Goal: Task Accomplishment & Management: Manage account settings

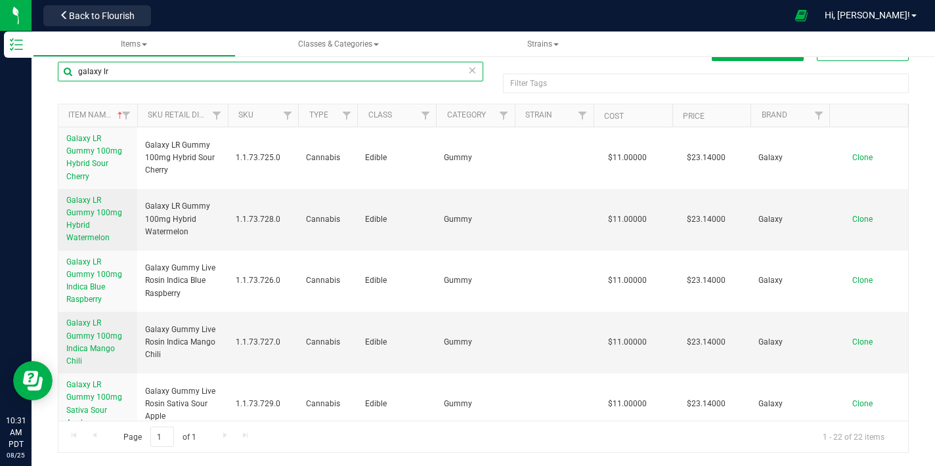
click at [143, 67] on input "galaxy lr" at bounding box center [271, 72] width 426 height 20
type input "galaxy L.R."
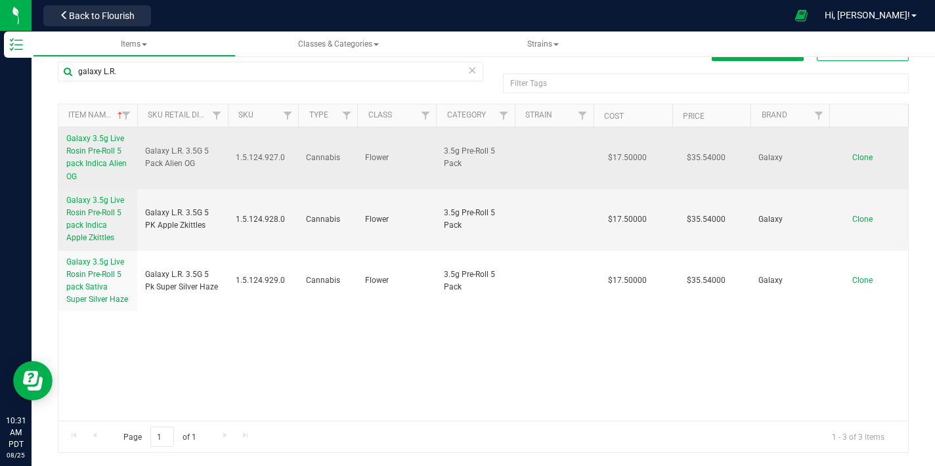
click at [112, 158] on span "Galaxy 3.5g Live Rosin Pre-Roll 5 pack Indica Alien OG" at bounding box center [96, 157] width 60 height 47
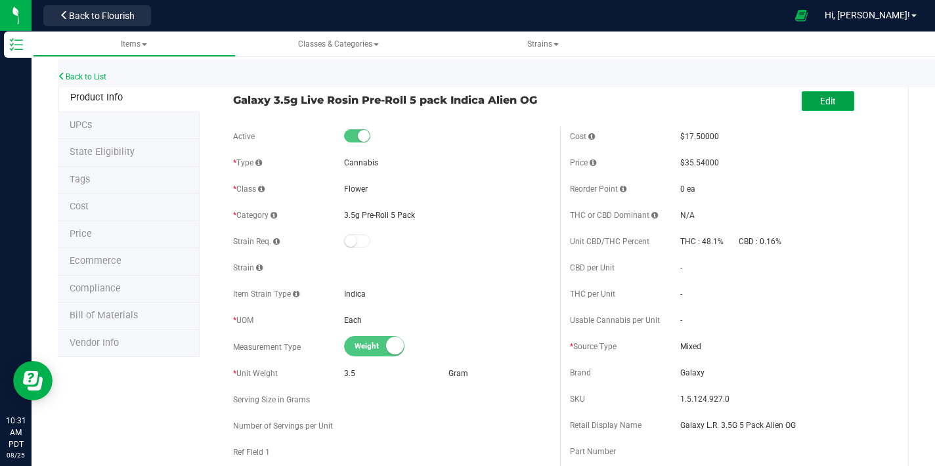
click at [830, 106] on button "Edit" at bounding box center [828, 101] width 53 height 20
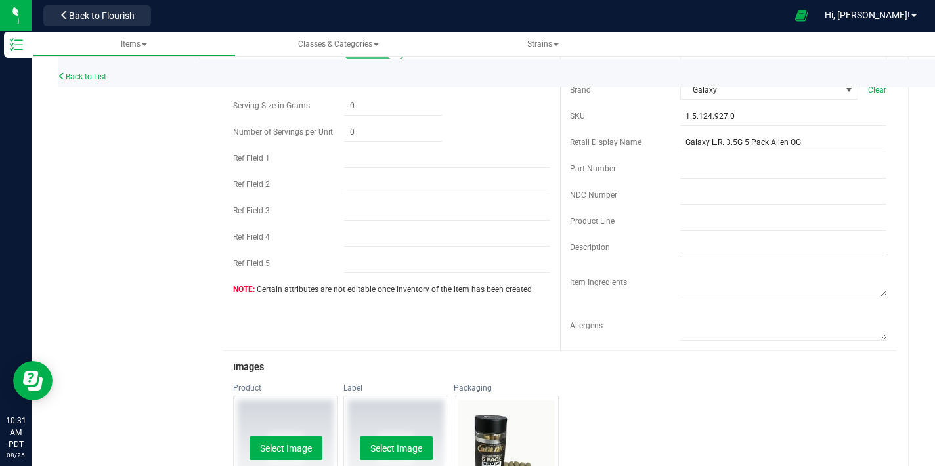
scroll to position [282, 0]
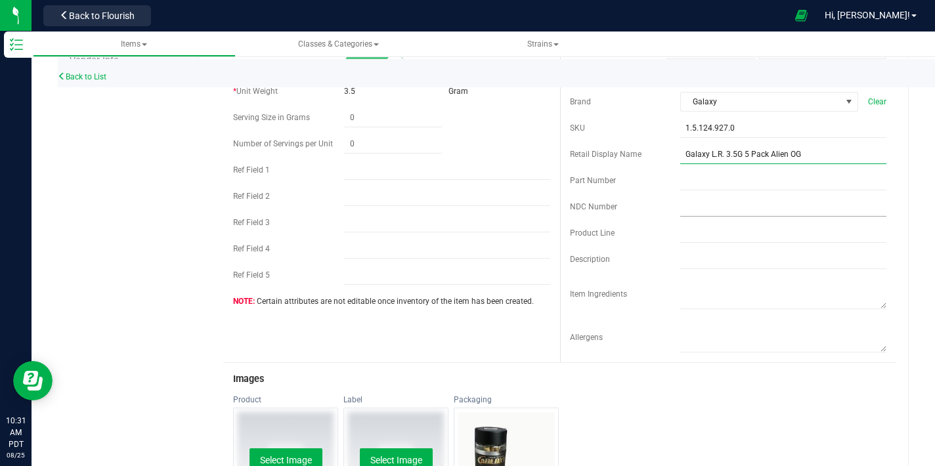
drag, startPoint x: 761, startPoint y: 155, endPoint x: 780, endPoint y: 204, distance: 52.6
click at [762, 155] on input "Galaxy L.R. 3.5G 5 Pack Alien OG" at bounding box center [783, 154] width 206 height 20
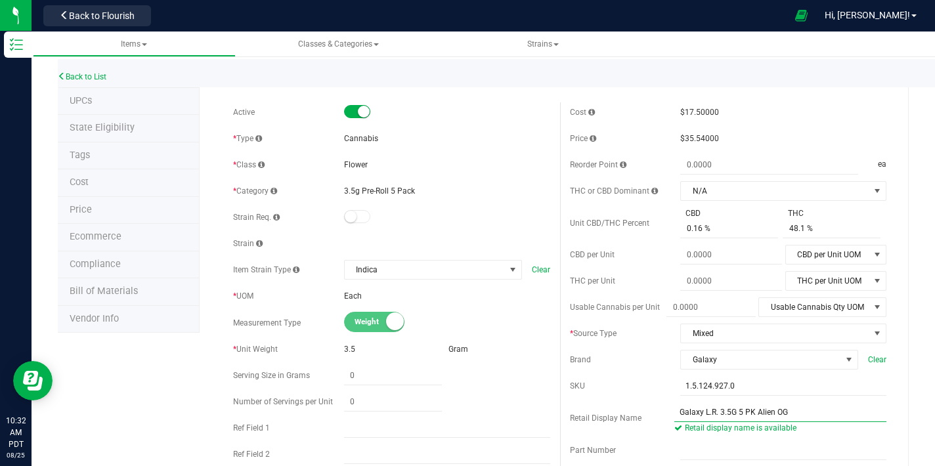
scroll to position [0, 0]
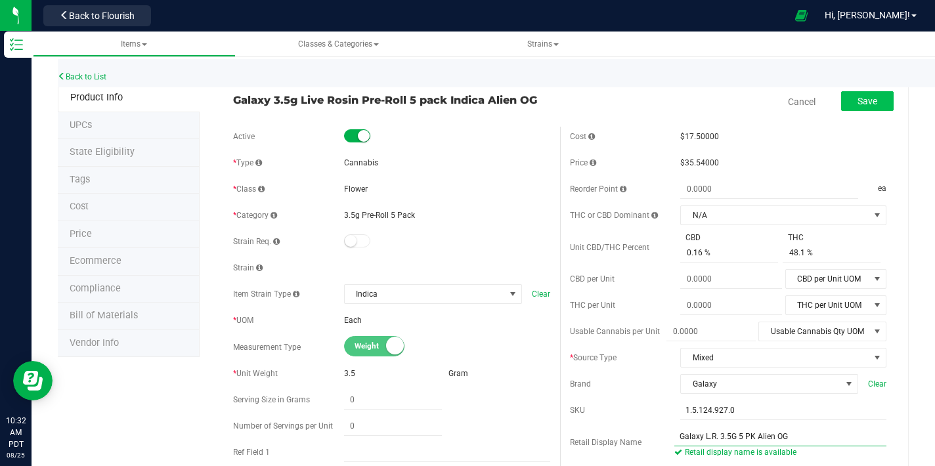
type input "Galaxy L.R. 3.5G 5 PK Alien OG"
click at [858, 102] on span "Save" at bounding box center [868, 101] width 20 height 11
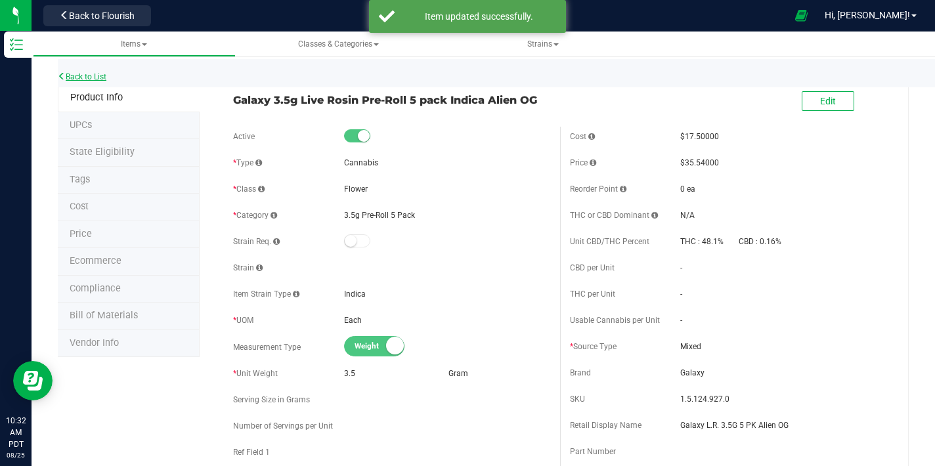
click at [101, 76] on link "Back to List" at bounding box center [82, 76] width 49 height 9
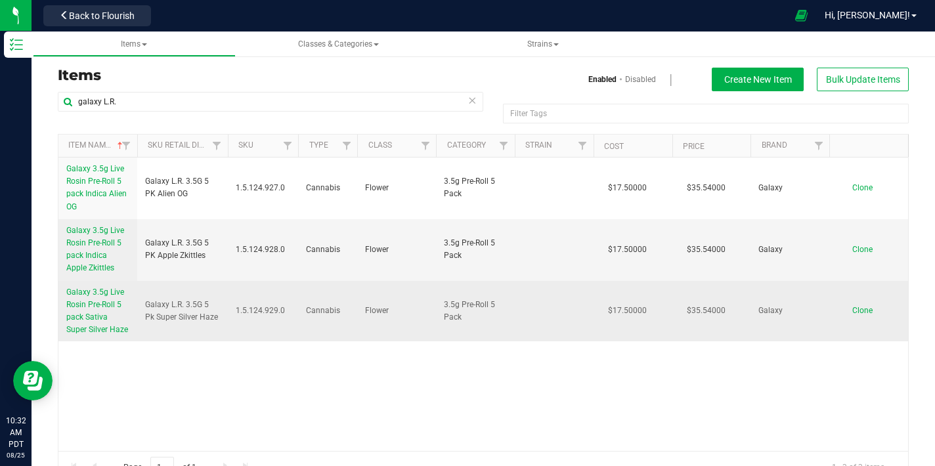
click at [108, 307] on span "Galaxy 3.5g Live Rosin Pre-Roll 5 pack Sativa Super Silver Haze" at bounding box center [97, 311] width 62 height 47
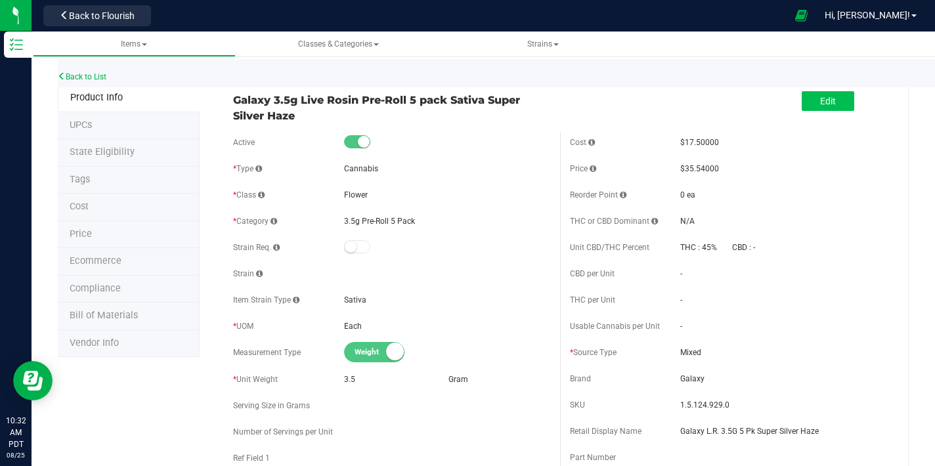
click at [842, 100] on div "Edit" at bounding box center [728, 101] width 337 height 33
click at [803, 106] on button "Edit" at bounding box center [828, 101] width 53 height 20
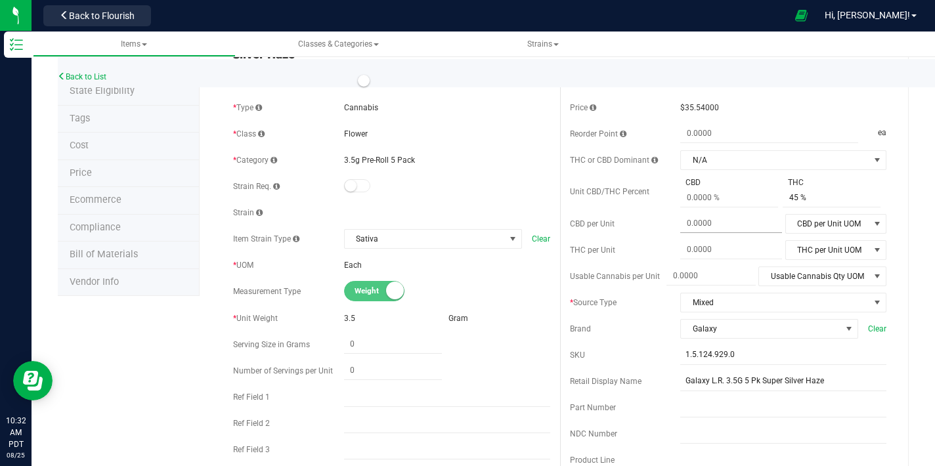
scroll to position [75, 0]
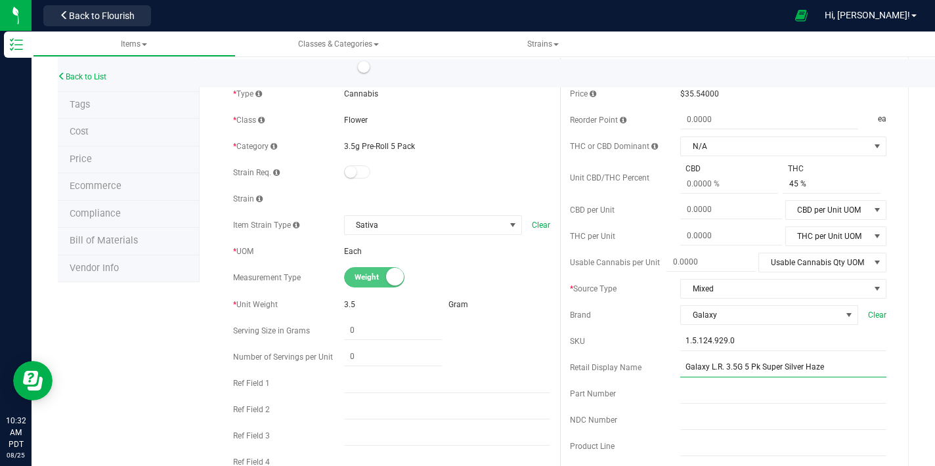
click at [753, 366] on input "Galaxy L.R. 3.5G 5 Pk Super Silver Haze" at bounding box center [783, 368] width 206 height 20
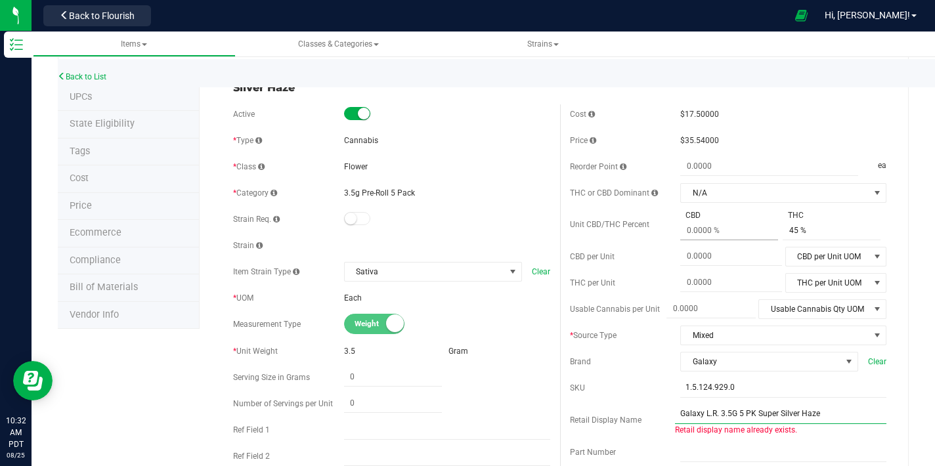
scroll to position [0, 0]
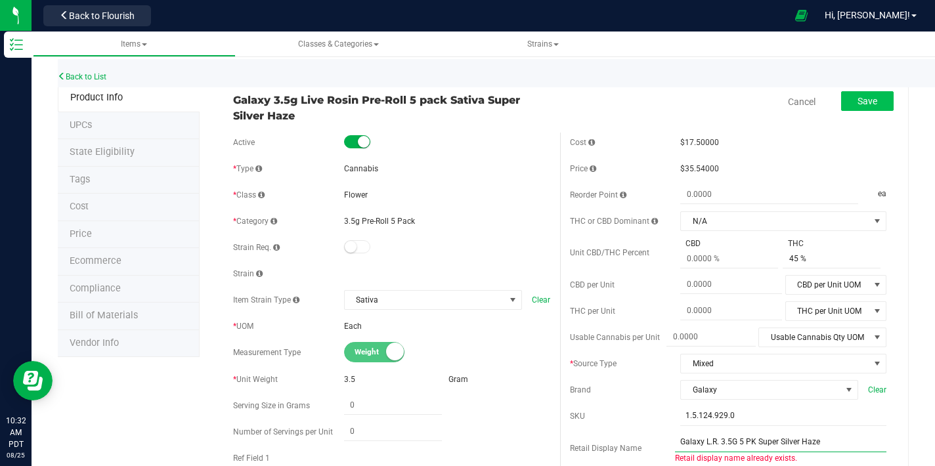
type input "Galaxy L.R. 3.5G 5 PK Super Silver Haze"
click at [858, 108] on button "Save" at bounding box center [867, 101] width 53 height 20
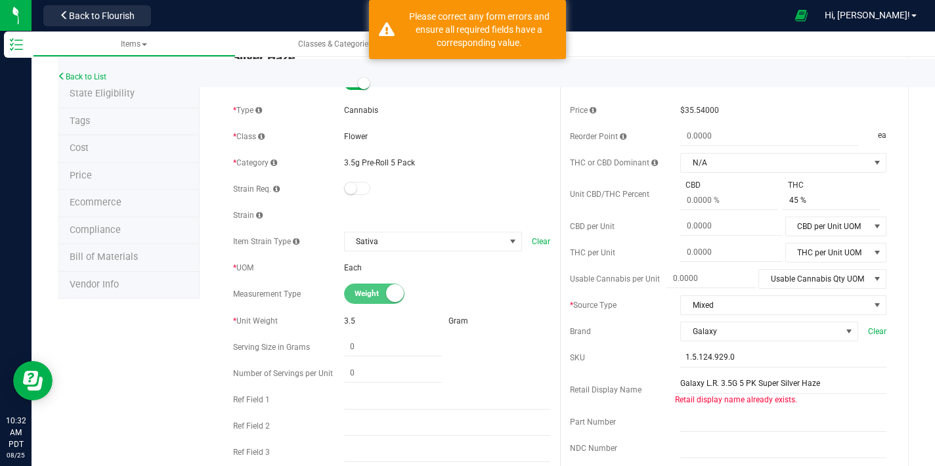
scroll to position [61, 0]
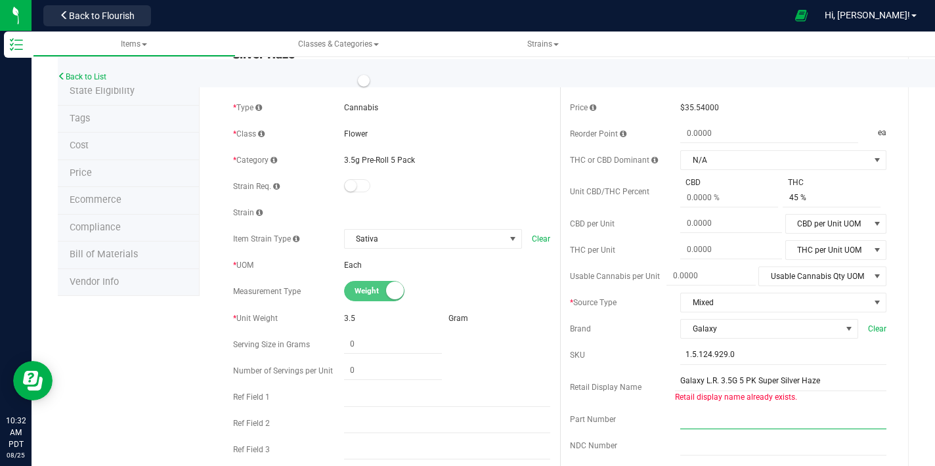
click at [830, 413] on input "text" at bounding box center [783, 420] width 206 height 20
click at [618, 368] on div "Cost $17.50000 Price $35.54000 Reorder Point ea THC or CBD Dominant" at bounding box center [728, 337] width 337 height 530
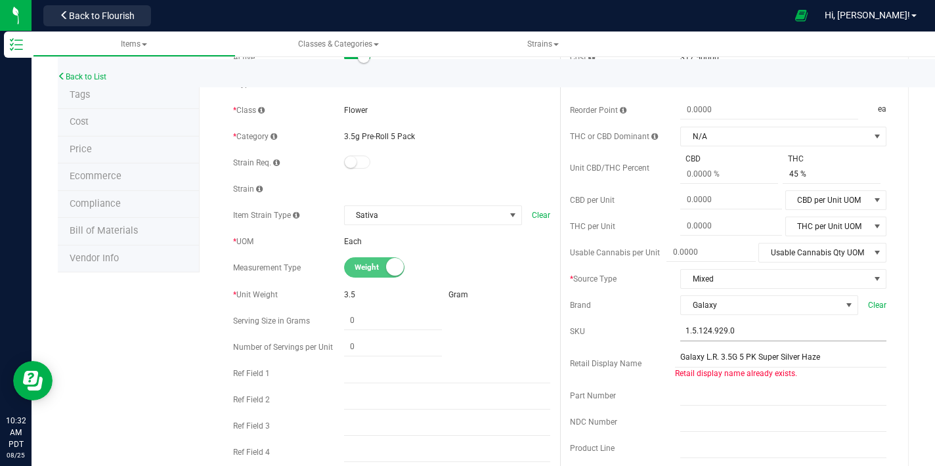
scroll to position [0, 0]
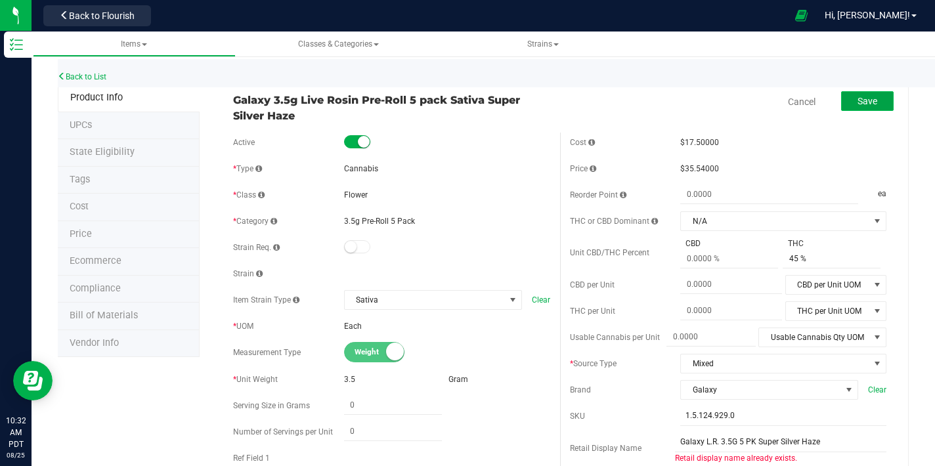
click at [865, 104] on span "Save" at bounding box center [868, 101] width 20 height 11
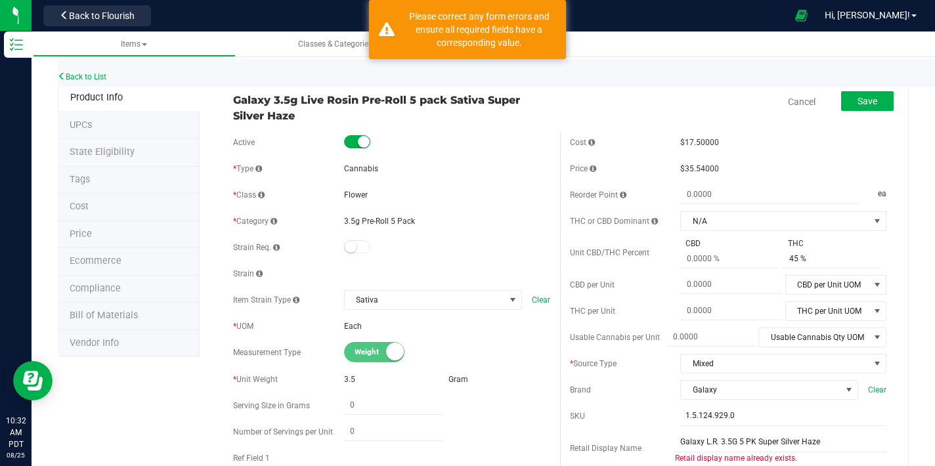
click at [782, 99] on span "Cancel" at bounding box center [801, 102] width 39 height 27
click at [788, 102] on link "Cancel" at bounding box center [802, 101] width 28 height 13
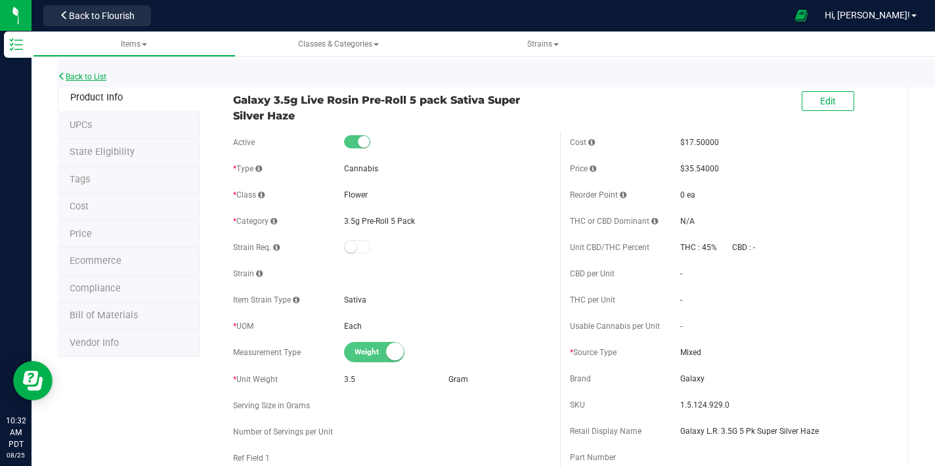
click at [88, 78] on link "Back to List" at bounding box center [82, 76] width 49 height 9
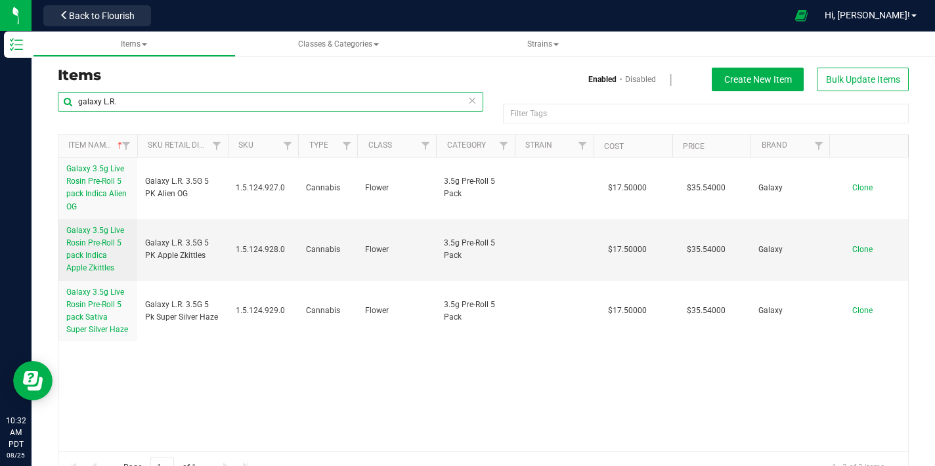
click at [166, 96] on input "galaxy L.R." at bounding box center [271, 102] width 426 height 20
click at [175, 104] on input "galaxy L.R." at bounding box center [271, 102] width 426 height 20
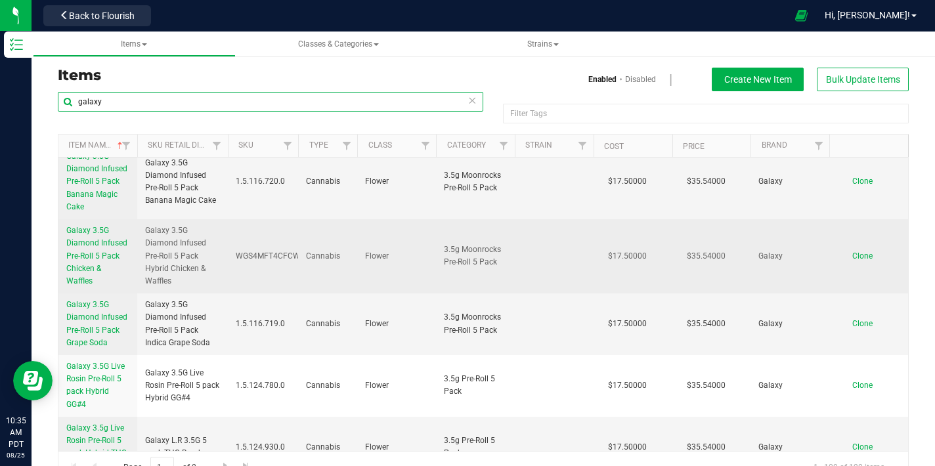
scroll to position [359, 0]
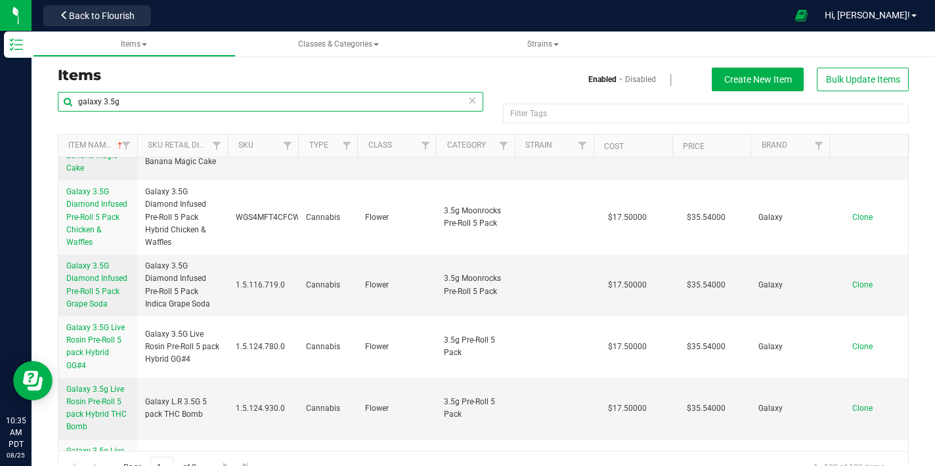
type input "galaxy 3.5g"
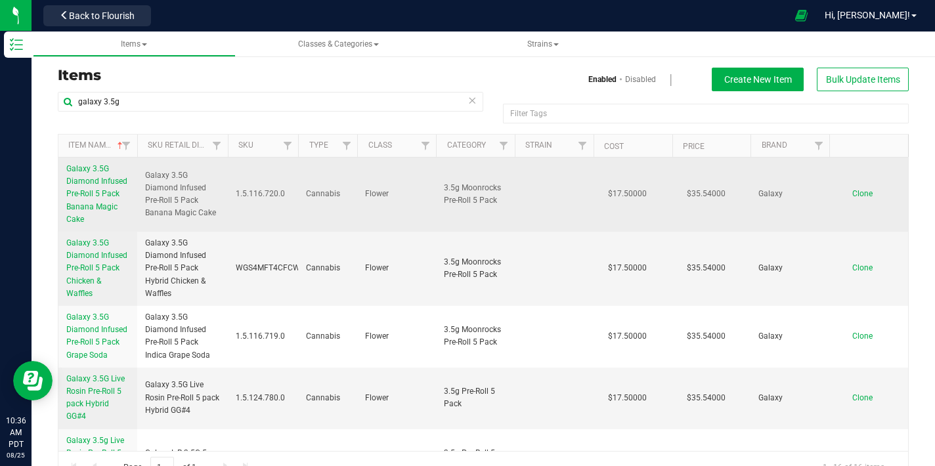
click at [89, 194] on span "Galaxy 3.5G Diamond Infused Pre-Roll 5 Pack Banana Magic Cake" at bounding box center [96, 194] width 61 height 60
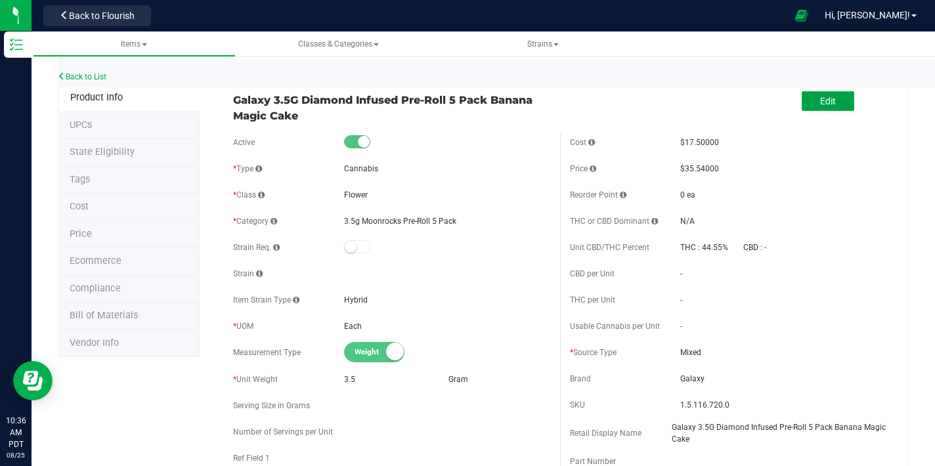
click at [802, 95] on button "Edit" at bounding box center [828, 101] width 53 height 20
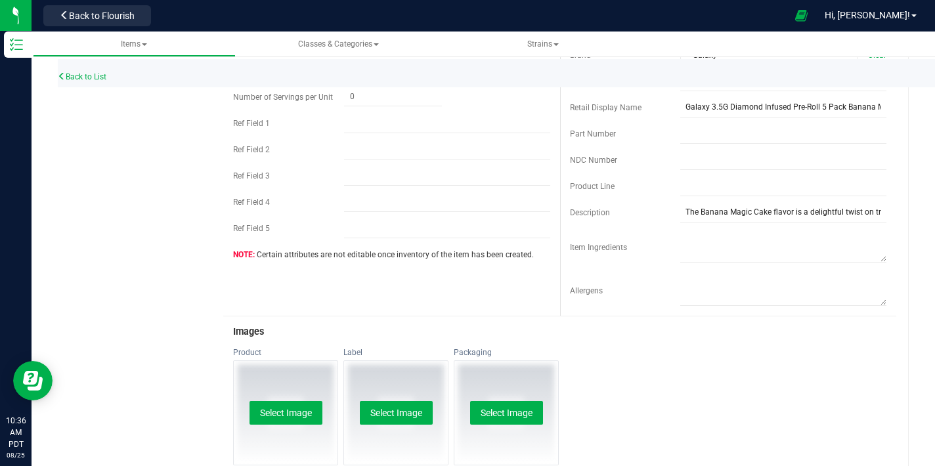
scroll to position [491, 0]
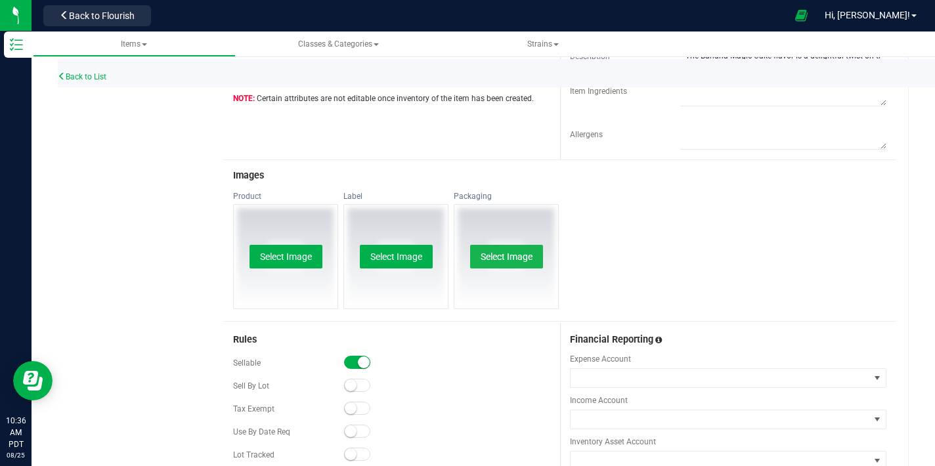
click at [485, 255] on button "Select Image" at bounding box center [506, 257] width 73 height 24
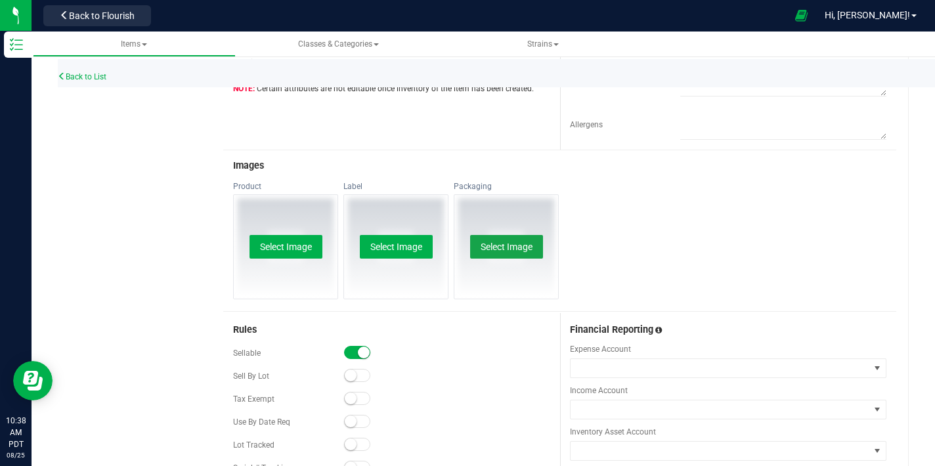
scroll to position [514, 0]
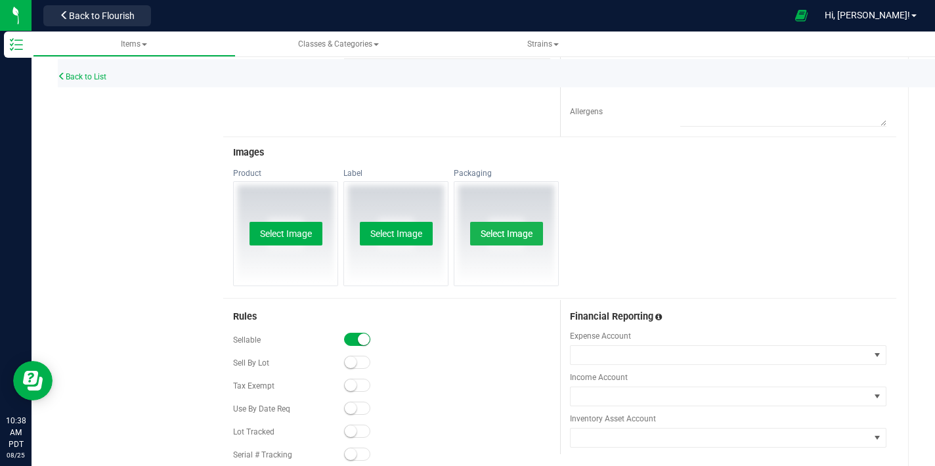
click at [527, 237] on button "Select Image" at bounding box center [506, 234] width 73 height 24
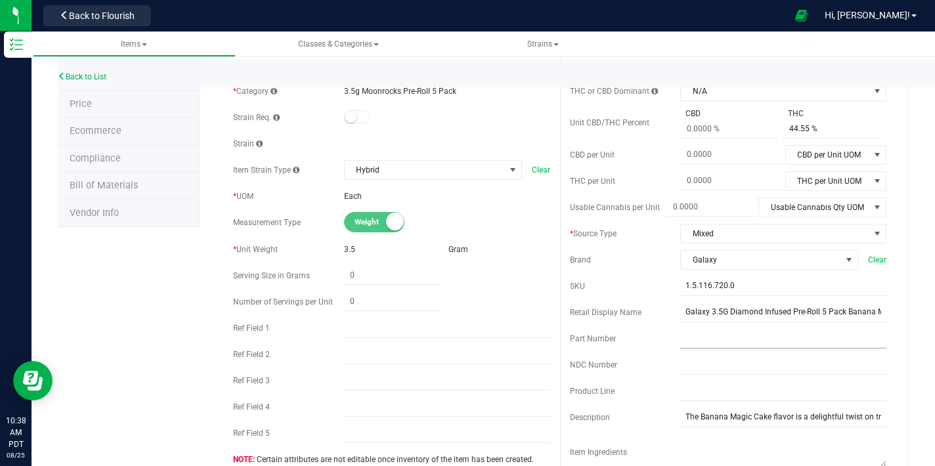
scroll to position [131, 0]
click at [786, 315] on input "Galaxy 3.5G Diamond Infused Pre-Roll 5 Pack Banana Magic Cake" at bounding box center [783, 312] width 206 height 20
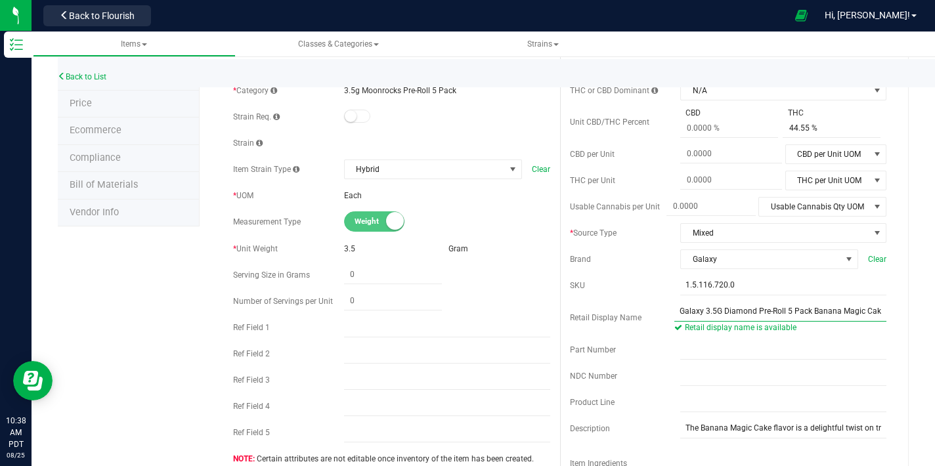
click at [783, 313] on input "Galaxy 3.5G Diamond Pre-Roll 5 Pack Banana Magic Cake" at bounding box center [781, 312] width 212 height 20
click at [779, 311] on input "Galaxy 3.5G Diamond 5 Pack Banana Magic Cake" at bounding box center [781, 312] width 212 height 20
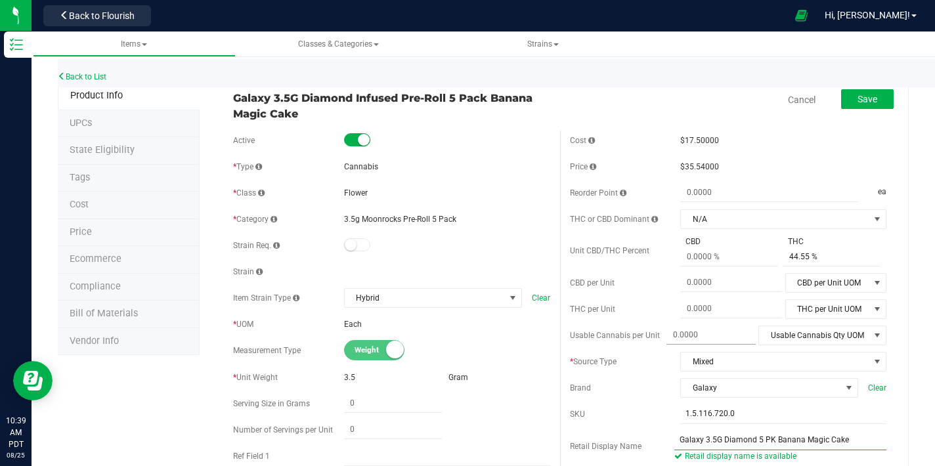
scroll to position [0, 0]
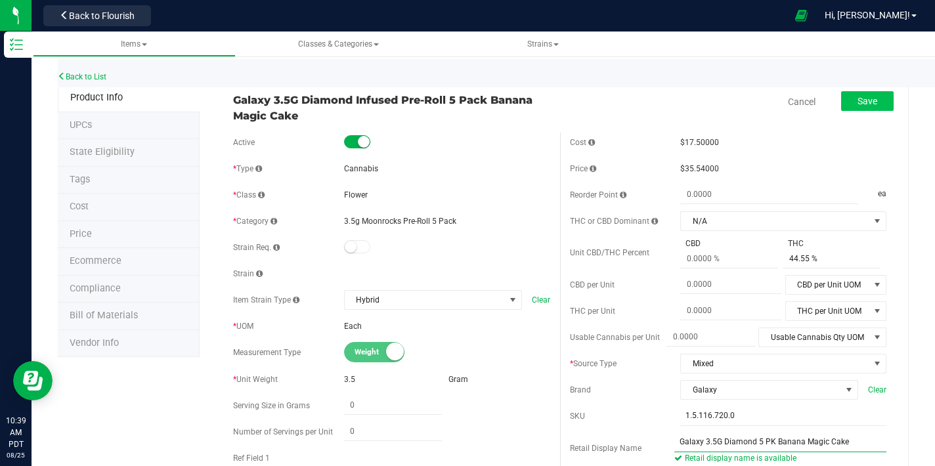
type input "Galaxy 3.5G Diamond 5 PK Banana Magic Cake"
click at [860, 103] on span "Save" at bounding box center [868, 101] width 20 height 11
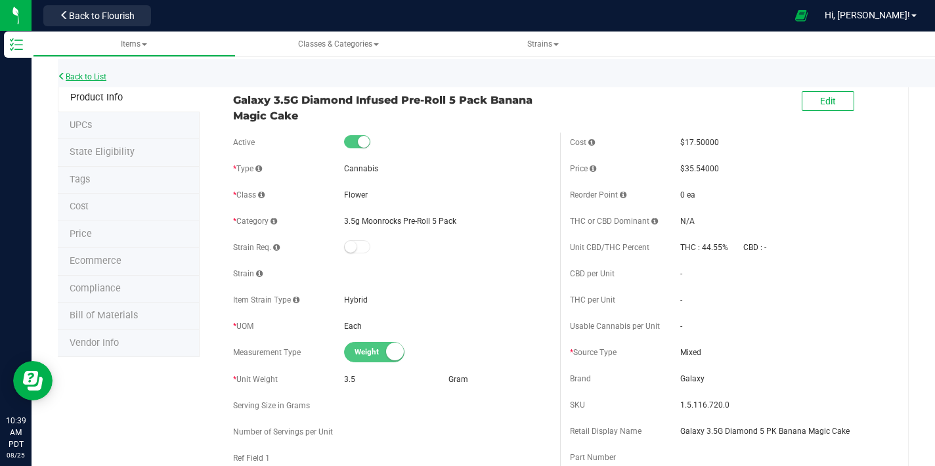
click at [92, 76] on link "Back to List" at bounding box center [82, 76] width 49 height 9
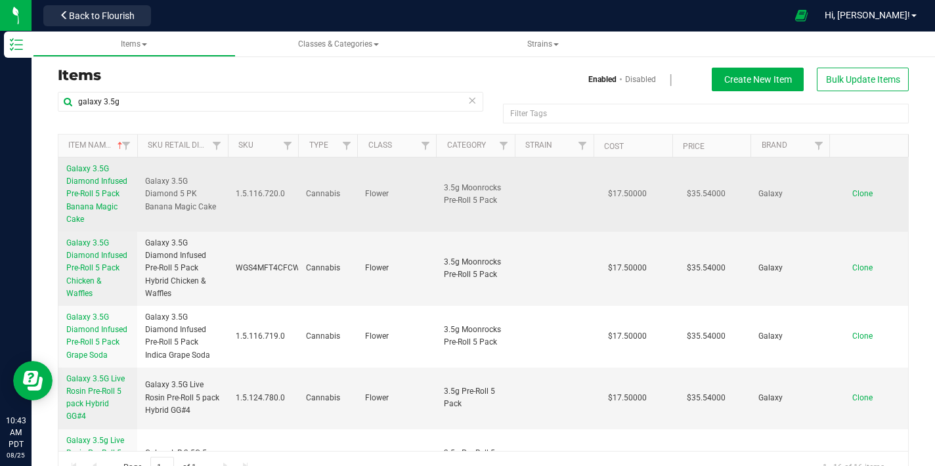
click at [105, 202] on span "Galaxy 3.5G Diamond Infused Pre-Roll 5 Pack Banana Magic Cake" at bounding box center [96, 194] width 61 height 60
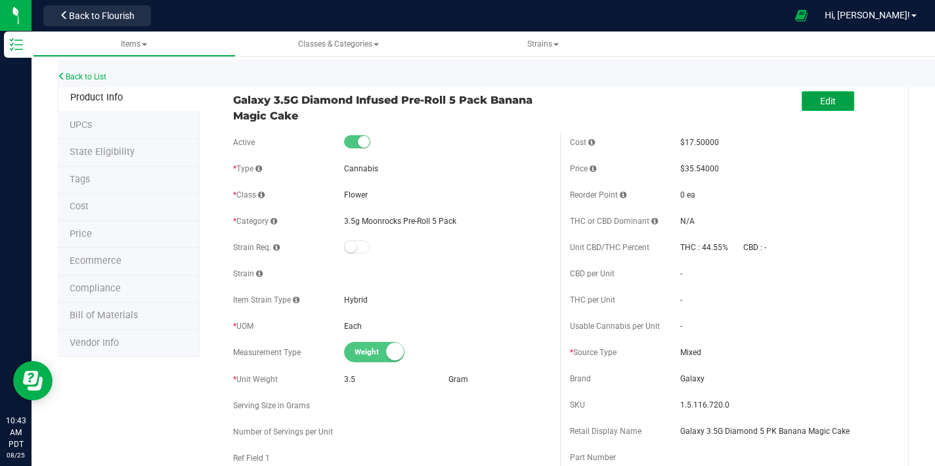
click at [802, 104] on button "Edit" at bounding box center [828, 101] width 53 height 20
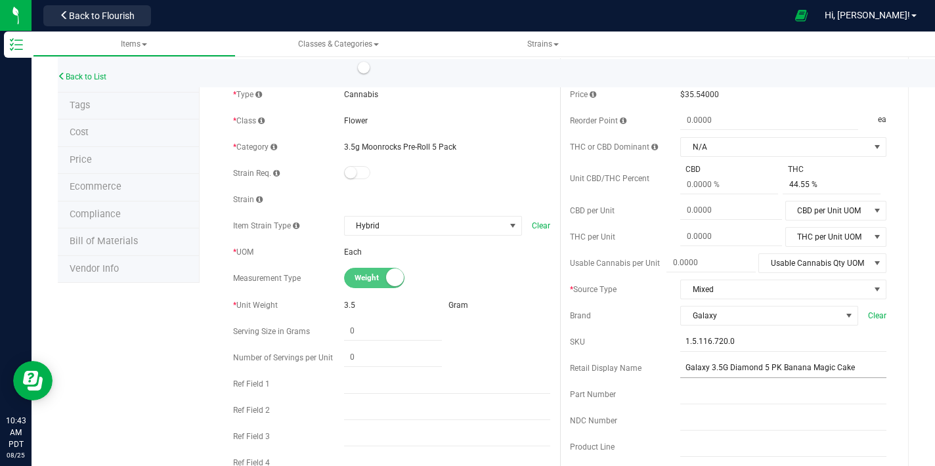
scroll to position [90, 0]
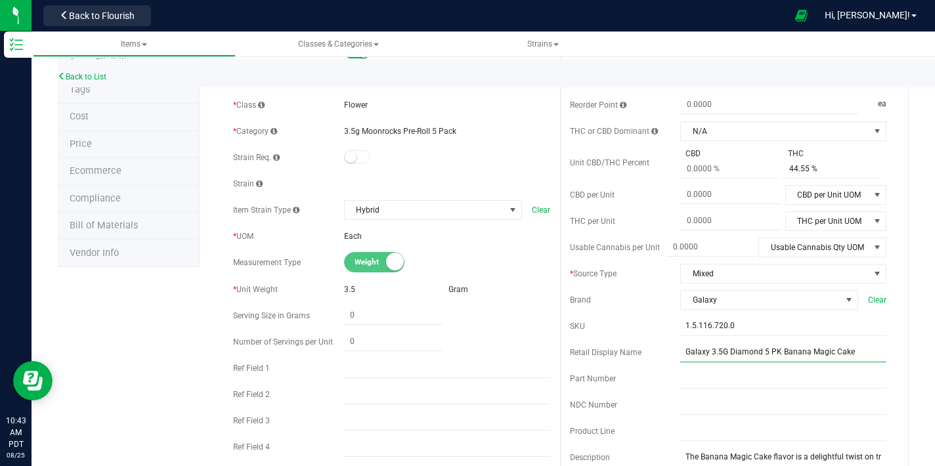
drag, startPoint x: 722, startPoint y: 352, endPoint x: 726, endPoint y: 358, distance: 6.8
click at [722, 352] on input "Galaxy 3.5G Diamond 5 PK Banana Magic Cake" at bounding box center [783, 353] width 206 height 20
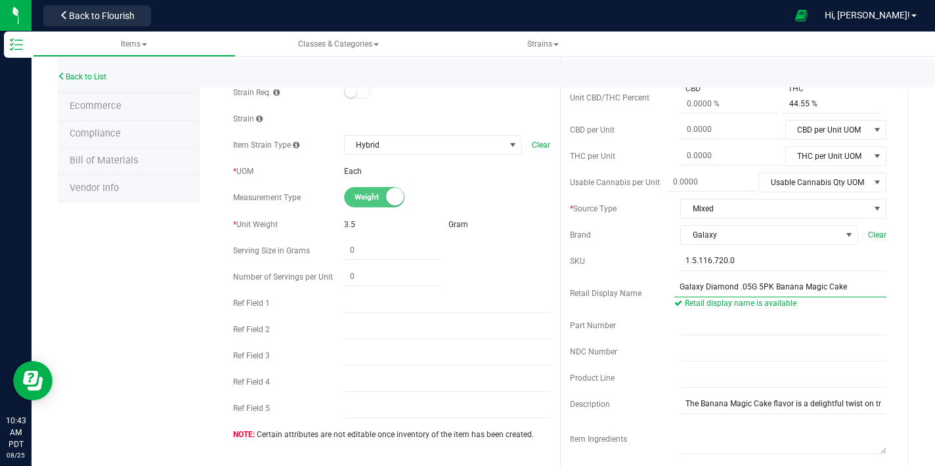
scroll to position [154, 0]
drag, startPoint x: 753, startPoint y: 286, endPoint x: 761, endPoint y: 302, distance: 17.3
click at [755, 286] on input "Galaxy Diamond .05G 5PK Banana Magic Cake" at bounding box center [781, 288] width 212 height 20
type input "Galaxy Diamond .05G/5PK Banana Magic Cake"
click at [651, 303] on div "Retail Display Name Galaxy Diamond .05G/5PK Banana Magic Cake Retail display na…" at bounding box center [728, 294] width 317 height 32
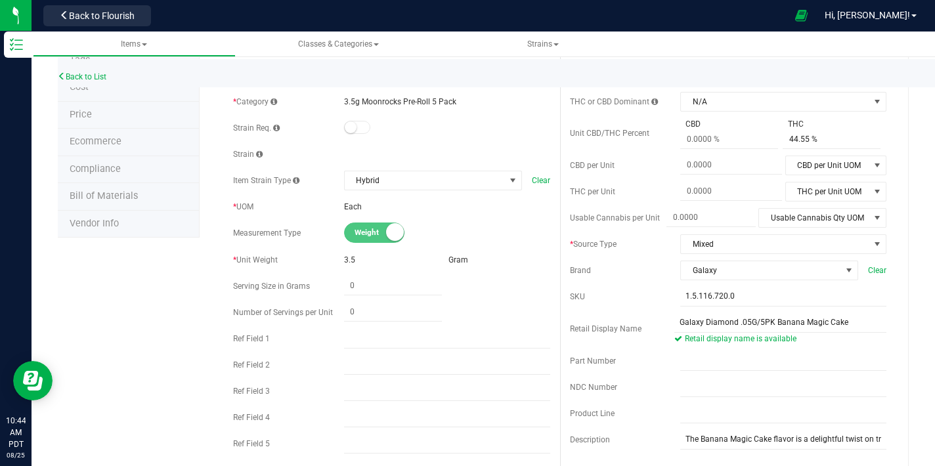
scroll to position [0, 0]
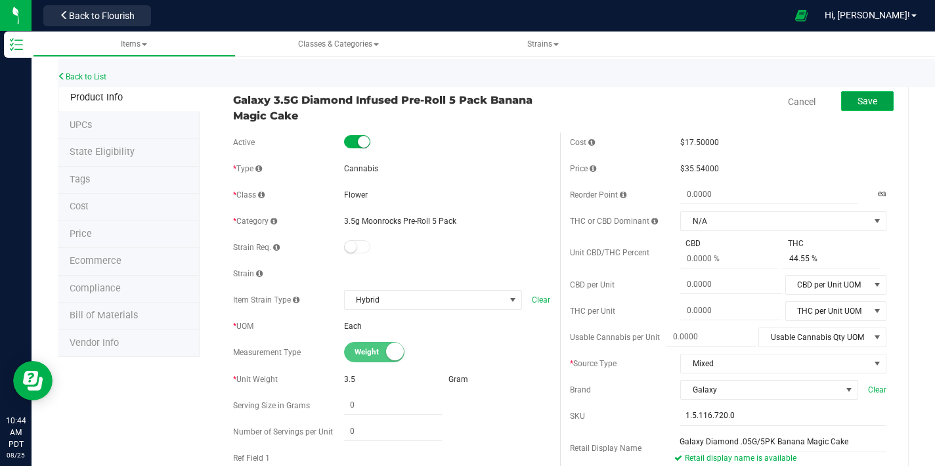
click at [865, 104] on span "Save" at bounding box center [868, 101] width 20 height 11
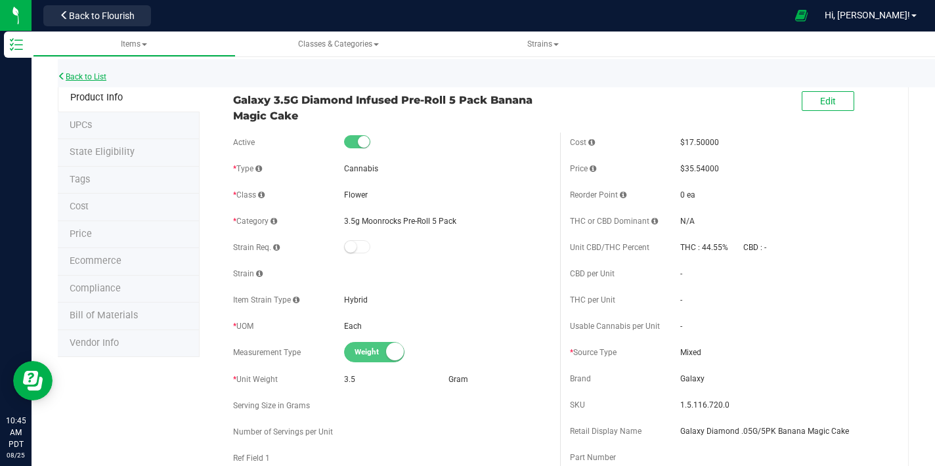
click at [81, 74] on link "Back to List" at bounding box center [82, 76] width 49 height 9
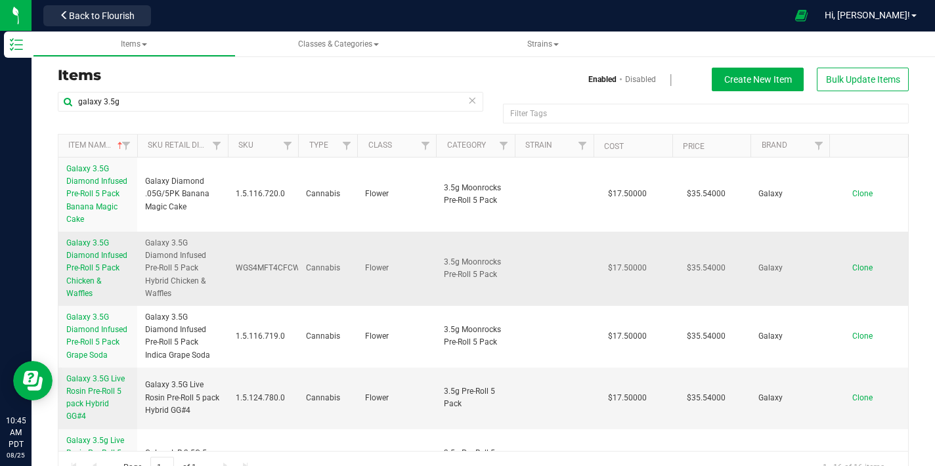
click at [105, 261] on link "Galaxy 3.5G Diamond Infused Pre-Roll 5 Pack Chicken & Waffles" at bounding box center [97, 268] width 63 height 63
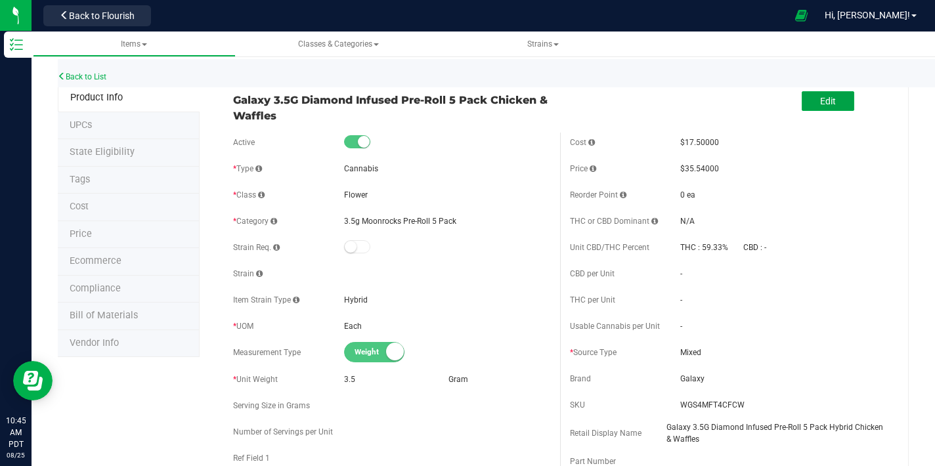
click at [830, 110] on div "Edit" at bounding box center [828, 102] width 53 height 27
click at [825, 106] on span "Edit" at bounding box center [828, 101] width 16 height 11
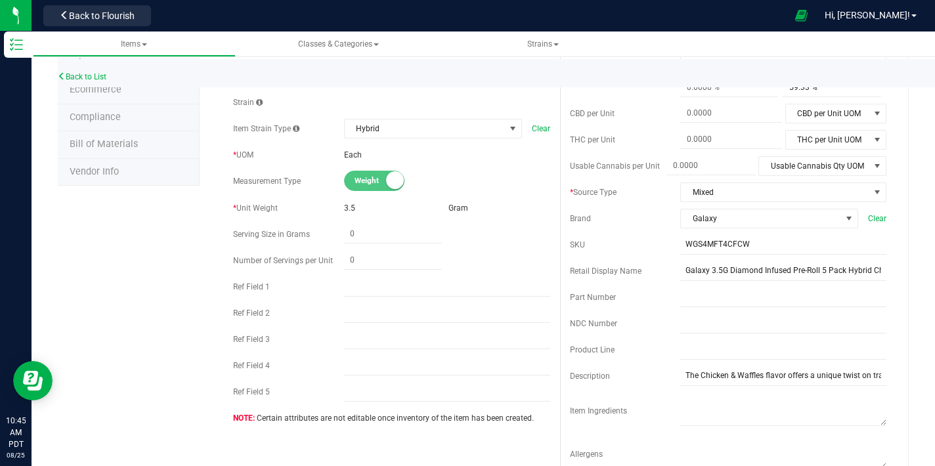
scroll to position [223, 0]
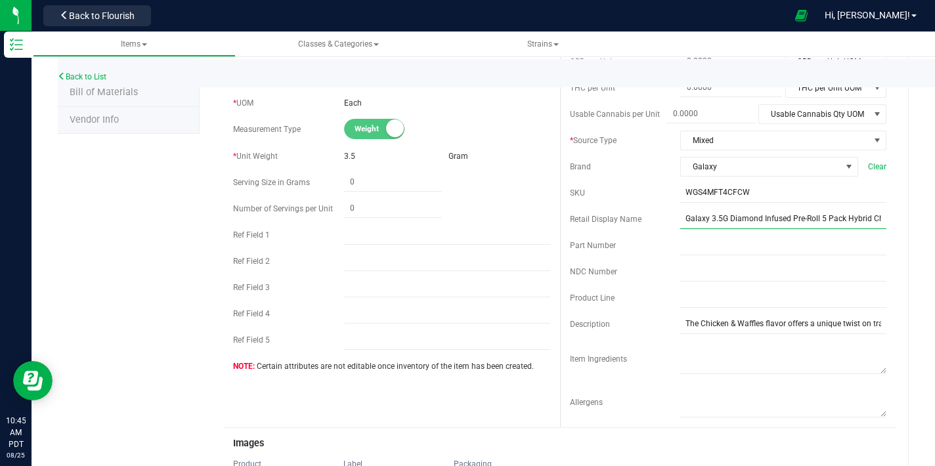
click at [727, 221] on input "Galaxy 3.5G Diamond Infused Pre-Roll 5 Pack Hybrid Chicken & Waffles" at bounding box center [783, 220] width 206 height 20
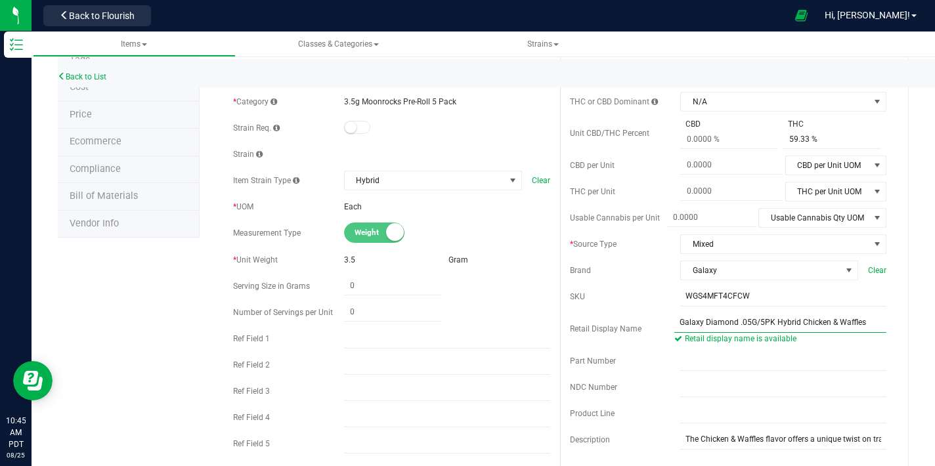
scroll to position [401, 0]
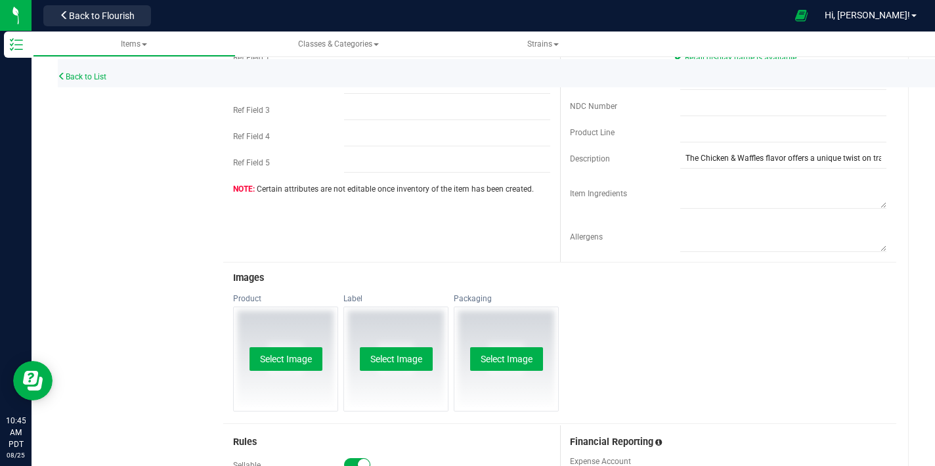
type input "Galaxy Diamond .05G/5PK Hybrid Chicken & Waffles"
click at [512, 377] on div "Select Image" at bounding box center [506, 359] width 104 height 104
click at [511, 361] on button "Select Image" at bounding box center [506, 359] width 73 height 24
click at [528, 360] on button "Select Image" at bounding box center [506, 359] width 73 height 24
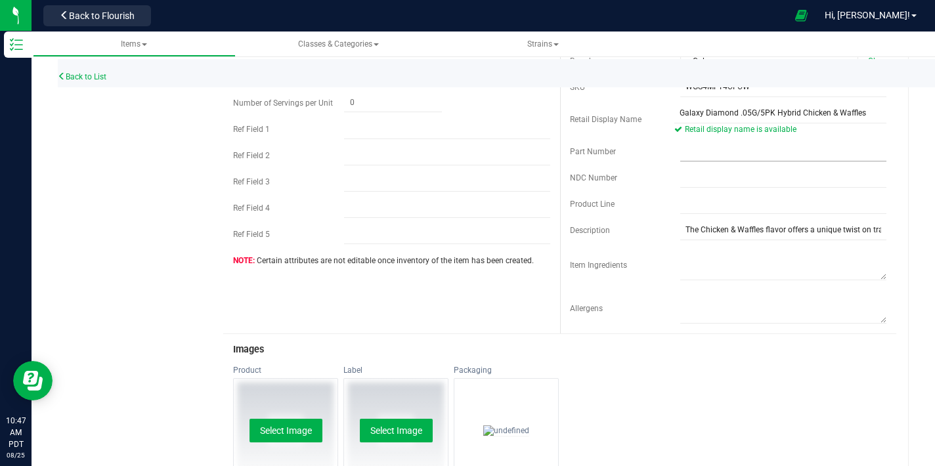
scroll to position [0, 0]
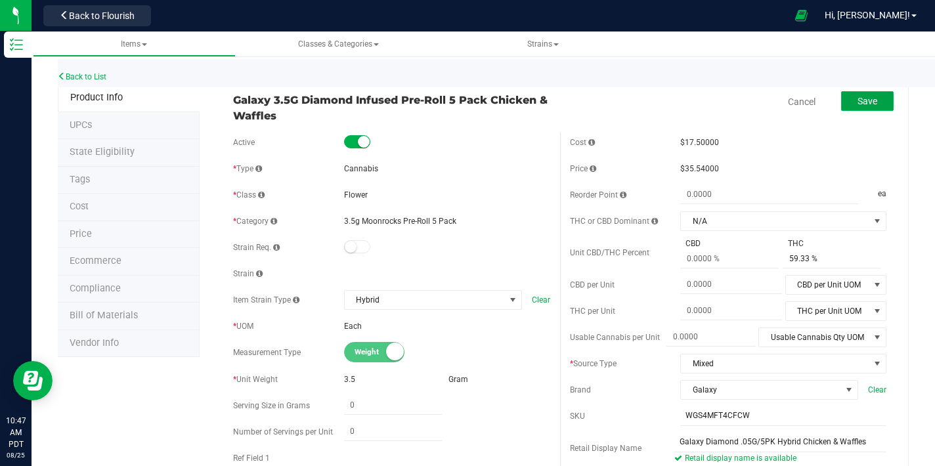
click at [860, 97] on span "Save" at bounding box center [868, 101] width 20 height 11
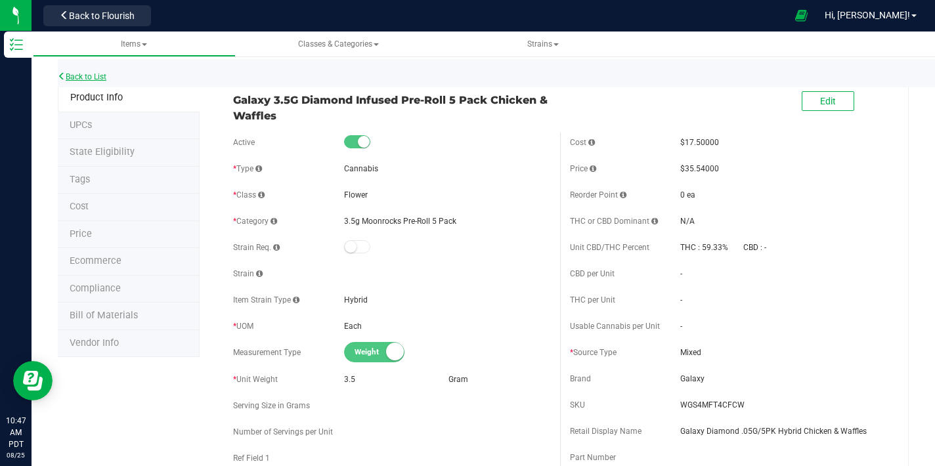
click at [77, 77] on link "Back to List" at bounding box center [82, 76] width 49 height 9
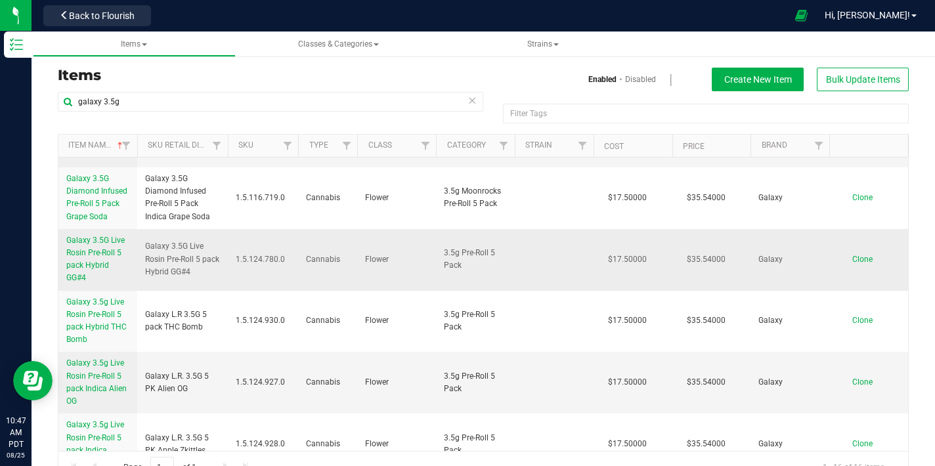
scroll to position [131, 0]
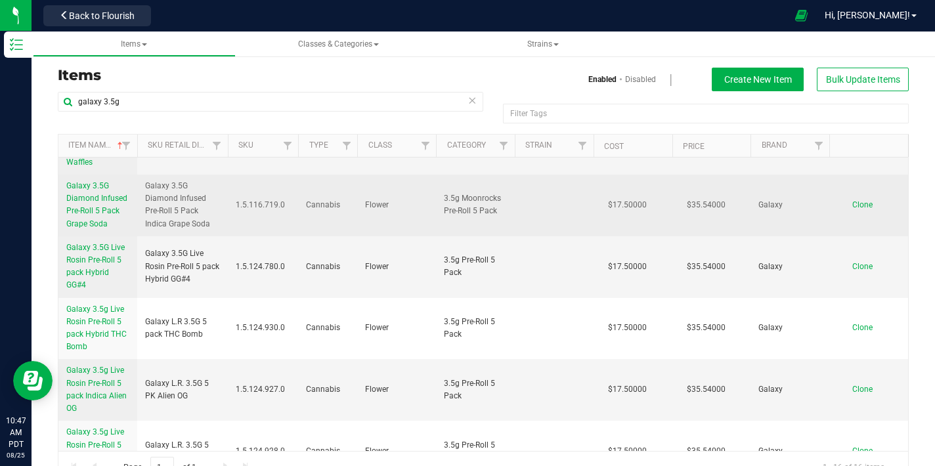
click at [106, 210] on span "Galaxy 3.5G Diamond Infused Pre-Roll 5 Pack Grape Soda" at bounding box center [96, 204] width 61 height 47
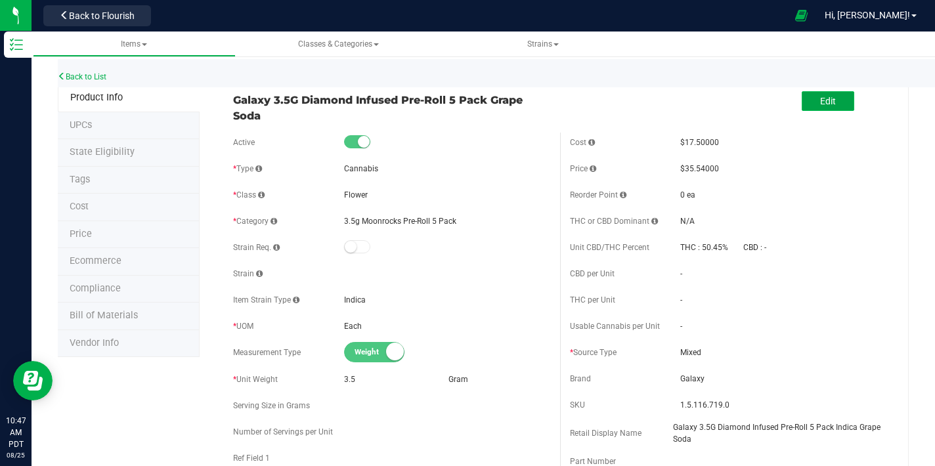
click at [820, 104] on span "Edit" at bounding box center [828, 101] width 16 height 11
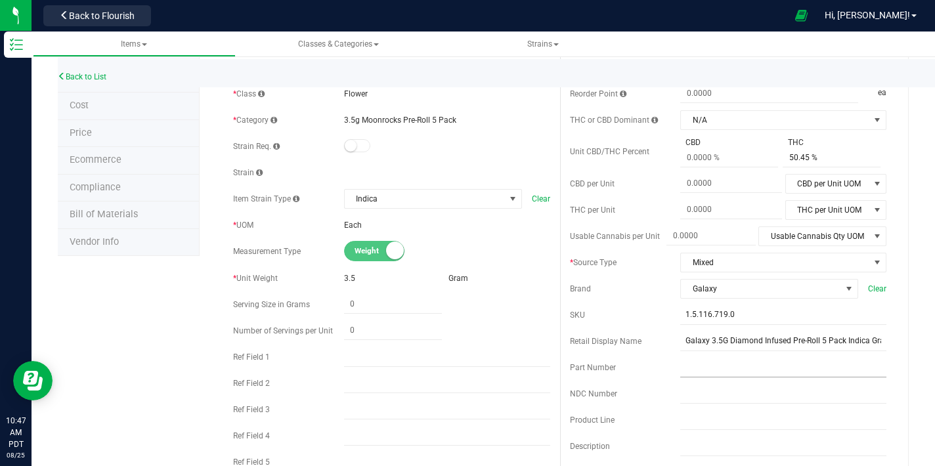
scroll to position [113, 0]
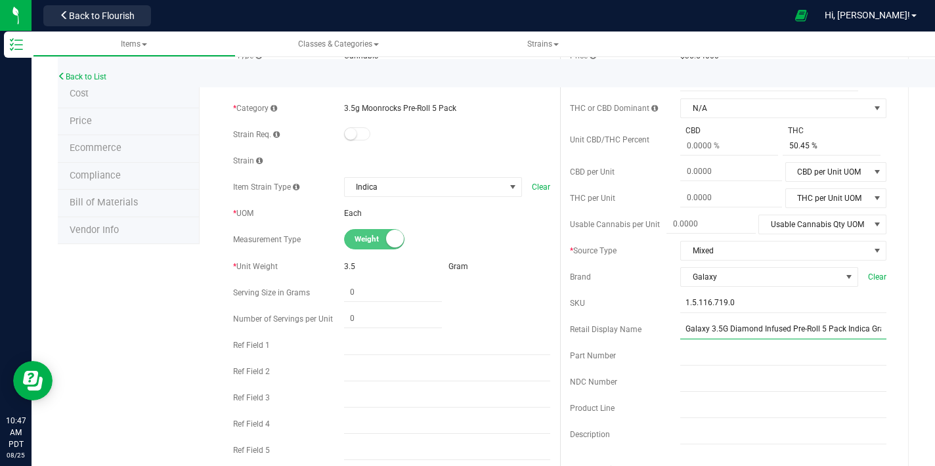
drag, startPoint x: 816, startPoint y: 328, endPoint x: 793, endPoint y: 329, distance: 22.3
click at [793, 329] on input "Galaxy 3.5G Diamond Infused Pre-Roll 5 Pack Indica Grape Soda" at bounding box center [783, 330] width 206 height 20
click at [810, 331] on input "Galaxy 3.5G Diamond Infused Pre-Roll 5 Pack Indica Grape Soda" at bounding box center [783, 330] width 206 height 20
drag, startPoint x: 814, startPoint y: 330, endPoint x: 704, endPoint y: 329, distance: 109.7
click at [704, 329] on input "Galaxy 3.5G Diamond Infused Pre-Roll 5 Pack Indica Grape Soda" at bounding box center [783, 330] width 206 height 20
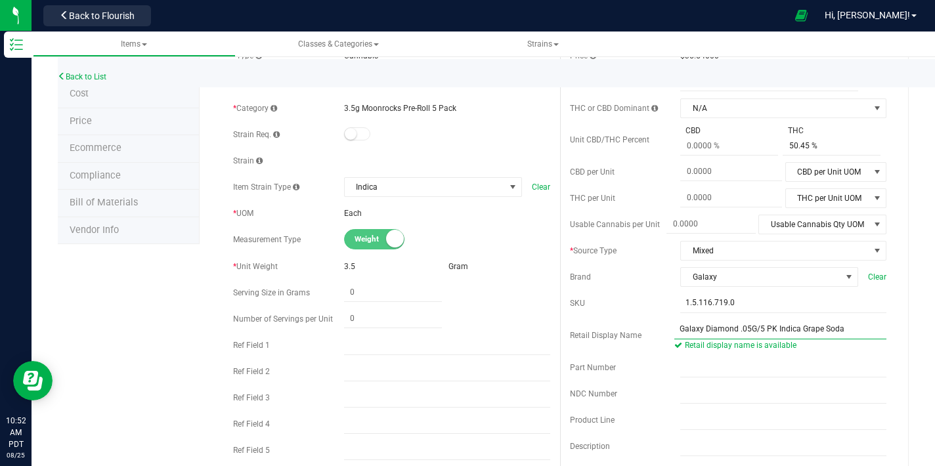
type input "Galaxy Diamond .05G/5 PK Indica Grape Soda"
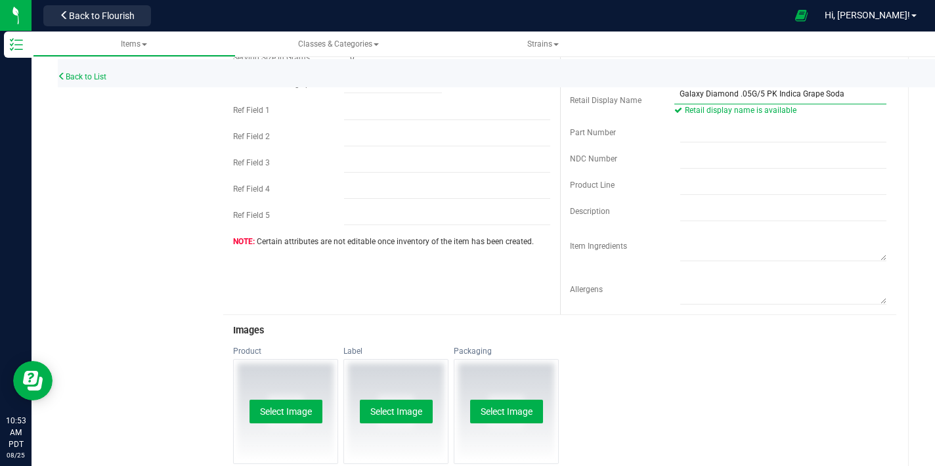
scroll to position [350, 0]
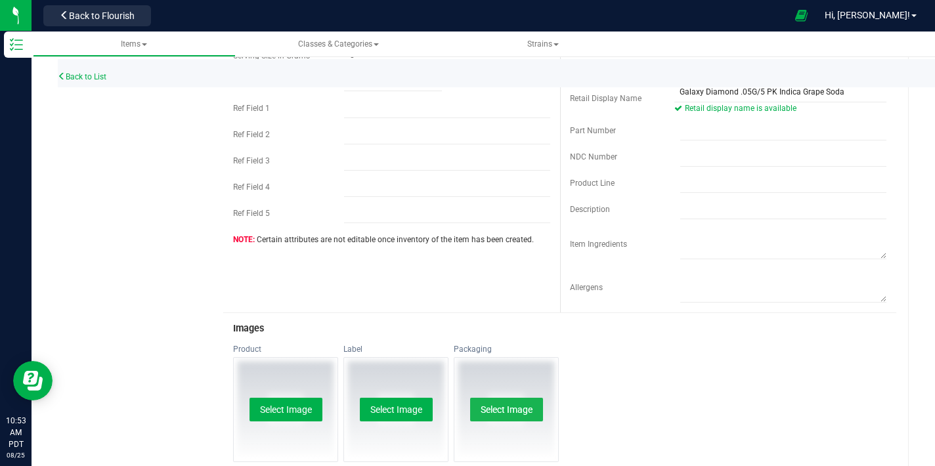
click at [497, 409] on button "Select Image" at bounding box center [506, 410] width 73 height 24
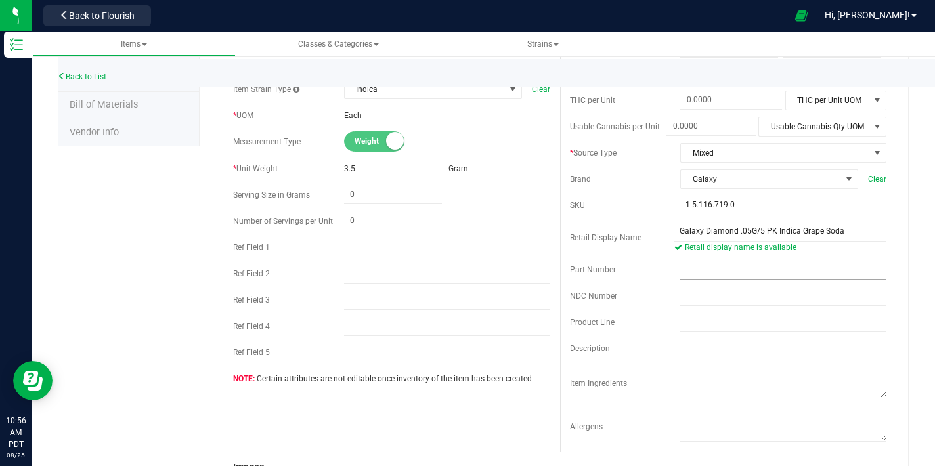
scroll to position [211, 0]
click at [729, 355] on input "text" at bounding box center [783, 348] width 206 height 20
paste input "A strong and fast-acting phenotype of Tahoe OG Kush Grape Soda by Taste [PERSON…"
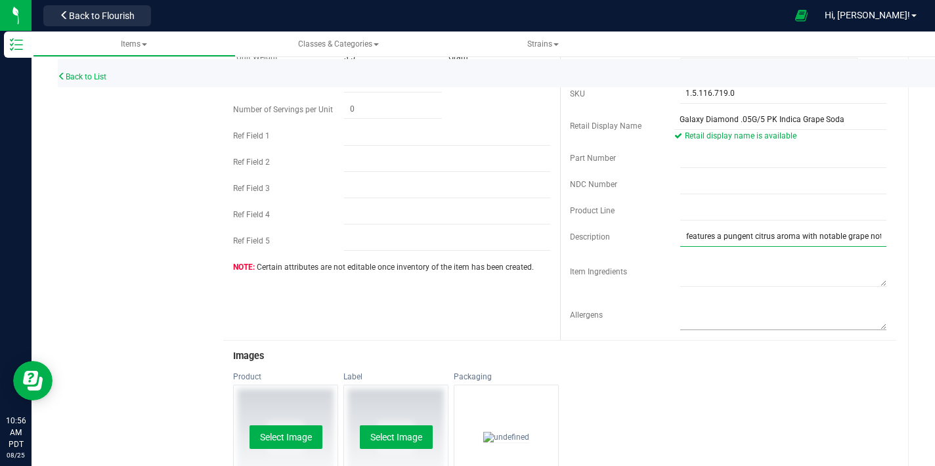
scroll to position [321, 0]
type input "A strong and fast-acting phenotype of Tahoe OG Kush Grape Soda by Taste [PERSON…"
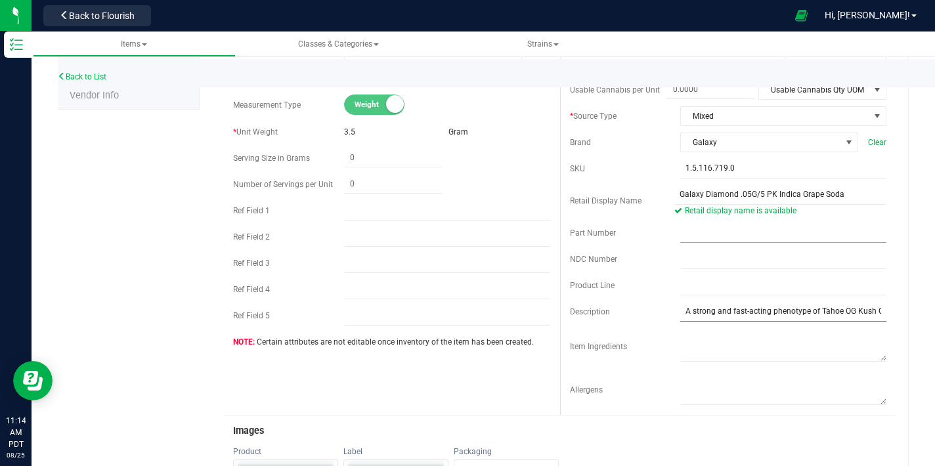
scroll to position [231, 0]
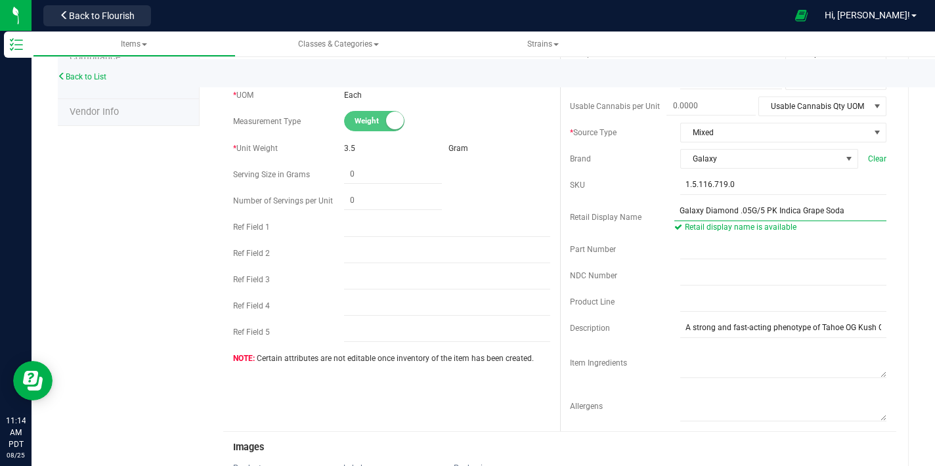
click at [743, 210] on input "Galaxy Diamond .05G/5 PK Indica Grape Soda" at bounding box center [781, 212] width 212 height 20
click at [755, 212] on input "Galaxy Diamond .5G/5 PK Indica Grape Soda" at bounding box center [781, 212] width 212 height 20
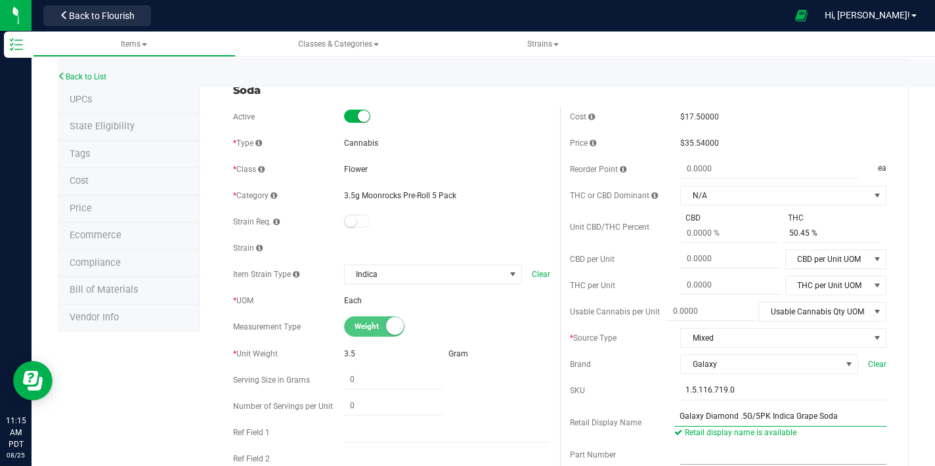
scroll to position [0, 0]
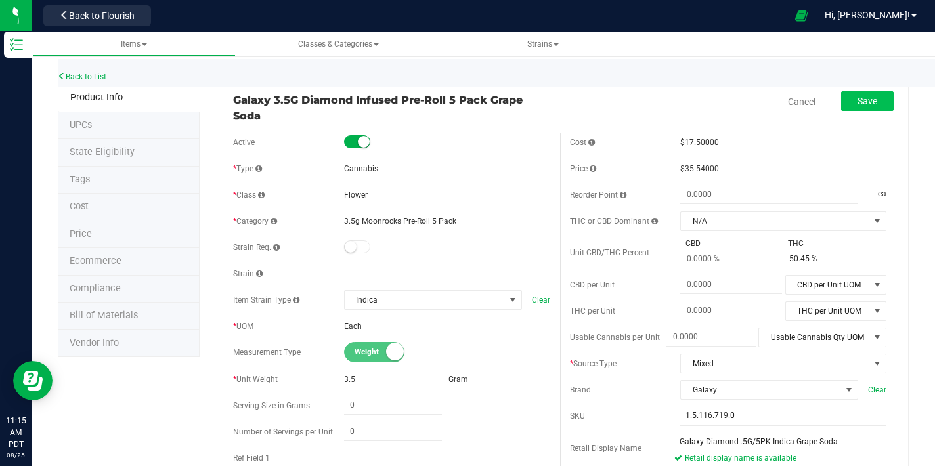
type input "Galaxy Diamond .5G/5PK Indica Grape Soda"
click at [873, 104] on button "Save" at bounding box center [867, 101] width 53 height 20
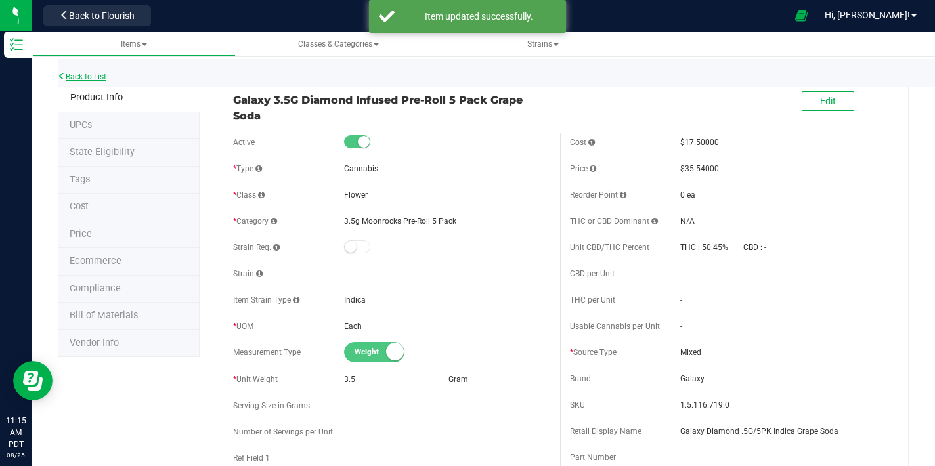
click at [102, 79] on link "Back to List" at bounding box center [82, 76] width 49 height 9
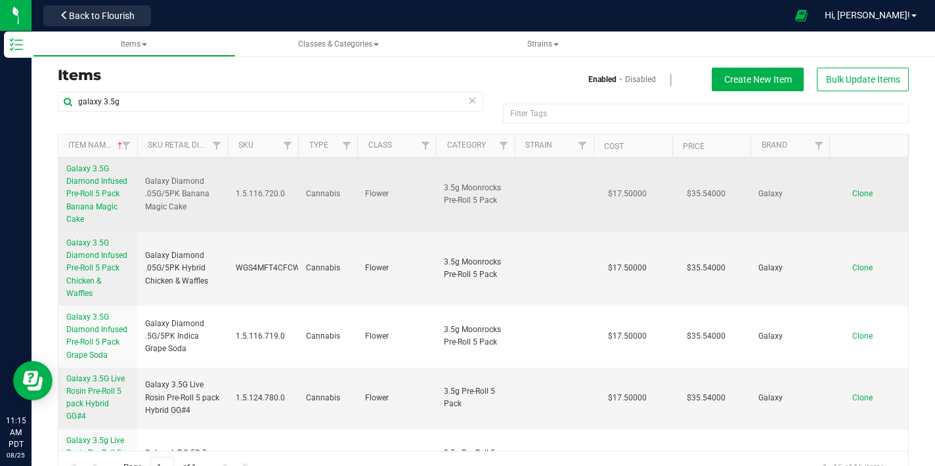
click at [97, 185] on span "Galaxy 3.5G Diamond Infused Pre-Roll 5 Pack Banana Magic Cake" at bounding box center [96, 194] width 61 height 60
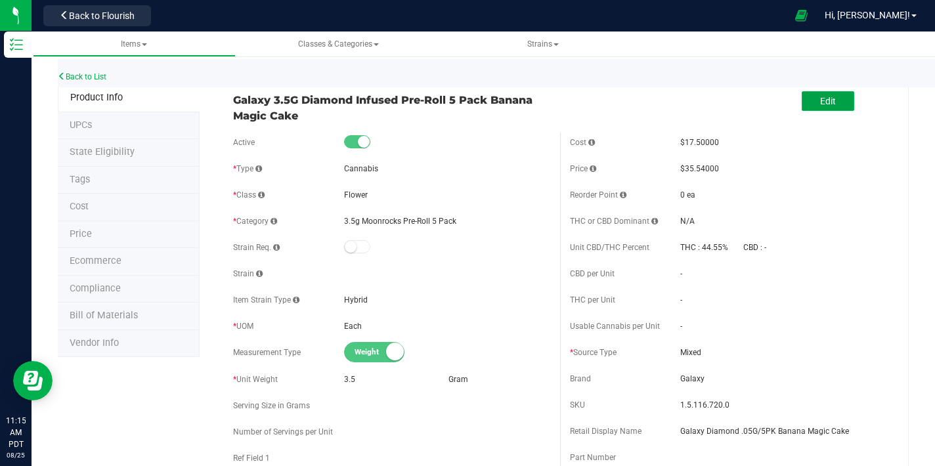
click at [807, 104] on button "Edit" at bounding box center [828, 101] width 53 height 20
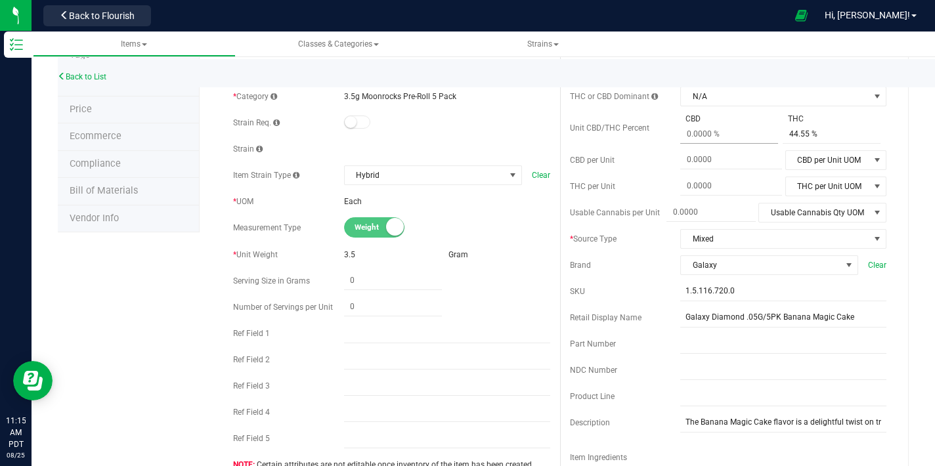
scroll to position [120, 0]
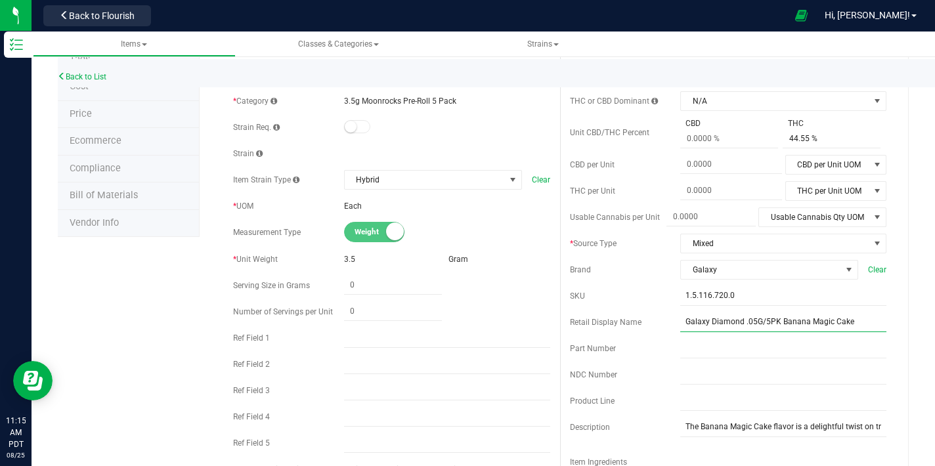
click at [747, 318] on input "Galaxy Diamond .05G/5PK Banana Magic Cake" at bounding box center [783, 323] width 206 height 20
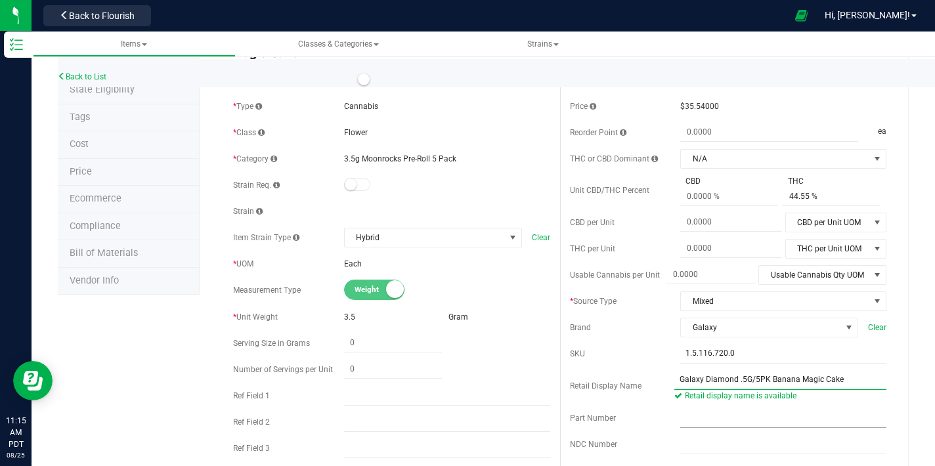
scroll to position [0, 0]
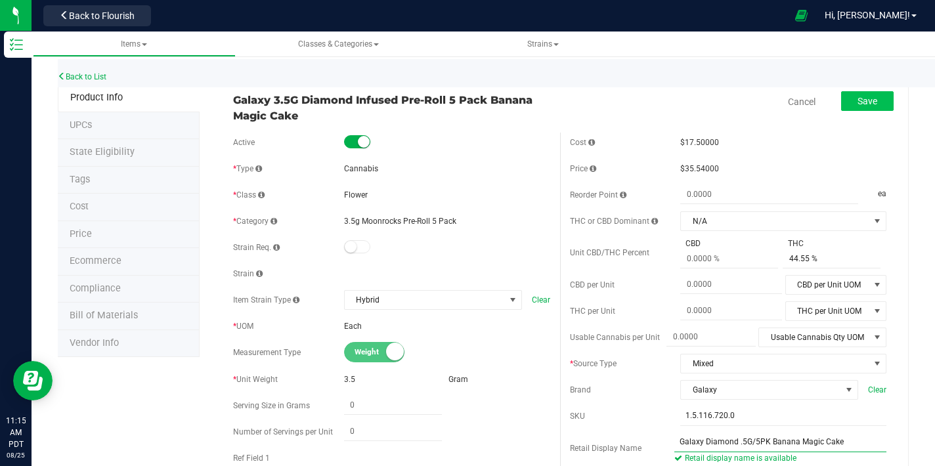
type input "Galaxy Diamond .5G/5PK Banana Magic Cake"
click at [866, 108] on button "Save" at bounding box center [867, 101] width 53 height 20
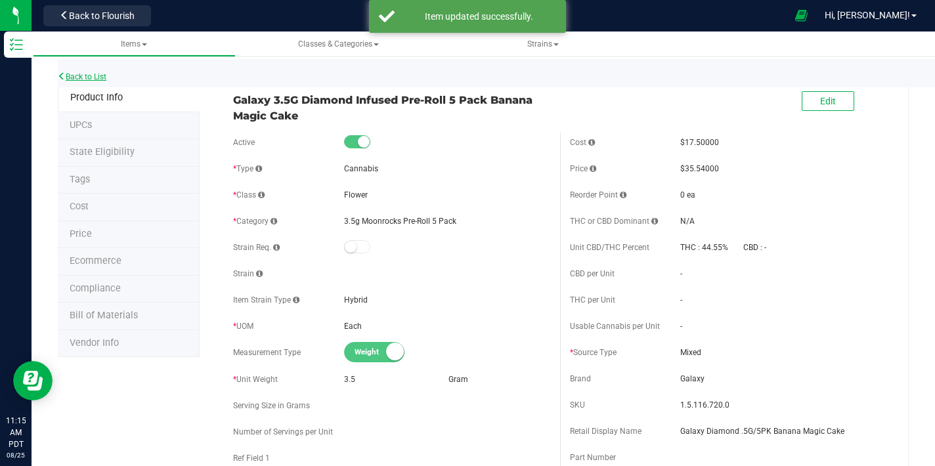
click at [75, 79] on link "Back to List" at bounding box center [82, 76] width 49 height 9
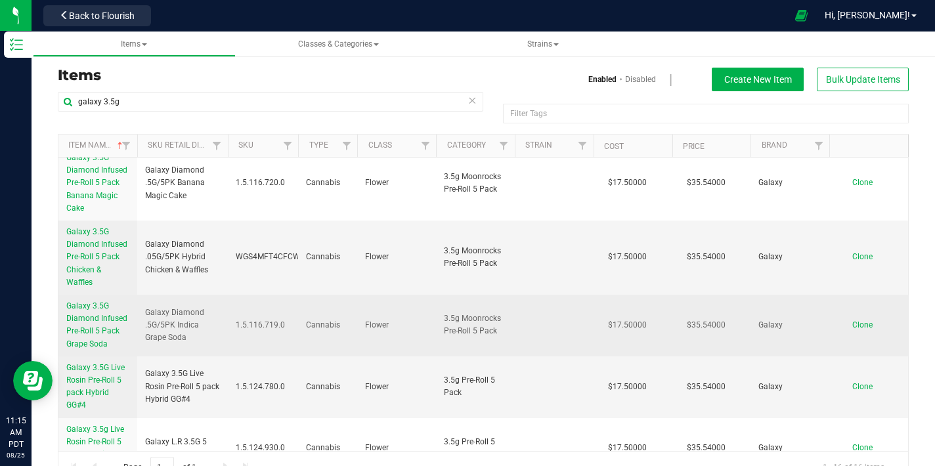
scroll to position [22, 0]
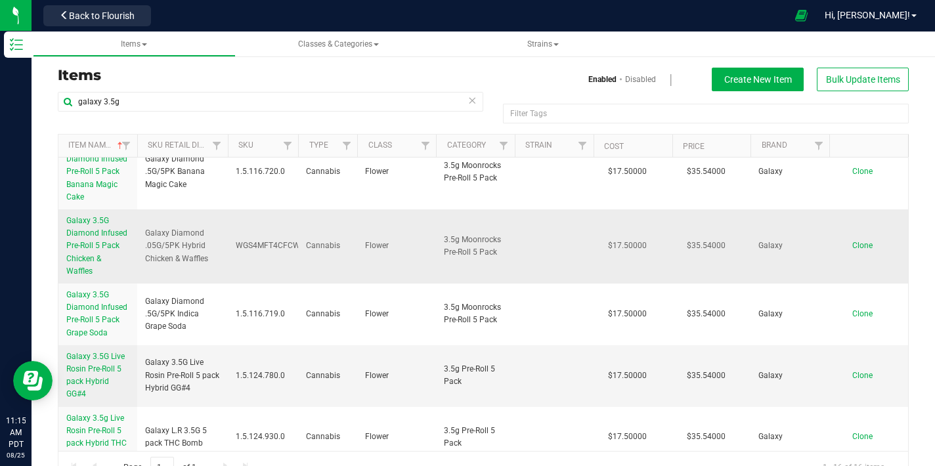
click at [93, 227] on link "Galaxy 3.5G Diamond Infused Pre-Roll 5 Pack Chicken & Waffles" at bounding box center [97, 246] width 63 height 63
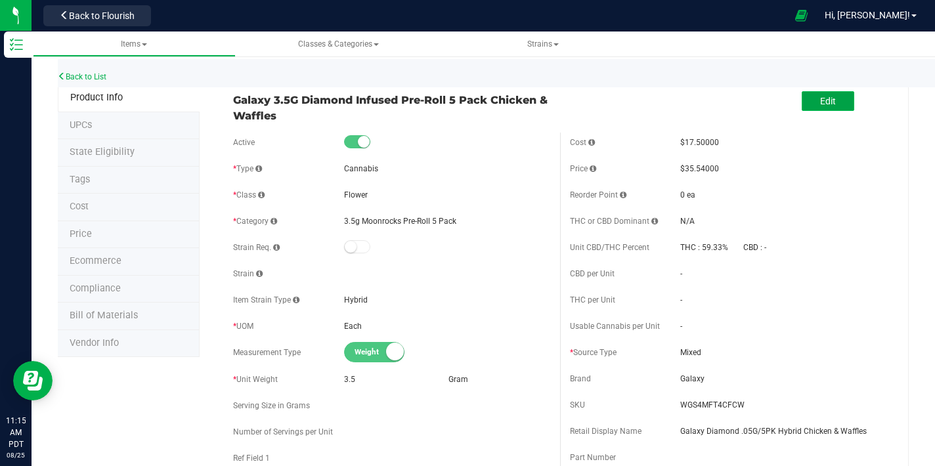
click at [829, 93] on button "Edit" at bounding box center [828, 101] width 53 height 20
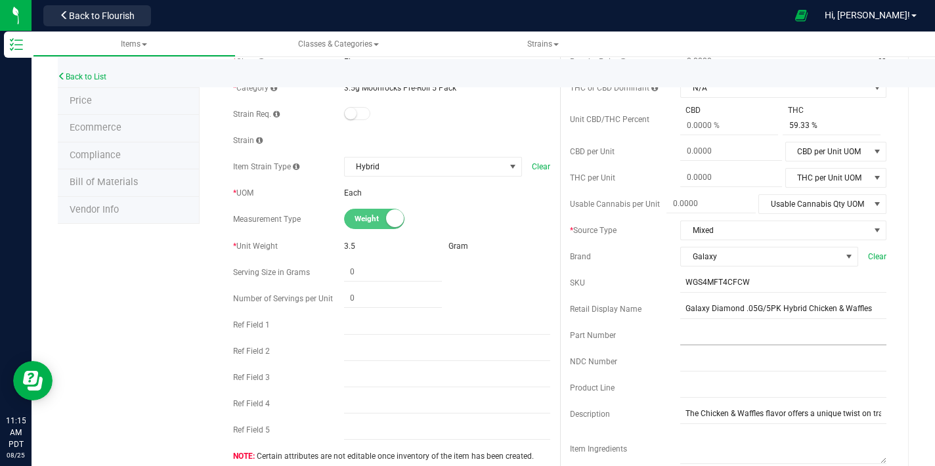
scroll to position [137, 0]
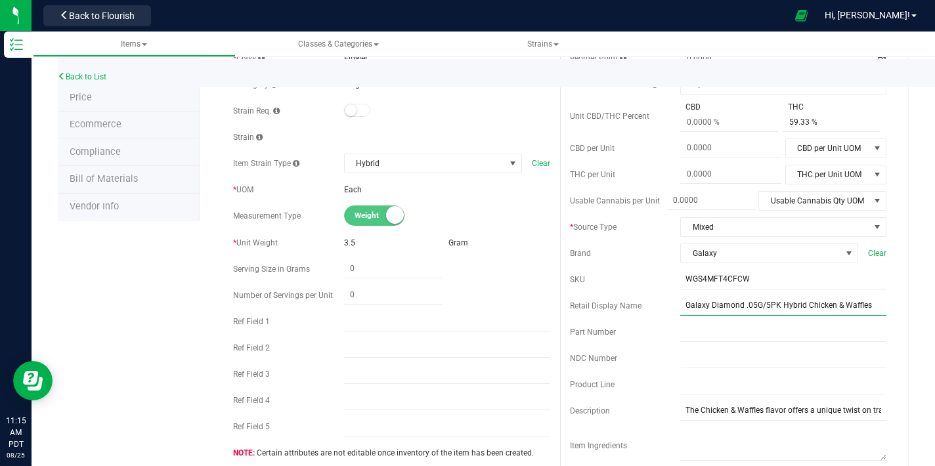
click at [743, 310] on input "Galaxy Diamond .05G/5PK Hybrid Chicken & Waffles" at bounding box center [783, 306] width 206 height 20
click at [745, 307] on input "Galaxy Diamond .05G/5PK Hybrid Chicken & Waffles" at bounding box center [783, 306] width 206 height 20
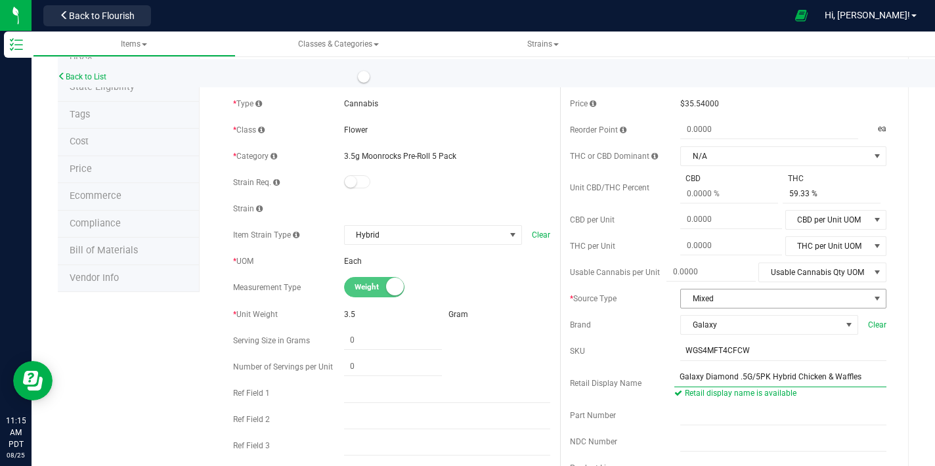
scroll to position [0, 0]
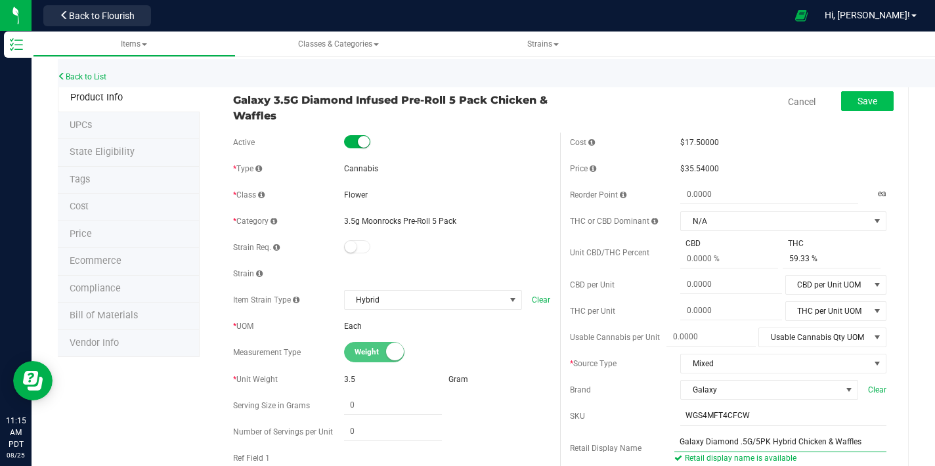
type input "Galaxy Diamond .5G/5PK Hybrid Chicken & Waffles"
click at [842, 106] on button "Save" at bounding box center [867, 101] width 53 height 20
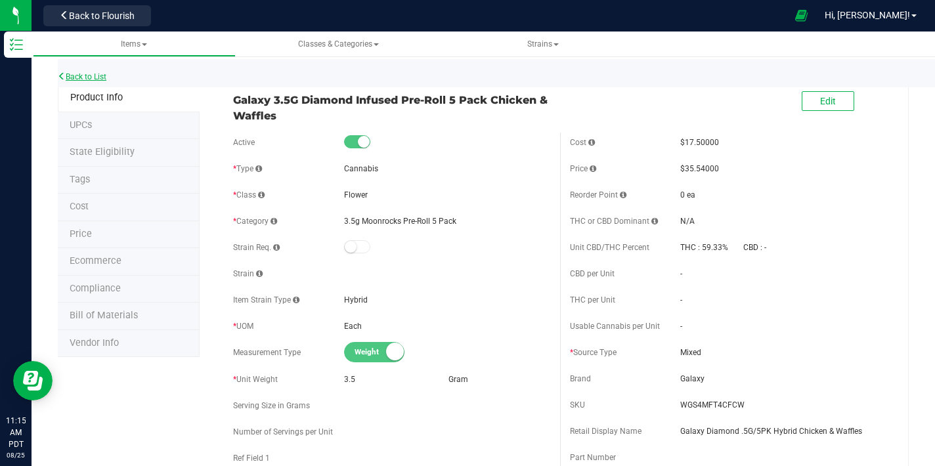
click at [104, 75] on link "Back to List" at bounding box center [82, 76] width 49 height 9
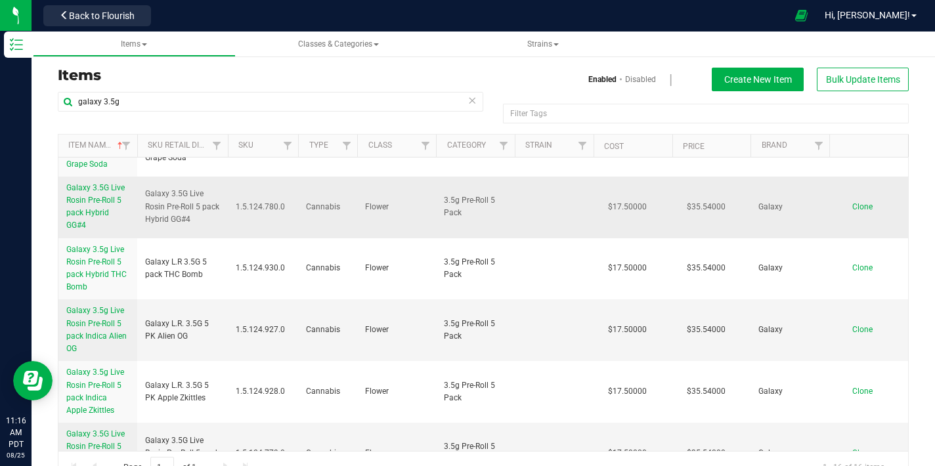
scroll to position [173, 0]
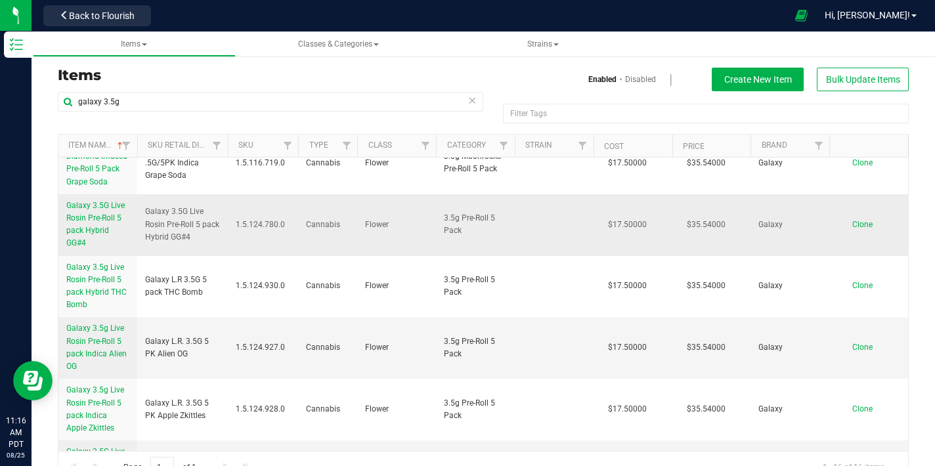
click at [96, 215] on span "Galaxy 3.5G Live Rosin Pre-Roll 5 pack Hybrid GG#4" at bounding box center [95, 224] width 58 height 47
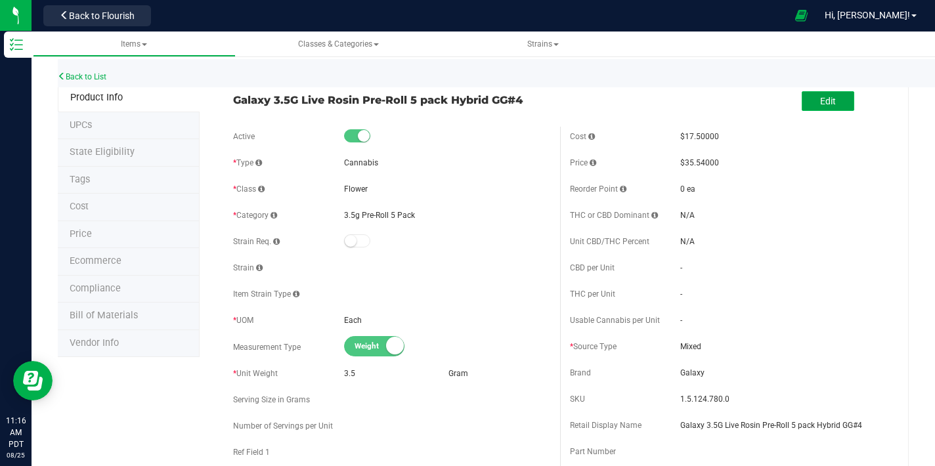
click at [820, 103] on span "Edit" at bounding box center [828, 101] width 16 height 11
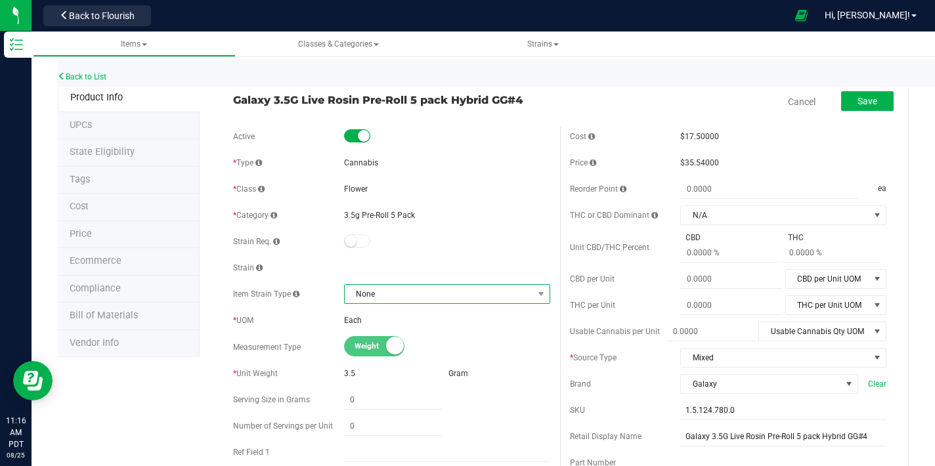
click at [414, 293] on span "None" at bounding box center [439, 294] width 188 height 18
click at [392, 216] on li "Hybrid" at bounding box center [443, 215] width 202 height 18
click at [627, 305] on div "THC per Unit" at bounding box center [625, 305] width 111 height 12
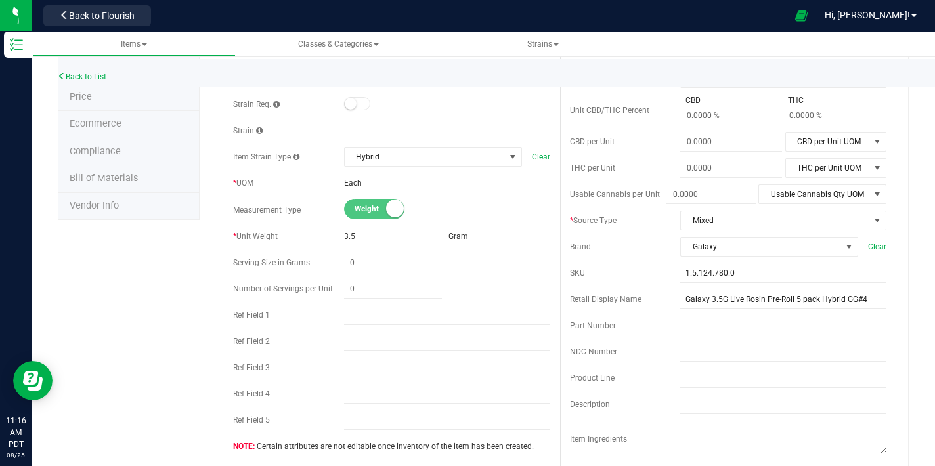
scroll to position [145, 0]
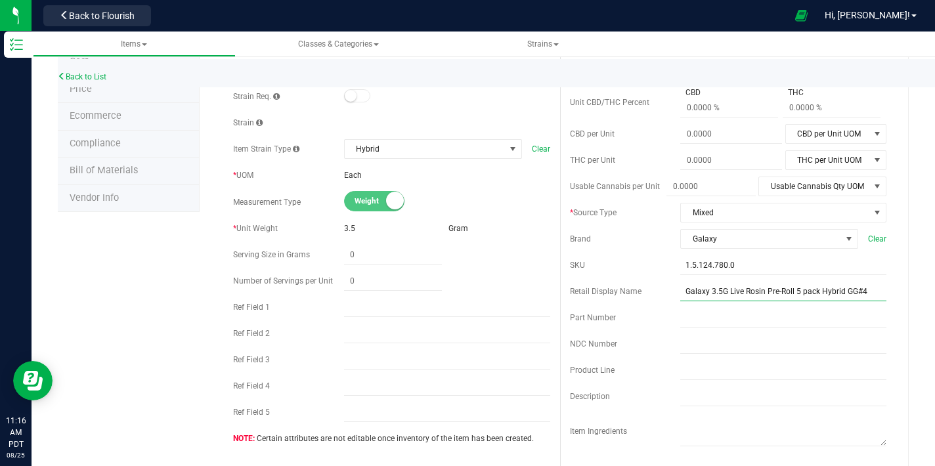
drag, startPoint x: 720, startPoint y: 292, endPoint x: 885, endPoint y: 359, distance: 177.1
click at [703, 292] on input "Galaxy 3.5G Live Rosin Pre-Roll 5 pack Hybrid GG#4" at bounding box center [783, 292] width 206 height 20
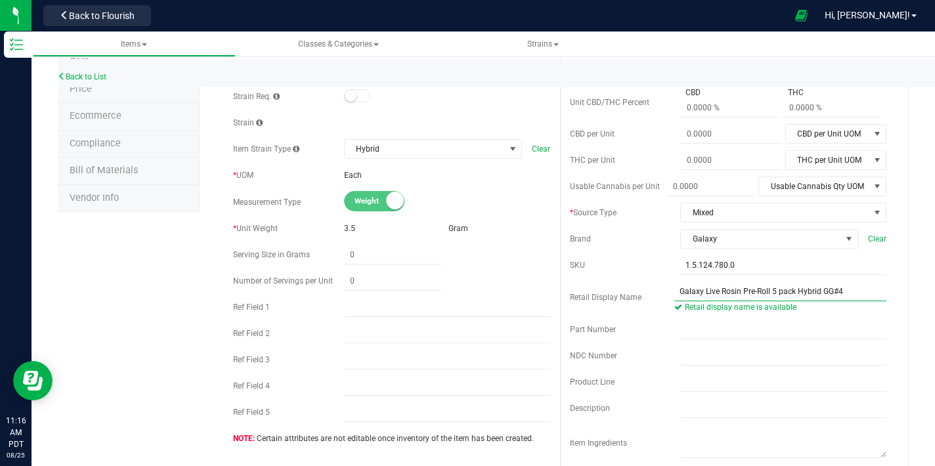
drag, startPoint x: 738, startPoint y: 292, endPoint x: 707, endPoint y: 299, distance: 31.7
click at [700, 293] on input "Galaxy Live Rosin Pre-Roll 5 pack Hybrid GG#4" at bounding box center [781, 292] width 212 height 20
drag, startPoint x: 715, startPoint y: 293, endPoint x: 791, endPoint y: 306, distance: 76.7
click at [773, 290] on input "Galaxy L.R. Pre-Roll 5 pack Hybrid GG#4" at bounding box center [781, 292] width 212 height 20
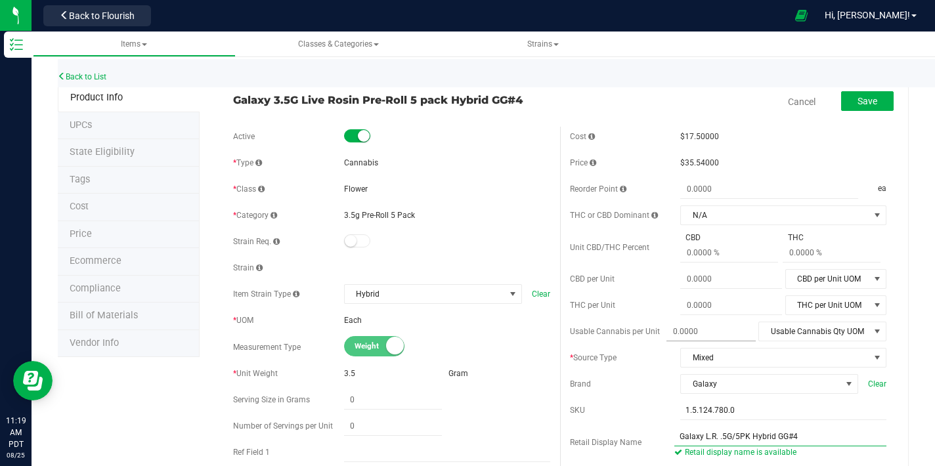
scroll to position [1, 0]
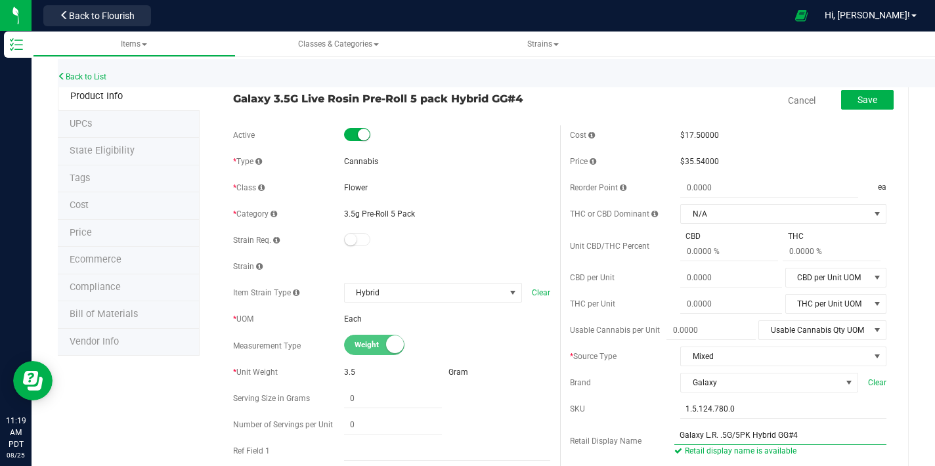
type input "Galaxy L.R. .5G/5PK Hybrid GG#4"
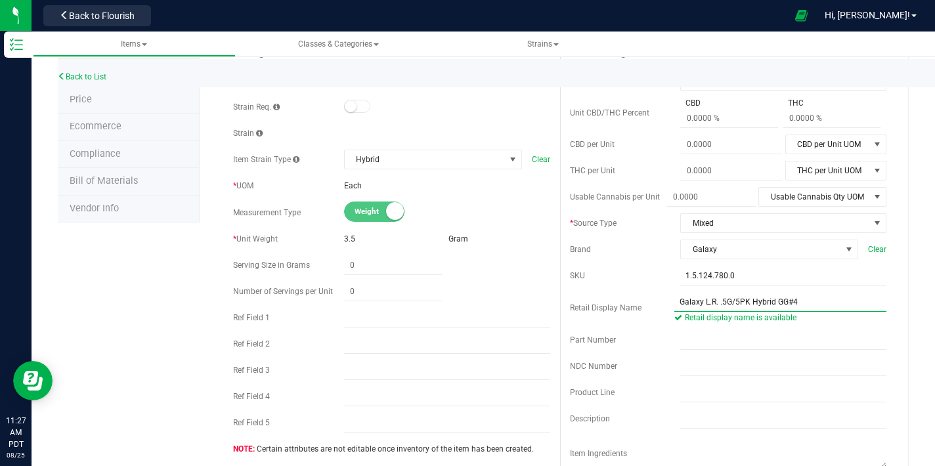
scroll to position [74, 0]
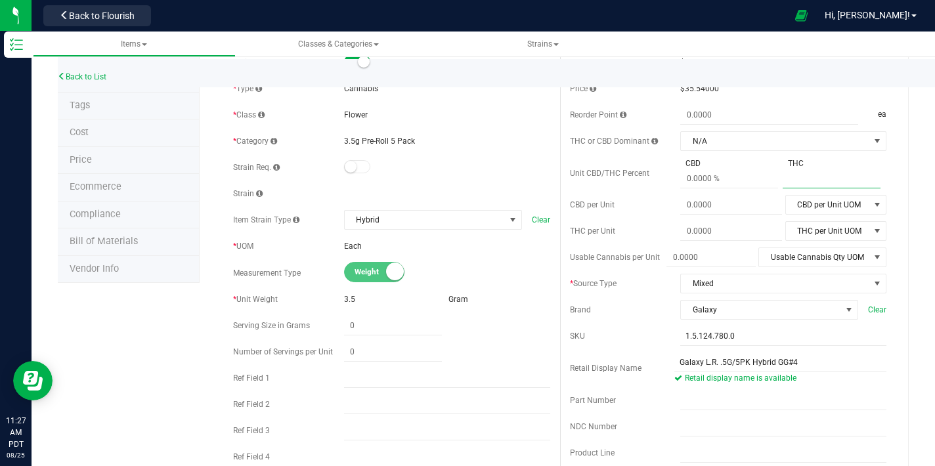
click at [791, 181] on span at bounding box center [832, 178] width 98 height 19
type input "45.9"
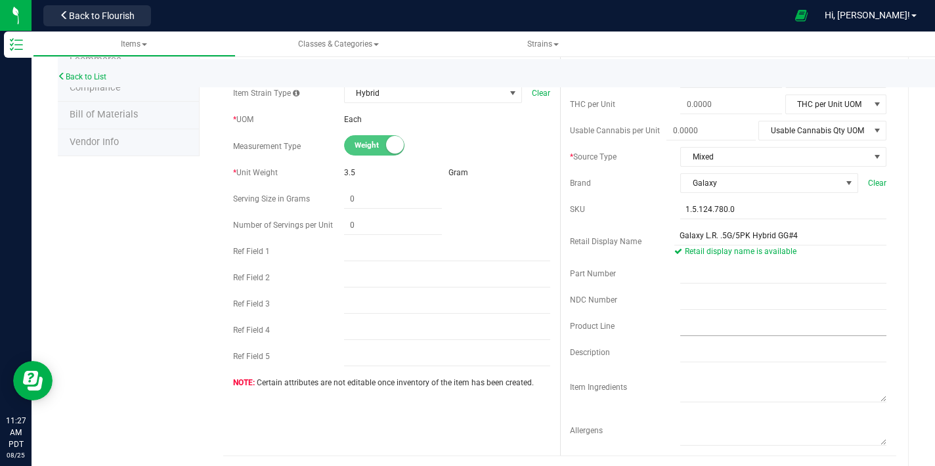
scroll to position [204, 0]
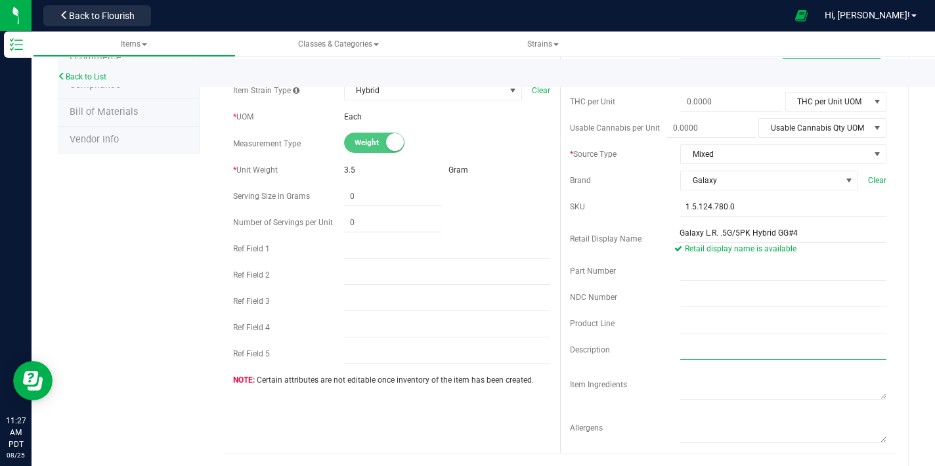
type input "45.9 %"
click at [747, 351] on input "text" at bounding box center [783, 350] width 206 height 20
paste input "Elevate your smoking experience to a cosmic level with Galaxy’s 5-Pack Rosin In…"
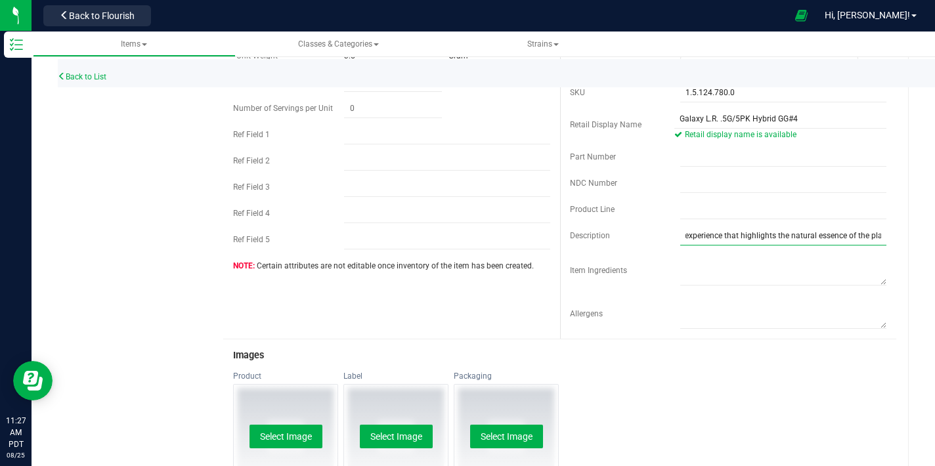
scroll to position [439, 0]
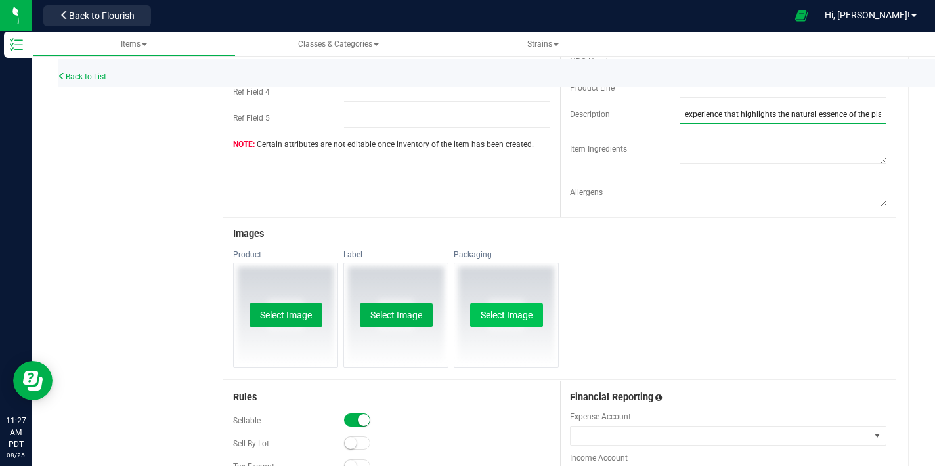
type input "Elevate your smoking experience to a cosmic level with Galaxy’s 5-Pack Rosin In…"
click at [497, 311] on button "Select Image" at bounding box center [506, 315] width 73 height 24
click at [278, 324] on button "Select Image" at bounding box center [286, 315] width 73 height 24
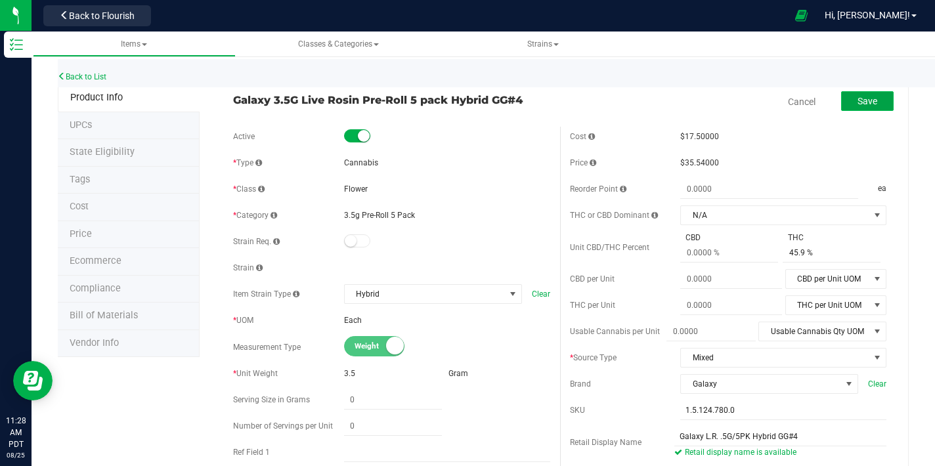
click at [858, 102] on span "Save" at bounding box center [868, 101] width 20 height 11
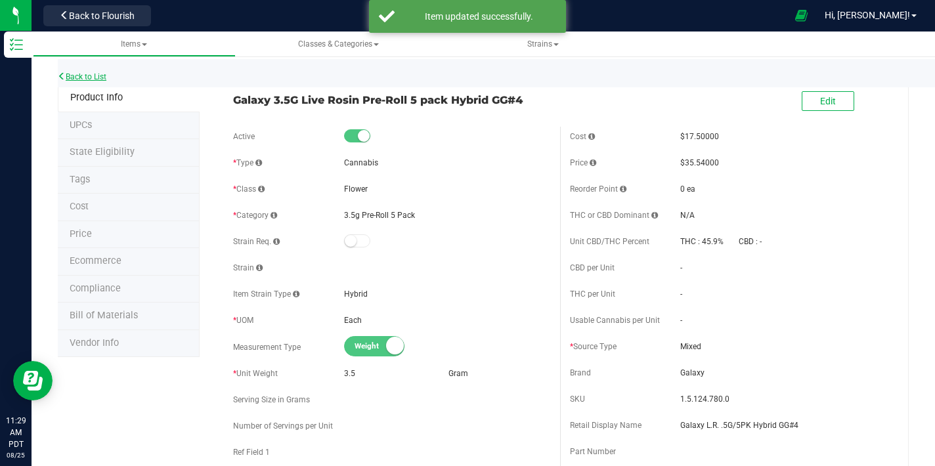
click at [104, 80] on link "Back to List" at bounding box center [82, 76] width 49 height 9
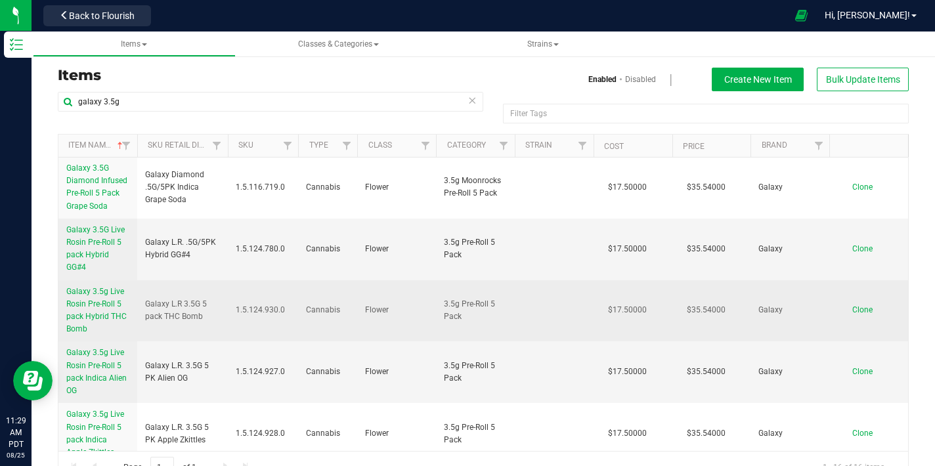
scroll to position [170, 0]
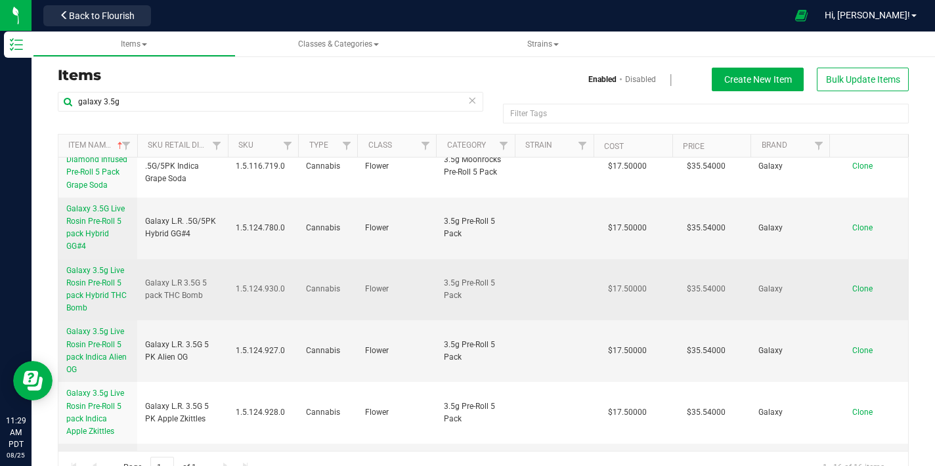
click at [95, 284] on span "Galaxy 3.5g Live Rosin Pre-Roll 5 pack Hybrid THC Bomb" at bounding box center [96, 289] width 60 height 47
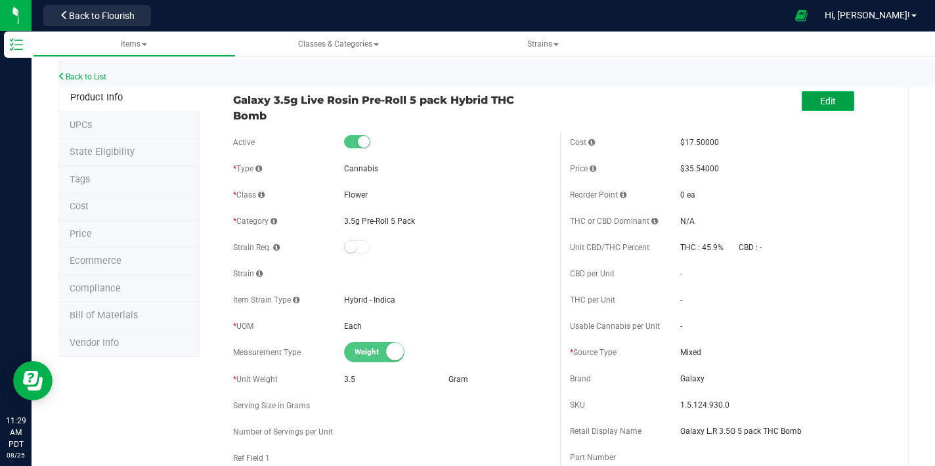
click at [830, 104] on button "Edit" at bounding box center [828, 101] width 53 height 20
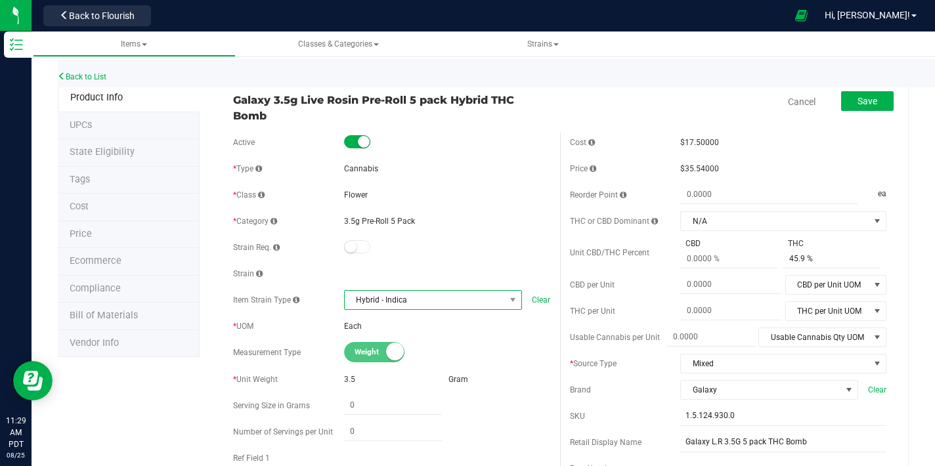
click at [407, 307] on span "Hybrid - Indica" at bounding box center [425, 300] width 160 height 18
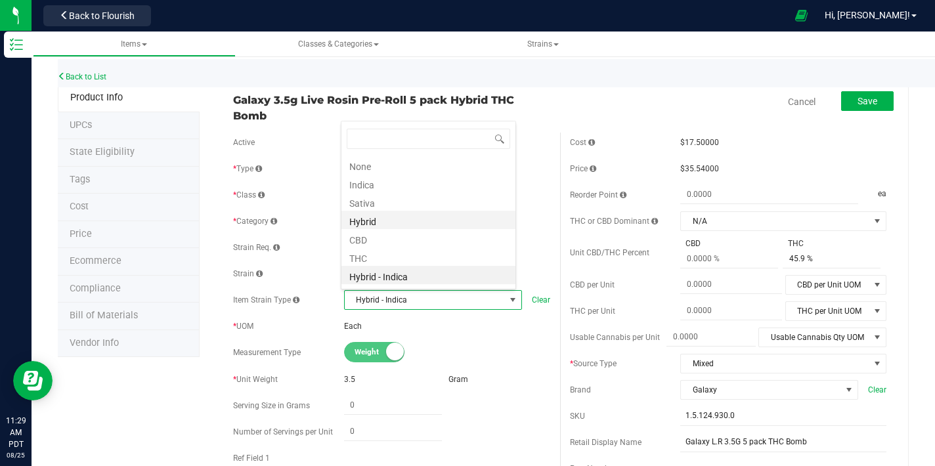
click at [386, 221] on li "Hybrid" at bounding box center [429, 220] width 174 height 18
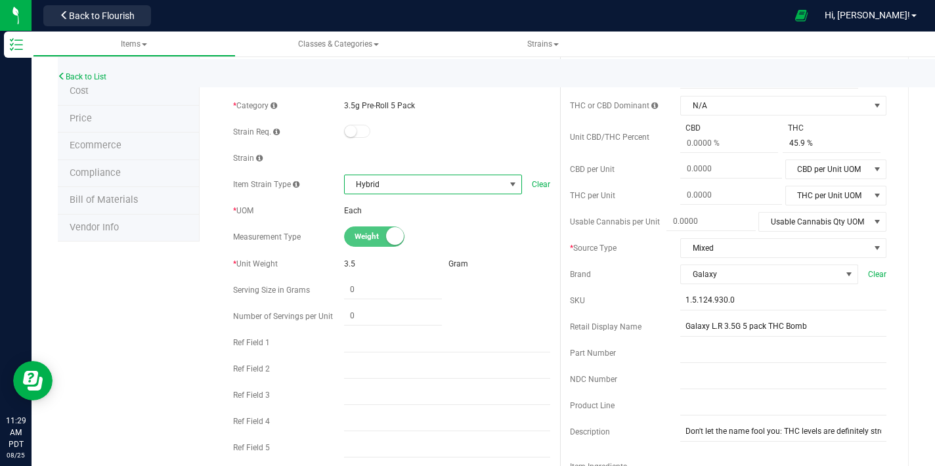
scroll to position [115, 0]
click at [734, 327] on input "Galaxy L.R 3.5G 5 pack THC Bomb" at bounding box center [783, 328] width 206 height 20
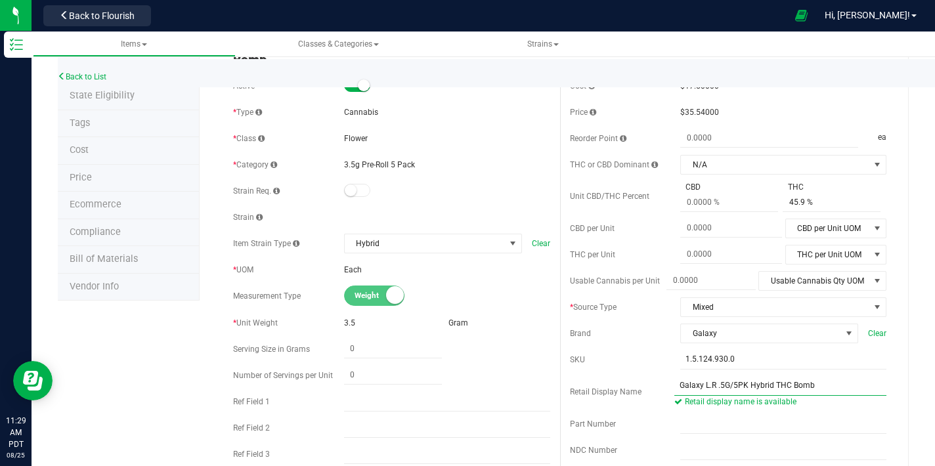
scroll to position [0, 0]
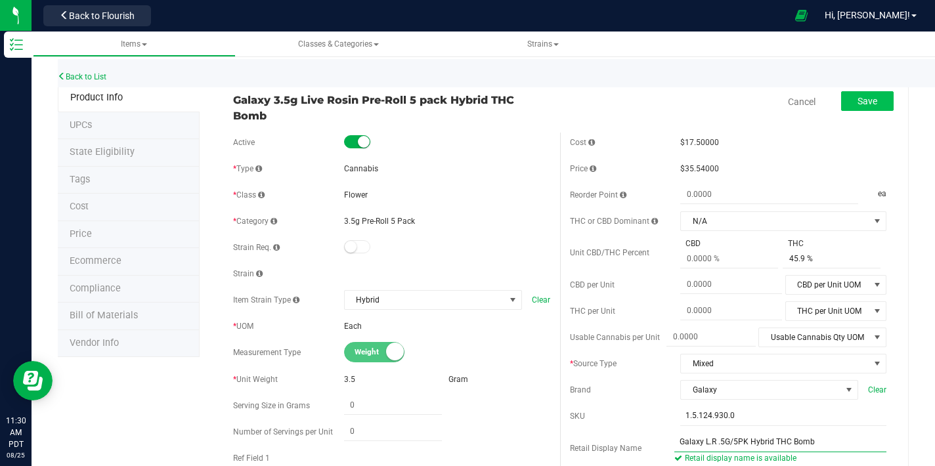
type input "Galaxy L.R .5G/5PK Hybrid THC Bomb"
click at [845, 104] on button "Save" at bounding box center [867, 101] width 53 height 20
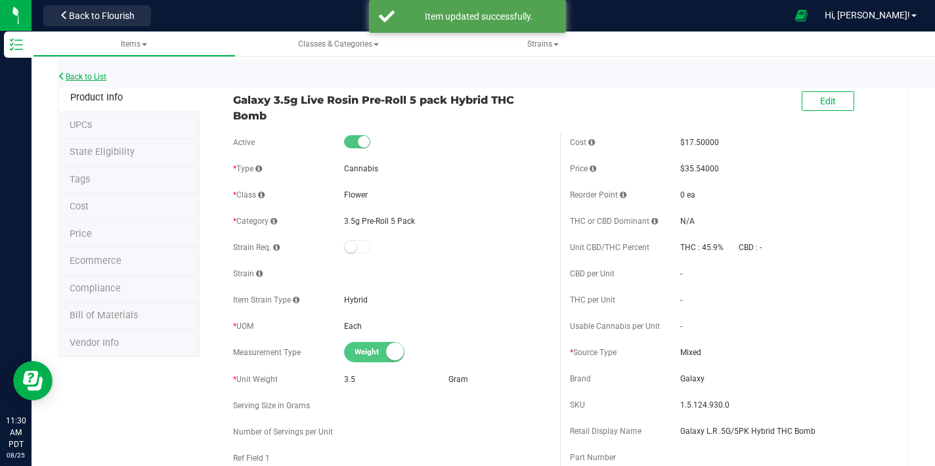
click at [94, 76] on link "Back to List" at bounding box center [82, 76] width 49 height 9
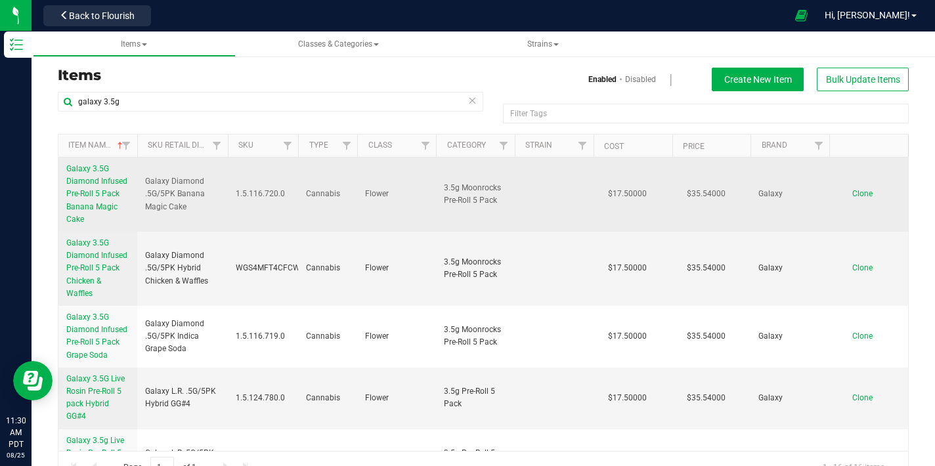
click at [104, 195] on span "Galaxy 3.5G Diamond Infused Pre-Roll 5 Pack Banana Magic Cake" at bounding box center [96, 194] width 61 height 60
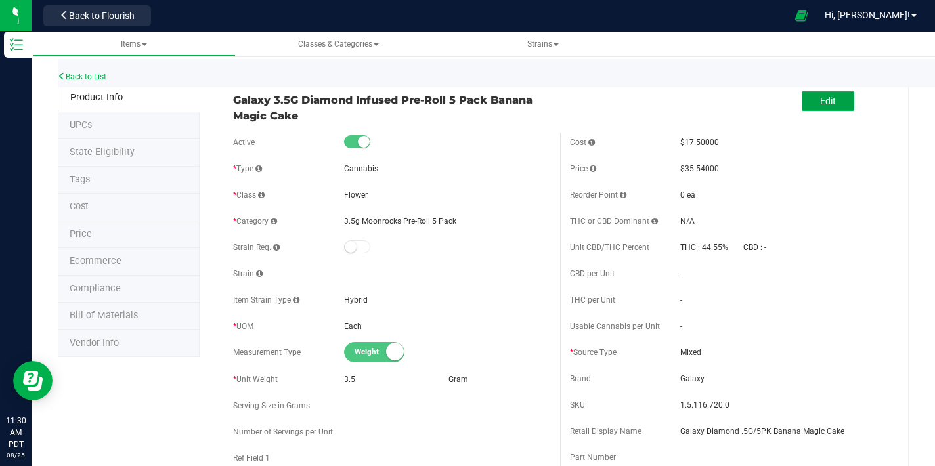
click at [820, 99] on span "Edit" at bounding box center [828, 101] width 16 height 11
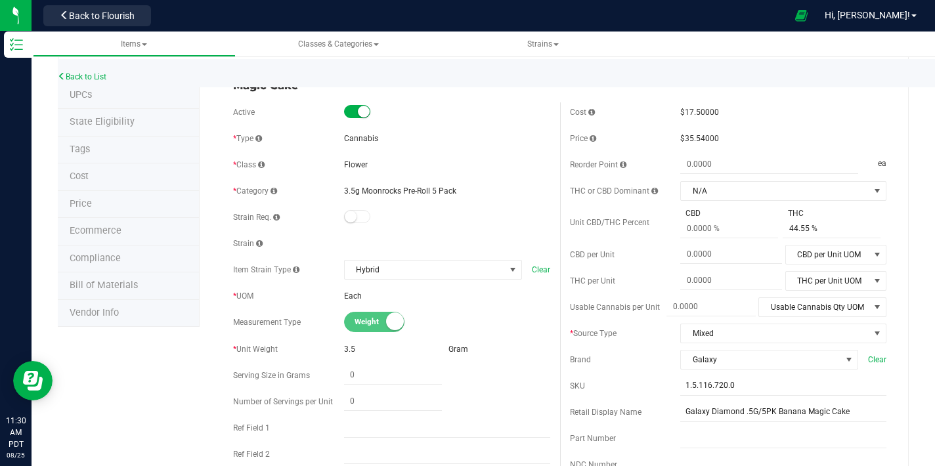
scroll to position [45, 0]
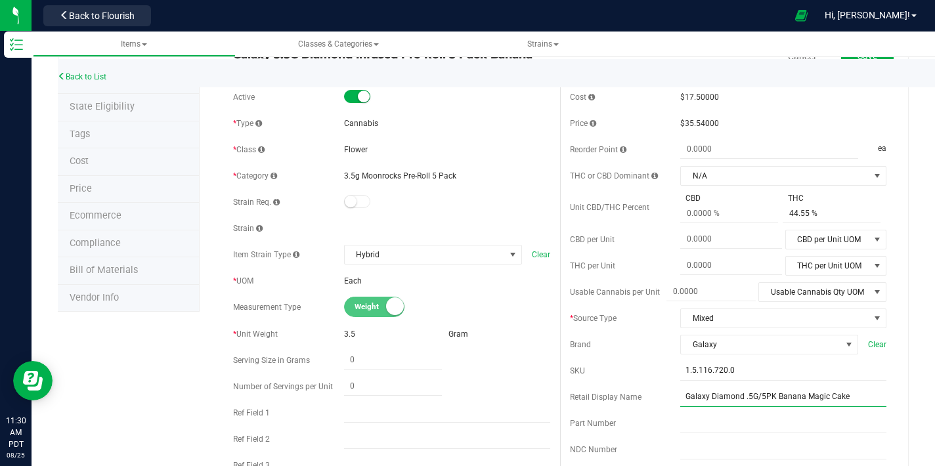
drag, startPoint x: 770, startPoint y: 400, endPoint x: 777, endPoint y: 407, distance: 9.8
click at [770, 401] on input "Galaxy Diamond .5G/5PK Banana Magic Cake" at bounding box center [783, 398] width 206 height 20
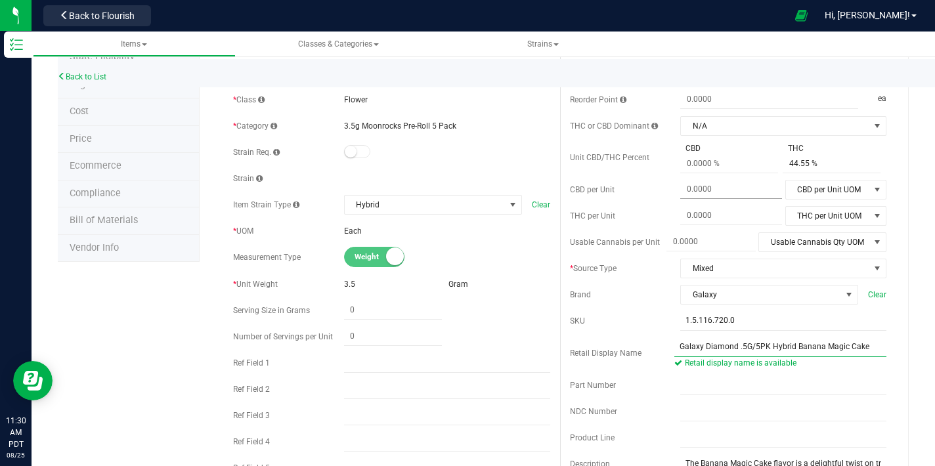
scroll to position [0, 0]
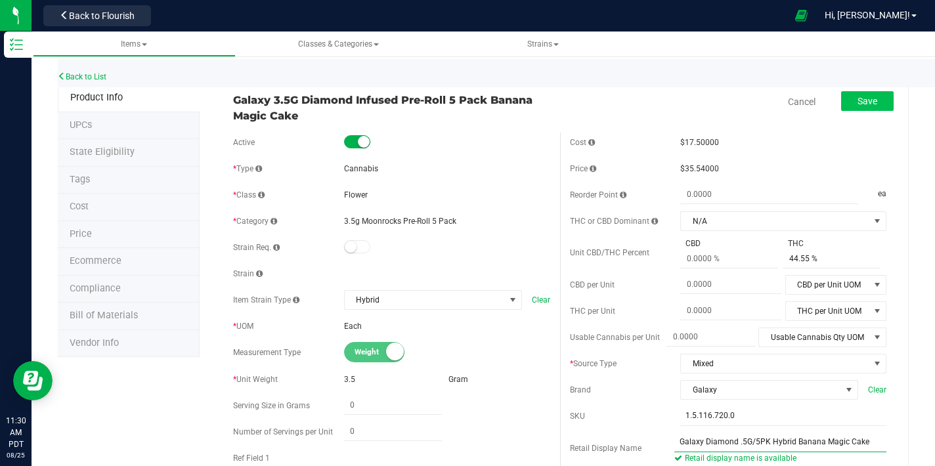
type input "Galaxy Diamond .5G/5PK Hybrid Banana Magic Cake"
click at [860, 102] on span "Save" at bounding box center [868, 101] width 20 height 11
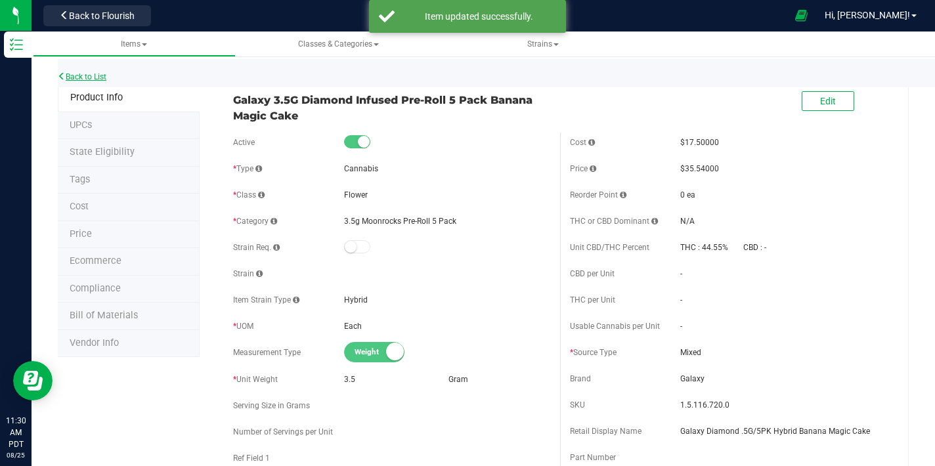
click at [101, 76] on link "Back to List" at bounding box center [82, 76] width 49 height 9
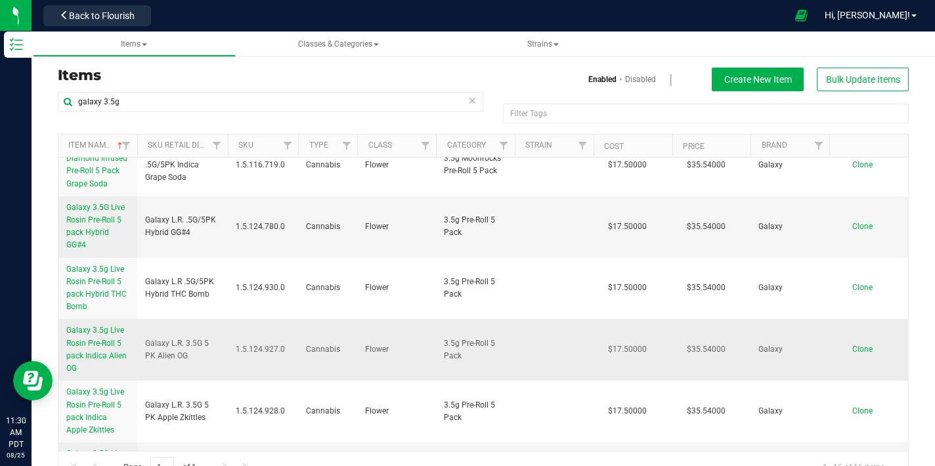
scroll to position [177, 0]
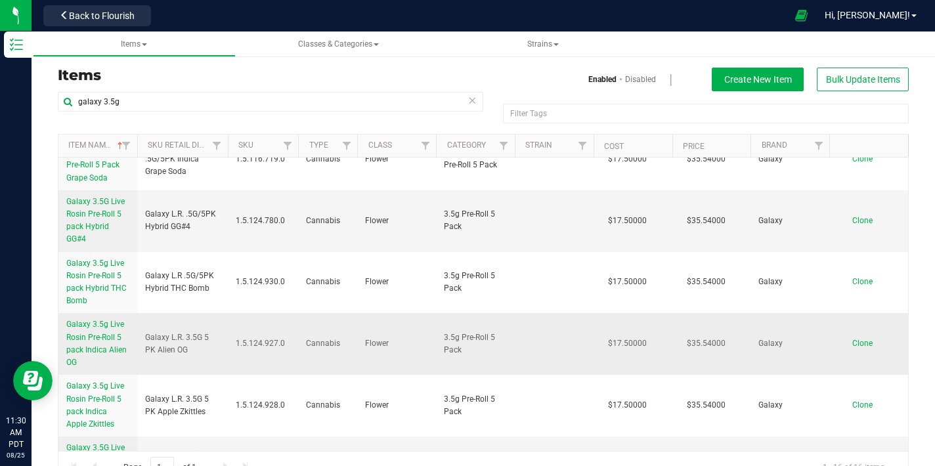
click at [110, 342] on link "Galaxy 3.5g Live Rosin Pre-Roll 5 pack Indica Alien OG" at bounding box center [97, 344] width 63 height 51
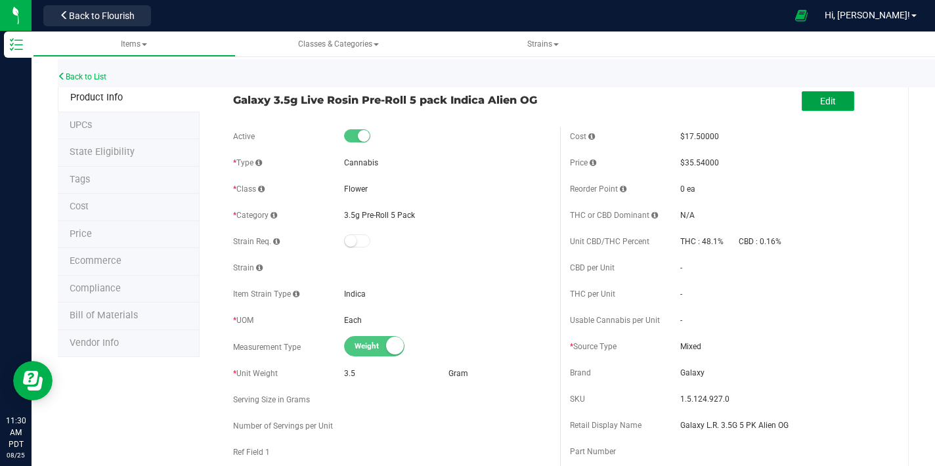
click at [804, 101] on button "Edit" at bounding box center [828, 101] width 53 height 20
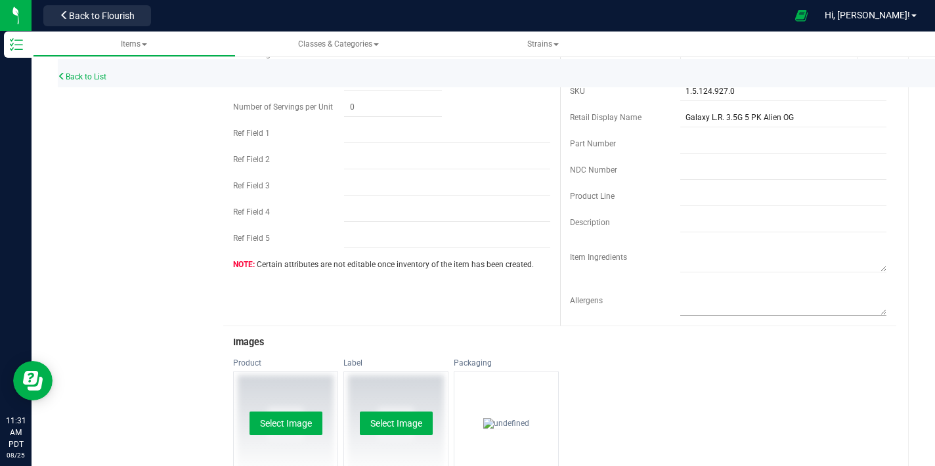
scroll to position [325, 0]
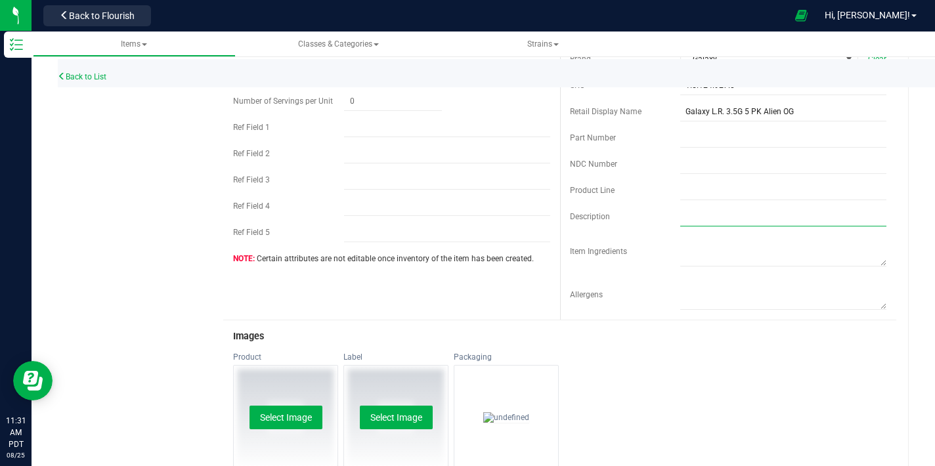
click at [695, 220] on input "text" at bounding box center [783, 217] width 206 height 20
paste input "Elevate your smoking experience to a cosmic level with Galaxy’s 5-Pack Rosin In…"
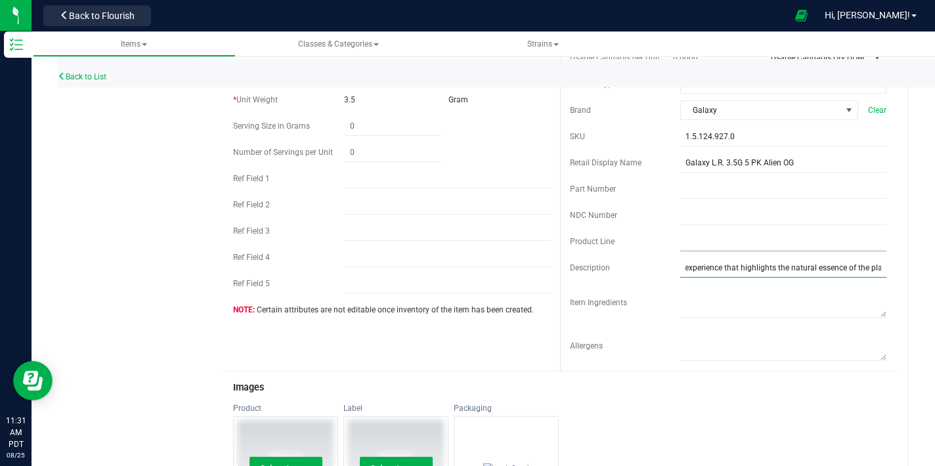
scroll to position [188, 0]
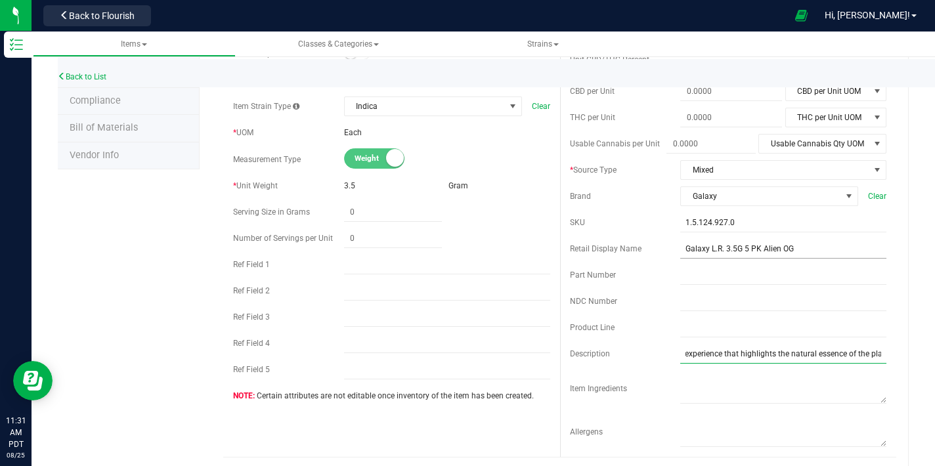
type input "Elevate your smoking experience to a cosmic level with Galaxy’s 5-Pack Rosin In…"
click at [738, 249] on input "Galaxy L.R. 3.5G 5 PK Alien OG" at bounding box center [783, 249] width 206 height 20
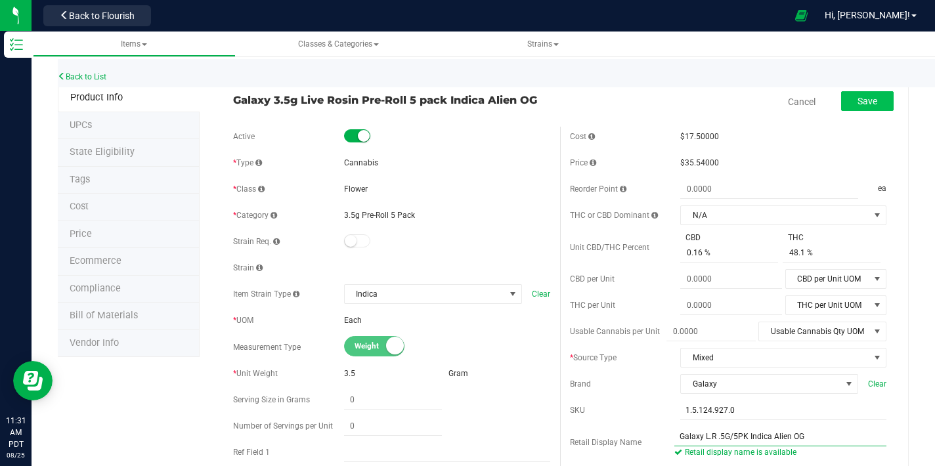
type input "Galaxy L.R .5G/5PK Indica Alien OG"
click at [851, 108] on button "Save" at bounding box center [867, 101] width 53 height 20
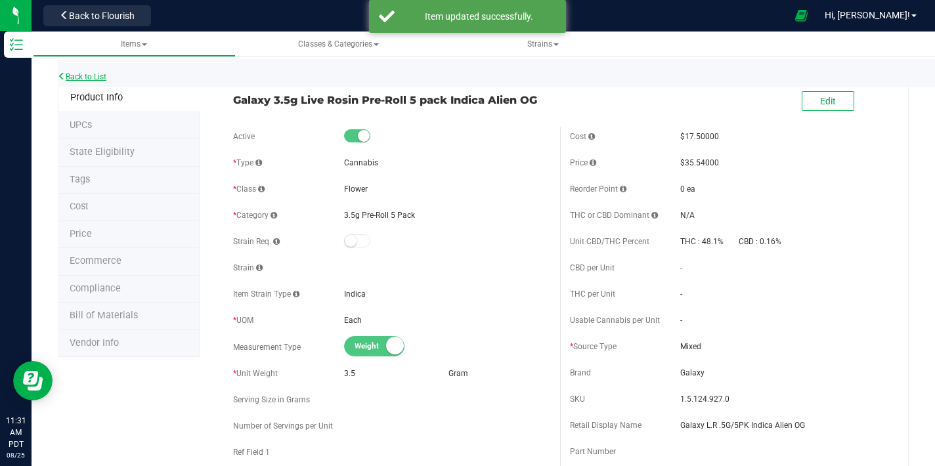
click at [106, 76] on link "Back to List" at bounding box center [82, 76] width 49 height 9
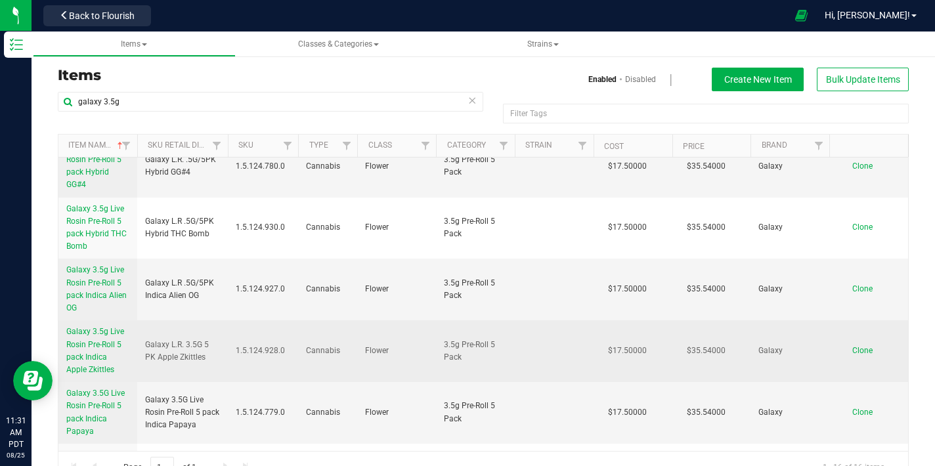
scroll to position [256, 0]
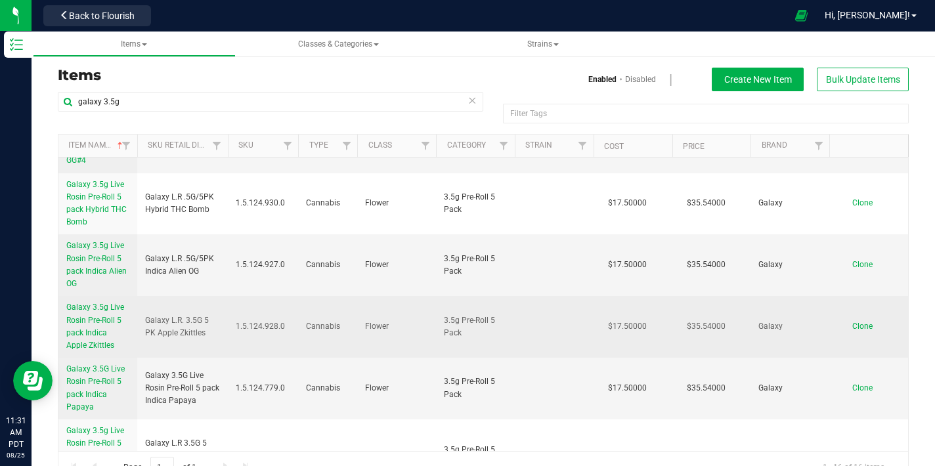
click at [81, 311] on span "Galaxy 3.5g Live Rosin Pre-Roll 5 pack Indica Apple Zkittles" at bounding box center [95, 326] width 58 height 47
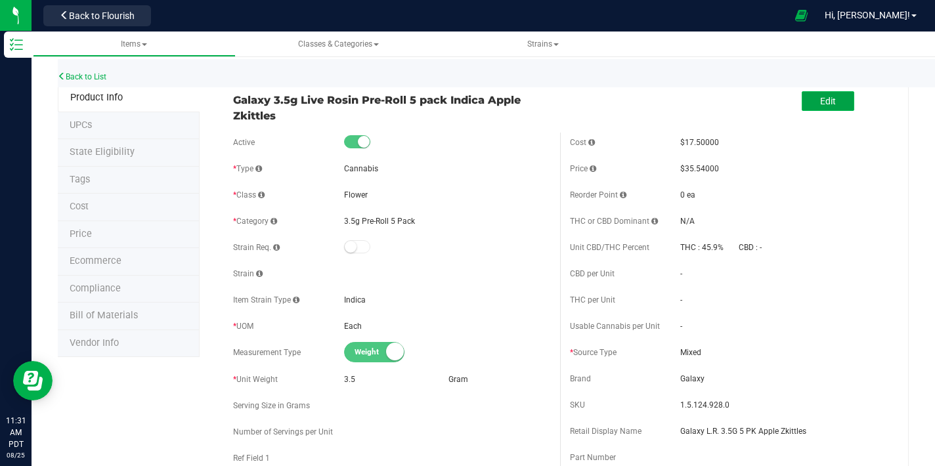
click at [810, 109] on button "Edit" at bounding box center [828, 101] width 53 height 20
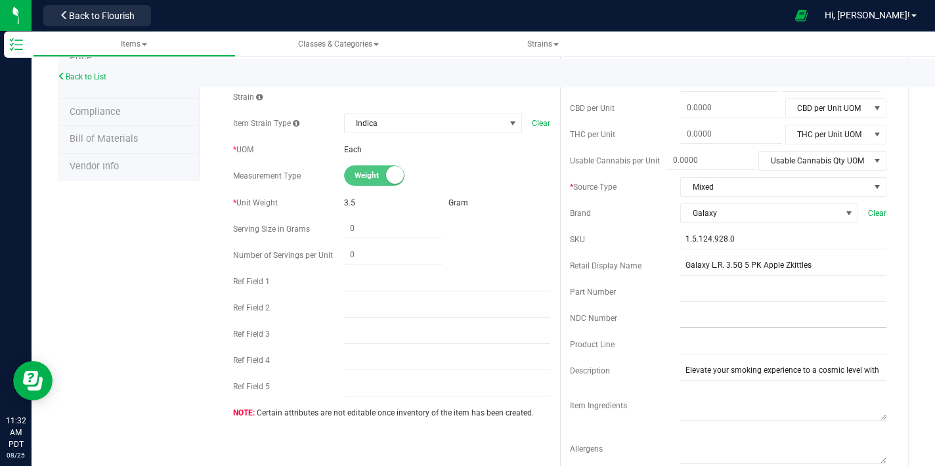
scroll to position [179, 0]
click at [742, 263] on input "Galaxy L.R. 3.5G 5 PK Apple Zkittles" at bounding box center [783, 264] width 206 height 20
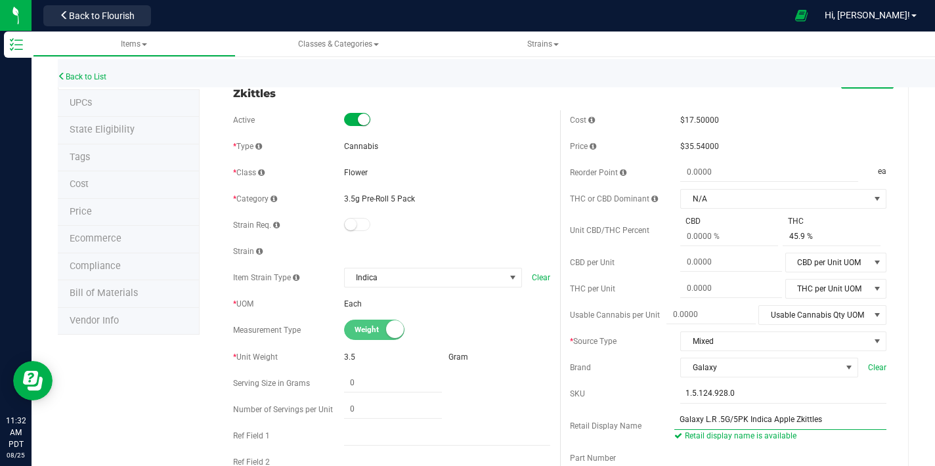
scroll to position [0, 0]
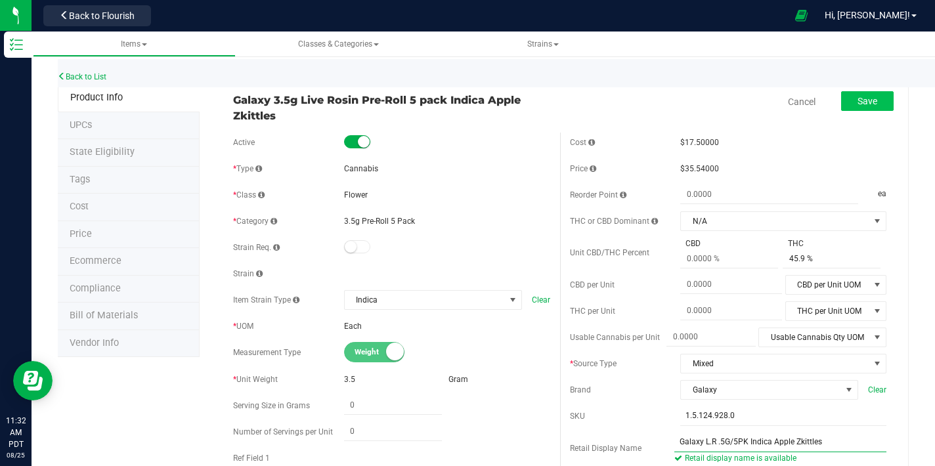
type input "Galaxy L.R .5G/5PK Indica Apple Zkittles"
click at [858, 96] on span "Save" at bounding box center [868, 101] width 20 height 11
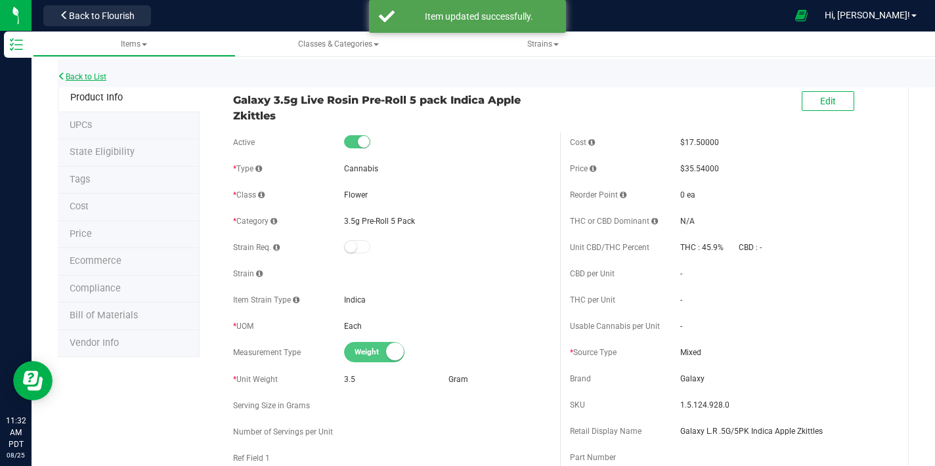
click at [89, 74] on link "Back to List" at bounding box center [82, 76] width 49 height 9
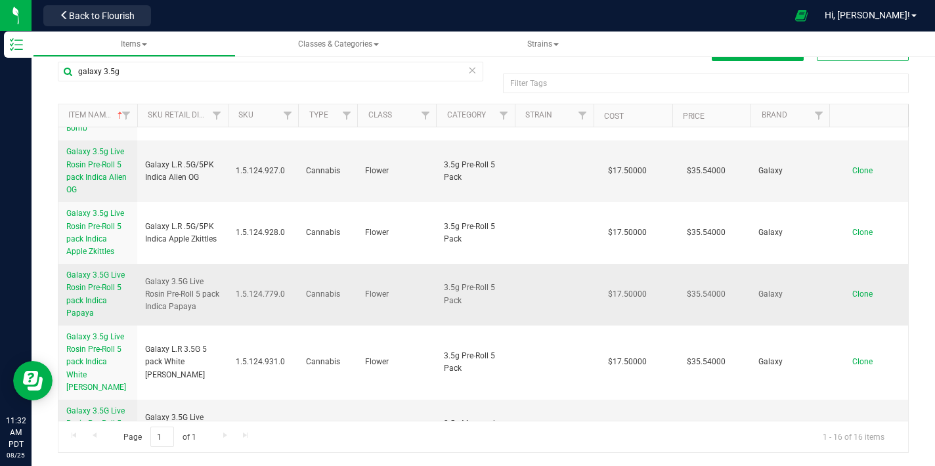
scroll to position [317, 0]
click at [93, 284] on link "Galaxy 3.5G Live Rosin Pre-Roll 5 pack Indica Papaya" at bounding box center [97, 297] width 63 height 51
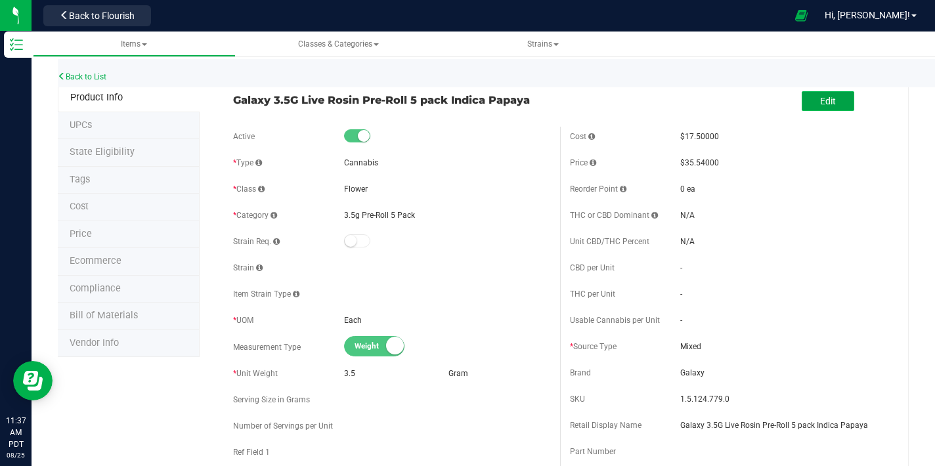
click at [824, 100] on span "Edit" at bounding box center [828, 101] width 16 height 11
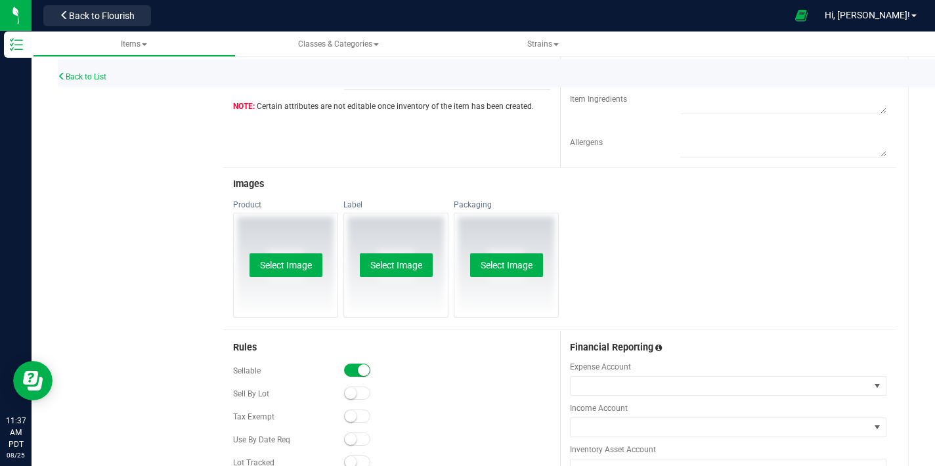
scroll to position [500, 0]
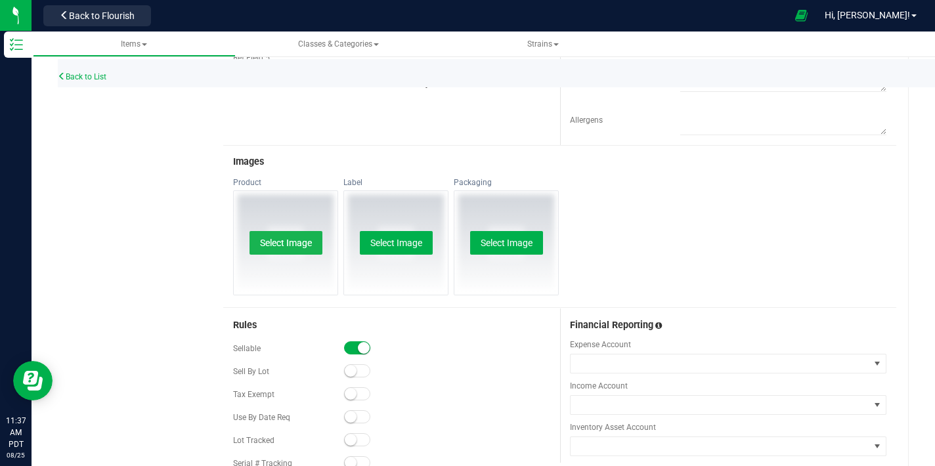
click at [285, 246] on button "Select Image" at bounding box center [286, 243] width 73 height 24
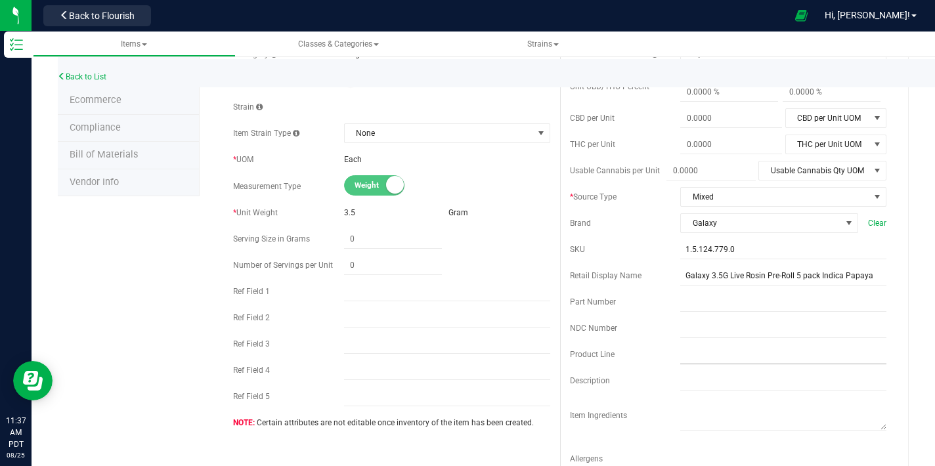
scroll to position [162, 0]
click at [702, 377] on input "text" at bounding box center [783, 380] width 206 height 20
paste input "Elevate your smoking experience to a cosmic level with Galaxy’s 5-Pack Rosin In…"
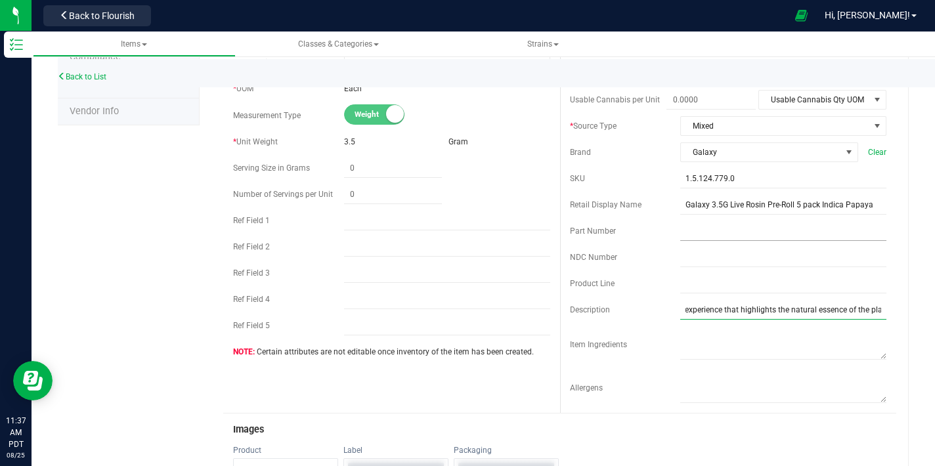
scroll to position [254, 0]
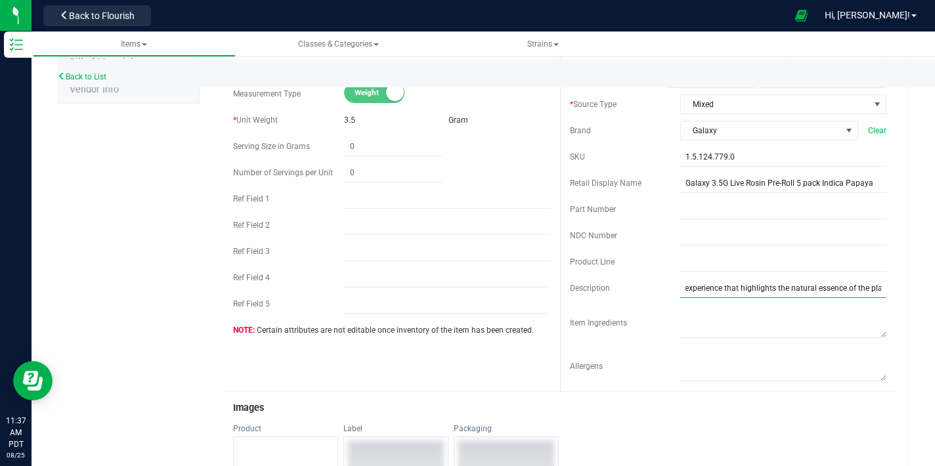
type input "Elevate your smoking experience to a cosmic level with Galaxy’s 5-Pack Rosin In…"
click at [610, 180] on div "Retail Display Name Galaxy 3.5G Live Rosin Pre-Roll 5 pack Indica Papaya" at bounding box center [728, 183] width 317 height 20
click at [725, 185] on input "Galaxy 3.5G Live Rosin Pre-Roll 5 pack Indica Papaya" at bounding box center [783, 183] width 206 height 20
click at [740, 185] on input "Galaxy Live Rosin Pre-Roll 5 pack Indica Papaya" at bounding box center [783, 183] width 206 height 20
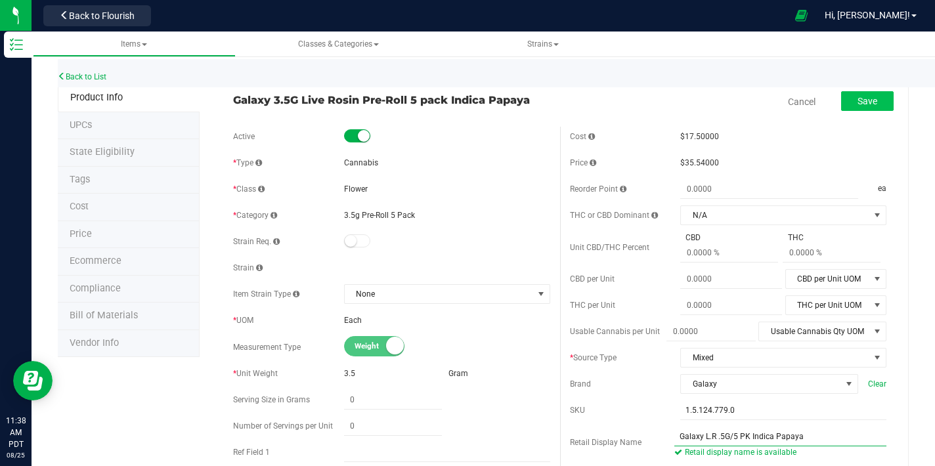
type input "Galaxy L.R .5G/5 PK Indica Papaya"
click at [863, 104] on span "Save" at bounding box center [868, 101] width 20 height 11
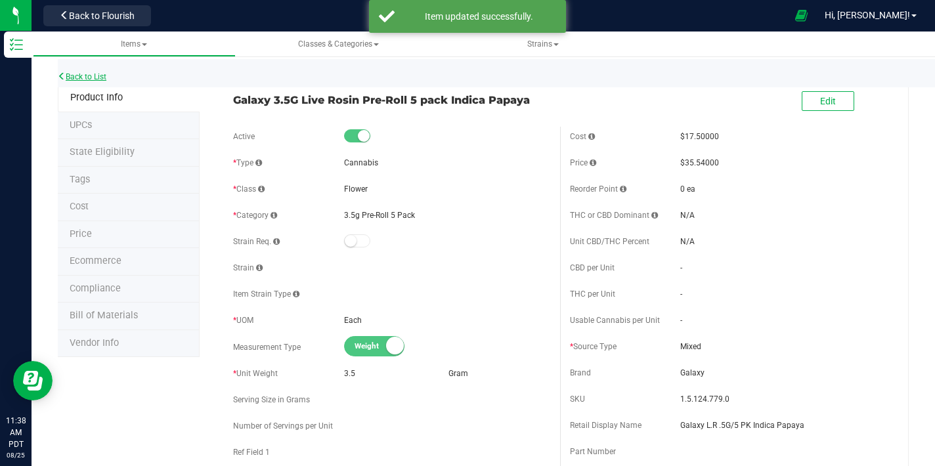
click at [104, 78] on link "Back to List" at bounding box center [82, 76] width 49 height 9
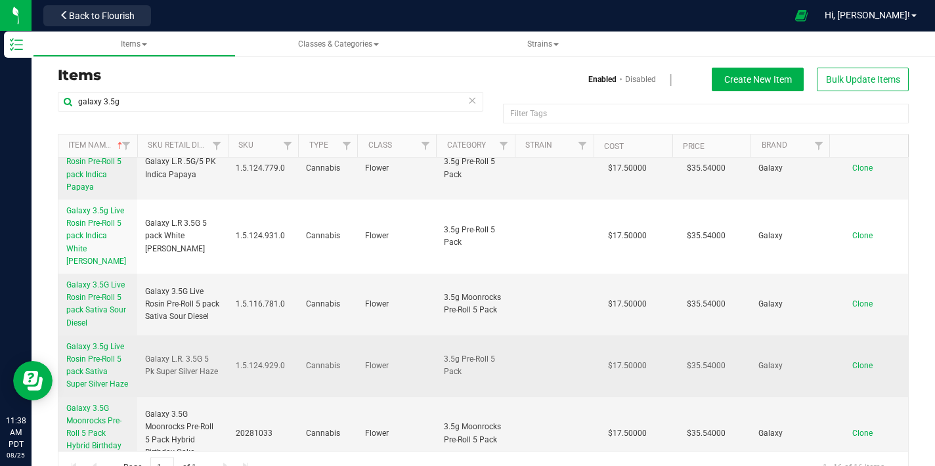
scroll to position [478, 0]
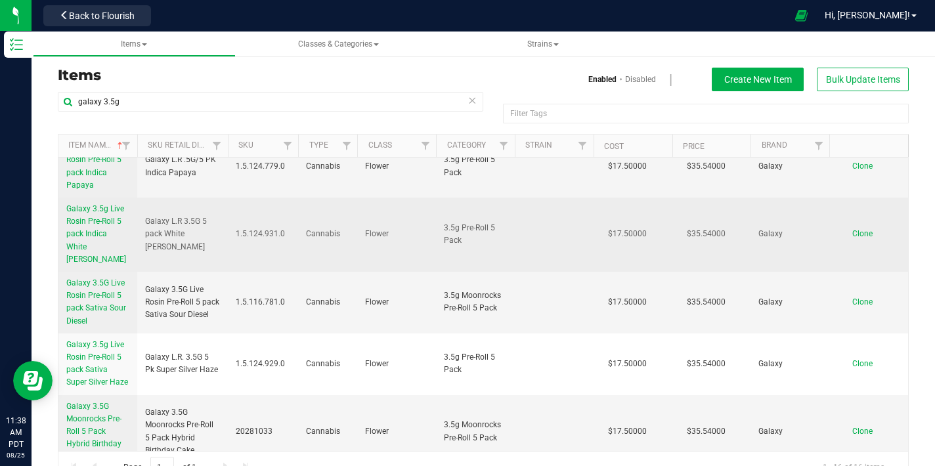
click at [100, 235] on span "Galaxy 3.5g Live Rosin Pre-Roll 5 pack Indica White [PERSON_NAME]" at bounding box center [96, 234] width 60 height 60
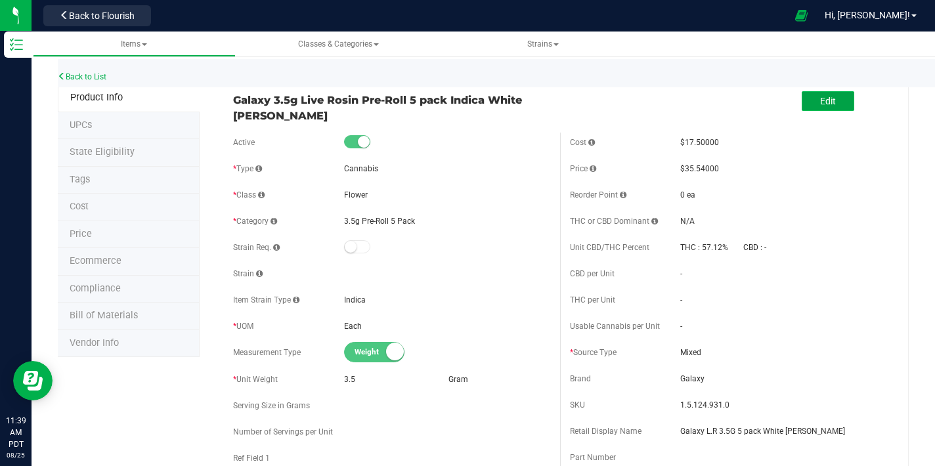
click at [822, 105] on span "Edit" at bounding box center [828, 101] width 16 height 11
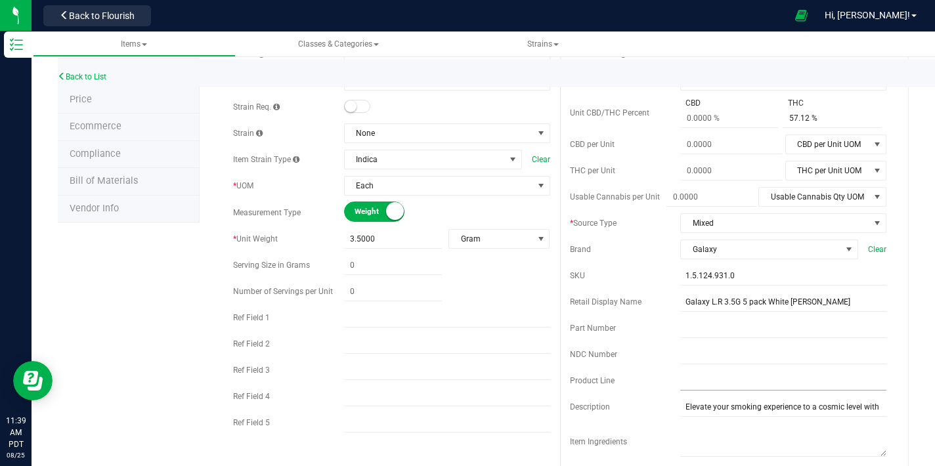
scroll to position [142, 0]
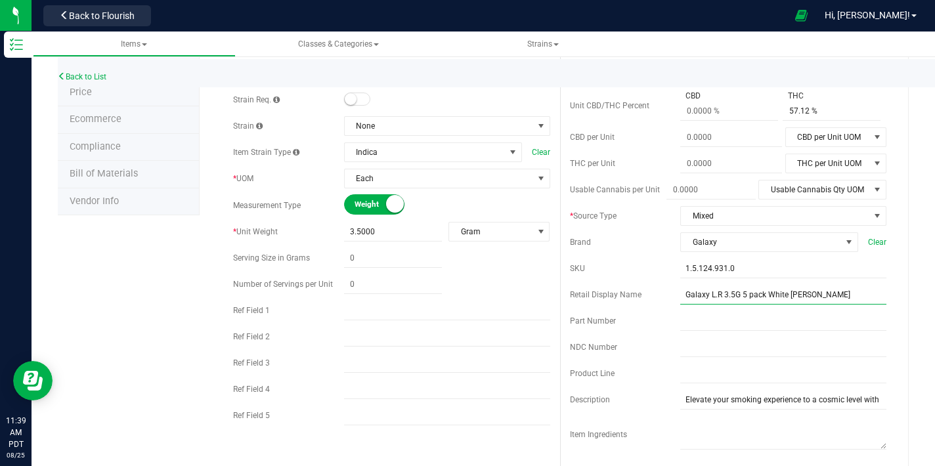
click at [735, 293] on input "Galaxy L.R 3.5G 5 pack White [PERSON_NAME]" at bounding box center [783, 295] width 206 height 20
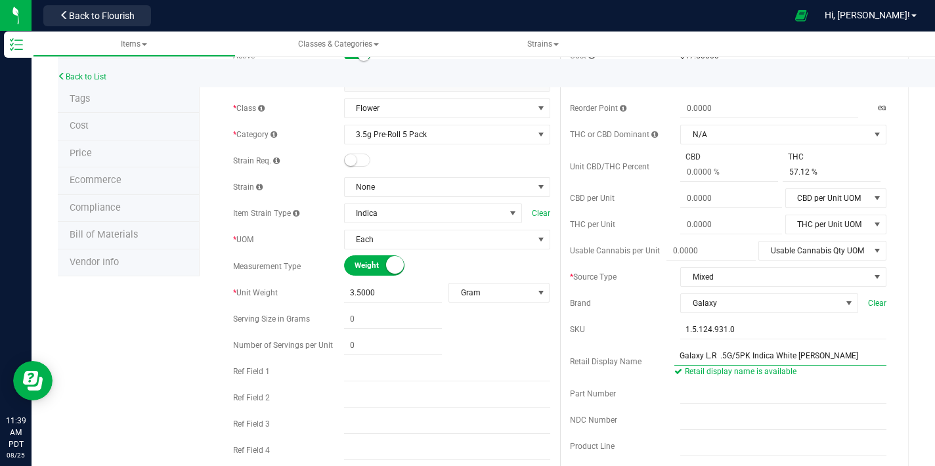
scroll to position [0, 0]
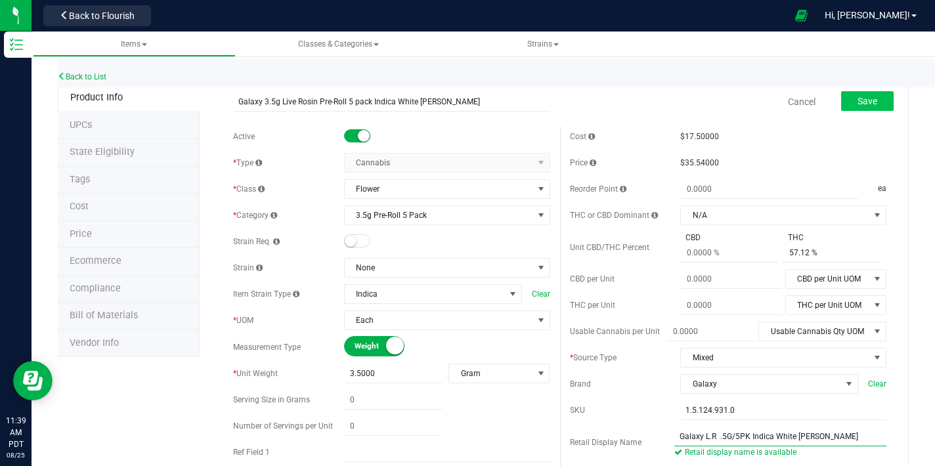
type input "Galaxy L.R .5G/5PK Indica White [PERSON_NAME]"
click at [844, 106] on button "Save" at bounding box center [867, 101] width 53 height 20
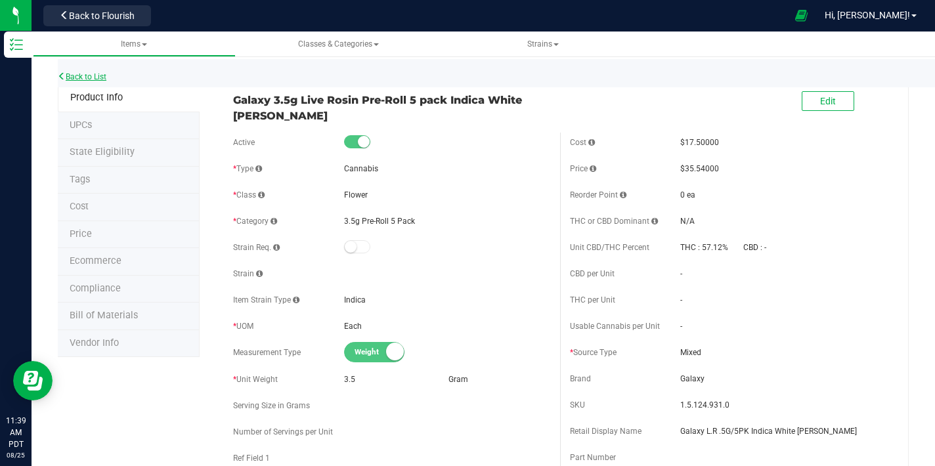
click at [104, 77] on link "Back to List" at bounding box center [82, 76] width 49 height 9
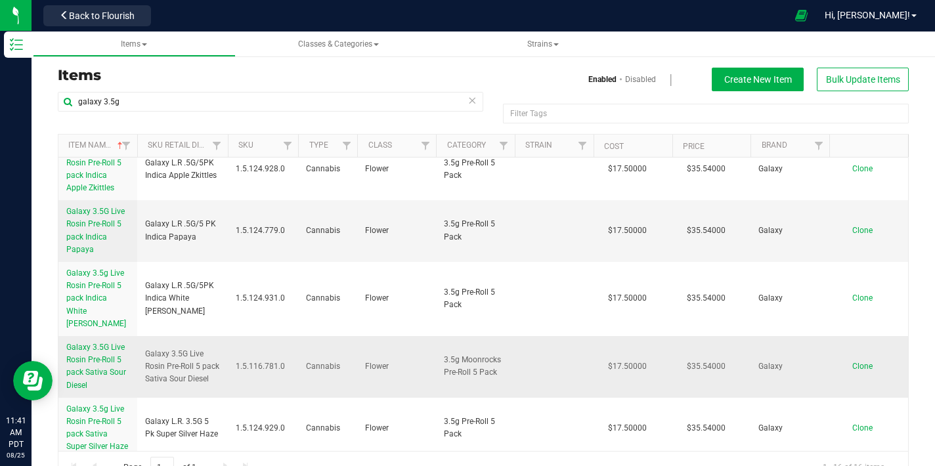
scroll to position [422, 0]
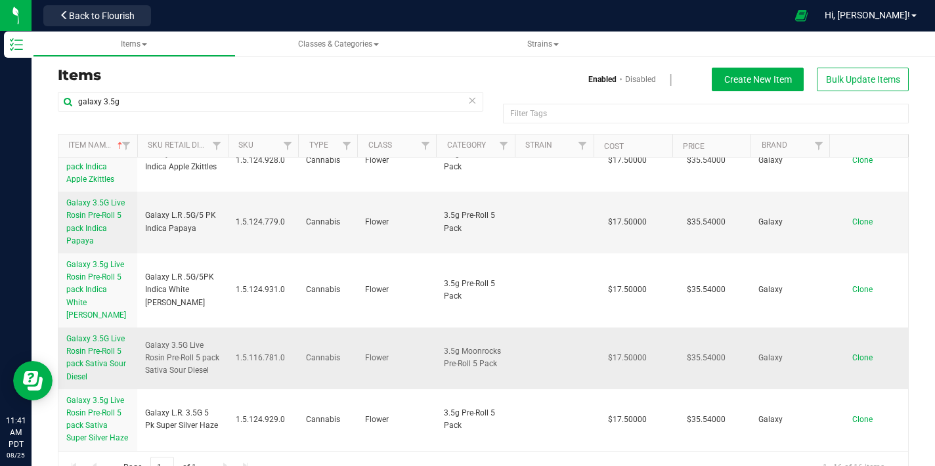
click at [112, 338] on span "Galaxy 3.5G Live Rosin Pre-Roll 5 pack Sativa Sour Diesel" at bounding box center [96, 357] width 60 height 47
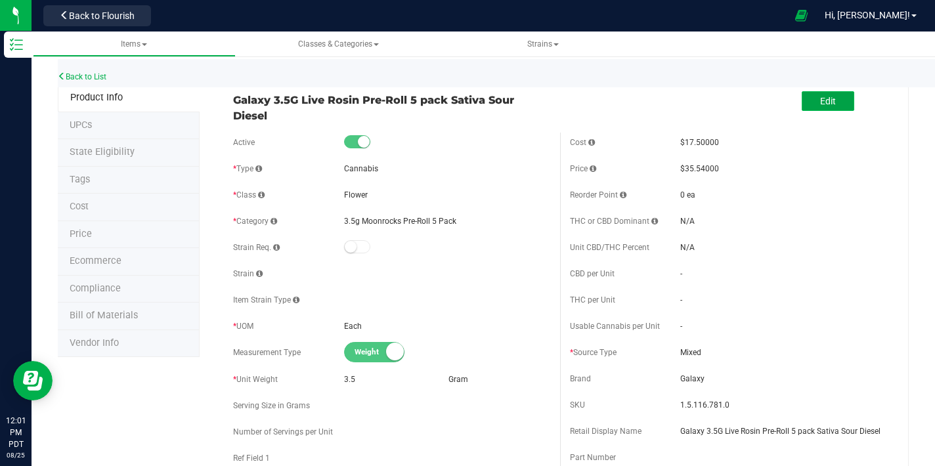
click at [820, 97] on span "Edit" at bounding box center [828, 101] width 16 height 11
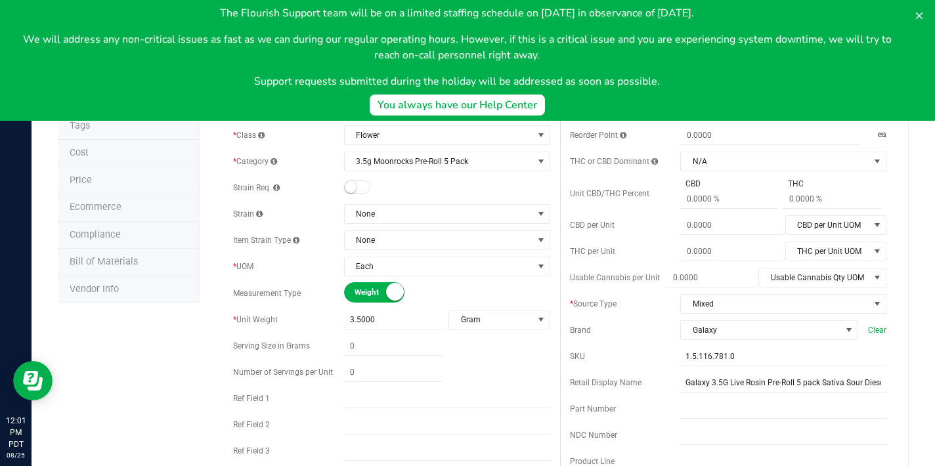
scroll to position [79, 0]
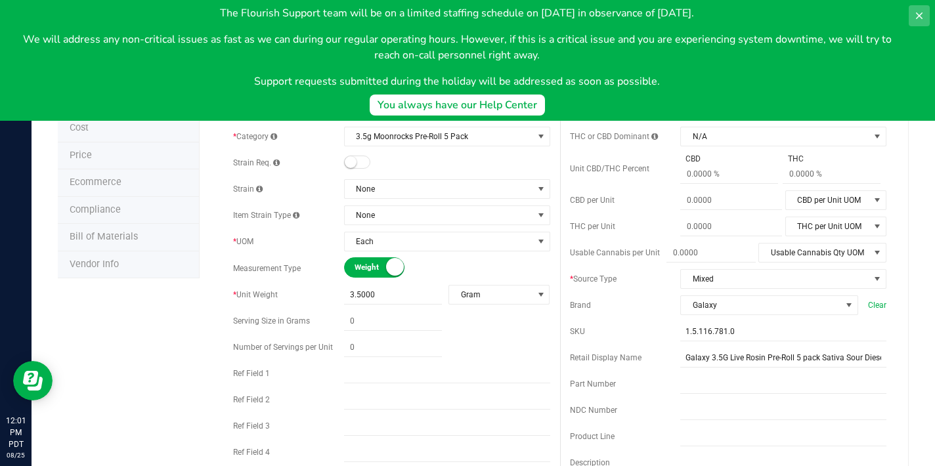
click at [923, 19] on icon at bounding box center [919, 16] width 11 height 11
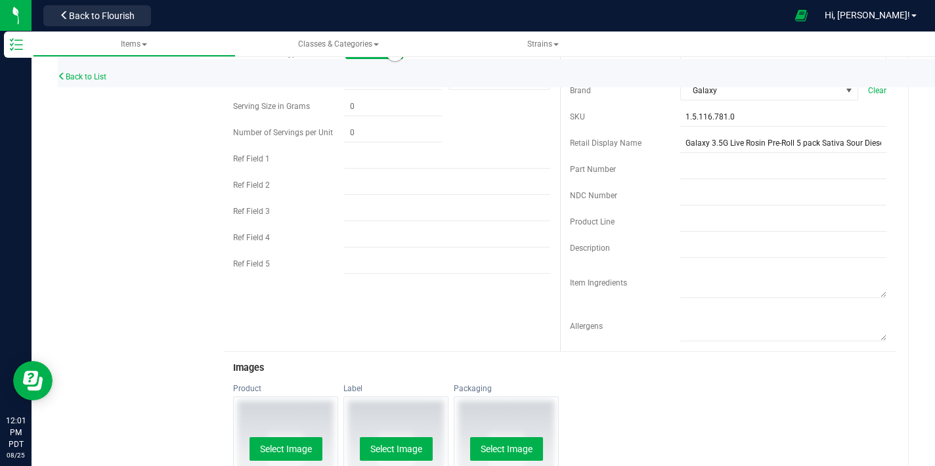
scroll to position [305, 0]
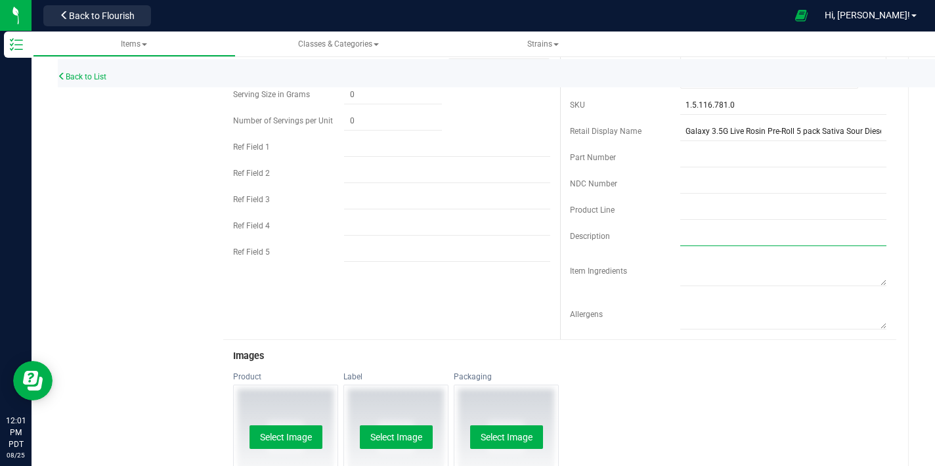
click at [736, 235] on input "text" at bounding box center [783, 237] width 206 height 20
paste input "Sour Diesel Live Rosin-Infused Prerolls deliver an energizing, terpene-rich exp…"
type input "Sour Diesel Live Rosin-Infused Prerolls deliver an energizing, terpene-rich exp…"
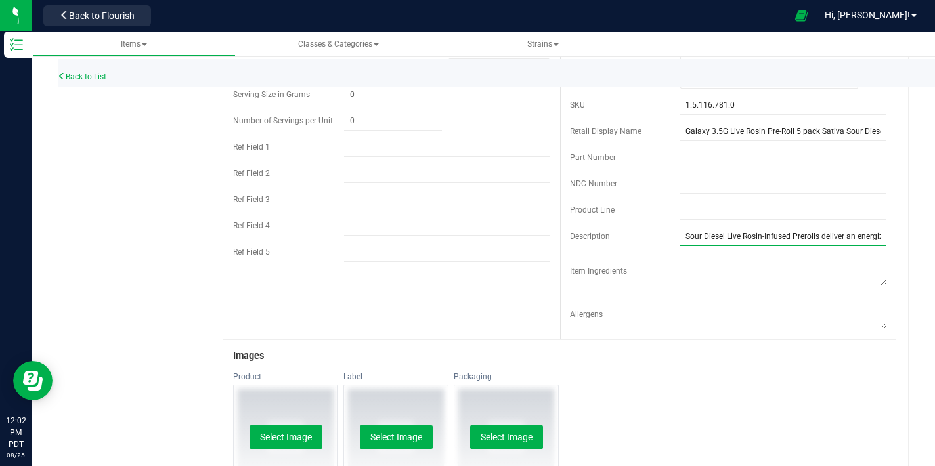
click at [811, 239] on input "Sour Diesel Live Rosin-Infused Prerolls deliver an energizing, terpene-rich exp…" at bounding box center [783, 237] width 206 height 20
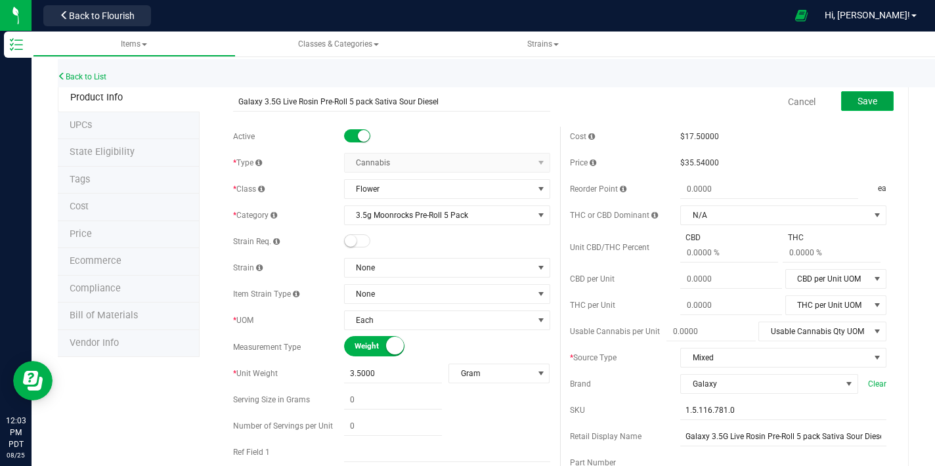
click at [858, 106] on span "Save" at bounding box center [868, 101] width 20 height 11
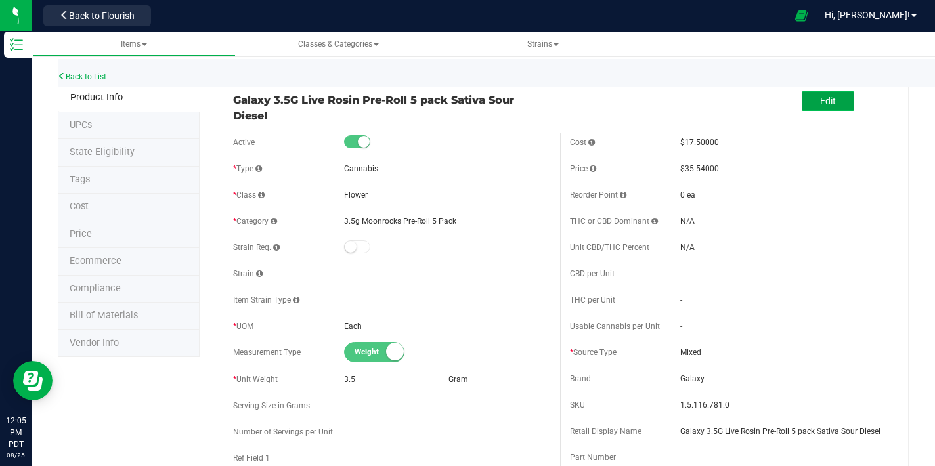
click at [825, 99] on span "Edit" at bounding box center [828, 101] width 16 height 11
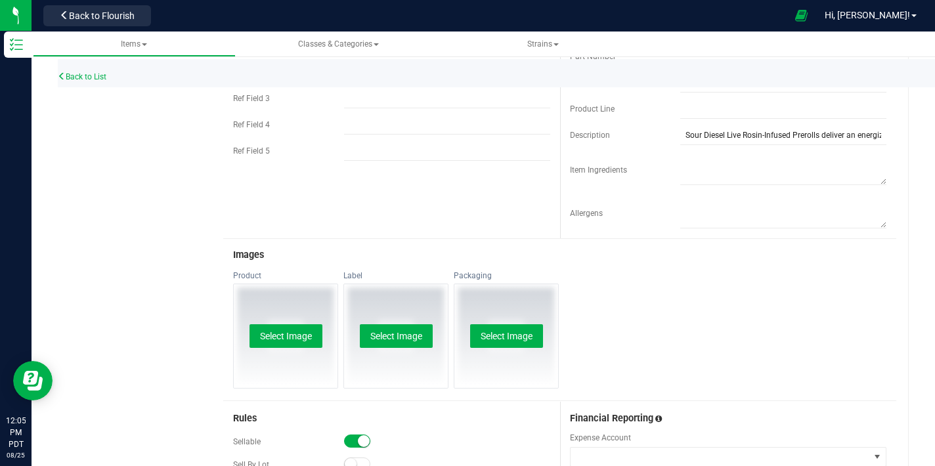
scroll to position [409, 0]
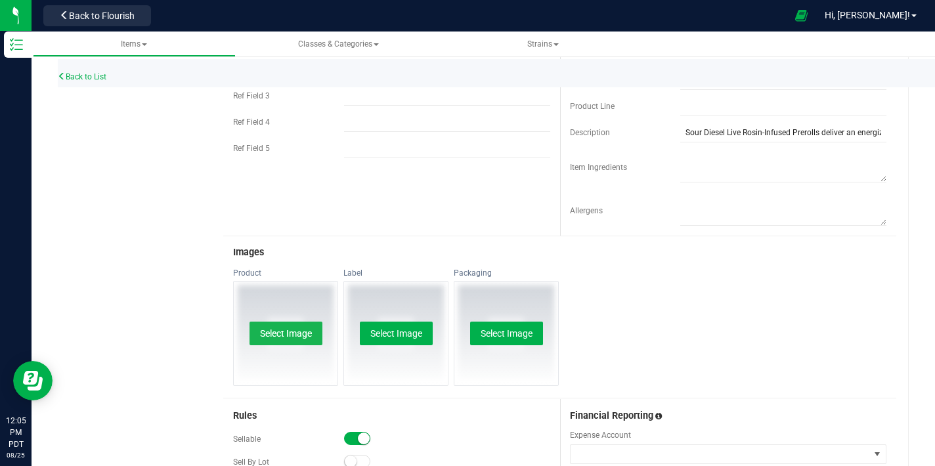
click at [308, 333] on button "Select Image" at bounding box center [286, 334] width 73 height 24
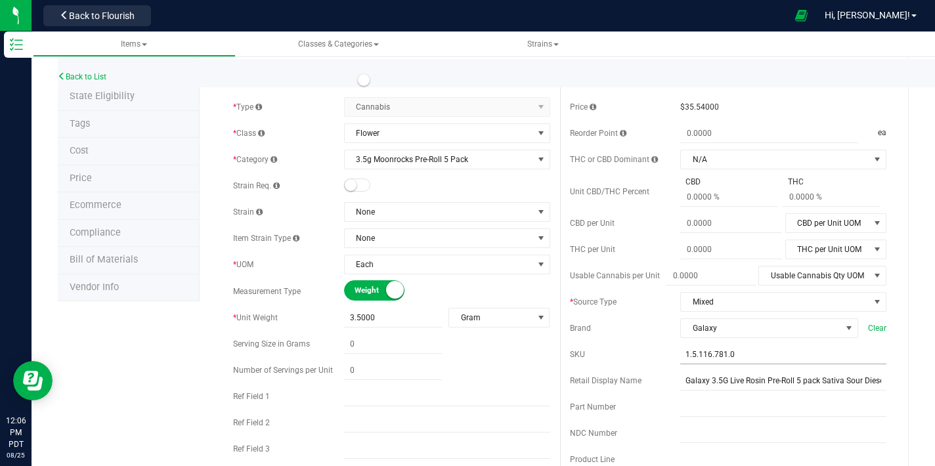
scroll to position [53, 0]
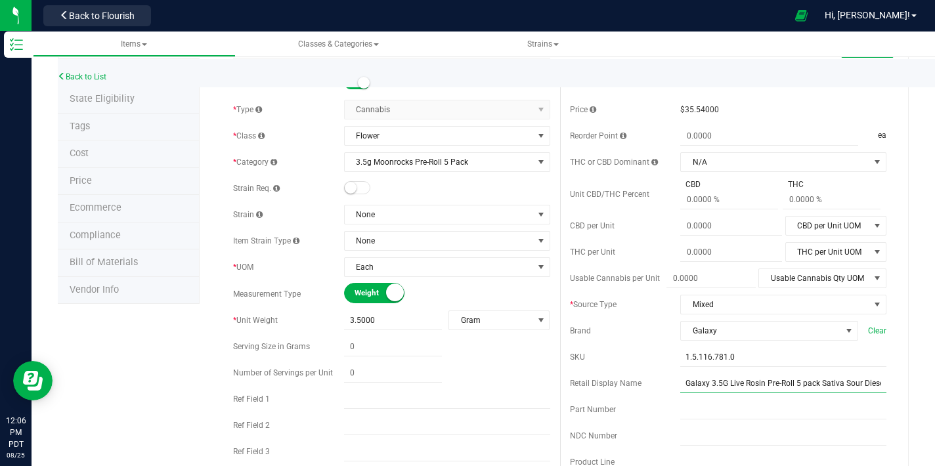
click at [724, 383] on input "Galaxy 3.5G Live Rosin Pre-Roll 5 pack Sativa Sour Diesel" at bounding box center [783, 384] width 206 height 20
click at [737, 386] on input "Galaxy Live Rosin Pre-Roll 5 pack Sativa Sour Diesel" at bounding box center [781, 384] width 212 height 20
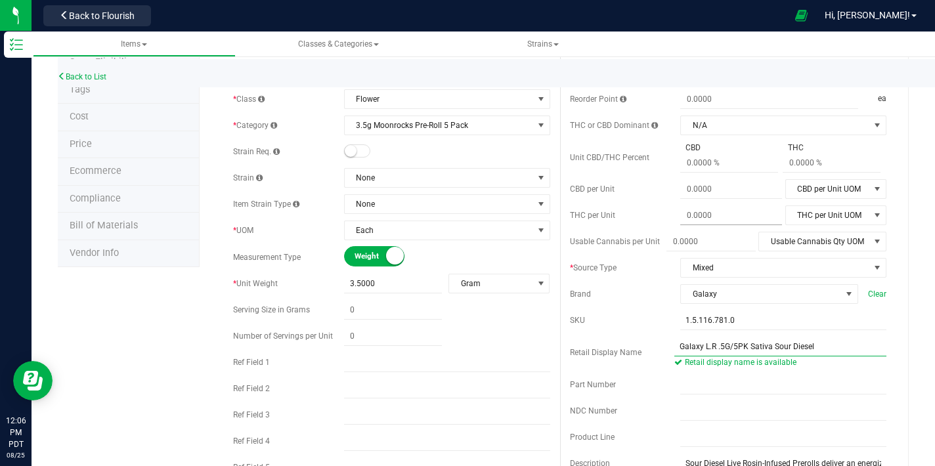
scroll to position [151, 0]
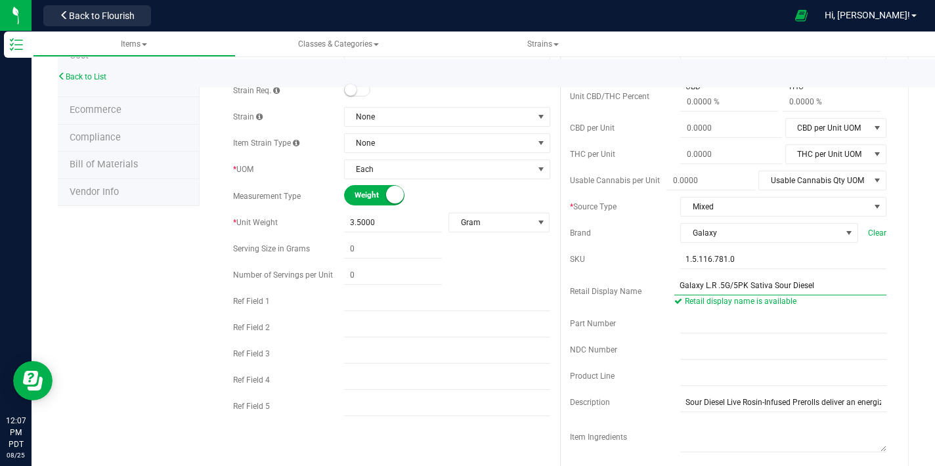
type input "Galaxy L.R .5G/5PK Sativa Sour Diesel"
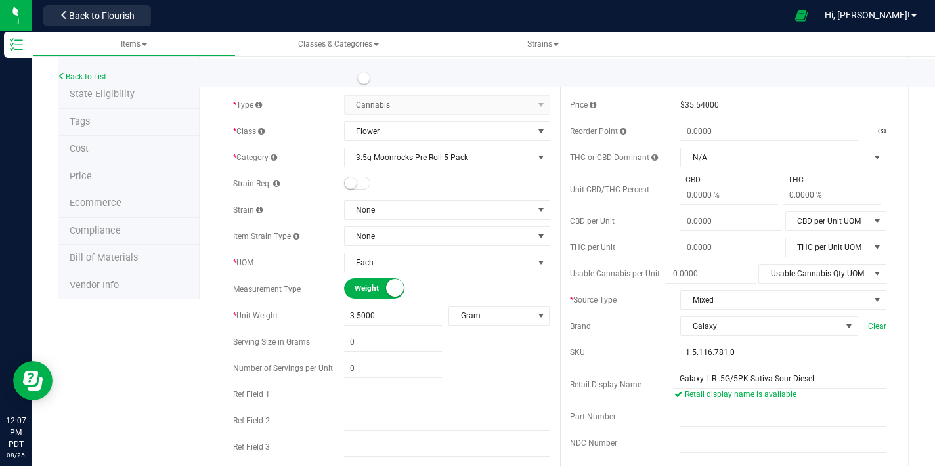
scroll to position [0, 0]
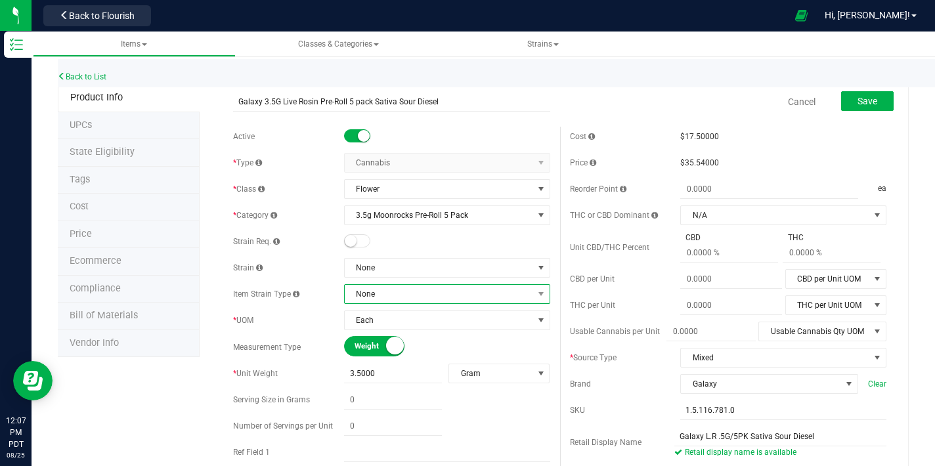
click at [435, 292] on span "None" at bounding box center [439, 294] width 188 height 18
click at [374, 194] on li "Sativa" at bounding box center [443, 196] width 202 height 18
click at [393, 268] on span "None" at bounding box center [439, 268] width 188 height 18
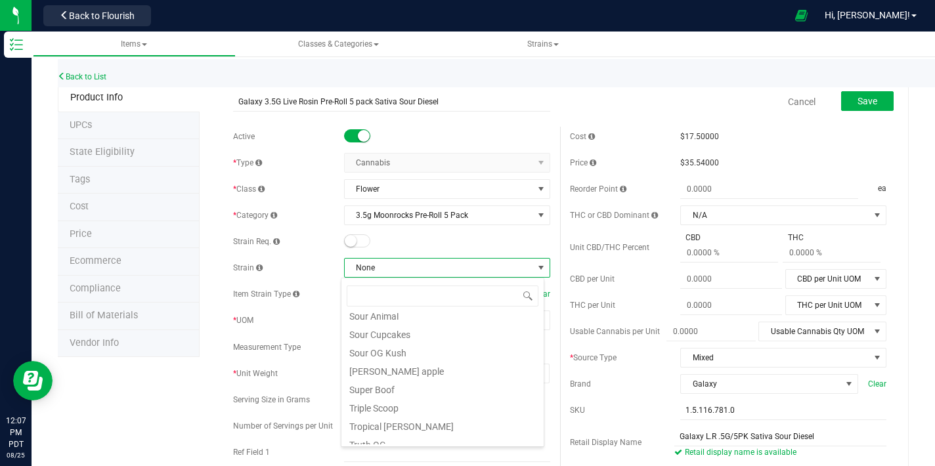
scroll to position [1046, 0]
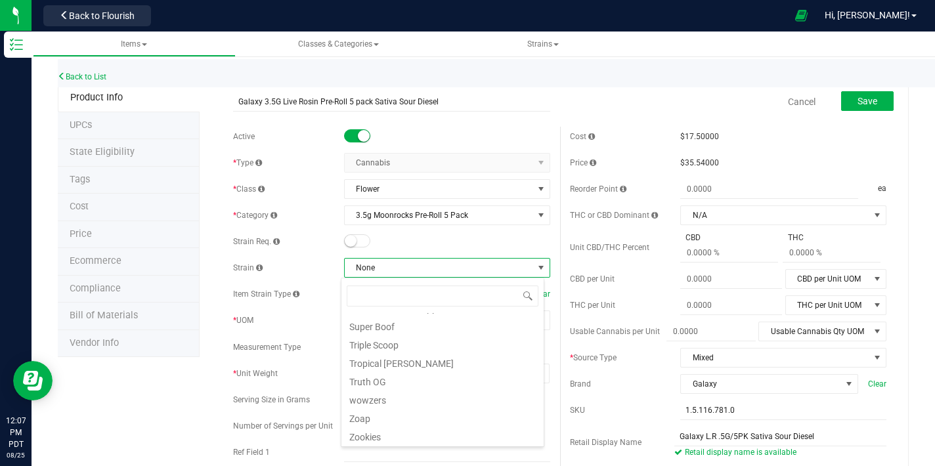
click at [301, 305] on div "Active * Type Cannabis Select type Cannabis Non-Inventory Raw Materials Supplie…" at bounding box center [391, 350] width 337 height 447
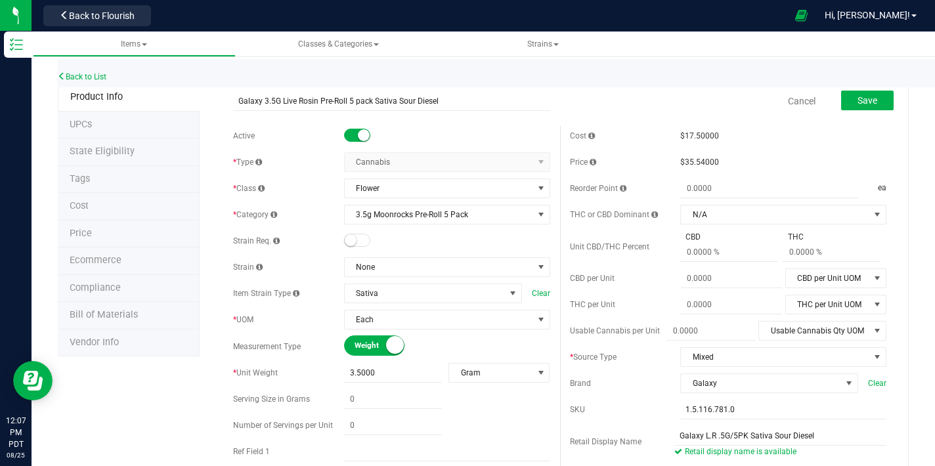
scroll to position [0, 0]
click at [841, 108] on button "Save" at bounding box center [867, 101] width 53 height 20
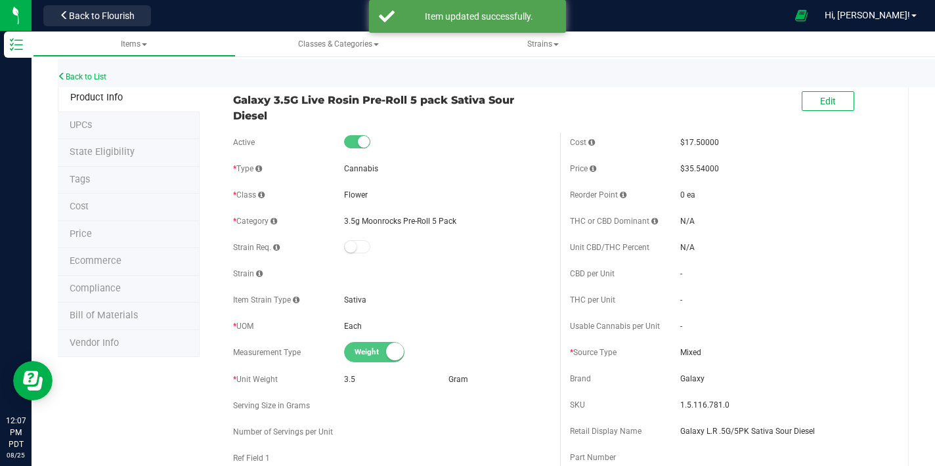
scroll to position [37, 0]
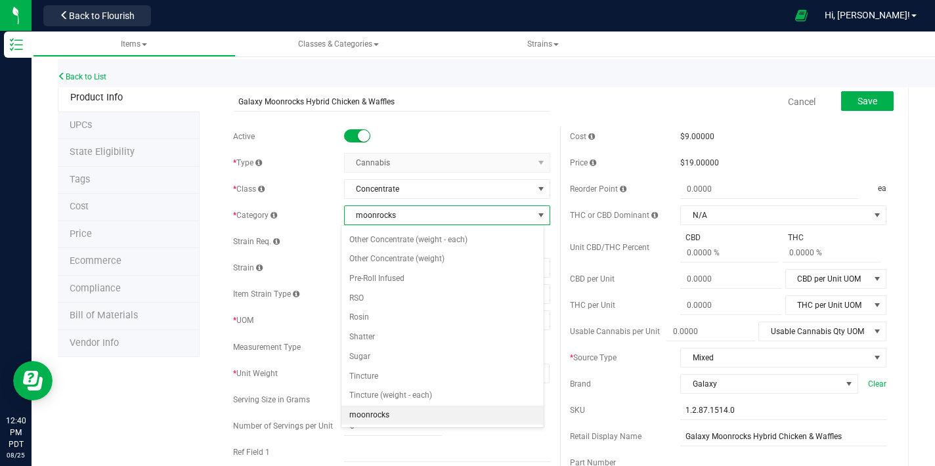
click at [466, 217] on span "moonrocks" at bounding box center [439, 215] width 188 height 18
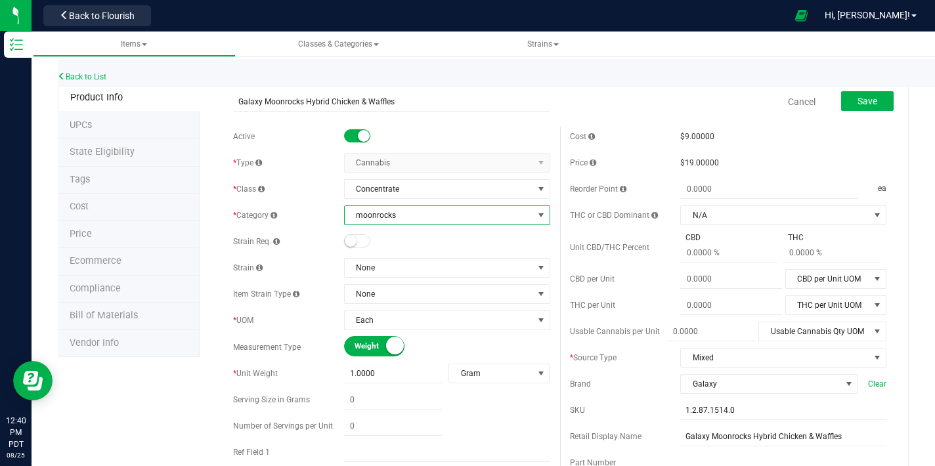
scroll to position [5, 0]
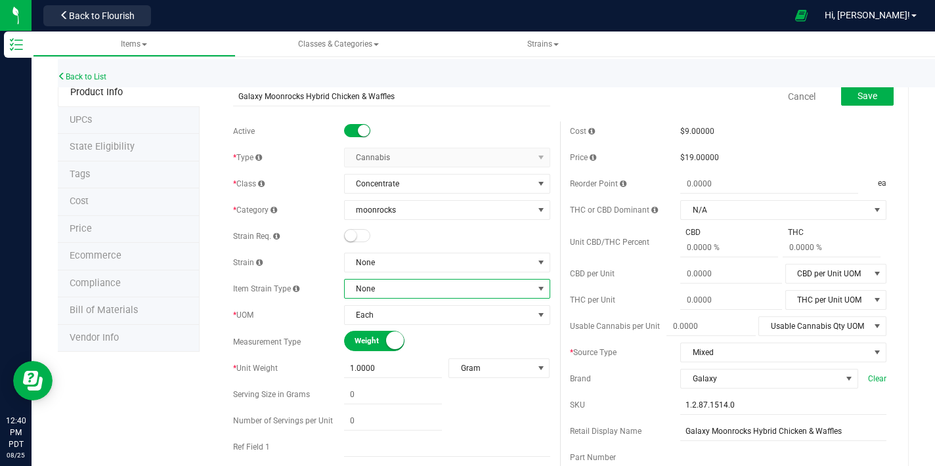
click at [363, 286] on span "None" at bounding box center [439, 289] width 188 height 18
click at [377, 215] on li "Hybrid" at bounding box center [443, 209] width 202 height 18
click at [397, 262] on span "None" at bounding box center [439, 263] width 188 height 18
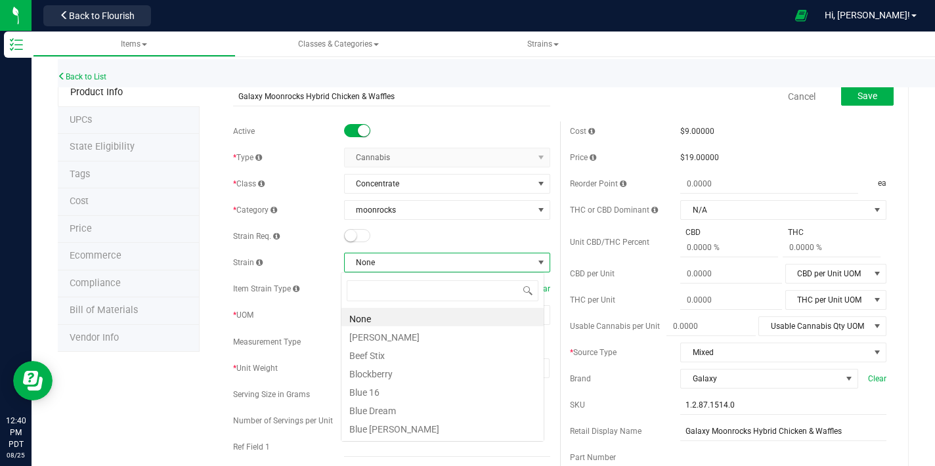
scroll to position [20, 203]
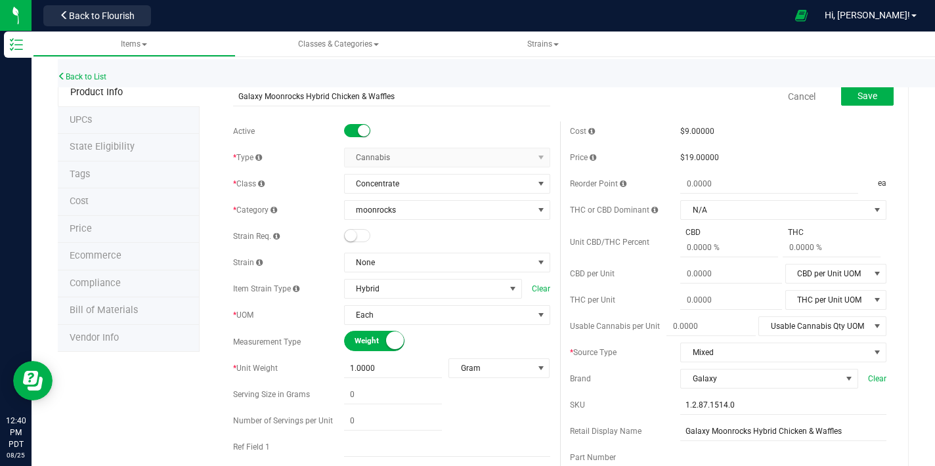
click at [302, 281] on div "Item Strain Type Hybrid Clear" at bounding box center [391, 289] width 317 height 20
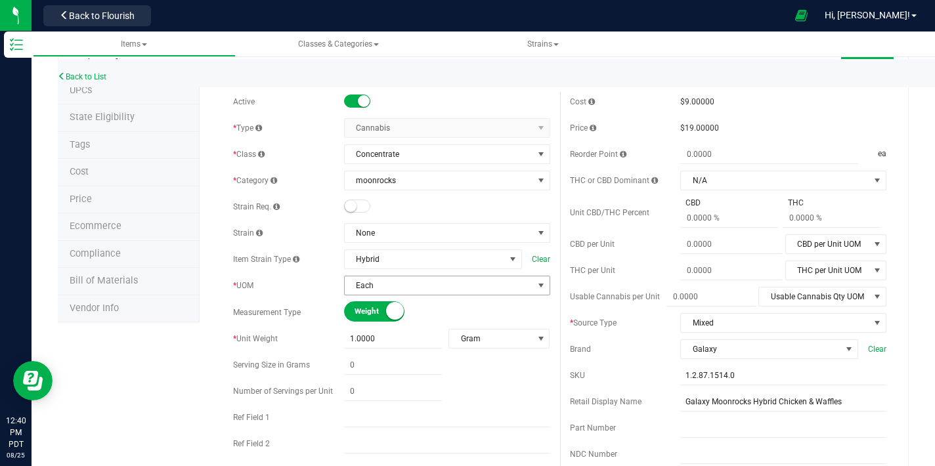
scroll to position [35, 0]
click at [387, 284] on span "Each" at bounding box center [439, 285] width 188 height 18
click at [332, 274] on div "Active * Type Cannabis Select type Cannabis Non-Inventory Raw Materials Supplie…" at bounding box center [391, 314] width 337 height 447
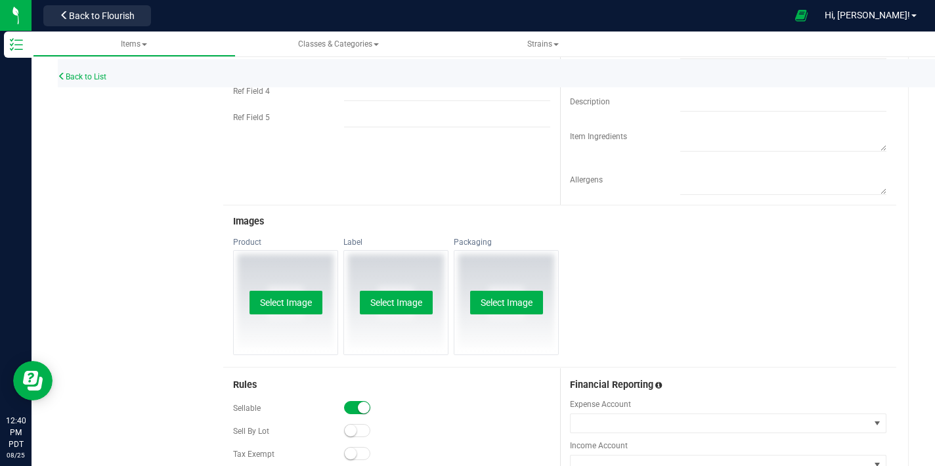
scroll to position [443, 0]
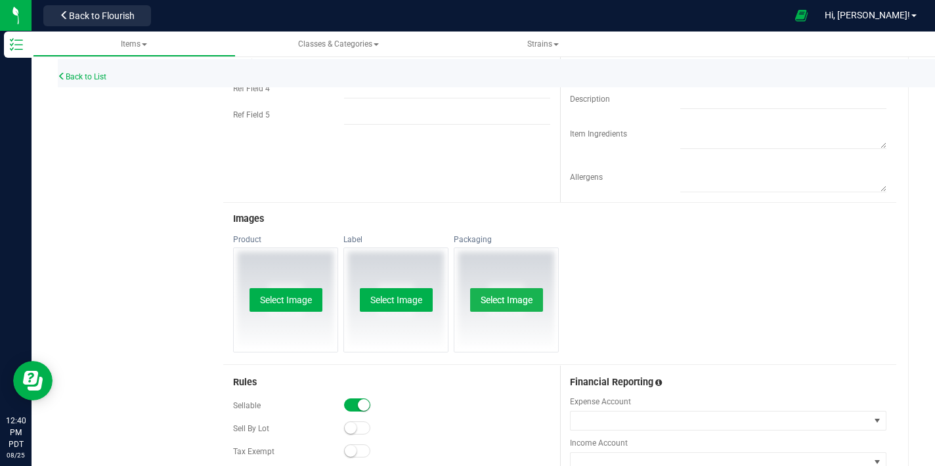
click at [499, 298] on button "Select Image" at bounding box center [506, 300] width 73 height 24
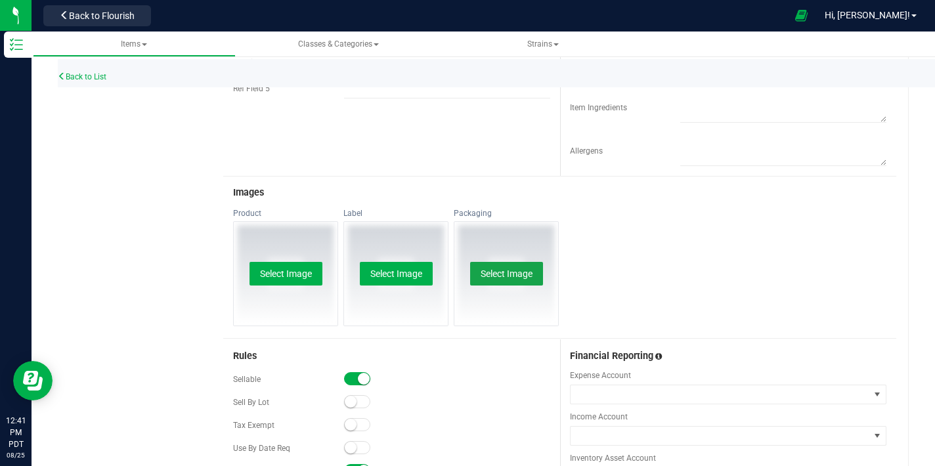
scroll to position [240, 0]
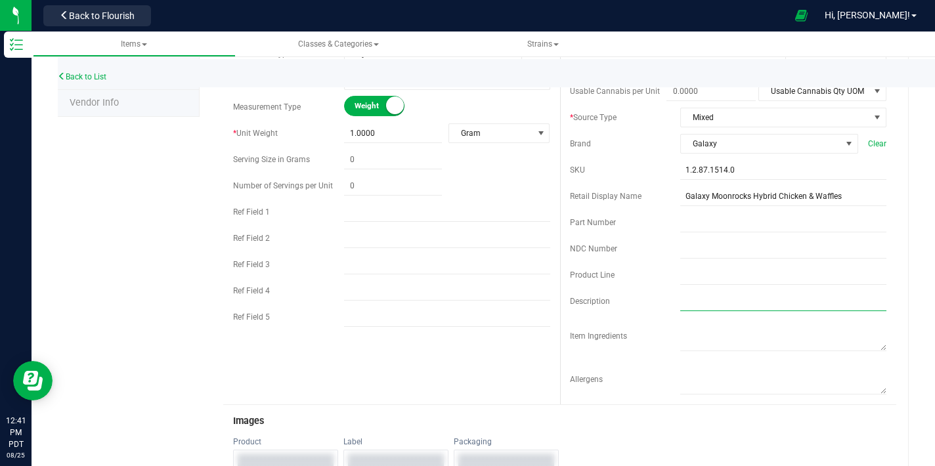
click at [701, 303] on input "text" at bounding box center [783, 302] width 206 height 20
paste input "Savor the delicious fusion of our Chicken & Waffle Moonrocks. Experience the sa…"
drag, startPoint x: 845, startPoint y: 299, endPoint x: 874, endPoint y: 302, distance: 29.7
click at [916, 311] on div "Back to List Product Info UPCs State Eligibility Tags Cost Price Ecommerce Comp…" at bounding box center [484, 440] width 904 height 1284
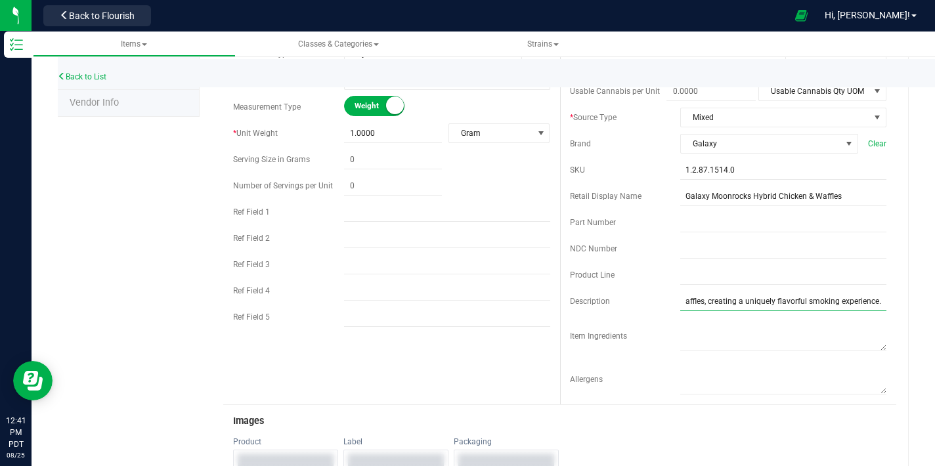
scroll to position [0, 531]
drag, startPoint x: 860, startPoint y: 301, endPoint x: 902, endPoint y: 306, distance: 42.4
click at [906, 307] on div "Back to List Product Info UPCs State Eligibility Tags Cost Price Ecommerce Comp…" at bounding box center [484, 440] width 904 height 1284
click at [874, 301] on div "Cost $9.00000 Price $19.00000 Reorder Point ea THC or CBD Dominant" at bounding box center [728, 145] width 337 height 518
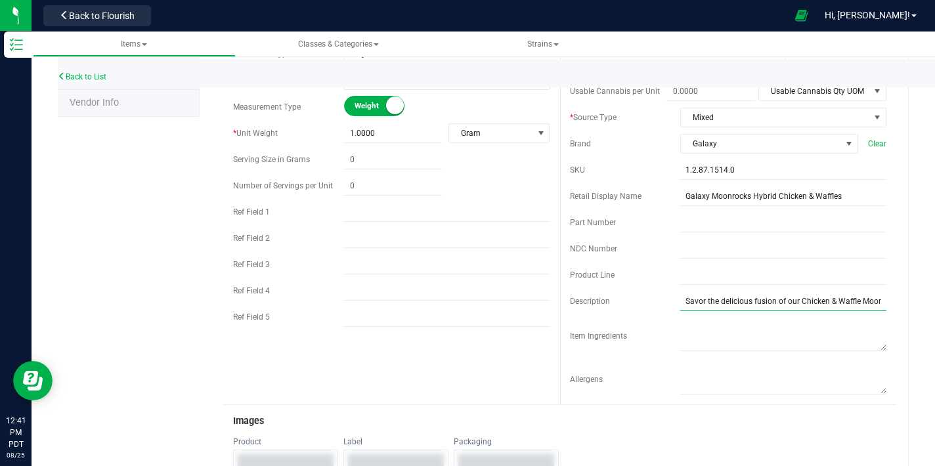
click at [874, 301] on input "Savor the delicious fusion of our Chicken & Waffle Moonrocks. Experience the sa…" at bounding box center [783, 302] width 206 height 20
drag, startPoint x: 857, startPoint y: 304, endPoint x: 887, endPoint y: 305, distance: 29.6
click at [887, 305] on div "Galaxy Moonrocks Hybrid Chicken & Waffles Cancel Save Active * Type Cannabis Se…" at bounding box center [554, 456] width 709 height 1225
click at [870, 301] on input "Savor the delicious fusion of our Chicken & Waffle Moonrocks. Experience the sa…" at bounding box center [783, 302] width 206 height 20
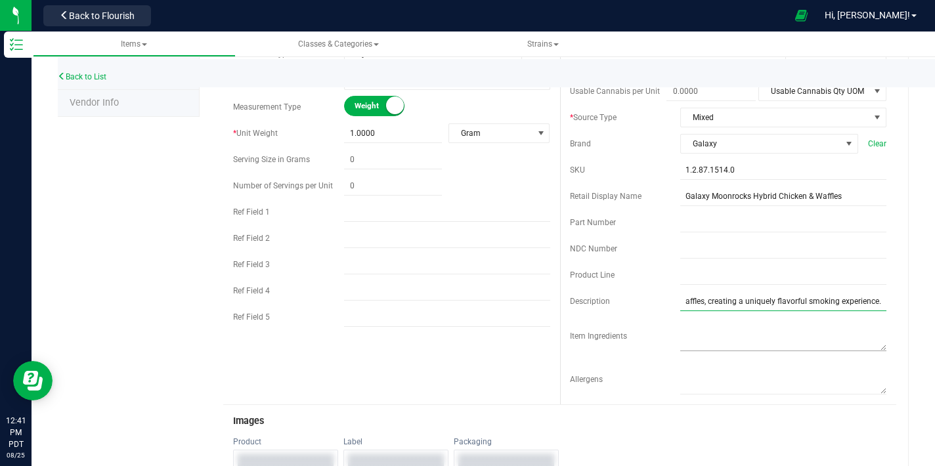
paste input "Indoor Flower dipped in premium hash oil and rolled in golden kief."
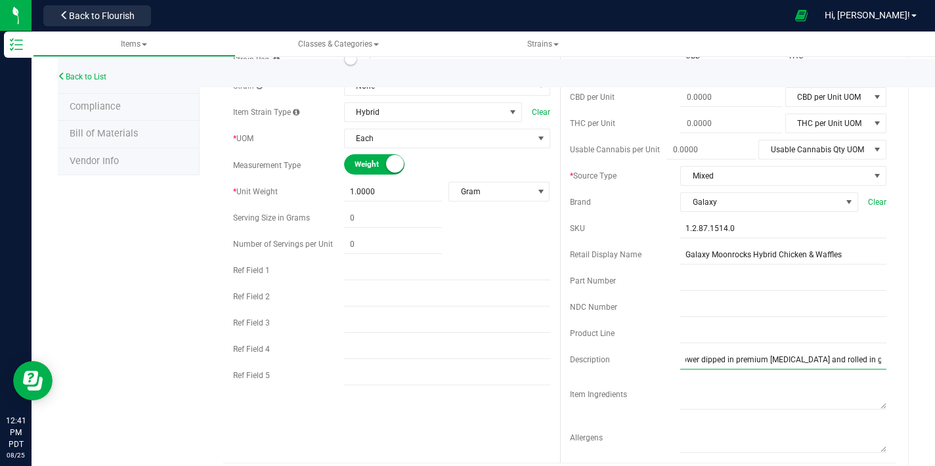
scroll to position [100, 0]
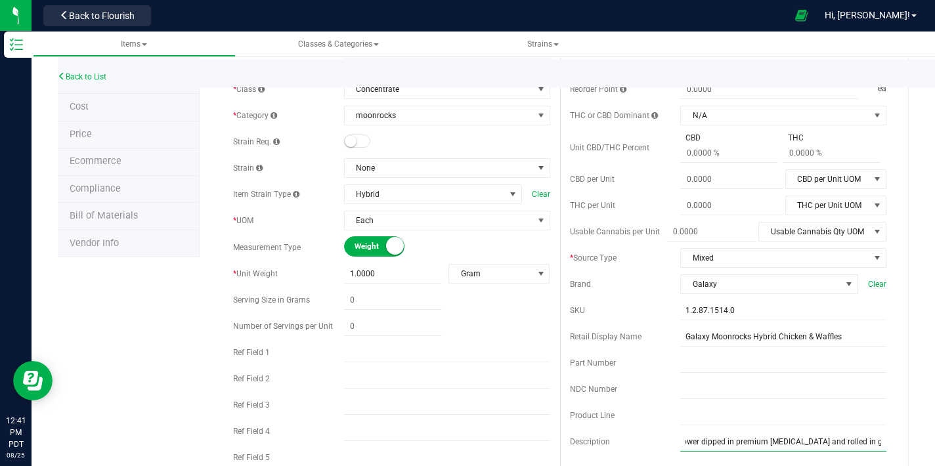
type input "Savor the delicious fusion of our Chicken & Waffle Moonrocks. Experience the sa…"
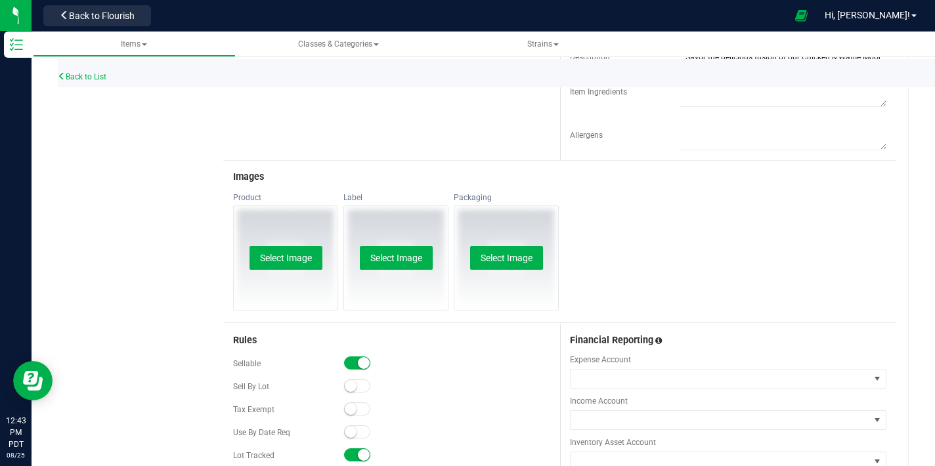
scroll to position [502, 0]
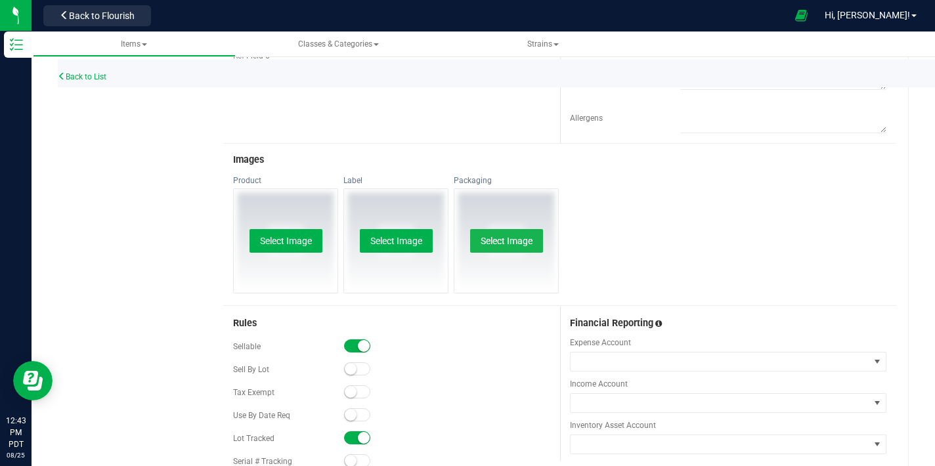
click at [518, 246] on button "Select Image" at bounding box center [506, 241] width 73 height 24
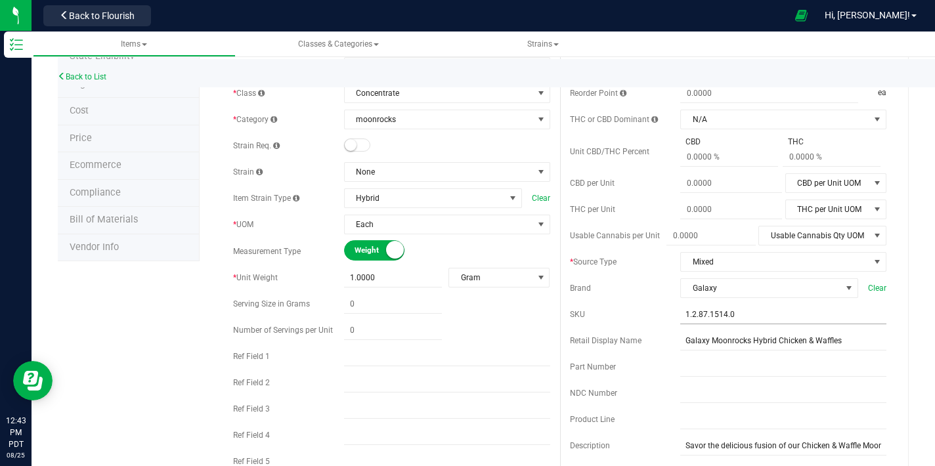
scroll to position [0, 0]
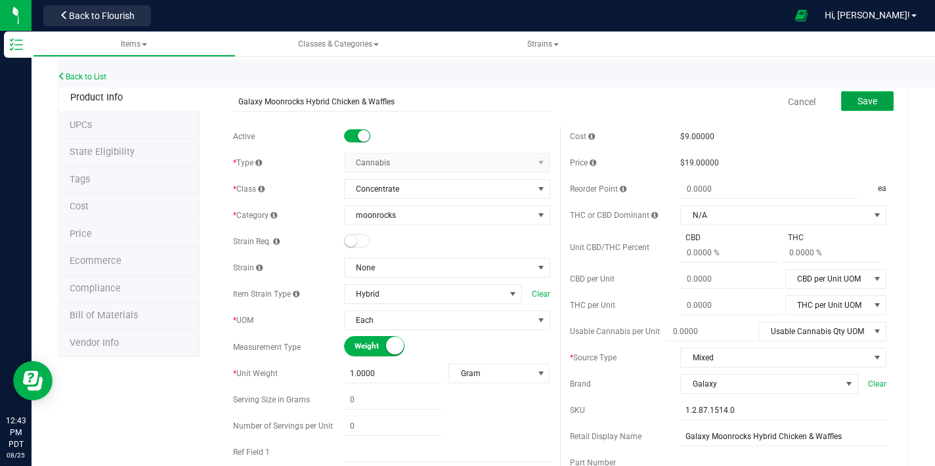
click at [868, 100] on button "Save" at bounding box center [867, 101] width 53 height 20
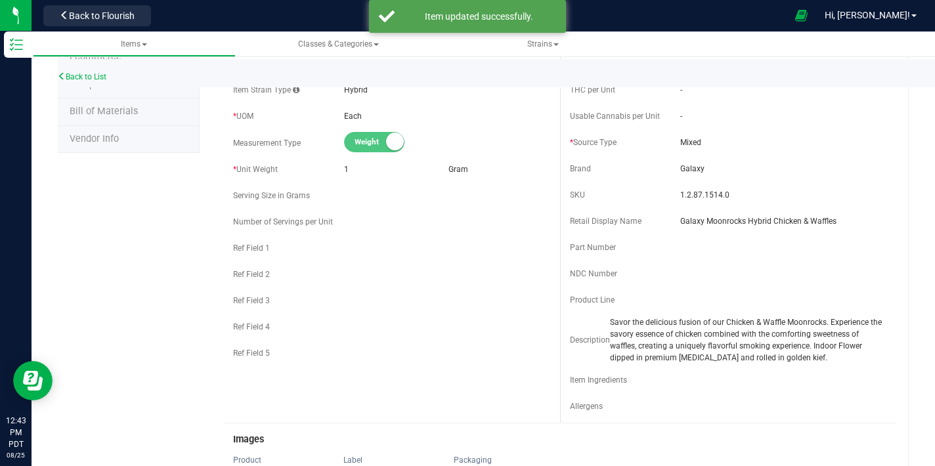
scroll to position [207, 0]
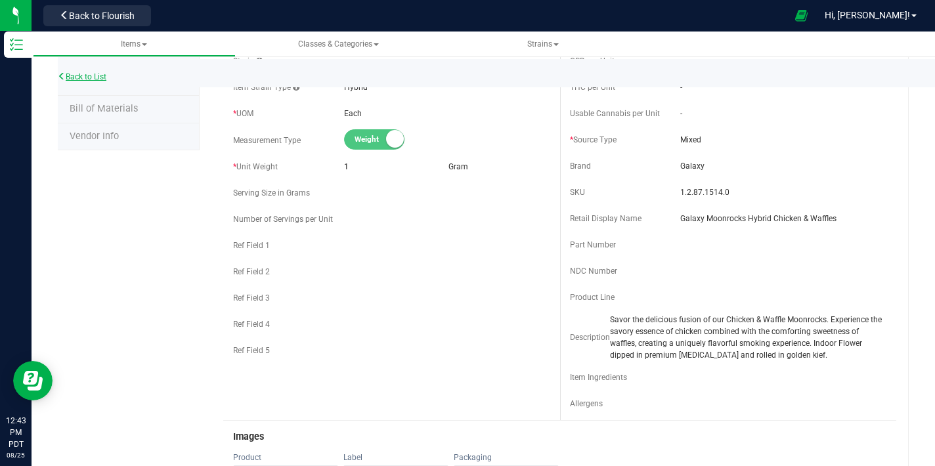
click at [95, 74] on link "Back to List" at bounding box center [82, 76] width 49 height 9
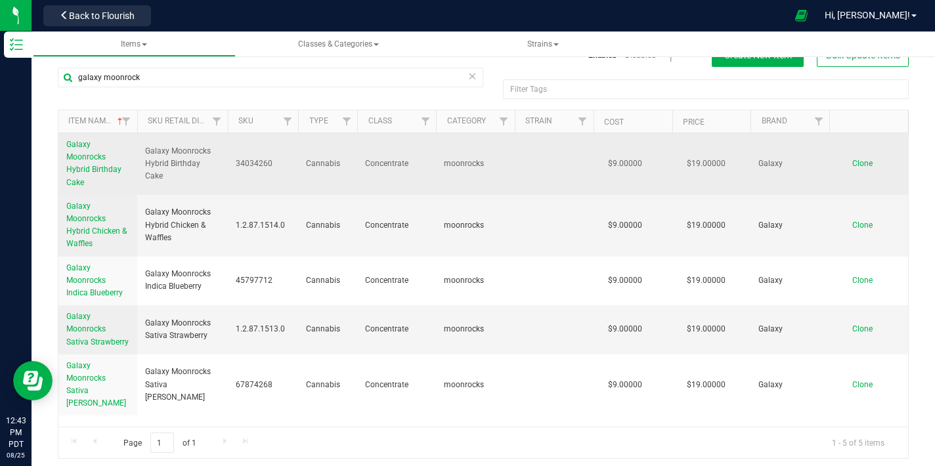
scroll to position [30, 0]
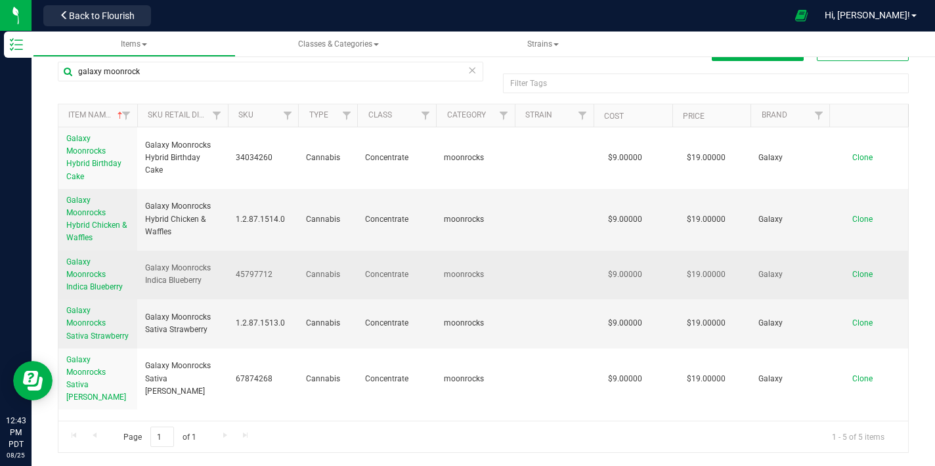
click at [87, 286] on span "Galaxy Moonrocks Indica Blueberry" at bounding box center [94, 274] width 56 height 34
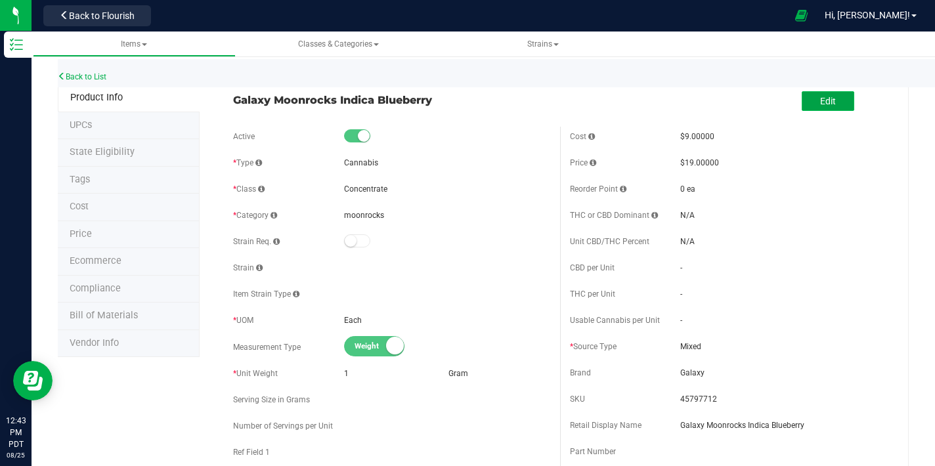
click at [820, 96] on span "Edit" at bounding box center [828, 101] width 16 height 11
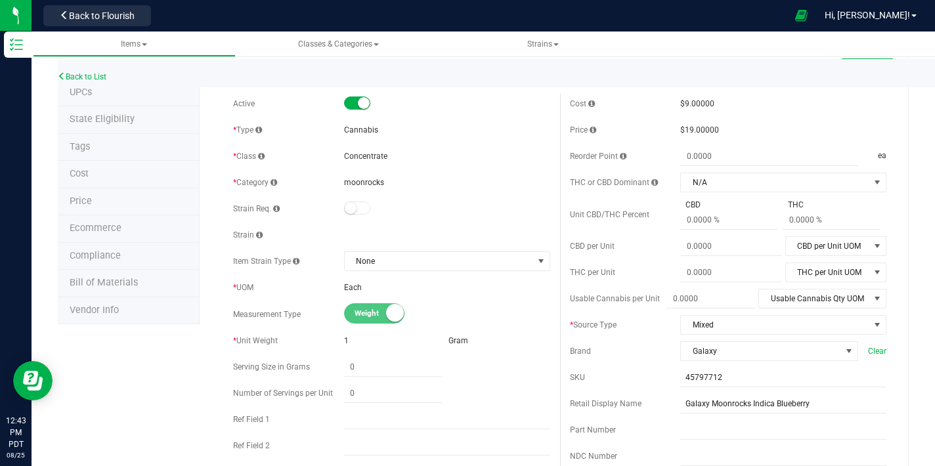
scroll to position [51, 0]
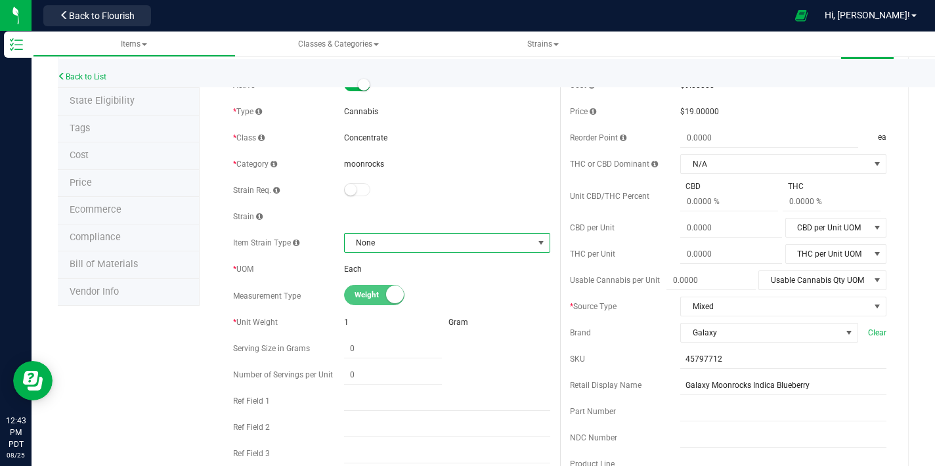
click at [458, 240] on span "None" at bounding box center [439, 243] width 188 height 18
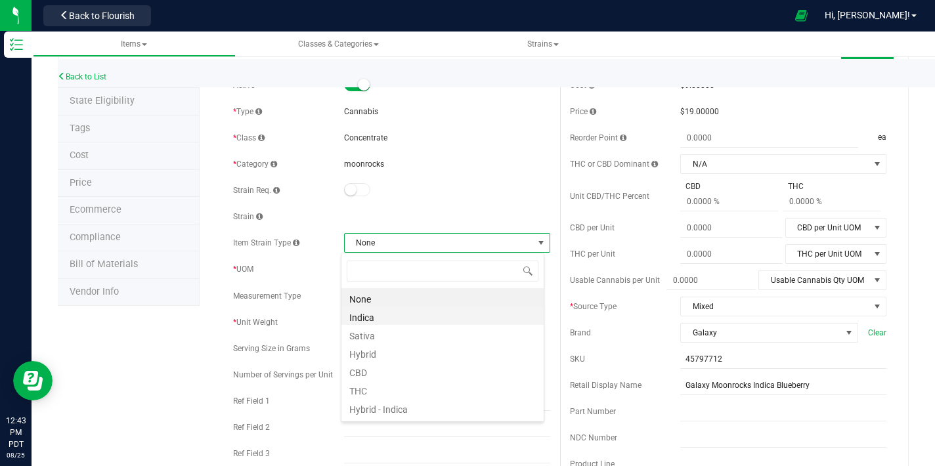
click at [395, 315] on li "Indica" at bounding box center [443, 316] width 202 height 18
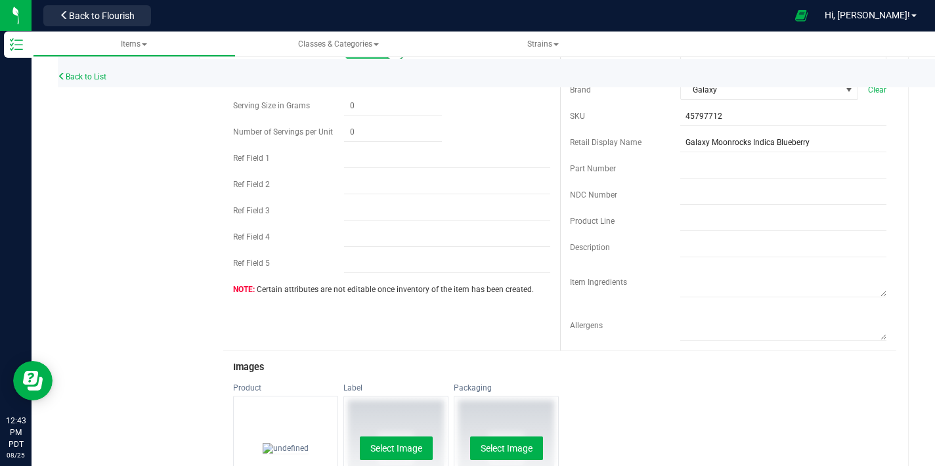
scroll to position [287, 0]
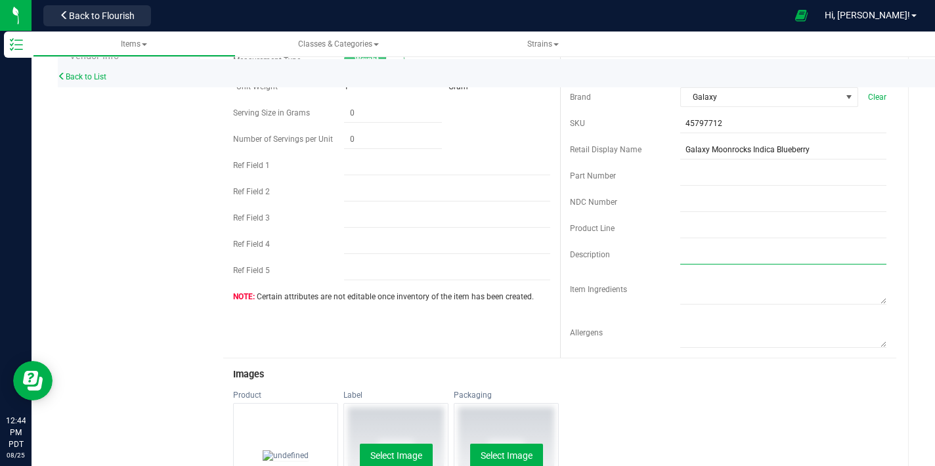
click at [703, 256] on input "text" at bounding box center [783, 255] width 206 height 20
paste input "Indoor Flower dipped in premium hash oil and rolled in golden kief."
drag, startPoint x: 736, startPoint y: 252, endPoint x: 691, endPoint y: 255, distance: 44.8
click at [691, 258] on input "Indoor Flower dipped in premium hash oil and rolled in golden kief." at bounding box center [783, 255] width 206 height 20
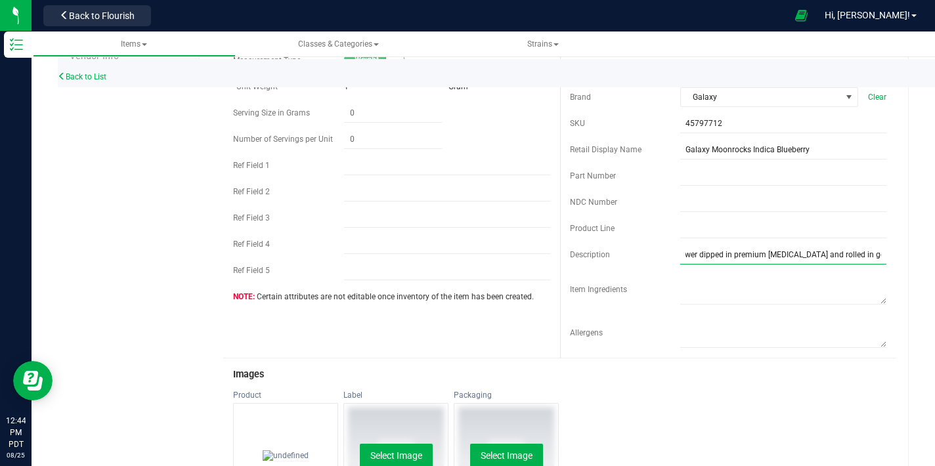
scroll to position [0, 0]
drag, startPoint x: 692, startPoint y: 257, endPoint x: 654, endPoint y: 257, distance: 37.4
click at [654, 257] on div "Description Indoor Flower dipped in premium hash oil and rolled in golden kief." at bounding box center [728, 255] width 317 height 20
click at [669, 269] on div "Cost $9.00000 Price $19.00000 Reorder Point ea THC or CBD Dominant" at bounding box center [728, 99] width 337 height 518
click at [680, 256] on input "Indoor Flower dipped in premium hash oil and rolled in golden kief." at bounding box center [783, 255] width 206 height 20
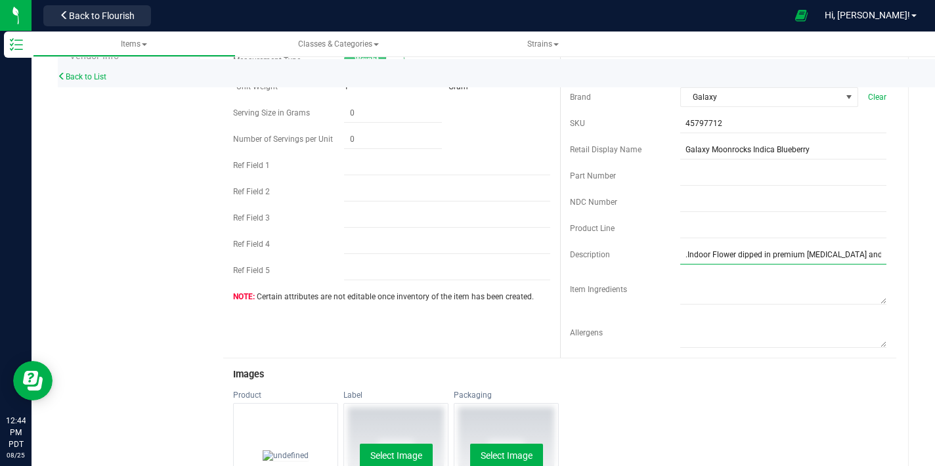
paste input "Delight in the delectable flavors of our Blueberry Moonrocks. Experience the lu…"
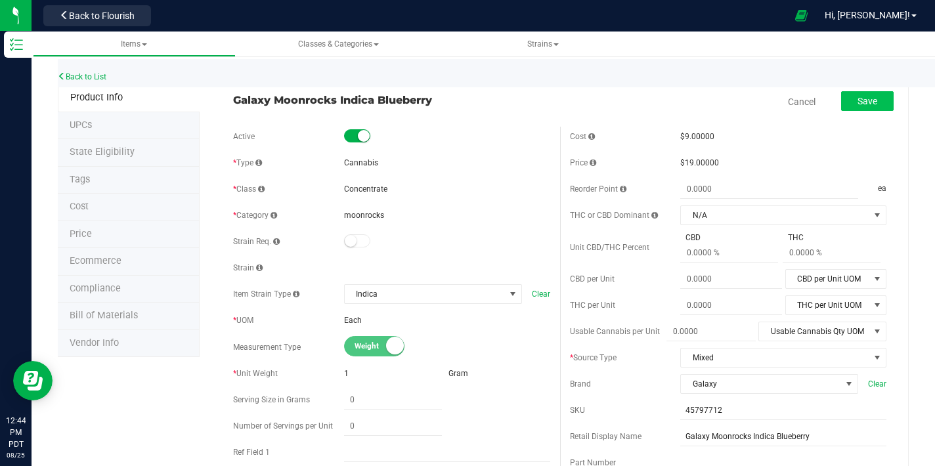
type input "Delight in the delectable flavors of our Blueberry Moonrocks. Experience the lu…"
click at [858, 101] on span "Save" at bounding box center [868, 101] width 20 height 11
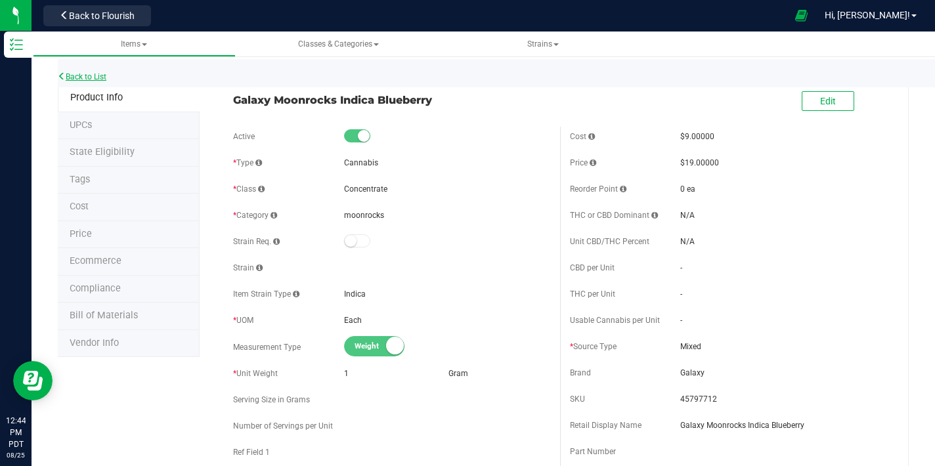
click at [102, 78] on link "Back to List" at bounding box center [82, 76] width 49 height 9
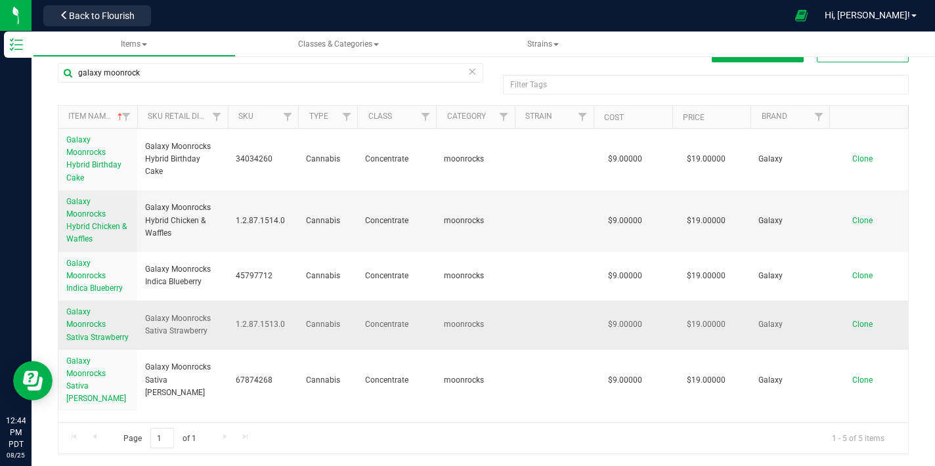
scroll to position [30, 0]
click at [93, 320] on span "Galaxy Moonrocks Sativa Strawberry" at bounding box center [97, 323] width 62 height 34
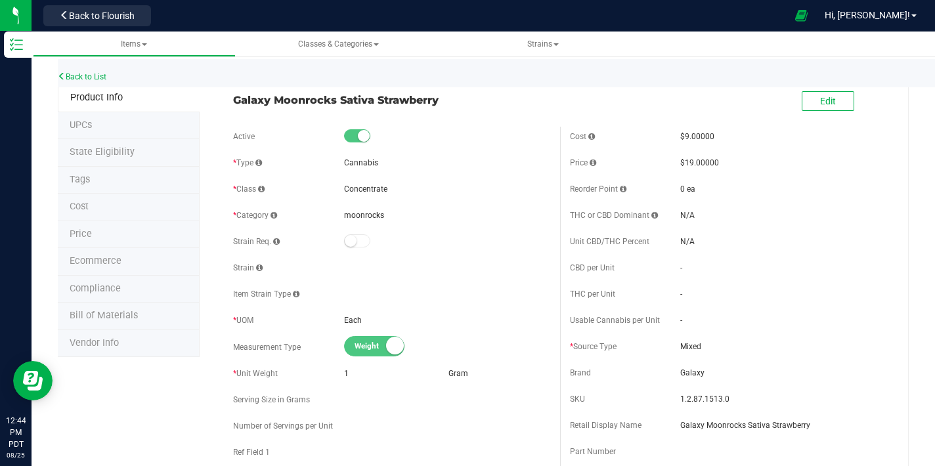
click at [788, 101] on div "Edit" at bounding box center [728, 101] width 337 height 33
click at [806, 97] on button "Edit" at bounding box center [828, 101] width 53 height 20
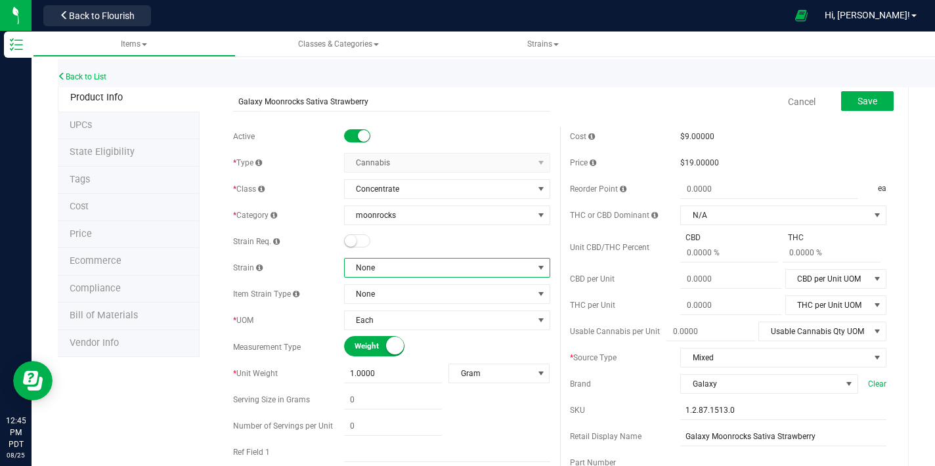
click at [399, 267] on span "None" at bounding box center [439, 268] width 188 height 18
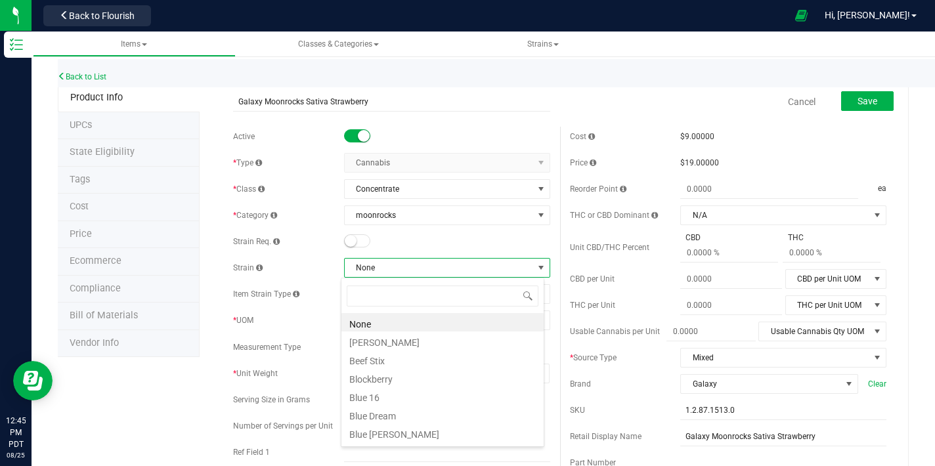
scroll to position [20, 203]
click at [399, 267] on span "None" at bounding box center [439, 268] width 188 height 18
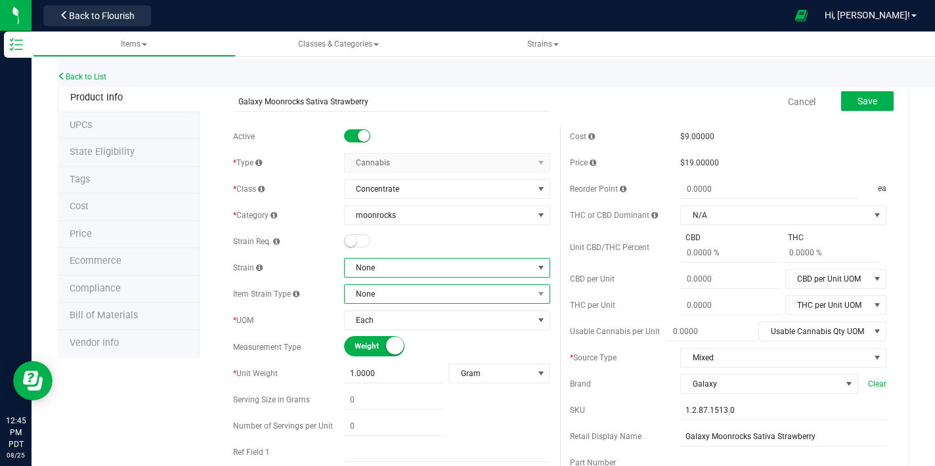
click at [426, 298] on span "None" at bounding box center [439, 294] width 188 height 18
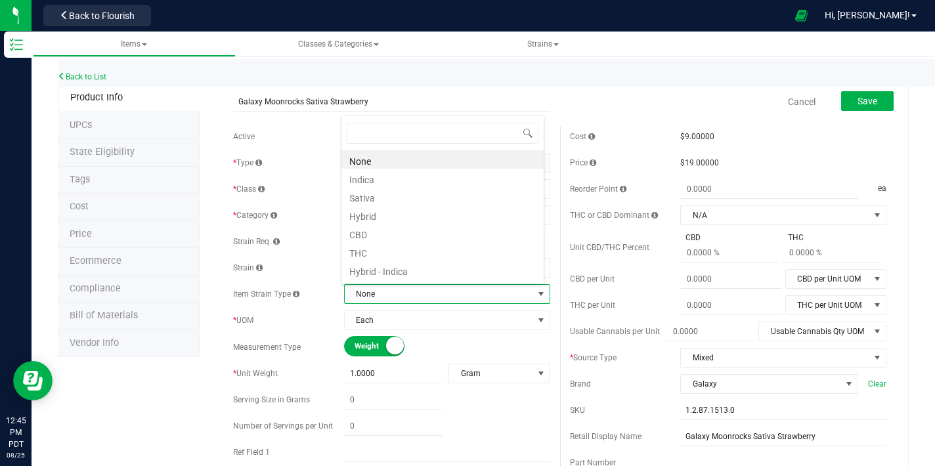
scroll to position [20, 200]
click at [361, 201] on li "Sativa" at bounding box center [443, 196] width 202 height 18
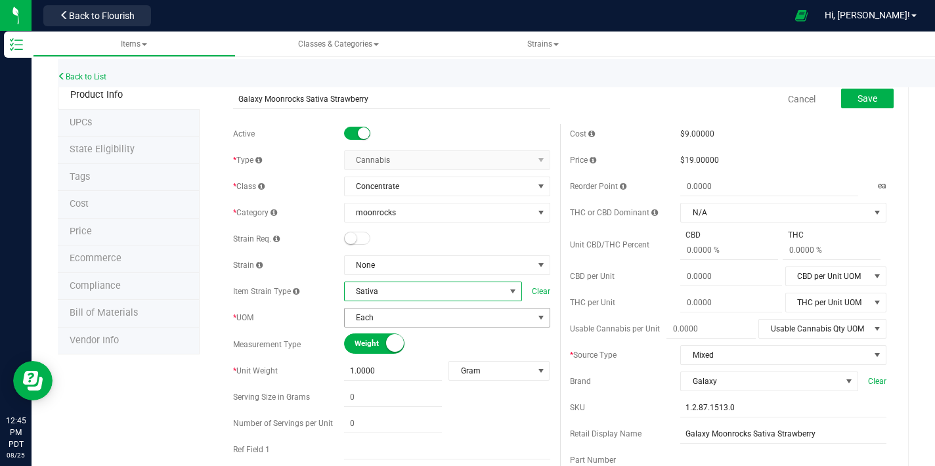
click at [388, 316] on span "Each" at bounding box center [439, 318] width 188 height 18
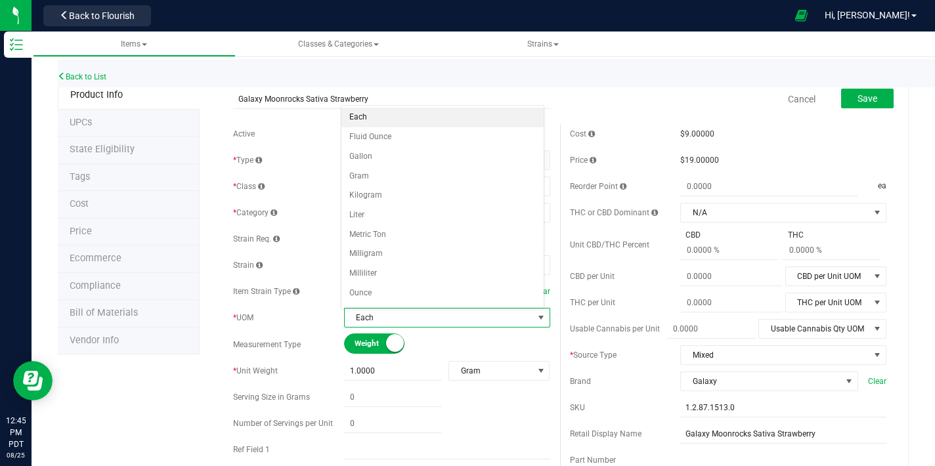
click at [302, 286] on div "Item Strain Type" at bounding box center [288, 292] width 111 height 12
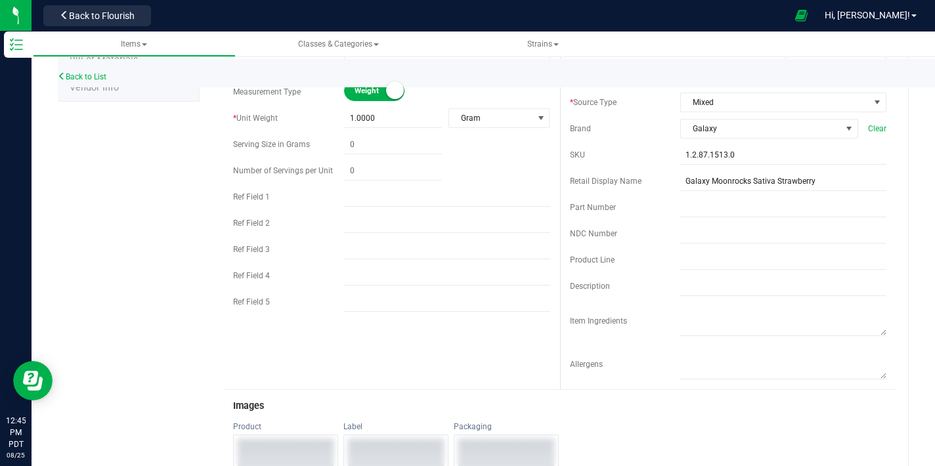
scroll to position [296, 0]
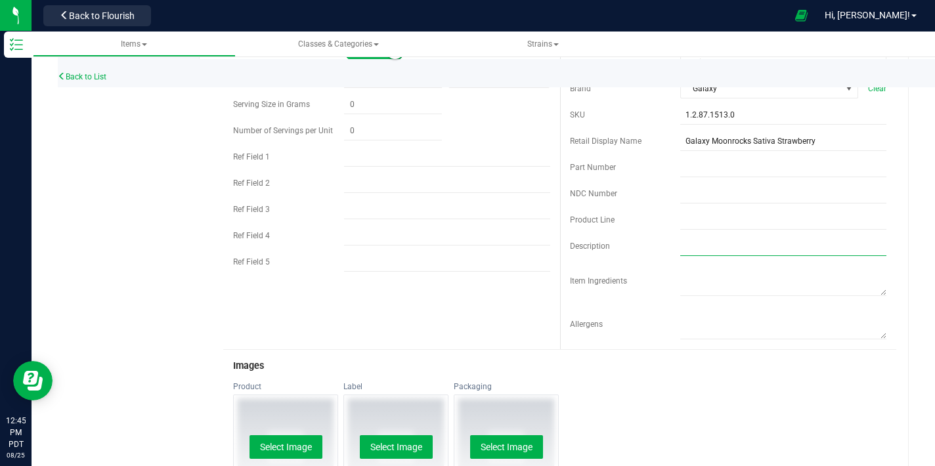
click at [702, 250] on input "text" at bounding box center [783, 246] width 206 height 20
paste input "Savor the sweet and fruity fusion of our Strawberry Moonrocks. Indulge in the l…"
click at [791, 248] on input "Savor the sweet and fruity fusion of our Strawberry Moonrocks. Indulge in the l…" at bounding box center [783, 246] width 206 height 20
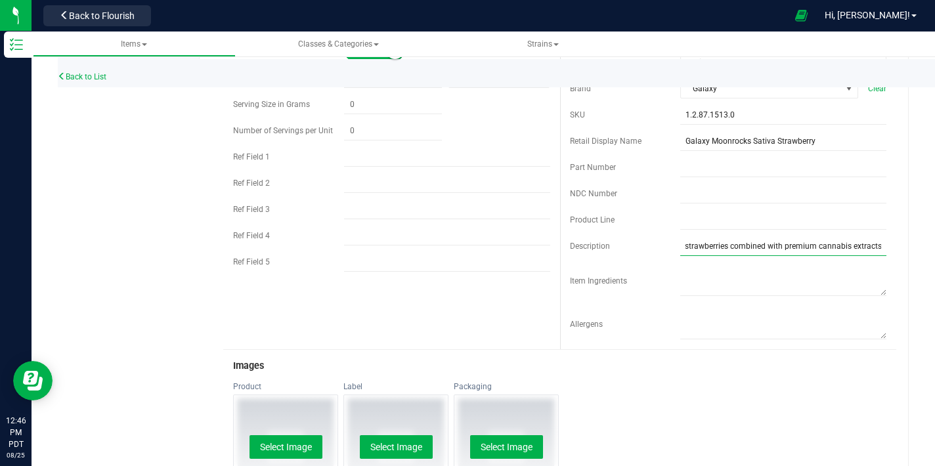
drag, startPoint x: 851, startPoint y: 247, endPoint x: 917, endPoint y: 248, distance: 65.7
click at [917, 248] on div "Back to List Product Info UPCs State Eligibility Tags Cost Price Ecommerce Comp…" at bounding box center [484, 385] width 904 height 1284
click at [877, 250] on div "Cost $9.00000 Price $19.00000 Reorder Point ea THC or CBD Dominant" at bounding box center [728, 90] width 337 height 518
click at [870, 246] on input "Savor the sweet and fruity fusion of our Strawberry Moonrocks. Indulge in the l…" at bounding box center [783, 246] width 206 height 20
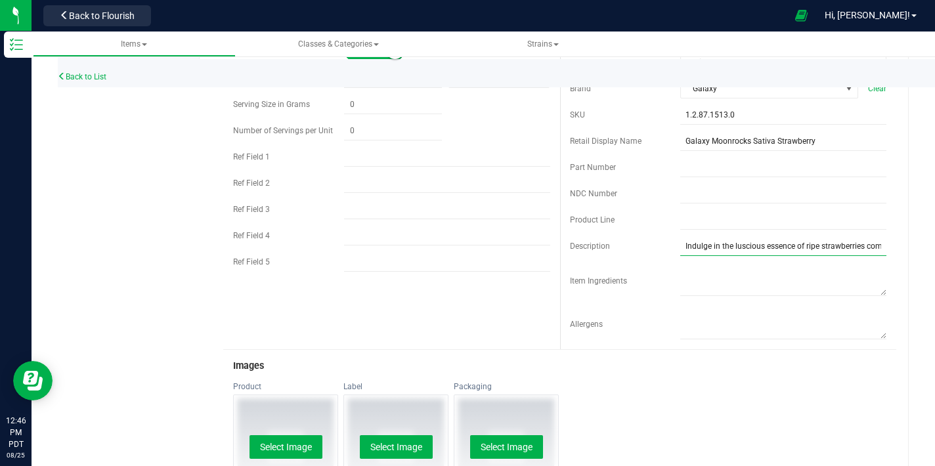
scroll to position [0, 361]
drag, startPoint x: 870, startPoint y: 246, endPoint x: 886, endPoint y: 246, distance: 16.4
click at [886, 246] on div "Cost $9.00000 Price $19.00000 Reorder Point ea THC or CBD Dominant" at bounding box center [728, 90] width 337 height 518
click at [865, 248] on input "Savor the sweet and fruity fusion of our Strawberry Moonrocks. Indulge in the l…" at bounding box center [783, 246] width 206 height 20
click at [871, 246] on input "Savor the sweet and fruity fusion of our Strawberry Moonrocks. Indulge in the l…" at bounding box center [783, 246] width 206 height 20
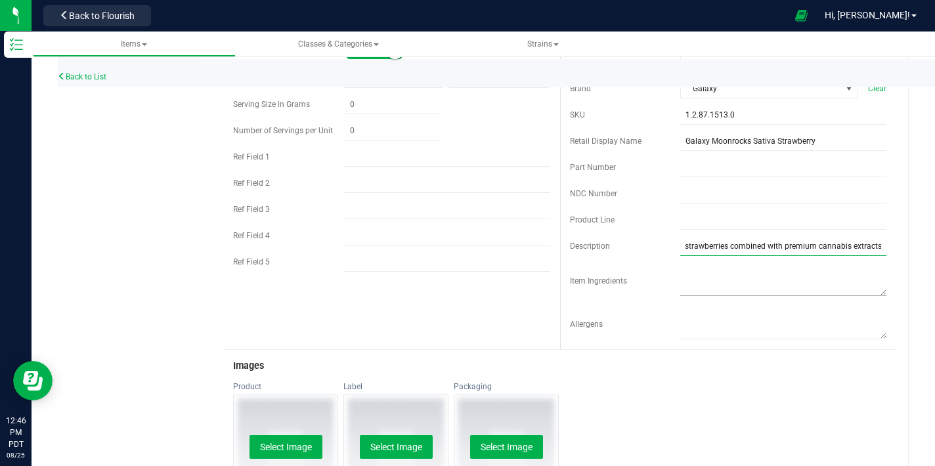
paste input "Indoor Flower dipped in premium hash oil and rolled in golden kief."
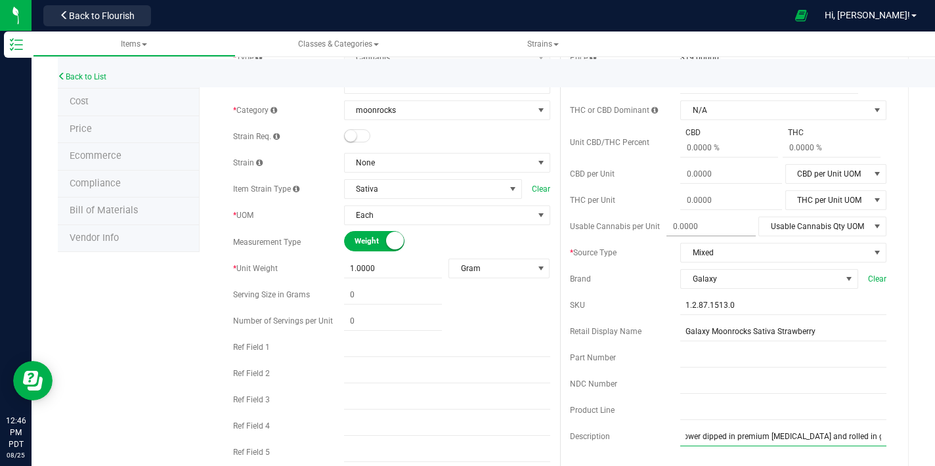
scroll to position [100, 0]
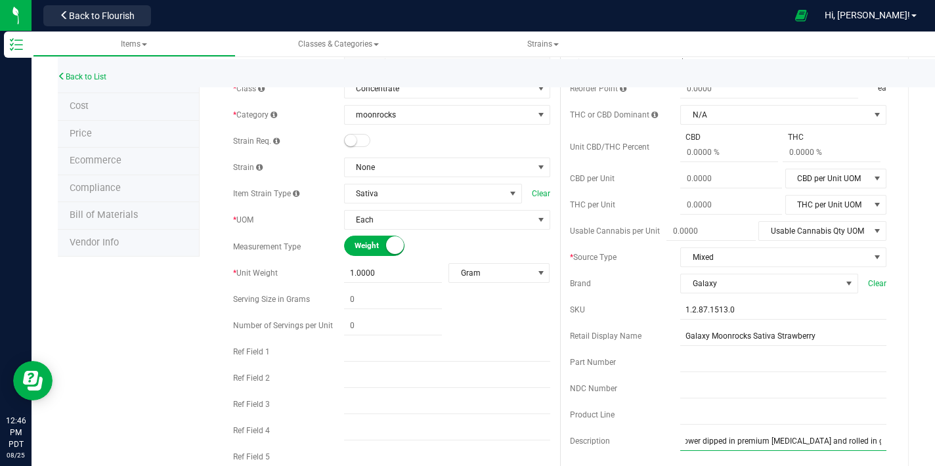
type input "Savor the sweet and fruity fusion of our Strawberry Moonrocks. Indulge in the l…"
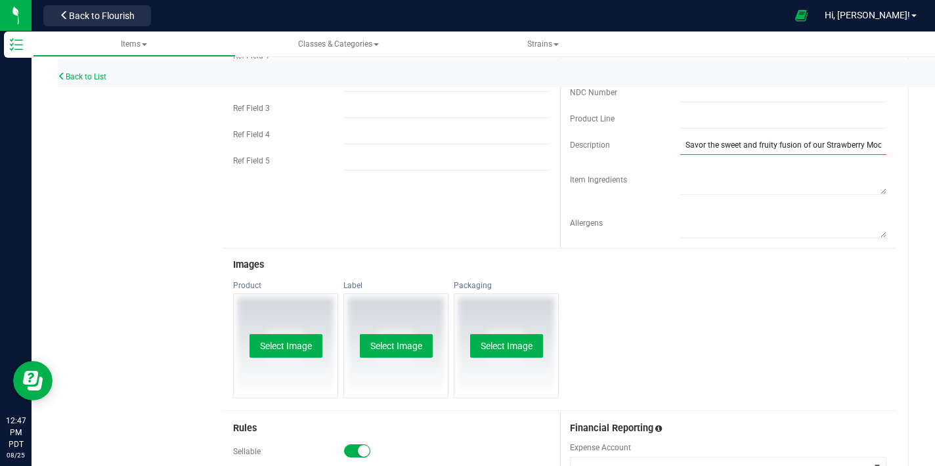
scroll to position [453, 0]
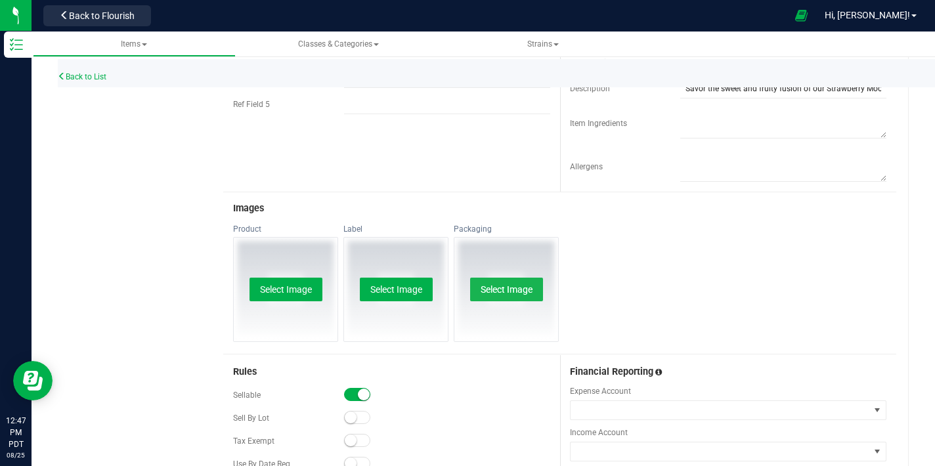
click at [535, 296] on button "Select Image" at bounding box center [506, 290] width 73 height 24
click at [491, 284] on button "Select Image" at bounding box center [506, 290] width 73 height 24
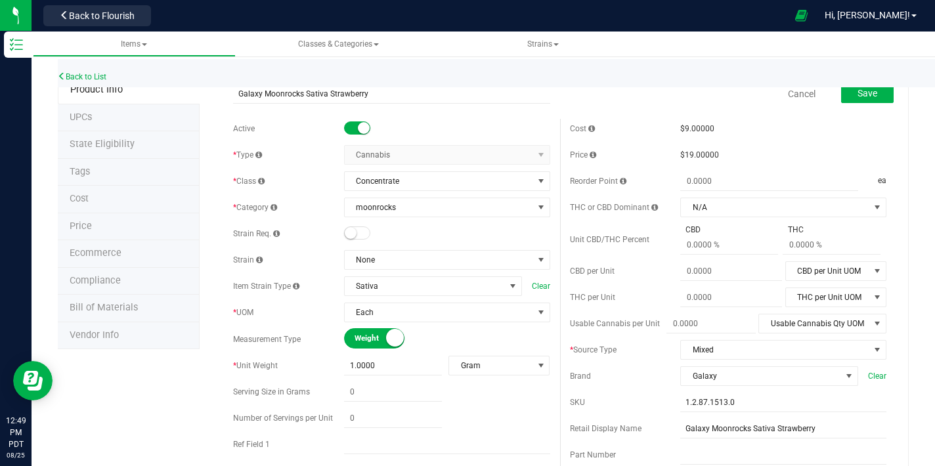
scroll to position [0, 0]
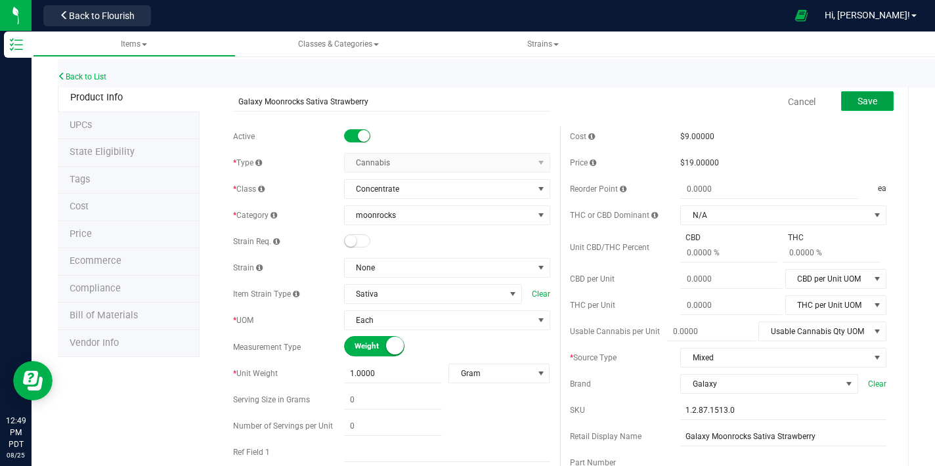
click at [858, 102] on span "Save" at bounding box center [868, 101] width 20 height 11
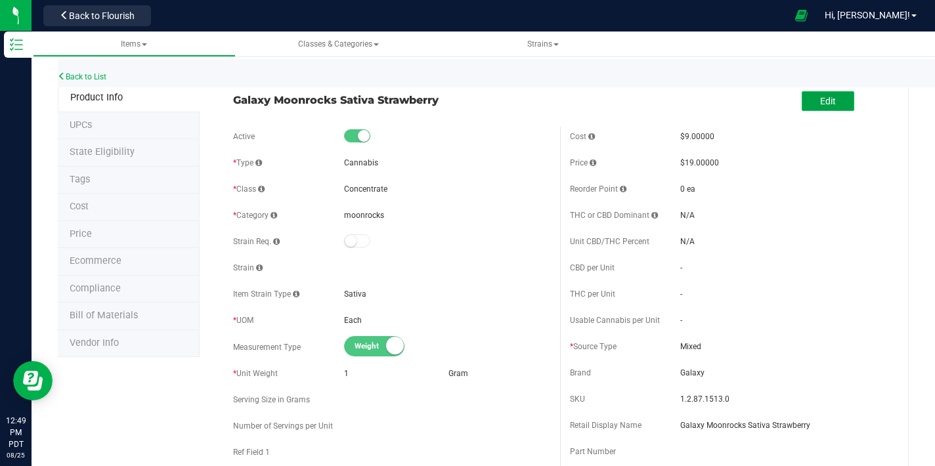
click at [820, 110] on button "Edit" at bounding box center [828, 101] width 53 height 20
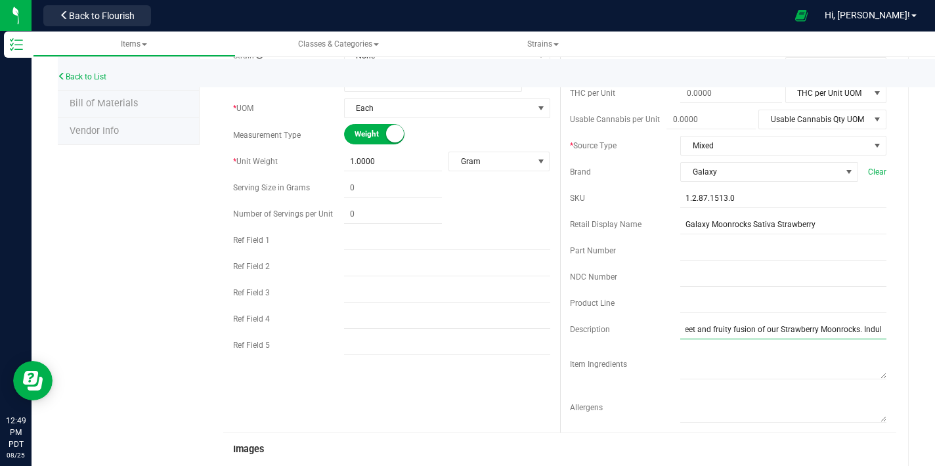
scroll to position [0, 593]
drag, startPoint x: 828, startPoint y: 328, endPoint x: 898, endPoint y: 333, distance: 71.1
drag, startPoint x: 707, startPoint y: 333, endPoint x: 698, endPoint y: 331, distance: 10.0
click at [695, 334] on input "Savor the sweet and fruity fusion of our Strawberry Moonrocks. Indulge in the l…" at bounding box center [783, 330] width 206 height 20
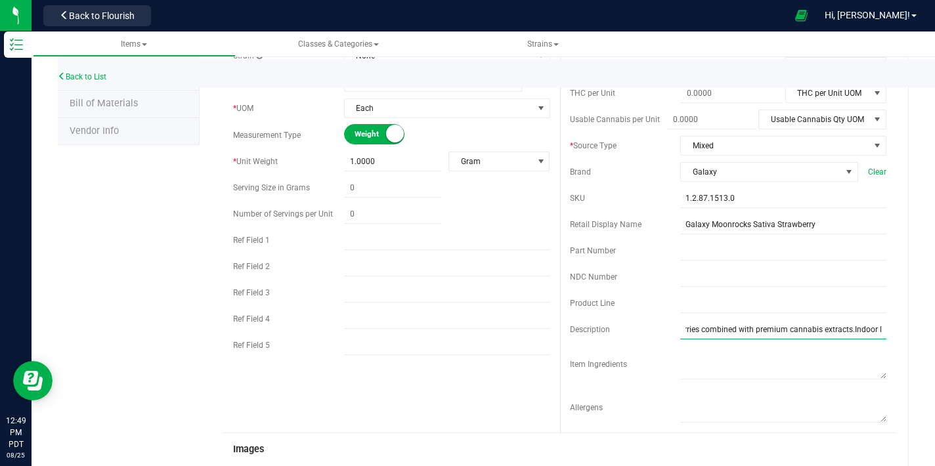
scroll to position [0, 292]
drag, startPoint x: 679, startPoint y: 330, endPoint x: 829, endPoint y: 329, distance: 149.7
click at [747, 328] on input "Savor the sweet and fruity fusion of our Strawberry Moonrocks. Indulge in the l…" at bounding box center [783, 330] width 206 height 20
click at [865, 338] on input "Savor the sweet and fruity fusion of our Strawberry Moonrocks. Indulge in the l…" at bounding box center [783, 330] width 206 height 20
click at [868, 330] on input "Savor the sweet and fruity fusion of our Strawberry Moonrocks. Indulge in the l…" at bounding box center [783, 330] width 206 height 20
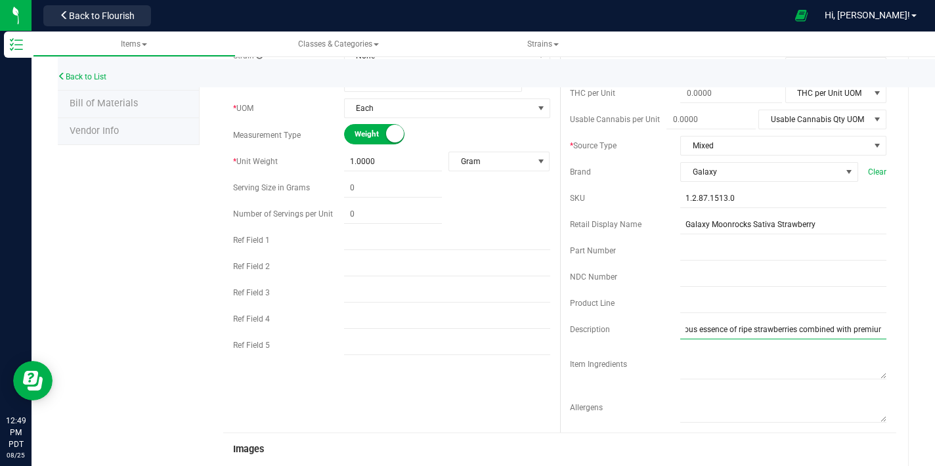
scroll to position [0, 392]
click at [843, 331] on input "Savor the sweet and fruity fusion of our Strawberry Moonrocks. Indulge in the l…" at bounding box center [783, 330] width 206 height 20
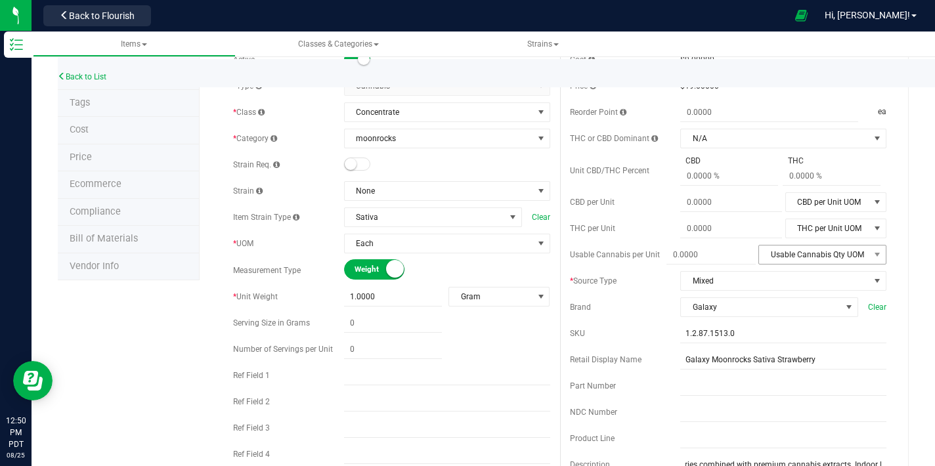
scroll to position [0, 0]
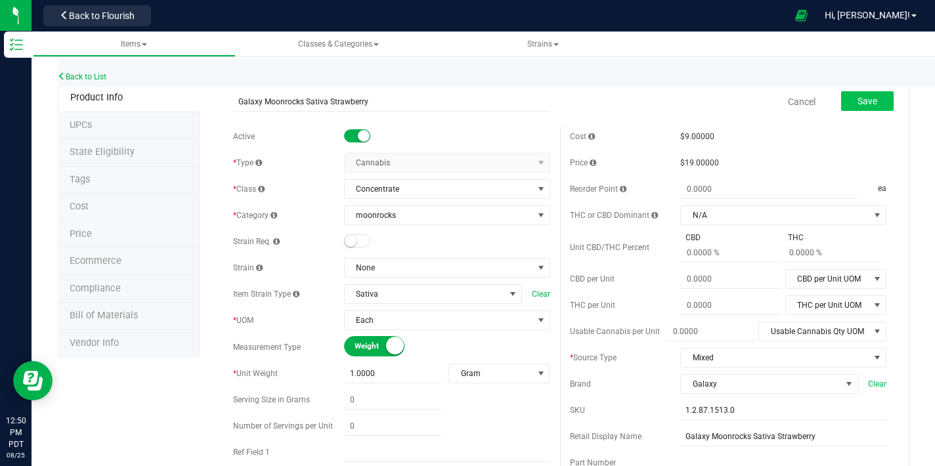
type input "Savor the sweet and fruity fusion of our Strawberry Moonrocks. Indulge in the l…"
click at [866, 105] on span "Save" at bounding box center [868, 101] width 20 height 11
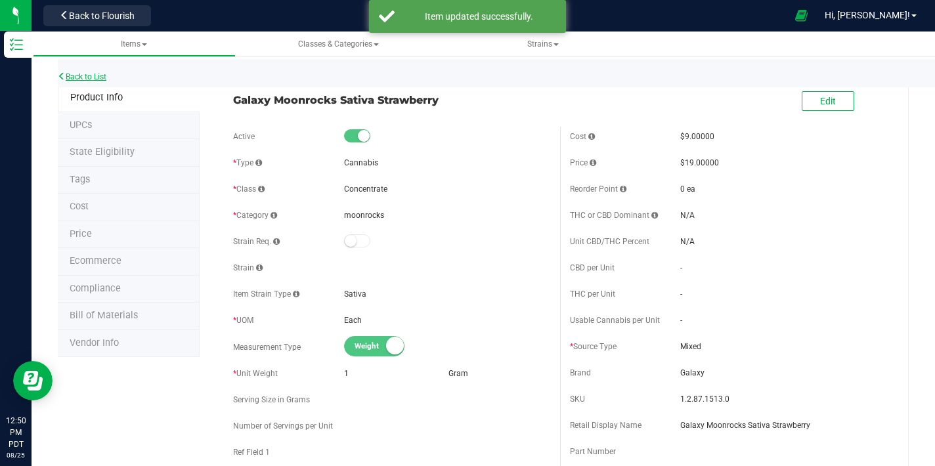
click at [102, 78] on link "Back to List" at bounding box center [82, 76] width 49 height 9
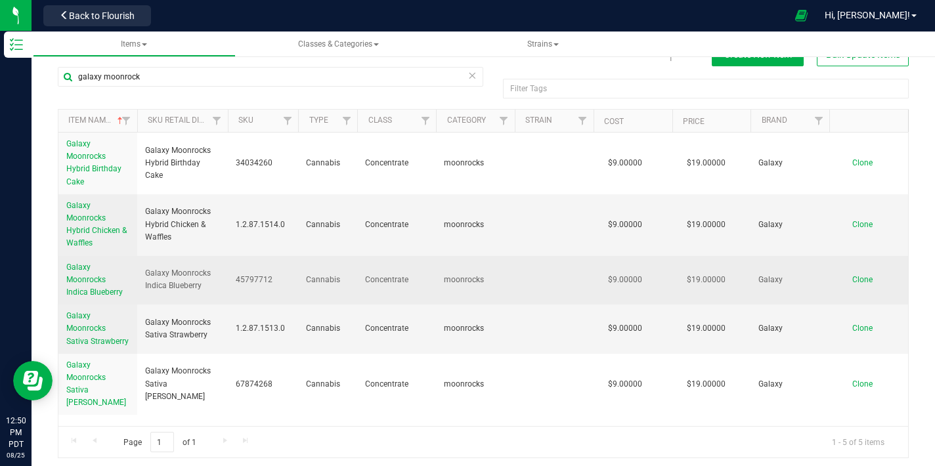
scroll to position [30, 0]
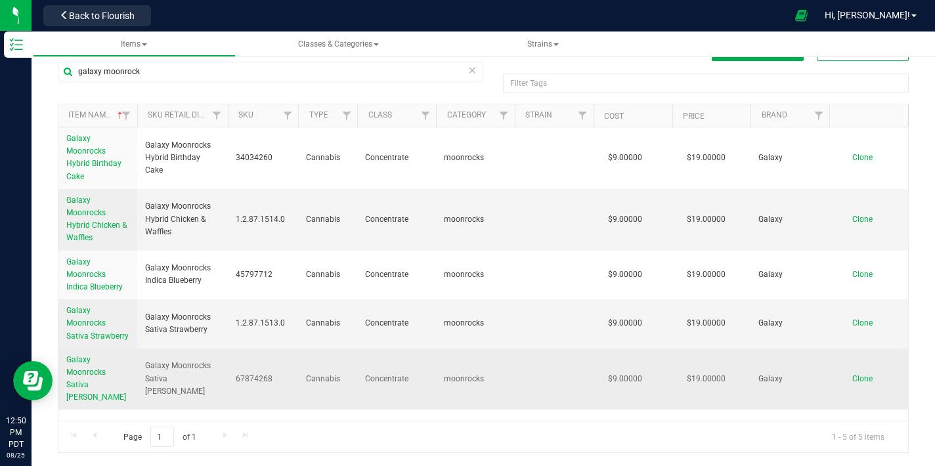
click at [90, 381] on span "Galaxy Moonrocks Sativa [PERSON_NAME]" at bounding box center [96, 378] width 60 height 47
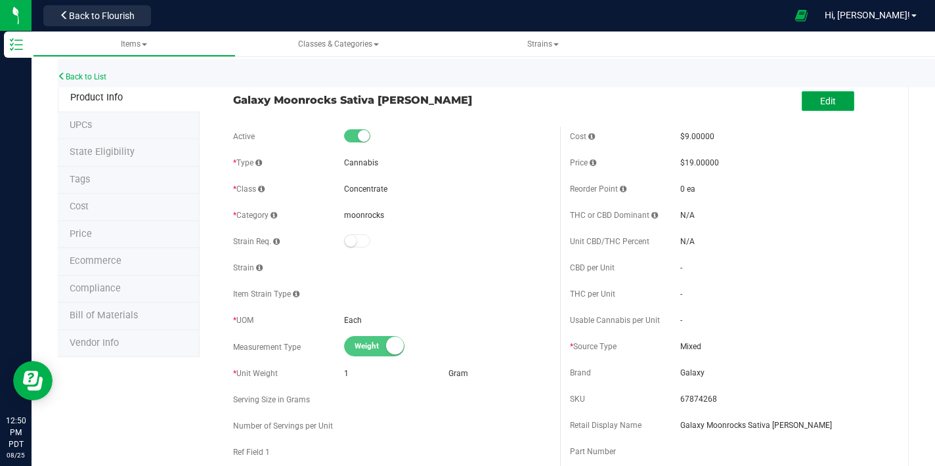
click at [802, 99] on button "Edit" at bounding box center [828, 101] width 53 height 20
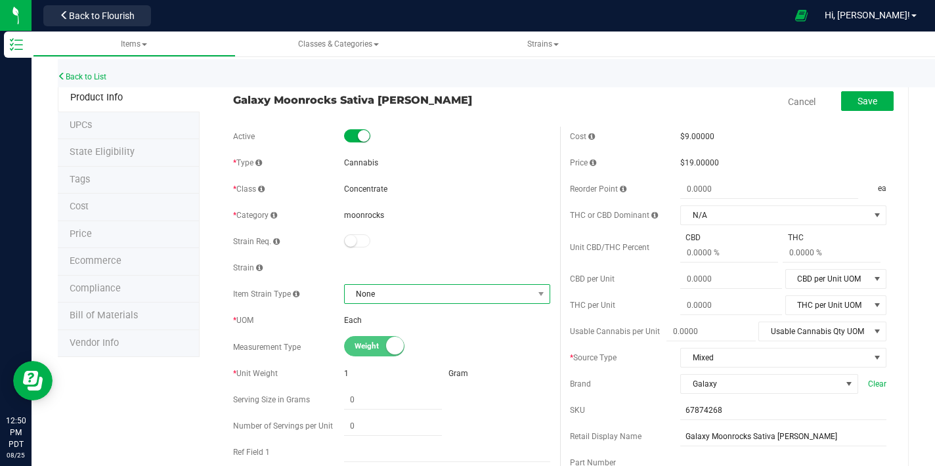
click at [402, 298] on span "None" at bounding box center [439, 294] width 188 height 18
click at [423, 298] on span "None" at bounding box center [439, 294] width 188 height 18
click at [426, 297] on span "None" at bounding box center [439, 294] width 188 height 18
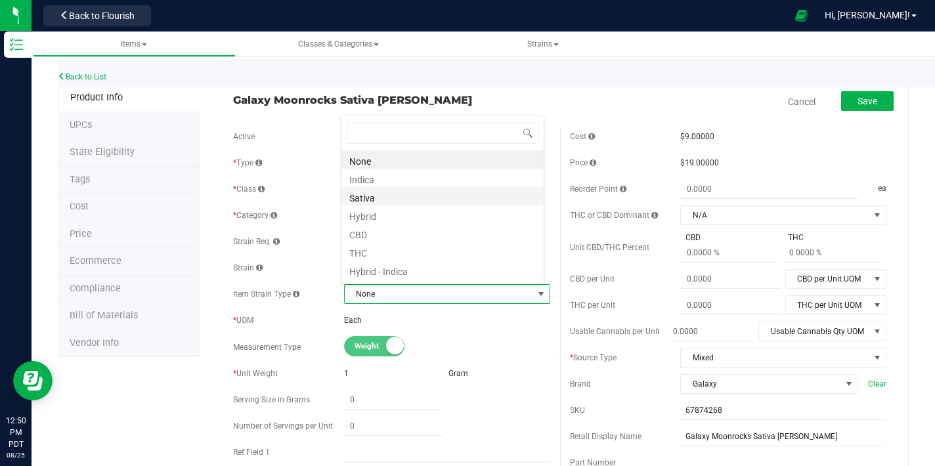
scroll to position [20, 200]
click at [385, 202] on li "Sativa" at bounding box center [443, 196] width 202 height 18
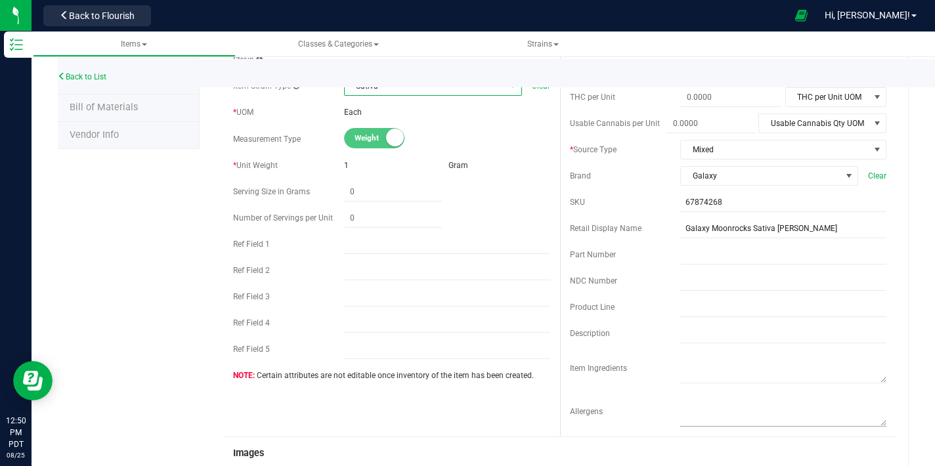
scroll to position [211, 0]
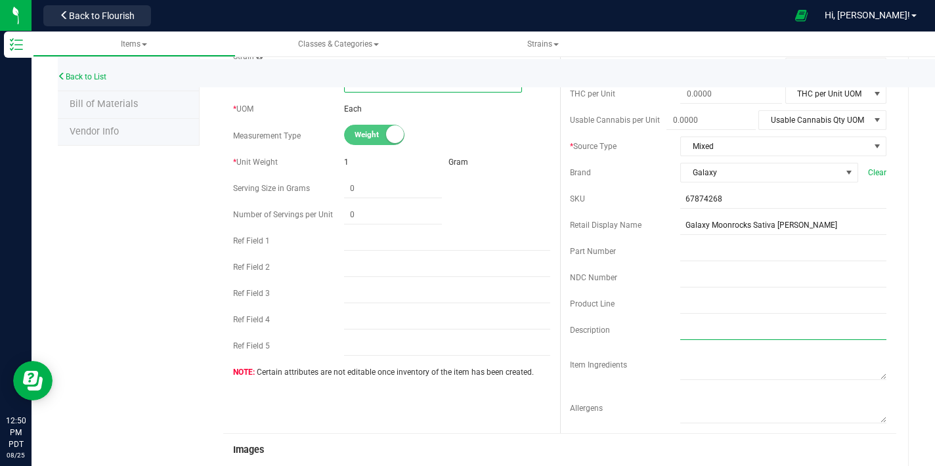
click at [695, 333] on input "text" at bounding box center [783, 331] width 206 height 20
paste input "Ignite your senses with the vibrant flavors of our Tangie Moonrocks. Experience…"
click at [874, 334] on input "Ignite your senses with the vibrant flavors of our Tangie Moonrocks. Experience…" at bounding box center [783, 331] width 206 height 20
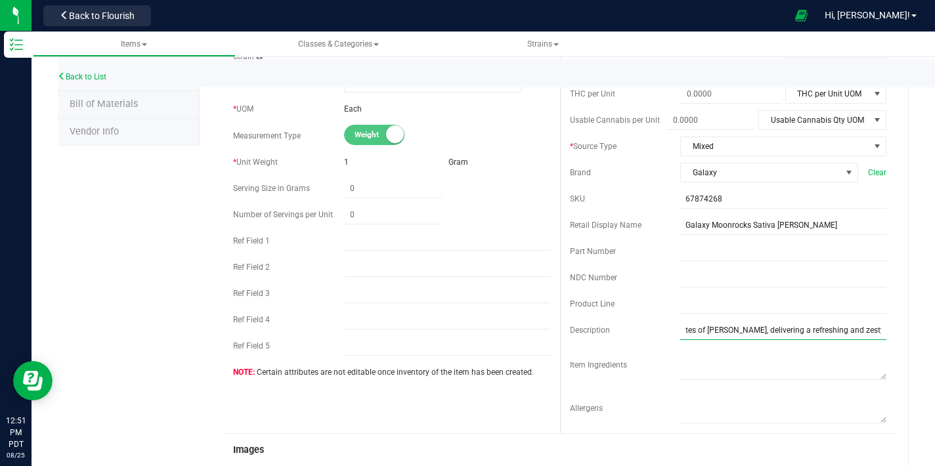
drag, startPoint x: 872, startPoint y: 332, endPoint x: 885, endPoint y: 328, distance: 13.5
click at [885, 328] on div "Cost $9.00000 Price $19.00000 Reorder Point ea THC or CBD Dominant" at bounding box center [728, 174] width 337 height 518
click at [873, 332] on input "Ignite your senses with the vibrant flavors of our Tangie Moonrocks. Experience…" at bounding box center [783, 331] width 206 height 20
paste input "Indoor Flower dipped in premium hash oil and rolled in golden kief."
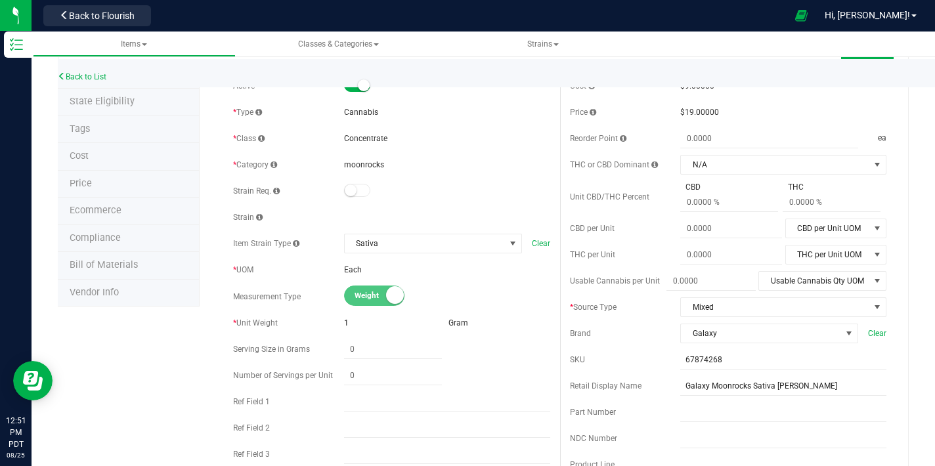
scroll to position [0, 0]
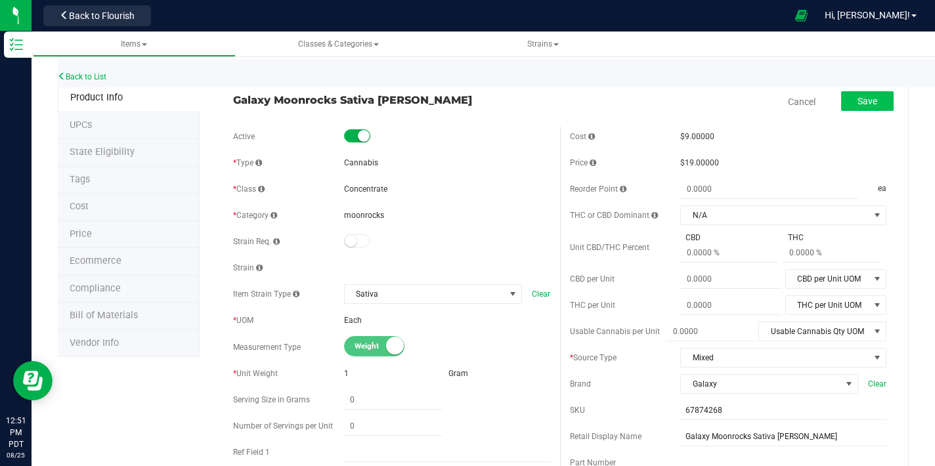
type input "Ignite your senses with the vibrant flavors of our Tangie Moonrocks. Experience…"
click at [850, 112] on div "Save" at bounding box center [858, 102] width 72 height 27
click at [859, 104] on span "Save" at bounding box center [868, 101] width 20 height 11
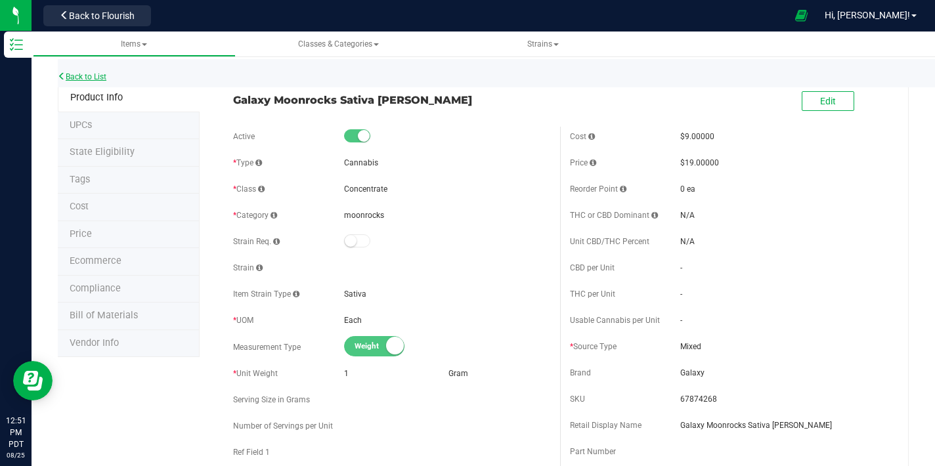
click at [104, 79] on link "Back to List" at bounding box center [82, 76] width 49 height 9
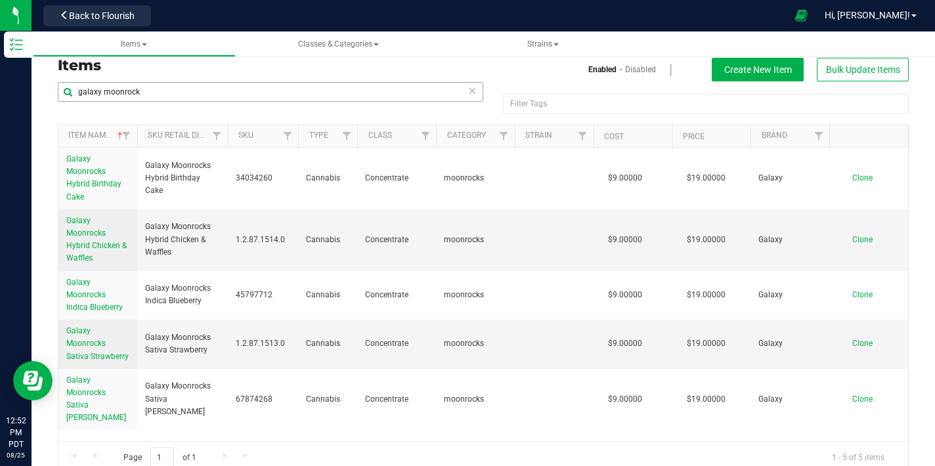
scroll to position [23, 0]
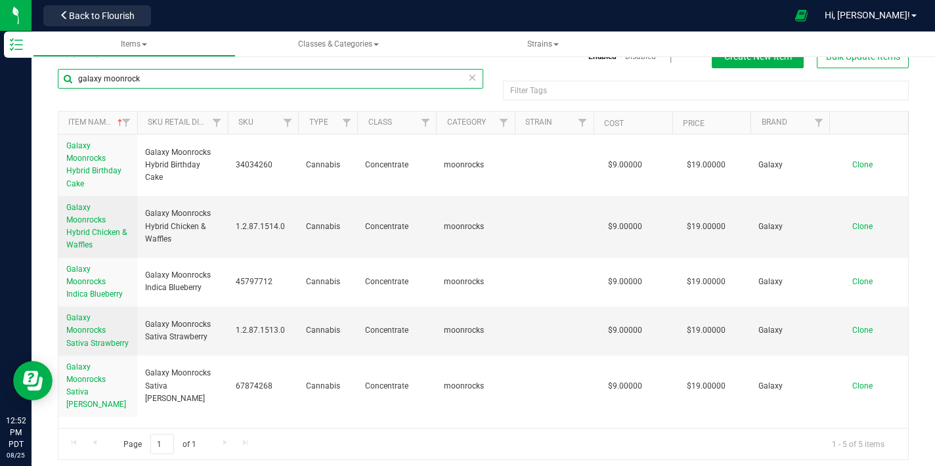
click at [162, 77] on input "galaxy moonrock" at bounding box center [271, 79] width 426 height 20
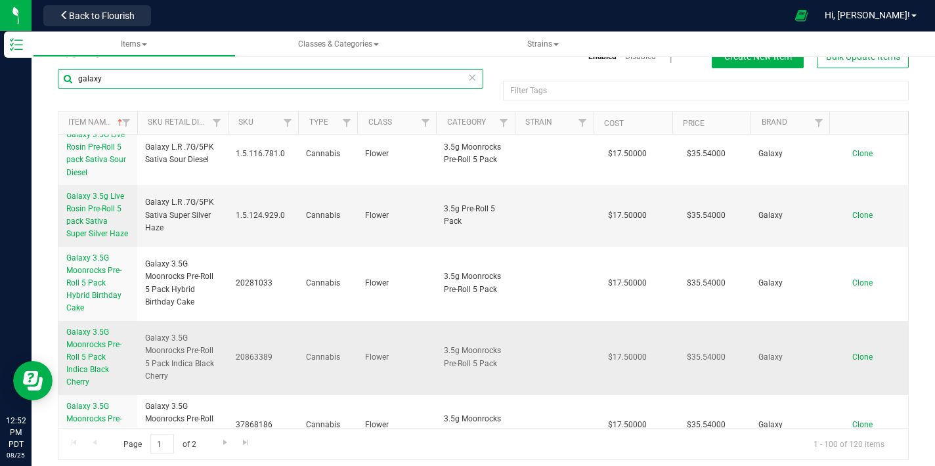
scroll to position [904, 0]
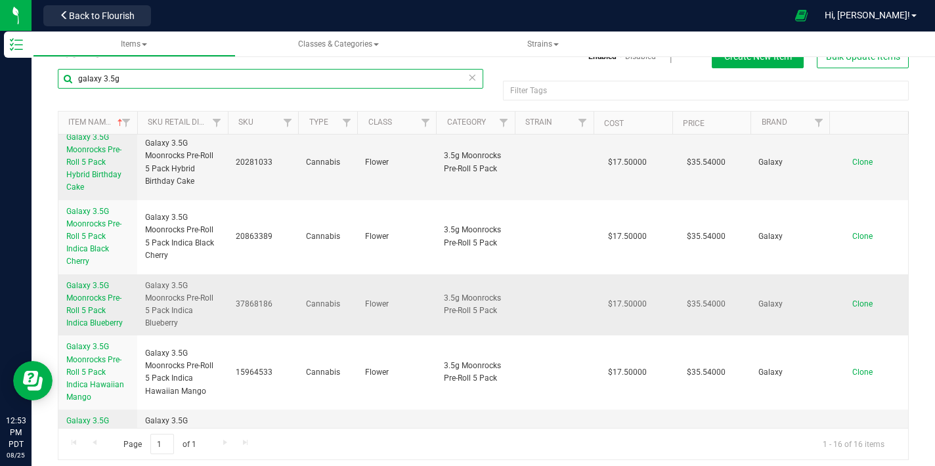
scroll to position [724, 0]
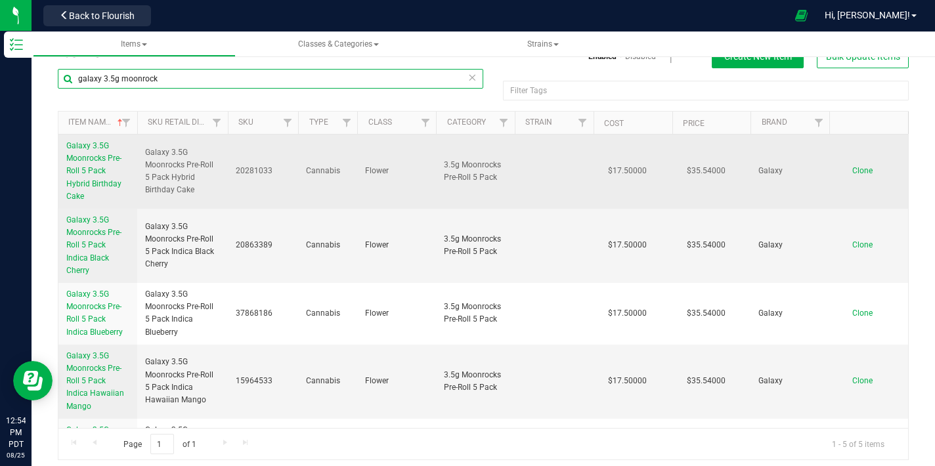
type input "galaxy 3.5g moonrock"
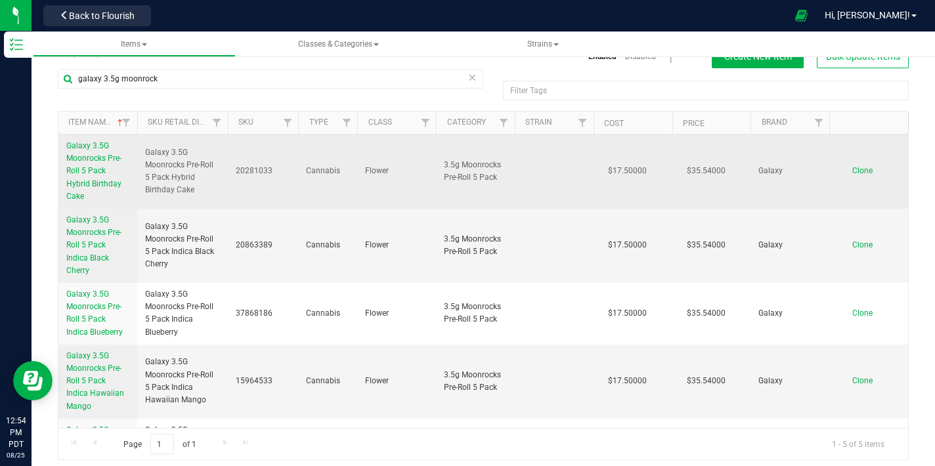
click at [95, 152] on link "Galaxy 3.5G Moonrocks Pre-Roll 5 Pack Hybrid Birthday Cake" at bounding box center [97, 171] width 63 height 63
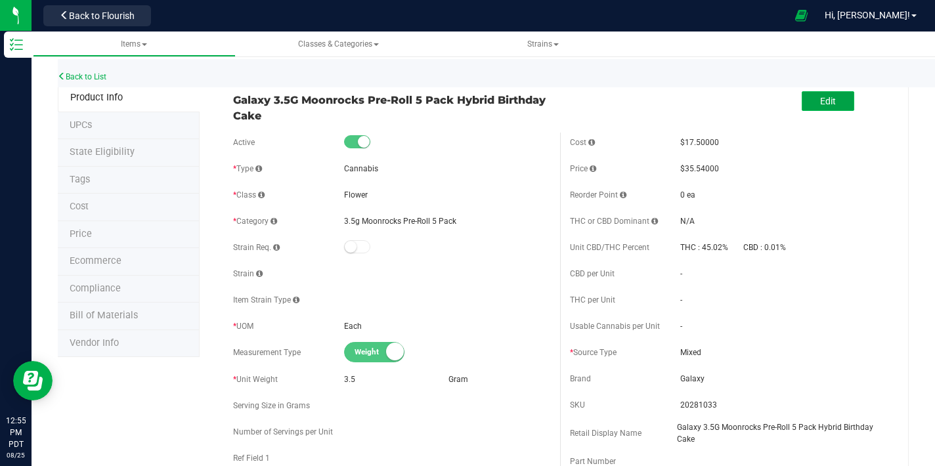
click at [808, 102] on button "Edit" at bounding box center [828, 101] width 53 height 20
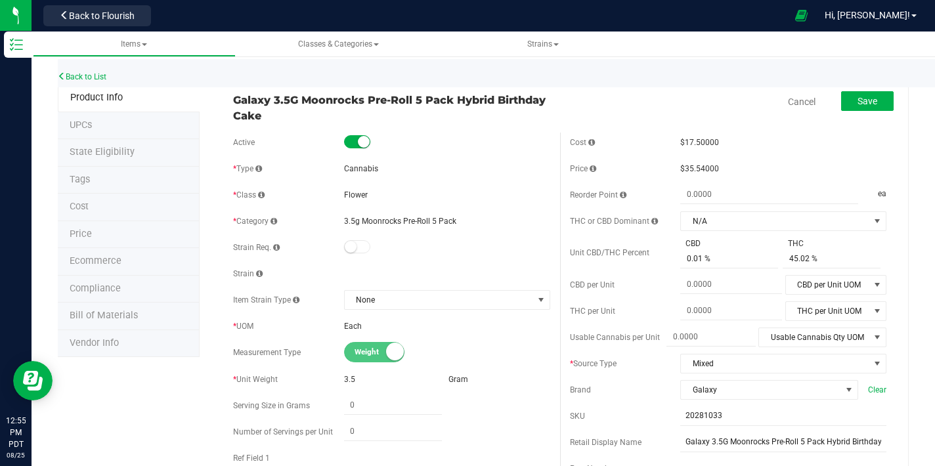
scroll to position [248, 0]
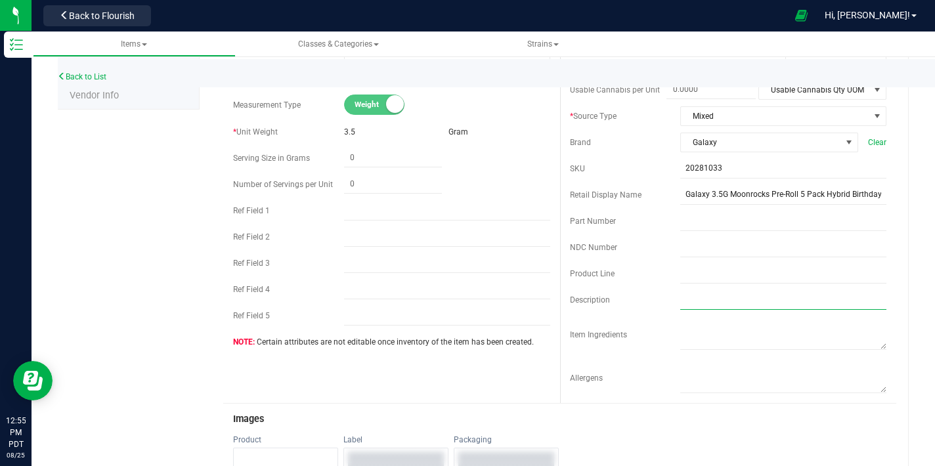
click at [699, 298] on input "text" at bounding box center [783, 300] width 206 height 20
paste input "B-Day Cake Moonrock Pre-Roll 5-Pack Celebrate in style with our B-Day Cake flav…"
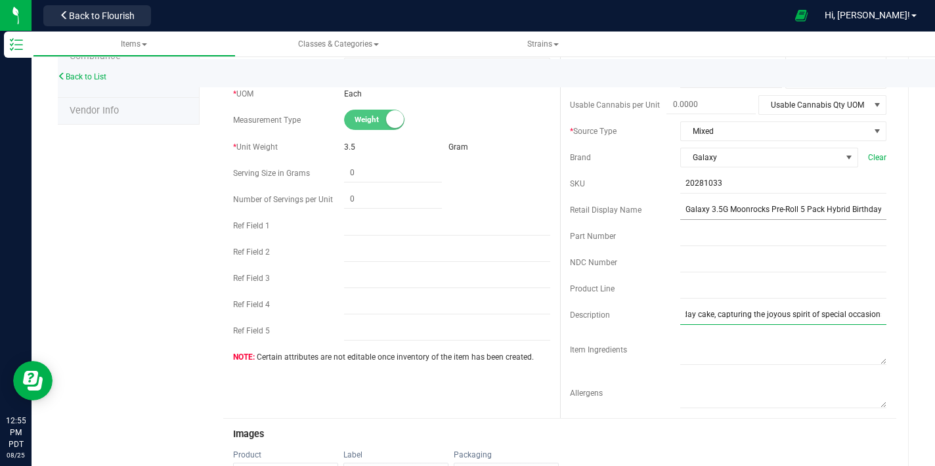
type input "B-Day Cake Moonrock Pre-Roll 5-Pack Celebrate in style with our B-Day Cake flav…"
drag, startPoint x: 705, startPoint y: 208, endPoint x: 728, endPoint y: 210, distance: 23.0
click at [727, 210] on input "Galaxy 3.5G Moonrocks Pre-Roll 5 Pack Hybrid Birthday Cake" at bounding box center [783, 210] width 206 height 20
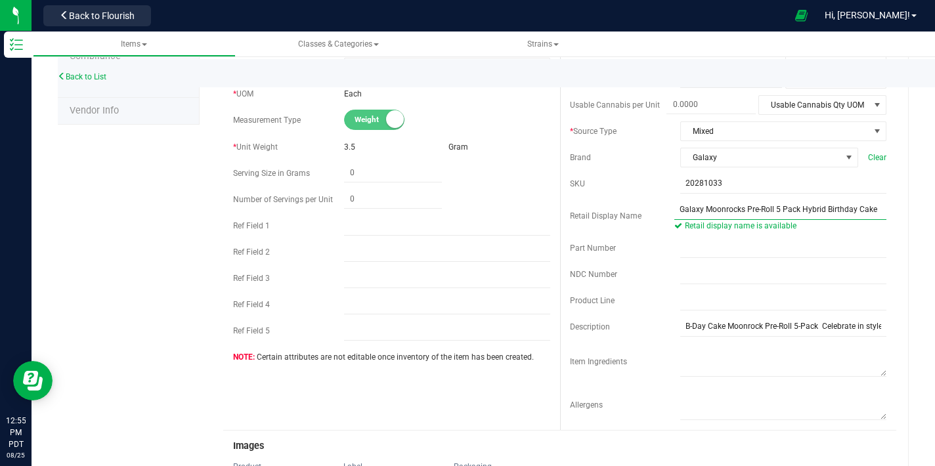
click at [770, 208] on input "Galaxy Moonrocks Pre-Roll 5 Pack Hybrid Birthday Cake" at bounding box center [781, 210] width 212 height 20
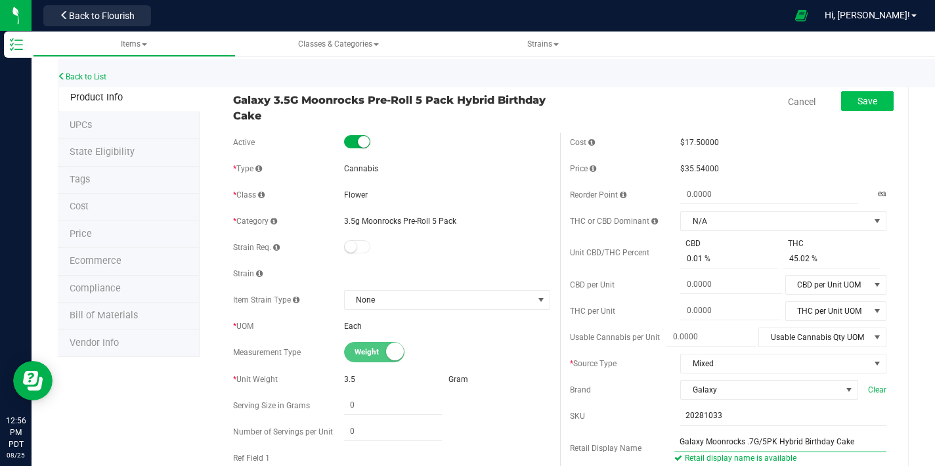
type input "Galaxy Moonrocks .7G/5PK Hybrid Birthday Cake"
click at [866, 100] on span "Save" at bounding box center [868, 101] width 20 height 11
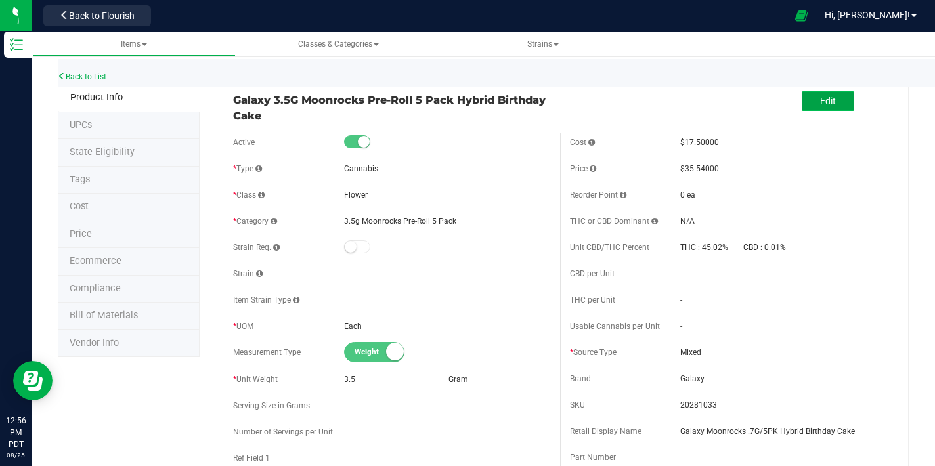
click at [820, 102] on span "Edit" at bounding box center [828, 101] width 16 height 11
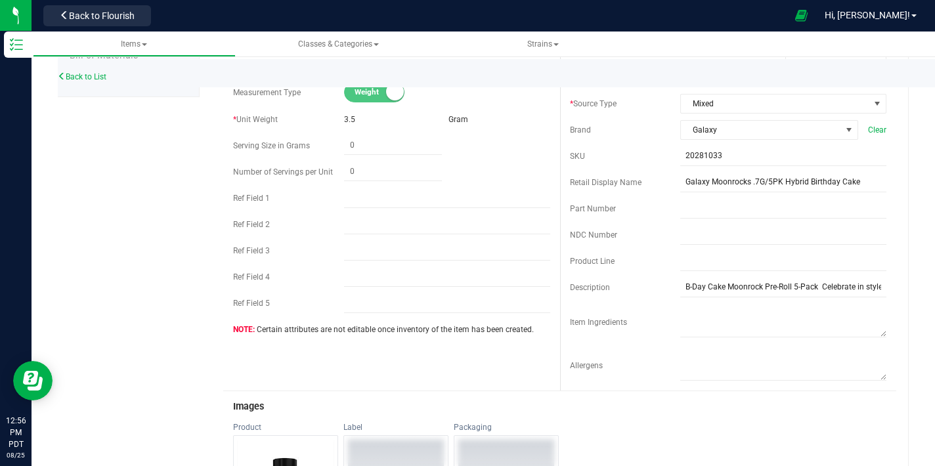
scroll to position [261, 0]
drag, startPoint x: 677, startPoint y: 286, endPoint x: 816, endPoint y: 286, distance: 138.6
click at [816, 286] on input "B-Day Cake Moonrock Pre-Roll 5-Pack Celebrate in style with our B-Day Cake flav…" at bounding box center [783, 287] width 206 height 20
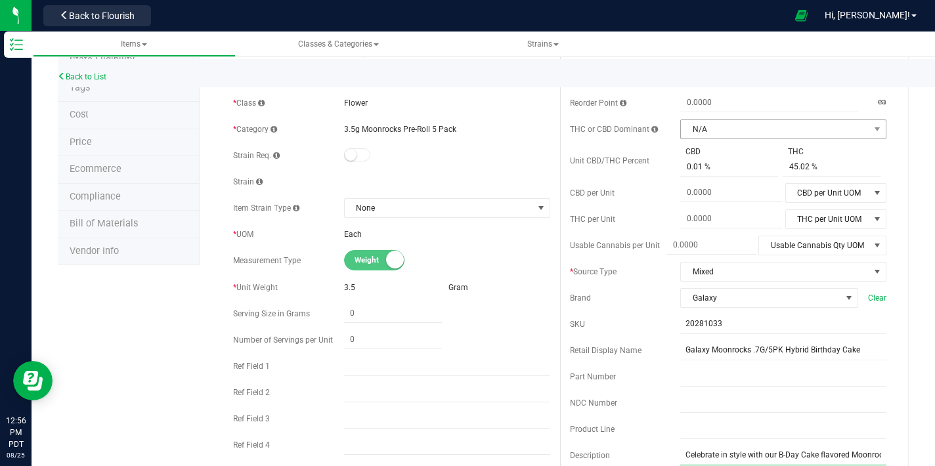
scroll to position [0, 0]
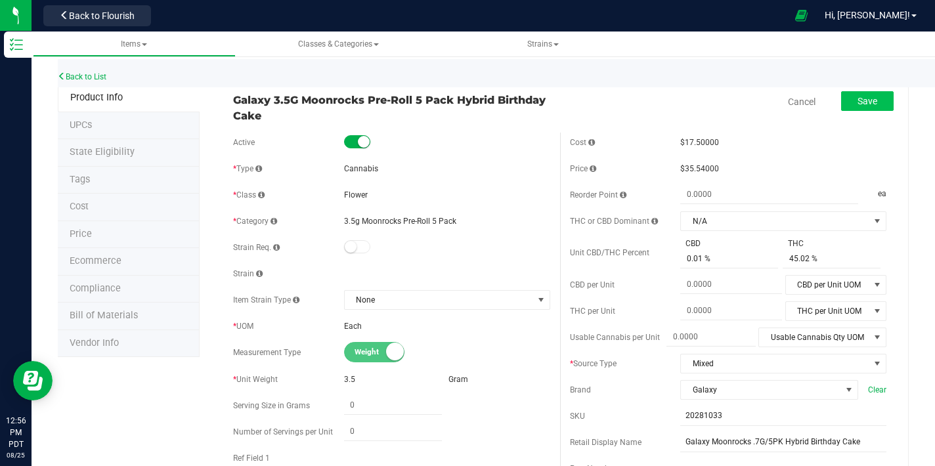
type input "Celebrate in style with our B-Day Cake flavored Moonrock pre-roll 5-pack. Indul…"
click at [862, 99] on span "Save" at bounding box center [868, 101] width 20 height 11
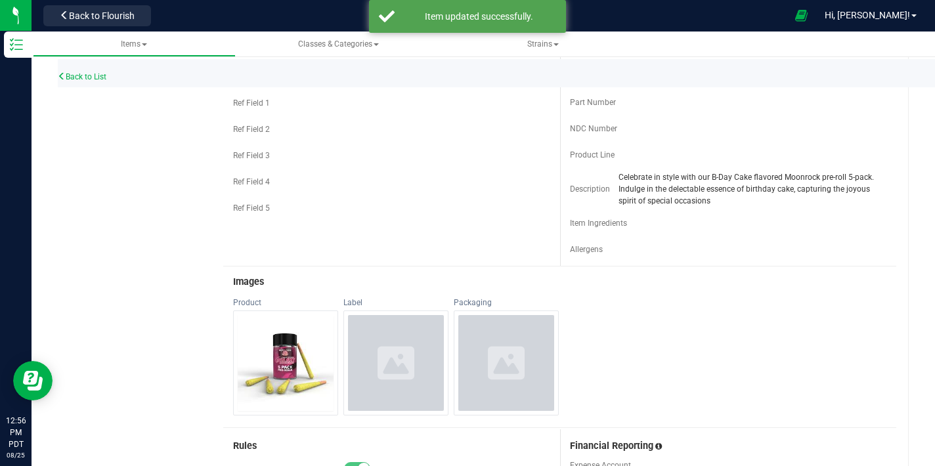
scroll to position [345, 0]
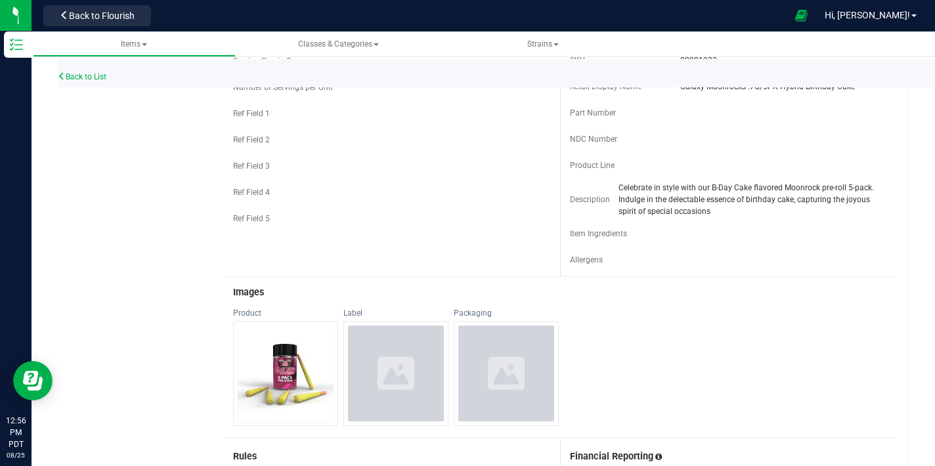
click at [99, 81] on div "Back to List" at bounding box center [525, 73] width 935 height 28
click at [100, 75] on link "Back to List" at bounding box center [82, 76] width 49 height 9
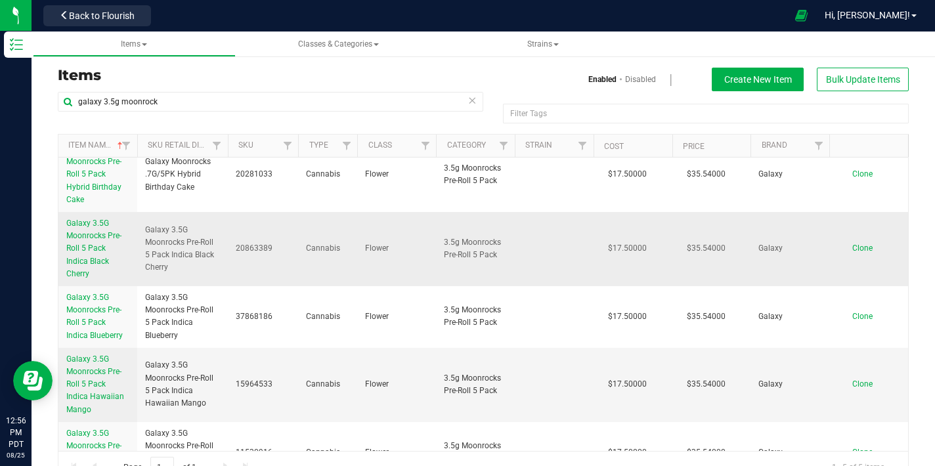
scroll to position [21, 0]
click at [104, 234] on span "Galaxy 3.5G Moonrocks Pre-Roll 5 Pack Indica Black Cherry" at bounding box center [93, 247] width 55 height 60
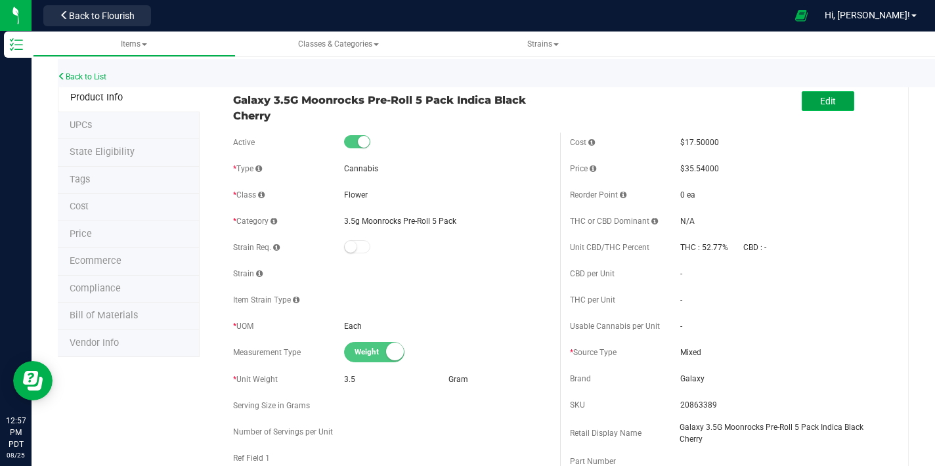
click at [810, 106] on button "Edit" at bounding box center [828, 101] width 53 height 20
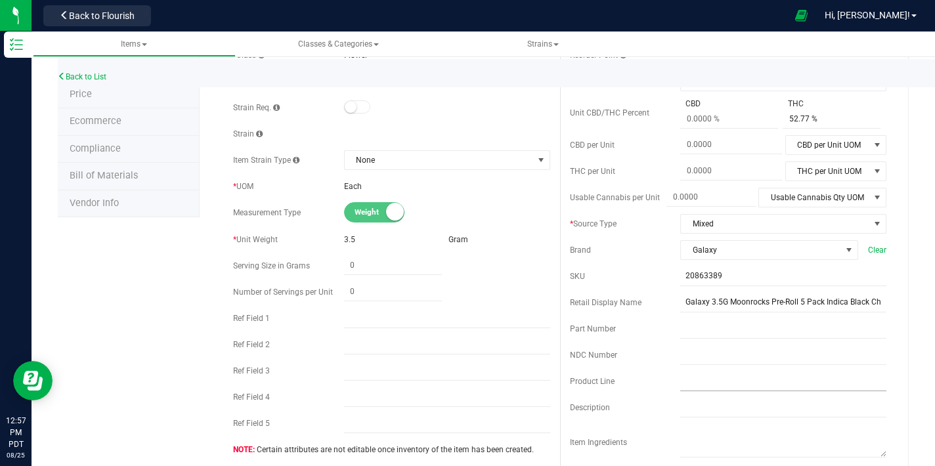
scroll to position [182, 0]
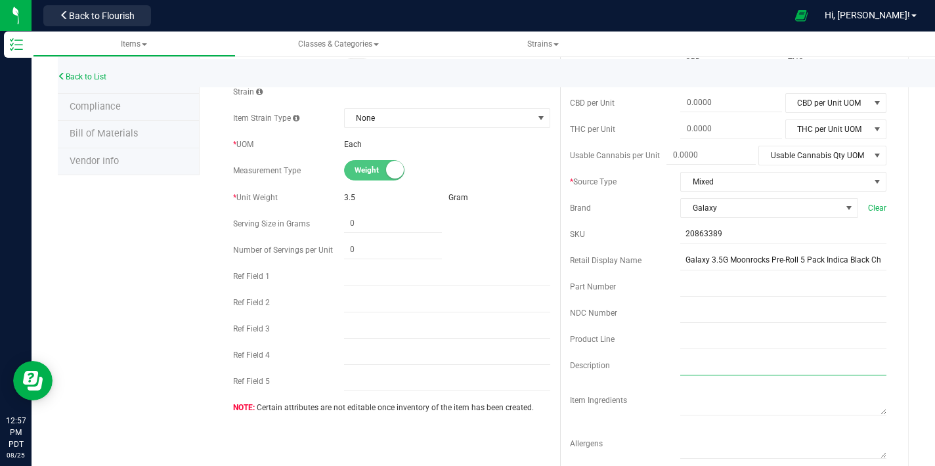
click at [698, 364] on input "text" at bounding box center [783, 366] width 206 height 20
paste input "Savor the rich and tantalizing flavor of our Black Cherry flavored Moonrock pre…"
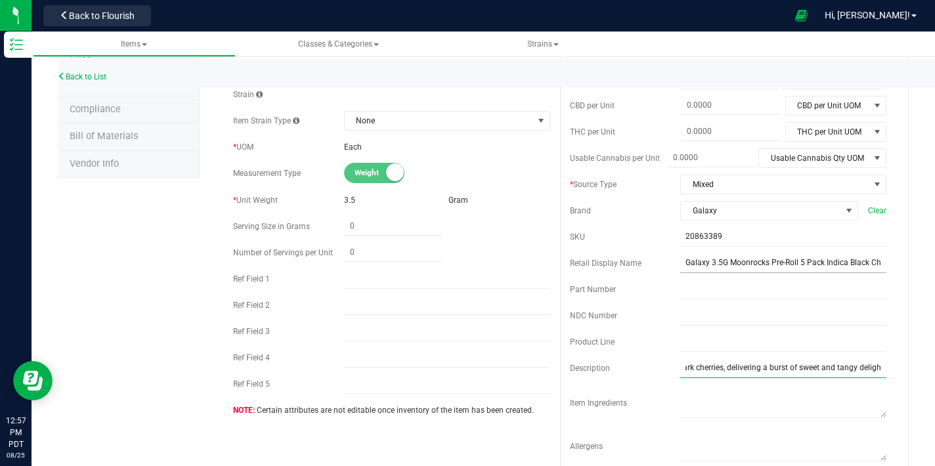
type input "Savor the rich and tantalizing flavor of our Black Cherry flavored Moonrock pre…"
drag, startPoint x: 703, startPoint y: 260, endPoint x: 724, endPoint y: 264, distance: 21.4
click at [724, 264] on input "Galaxy 3.5G Moonrocks Pre-Roll 5 Pack Indica Black Cherry" at bounding box center [783, 264] width 206 height 20
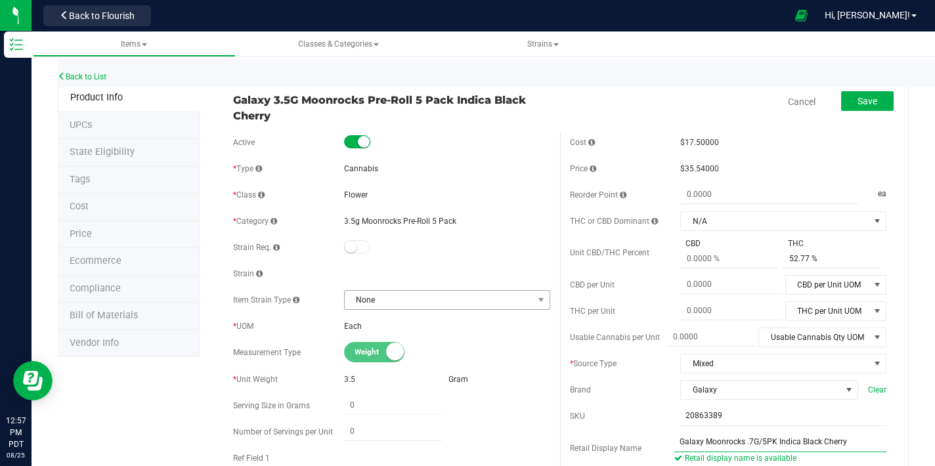
type input "Galaxy Moonrocks .7G/5PK Indica Black Cherry"
click at [439, 299] on span "None" at bounding box center [439, 300] width 188 height 18
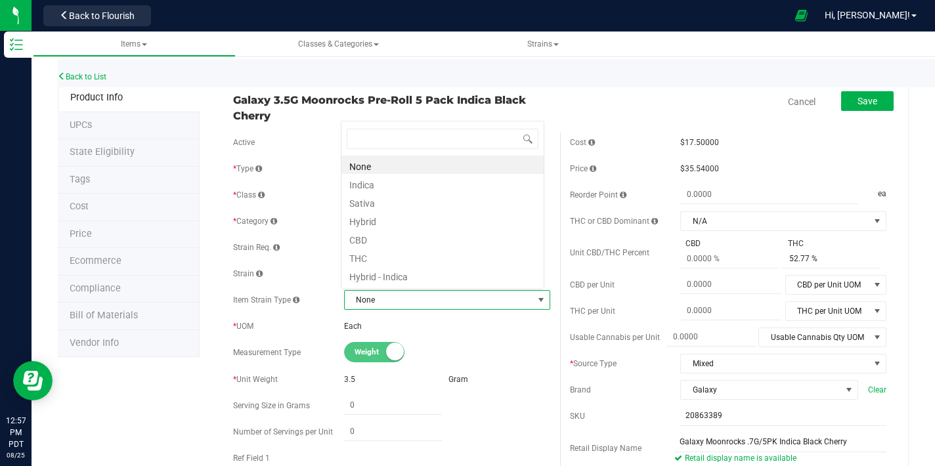
scroll to position [20, 200]
click at [391, 185] on li "Indica" at bounding box center [443, 183] width 202 height 18
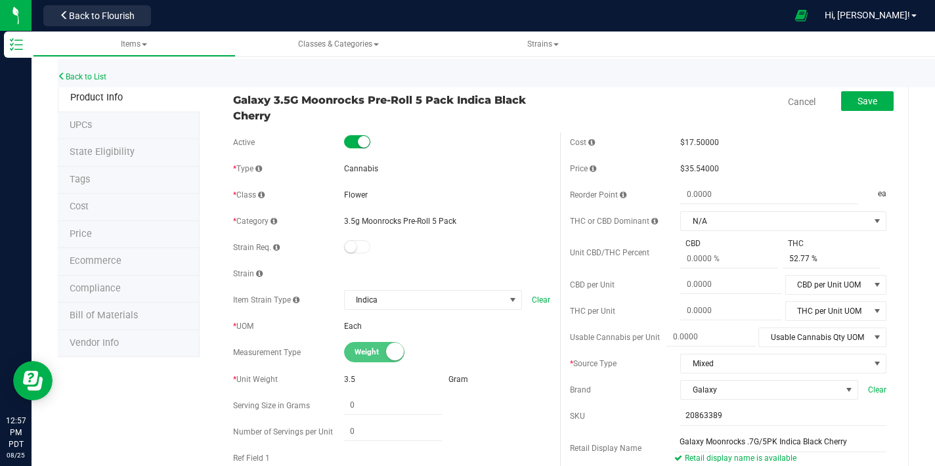
click at [347, 248] on small at bounding box center [351, 247] width 12 height 12
click at [483, 240] on div "Strain Req." at bounding box center [391, 248] width 317 height 20
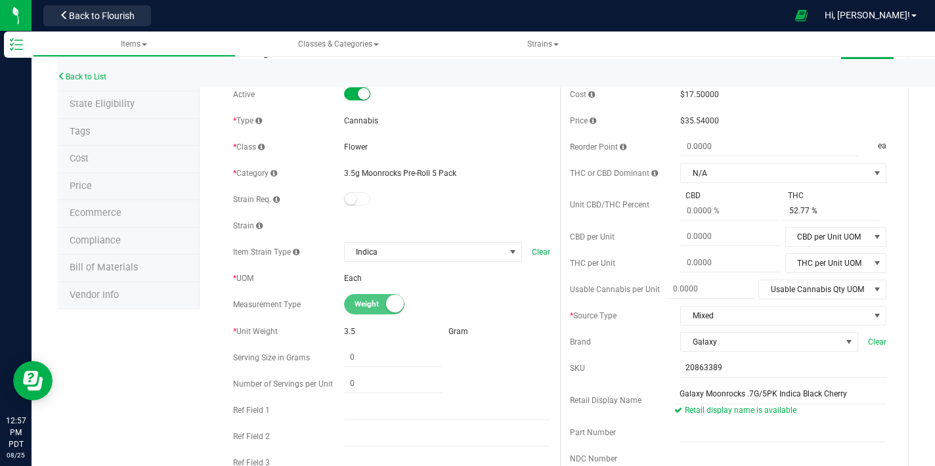
scroll to position [0, 0]
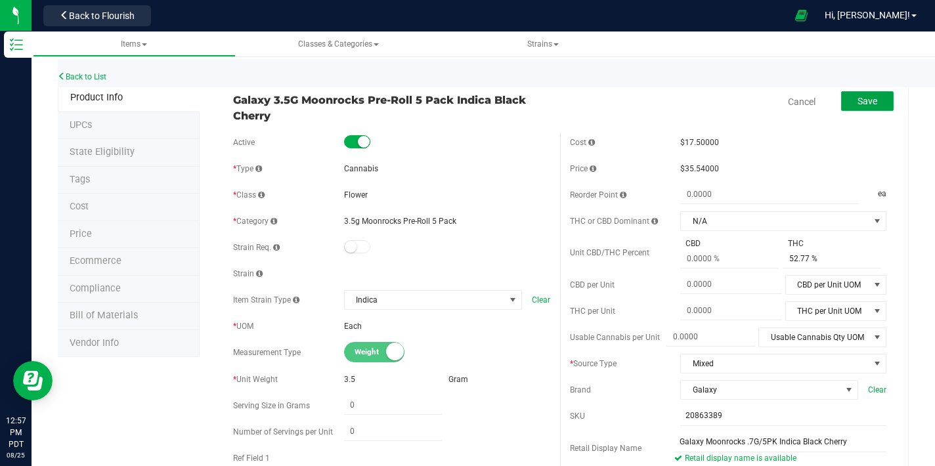
click at [868, 100] on button "Save" at bounding box center [867, 101] width 53 height 20
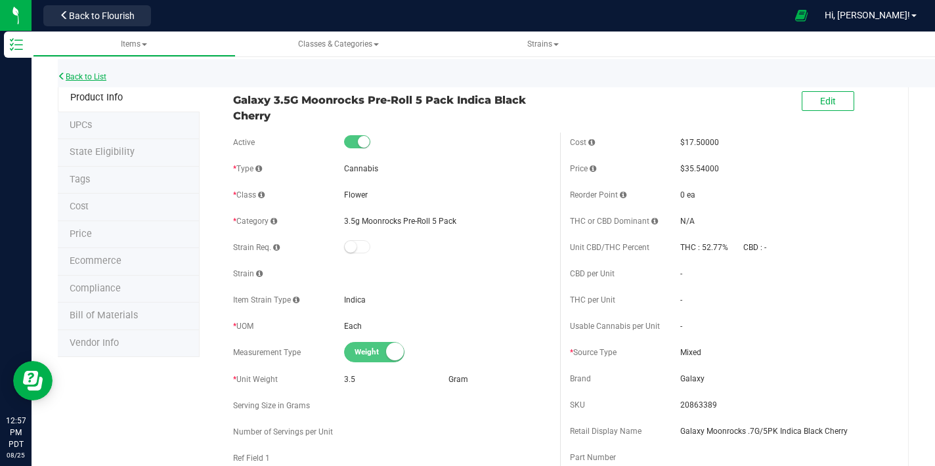
click at [106, 80] on link "Back to List" at bounding box center [82, 76] width 49 height 9
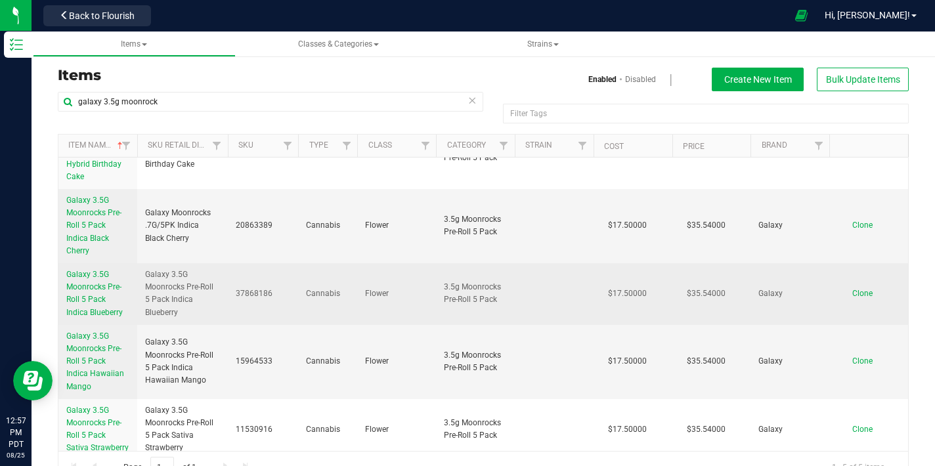
scroll to position [44, 0]
click at [95, 287] on span "Galaxy 3.5G Moonrocks Pre-Roll 5 Pack Indica Blueberry" at bounding box center [94, 292] width 56 height 47
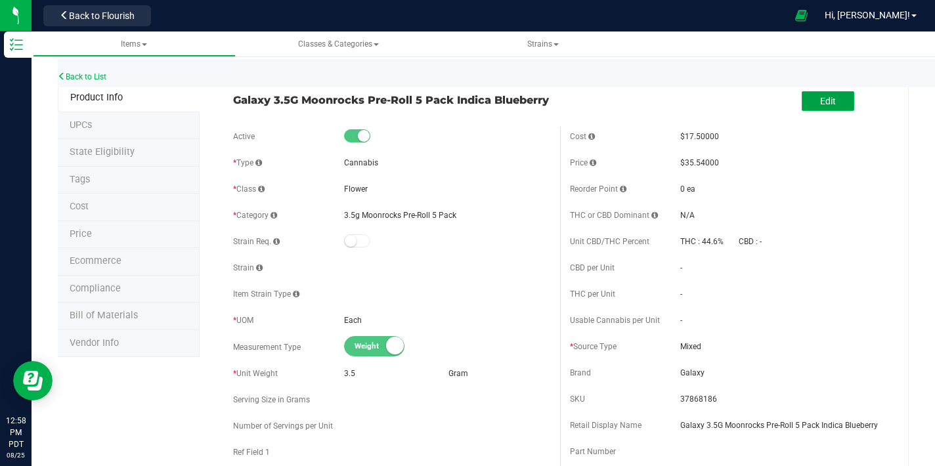
click at [820, 99] on span "Edit" at bounding box center [828, 101] width 16 height 11
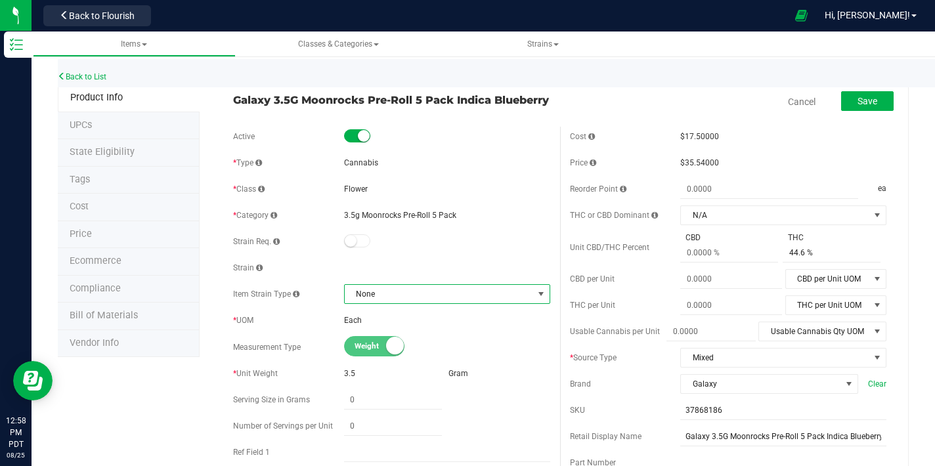
click at [437, 294] on span "None" at bounding box center [439, 294] width 188 height 18
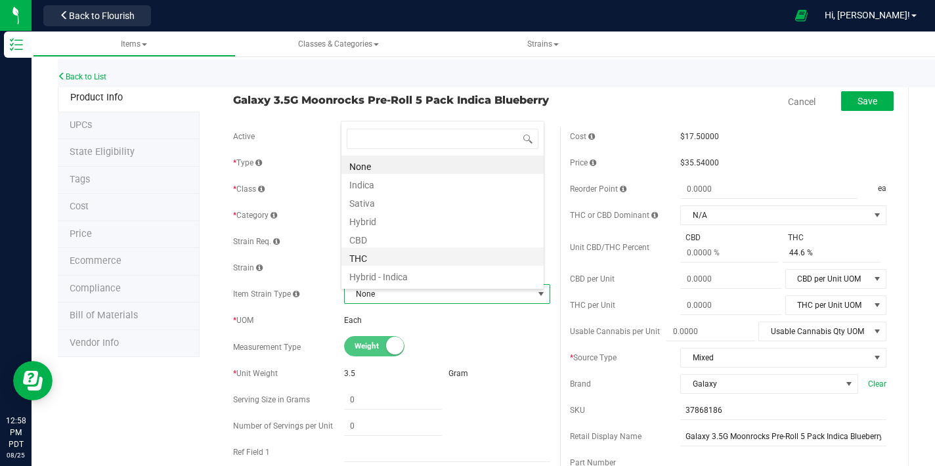
scroll to position [20, 200]
click at [366, 187] on li "Indica" at bounding box center [443, 183] width 202 height 18
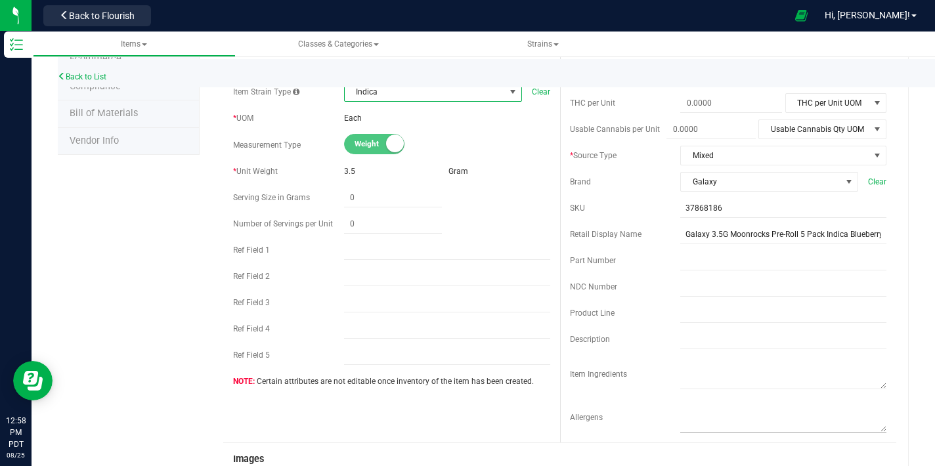
scroll to position [261, 0]
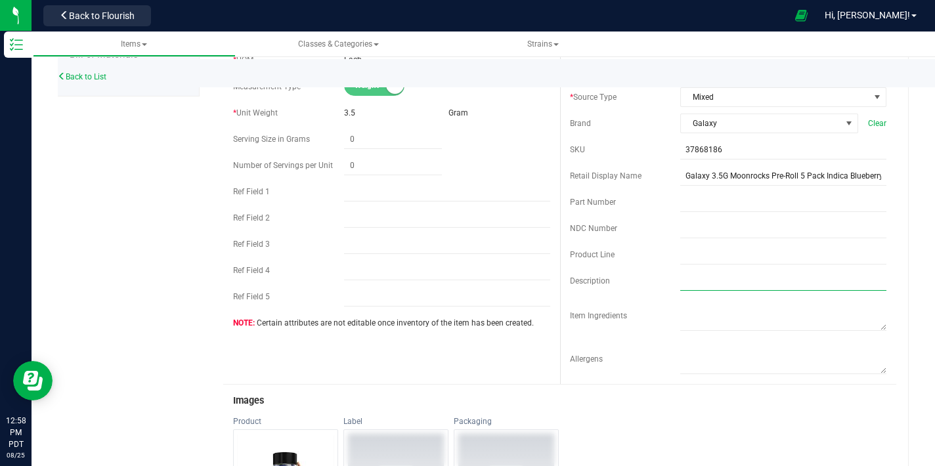
click at [694, 286] on input "text" at bounding box center [783, 281] width 206 height 20
paste input "Experience the delightful fusion of blueberry flavors in our Moonrock pre-roll …"
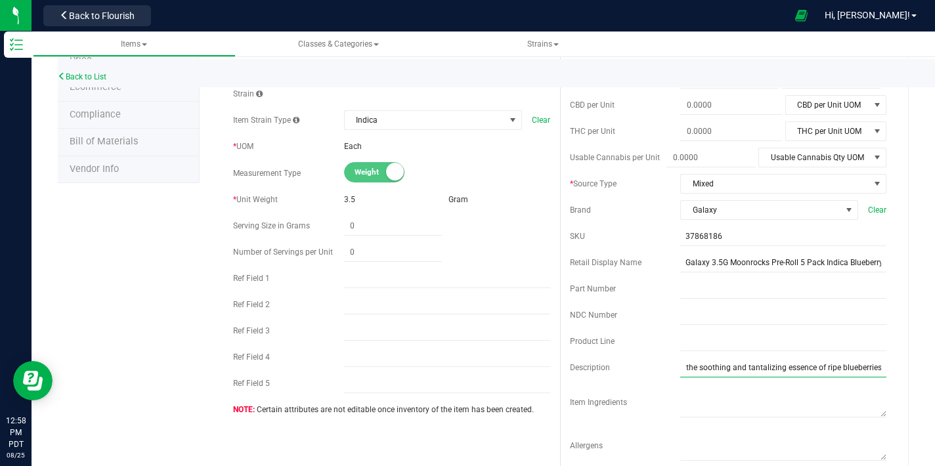
scroll to position [167, 0]
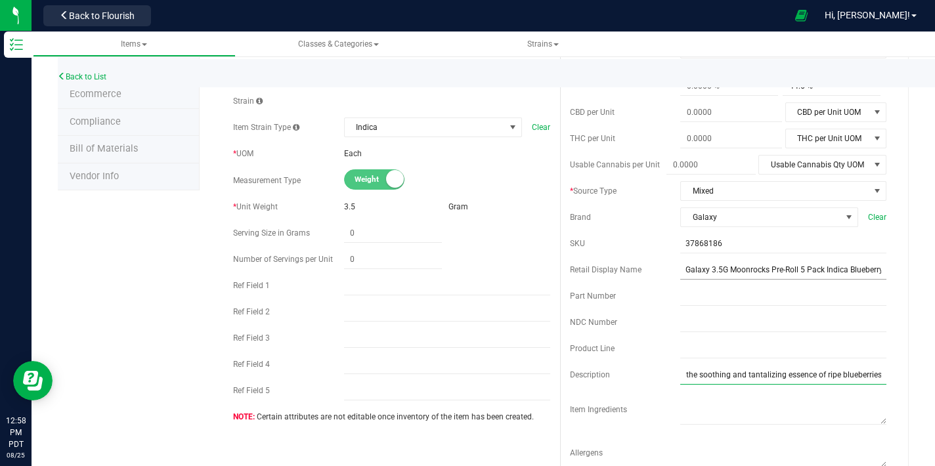
type input "Experience the delightful fusion of blueberry flavors in our Moonrock pre-roll …"
click at [724, 271] on input "Galaxy 3.5G Moonrocks Pre-Roll 5 Pack Indica Blueberry" at bounding box center [783, 270] width 206 height 20
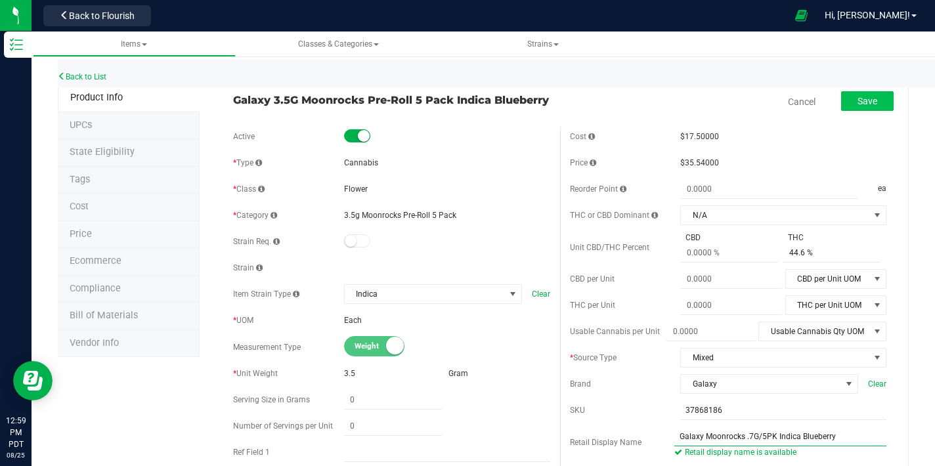
type input "Galaxy Moonrocks .7G/5PK Indica Blueberry"
click at [858, 96] on span "Save" at bounding box center [868, 101] width 20 height 11
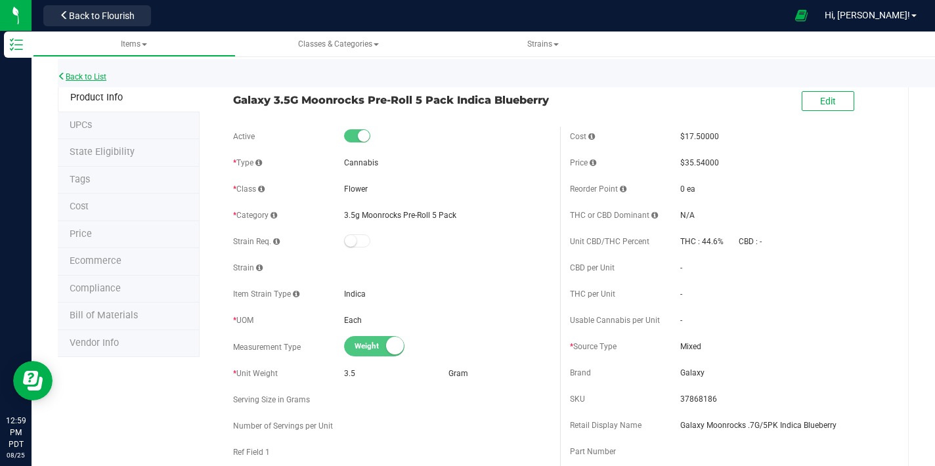
click at [100, 77] on link "Back to List" at bounding box center [82, 76] width 49 height 9
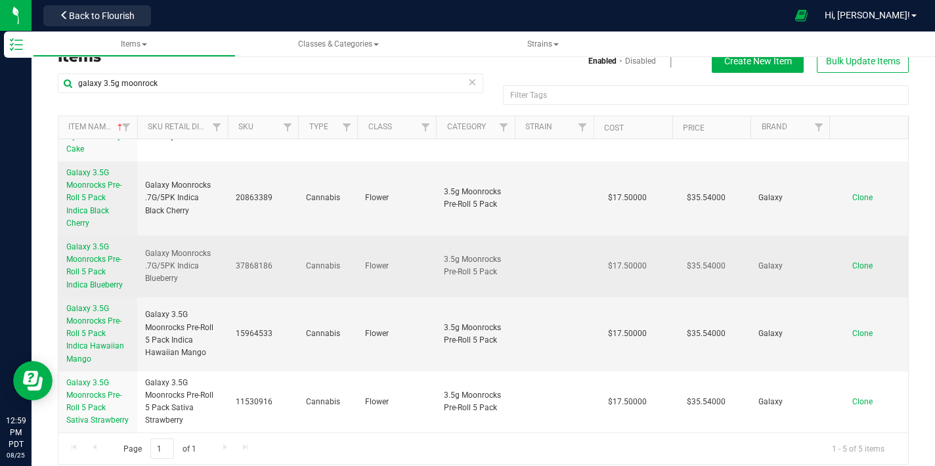
scroll to position [19, 0]
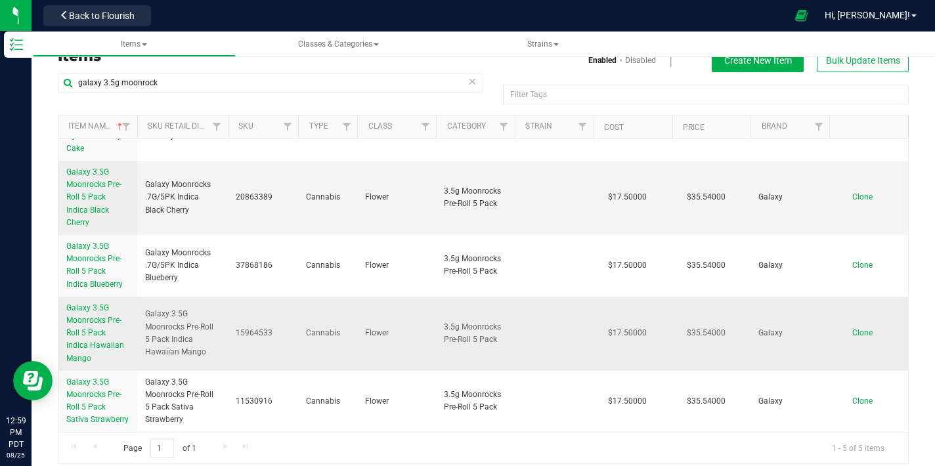
click at [87, 316] on span "Galaxy 3.5G Moonrocks Pre-Roll 5 Pack Indica Hawaiian Mango" at bounding box center [95, 333] width 58 height 60
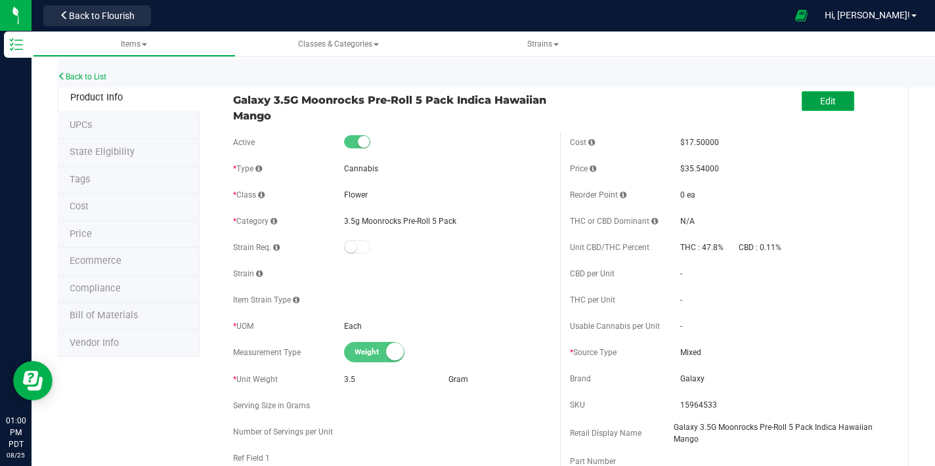
click at [803, 104] on button "Edit" at bounding box center [828, 101] width 53 height 20
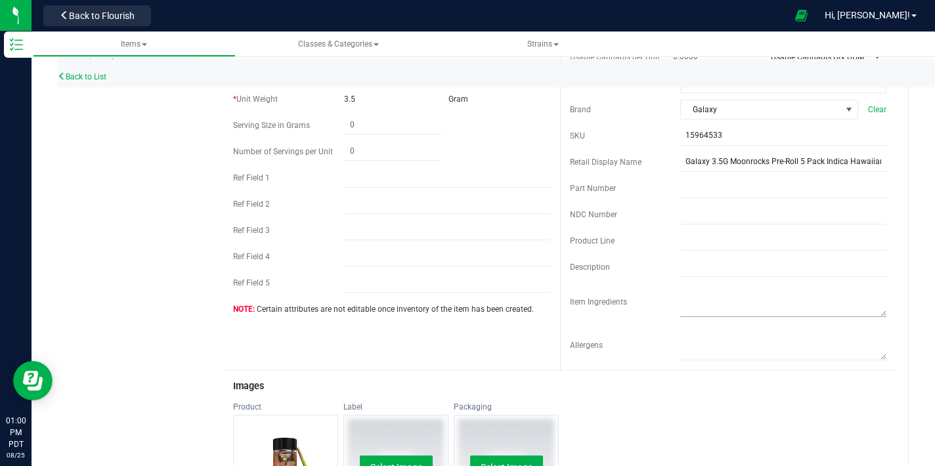
scroll to position [282, 0]
click at [694, 271] on input "text" at bounding box center [783, 266] width 206 height 20
paste input "Escape to a tropical paradise with our Hawaiian Mango flavored Moonrock pre-rol…"
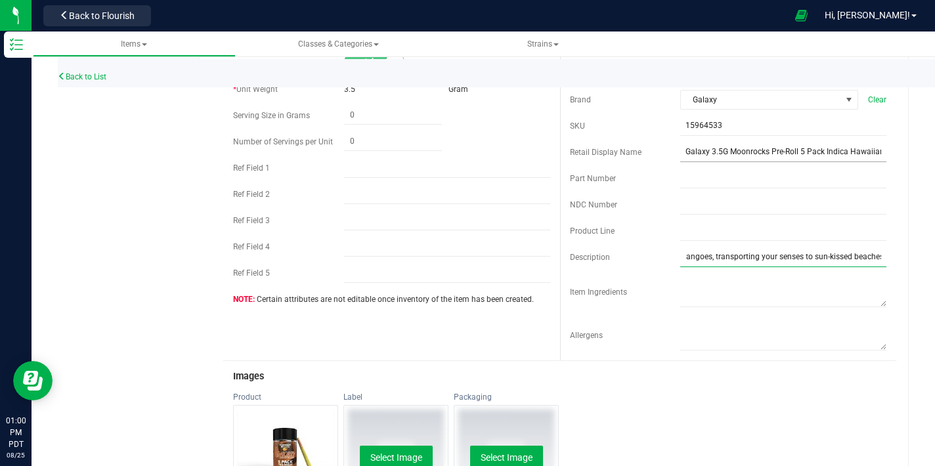
scroll to position [291, 0]
type input "Escape to a tropical paradise with our Hawaiian Mango flavored Moonrock pre-rol…"
click at [718, 152] on input "Galaxy 3.5G Moonrocks Pre-Roll 5 Pack Indica Hawaiian Mango" at bounding box center [783, 152] width 206 height 20
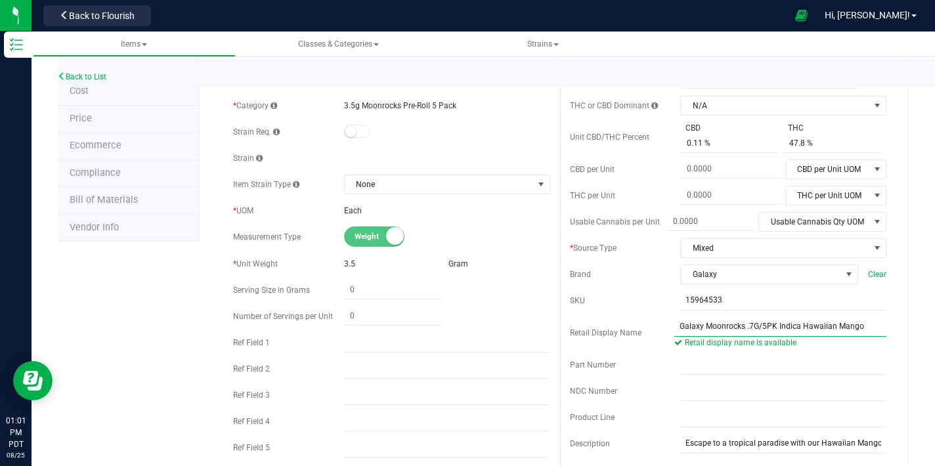
scroll to position [52, 0]
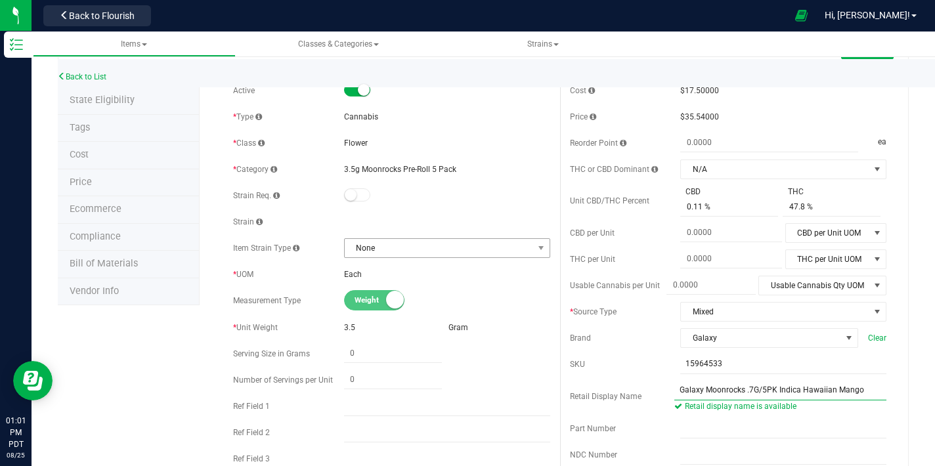
type input "Galaxy Moonrocks .7G/5PK Indica Hawaiian Mango"
click at [428, 249] on span "None" at bounding box center [439, 248] width 188 height 18
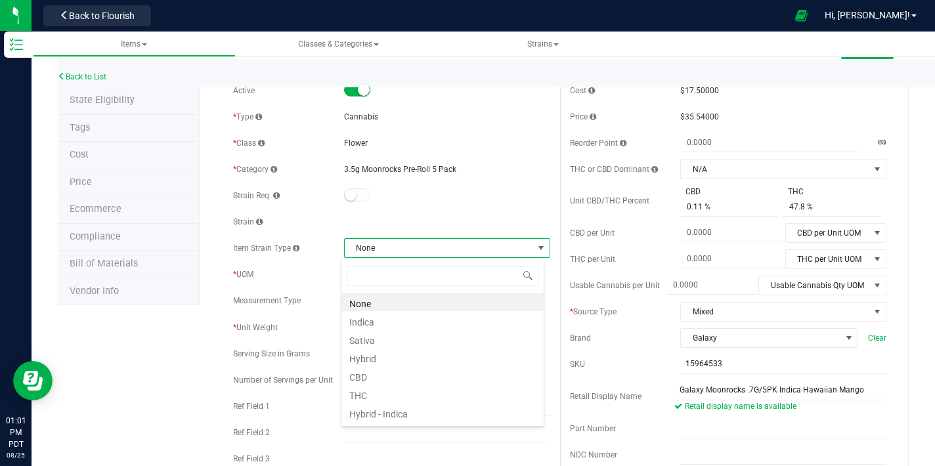
scroll to position [20, 203]
click at [379, 322] on li "Indica" at bounding box center [443, 320] width 202 height 18
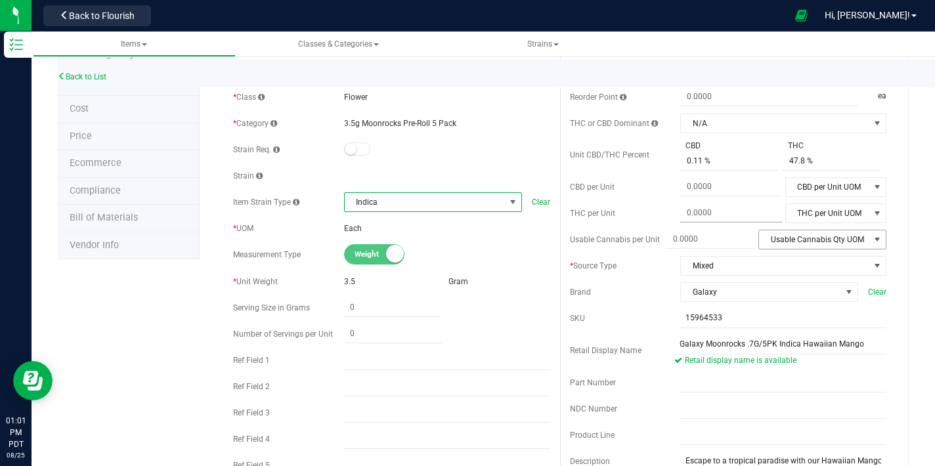
scroll to position [0, 0]
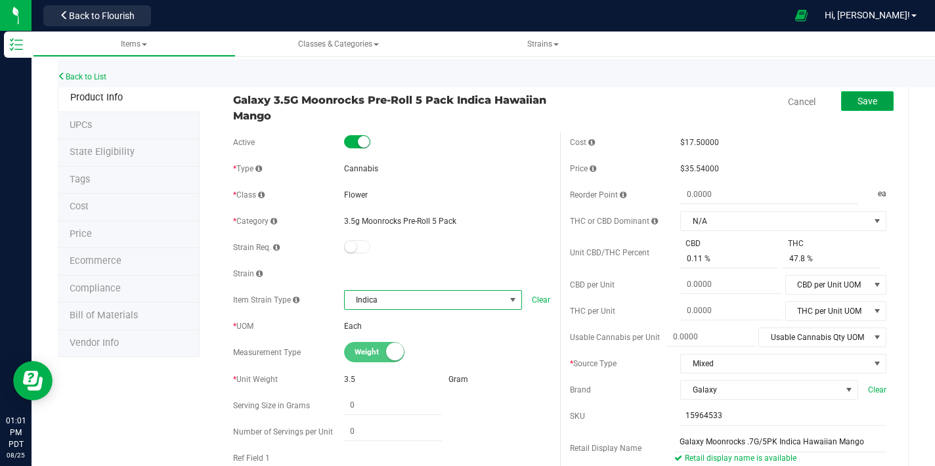
click at [858, 102] on span "Save" at bounding box center [868, 101] width 20 height 11
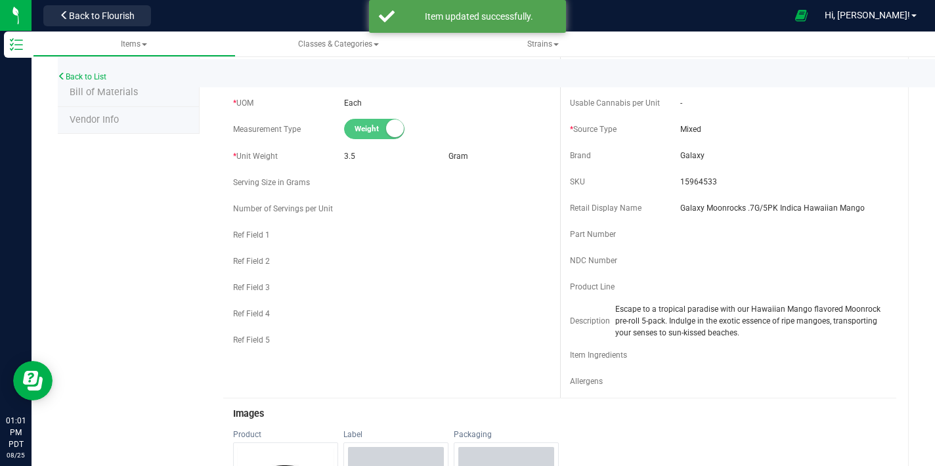
scroll to position [143, 0]
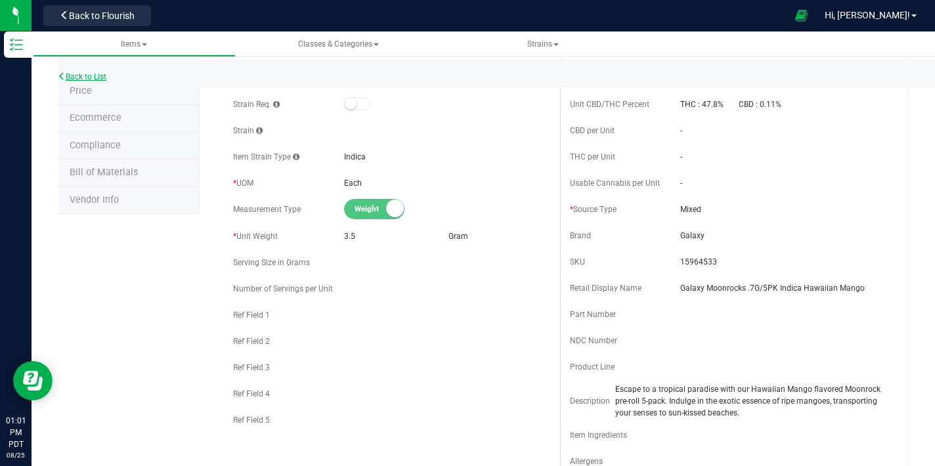
click at [106, 74] on link "Back to List" at bounding box center [82, 76] width 49 height 9
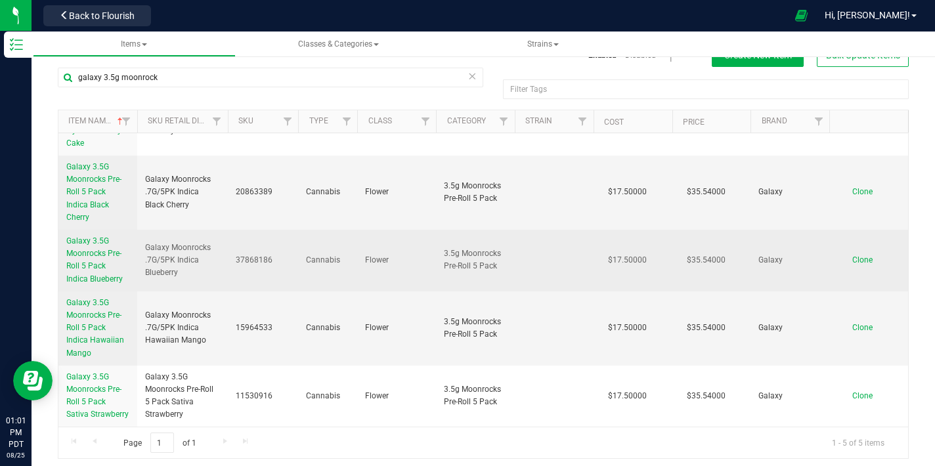
scroll to position [30, 0]
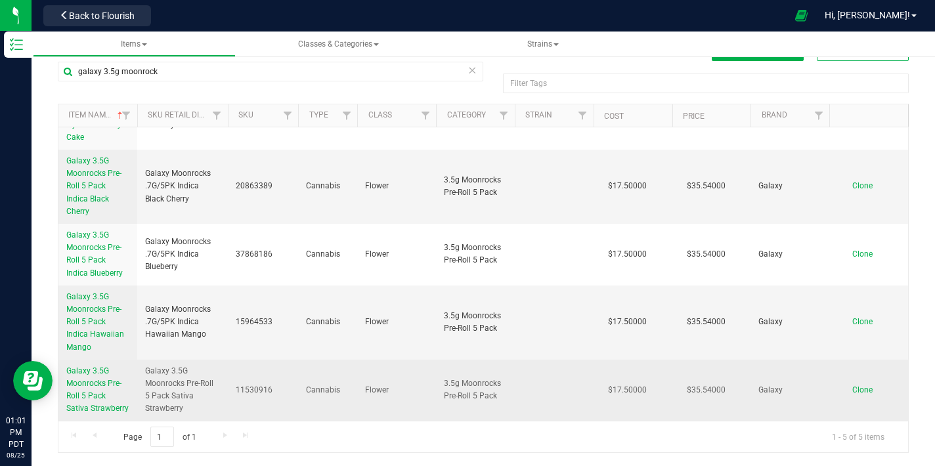
click at [82, 366] on span "Galaxy 3.5G Moonrocks Pre-Roll 5 Pack Sativa Strawberry" at bounding box center [97, 389] width 62 height 47
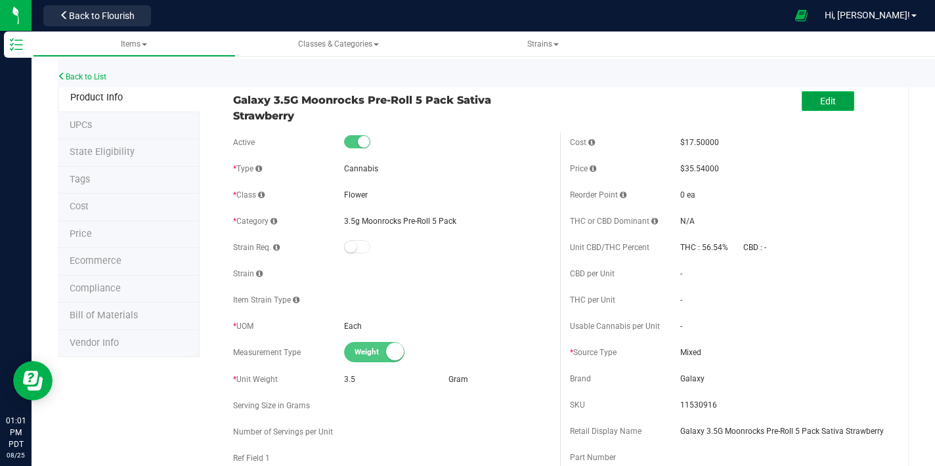
click at [808, 94] on button "Edit" at bounding box center [828, 101] width 53 height 20
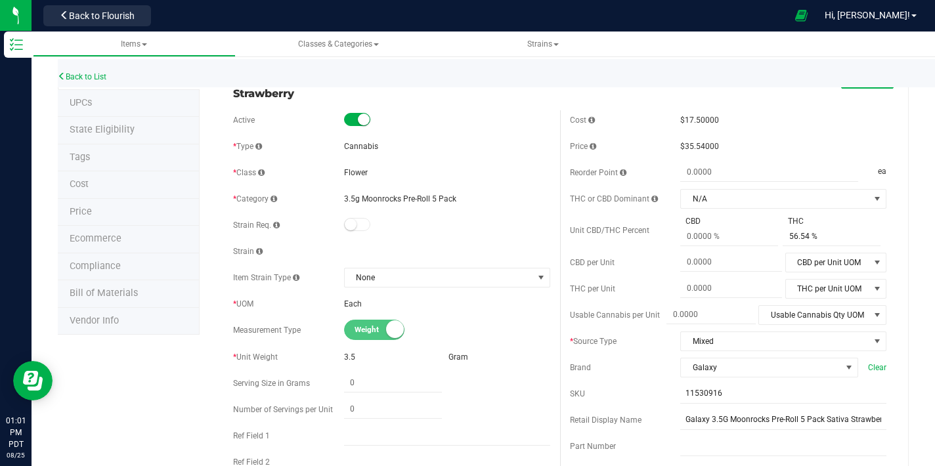
scroll to position [25, 0]
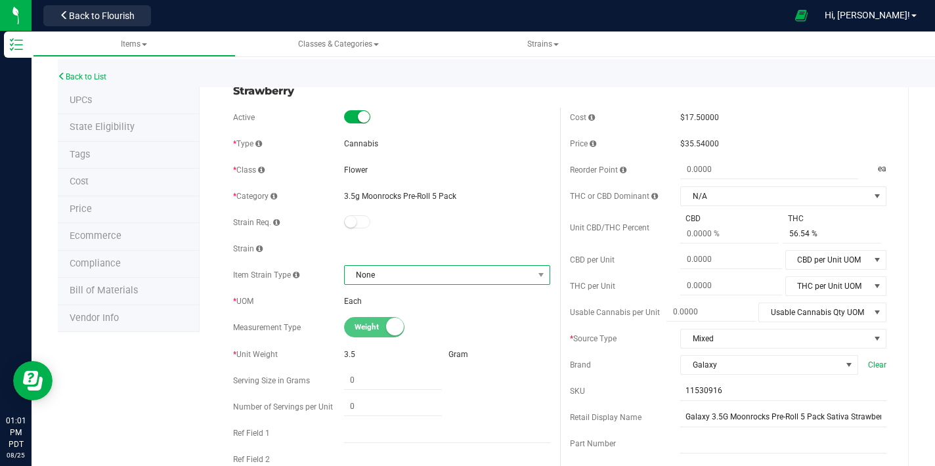
drag, startPoint x: 386, startPoint y: 279, endPoint x: 393, endPoint y: 277, distance: 7.5
click at [386, 279] on span "None" at bounding box center [439, 275] width 188 height 18
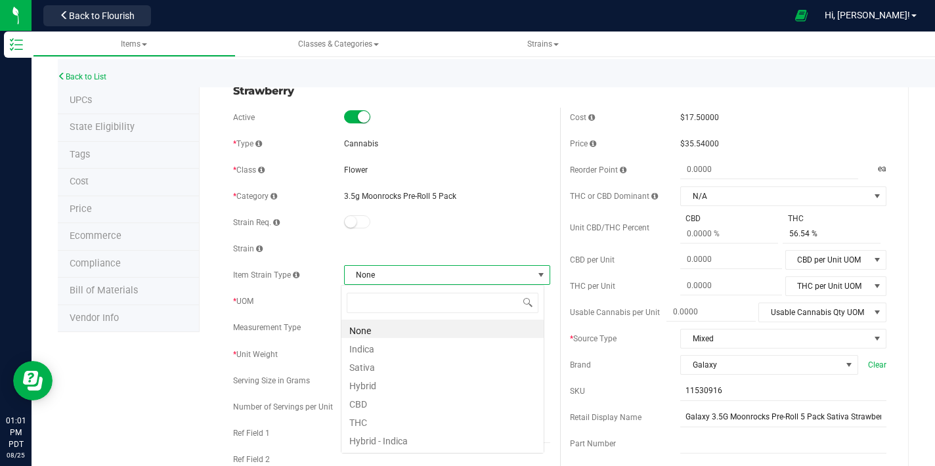
scroll to position [20, 203]
click at [384, 369] on li "Sativa" at bounding box center [443, 366] width 202 height 18
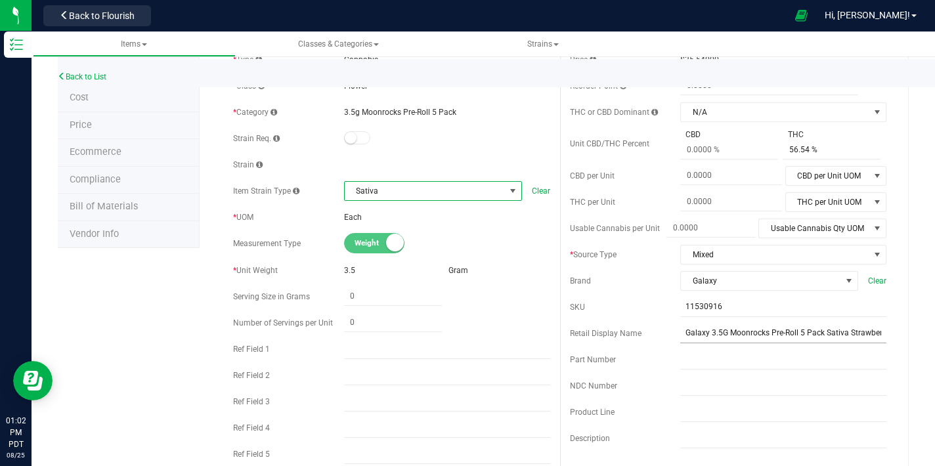
scroll to position [223, 0]
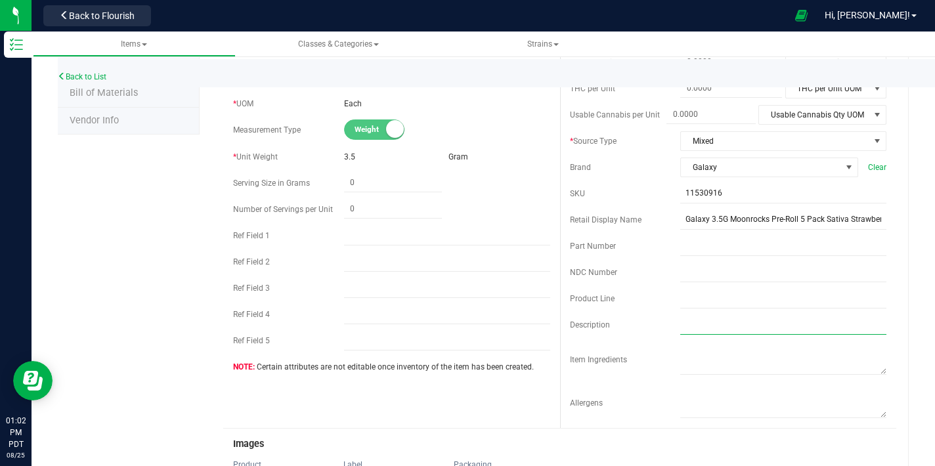
click at [732, 334] on div "Cost $17.50000 Price $35.54000 Reorder Point ea THC or CBD Dominant" at bounding box center [728, 169] width 337 height 518
paste input "Savor the irresistible allure of our Strawberry flavored Moonrock pre-roll 5-pa…"
type input "Savor the irresistible allure of our Strawberry flavored Moonrock pre-roll 5-pa…"
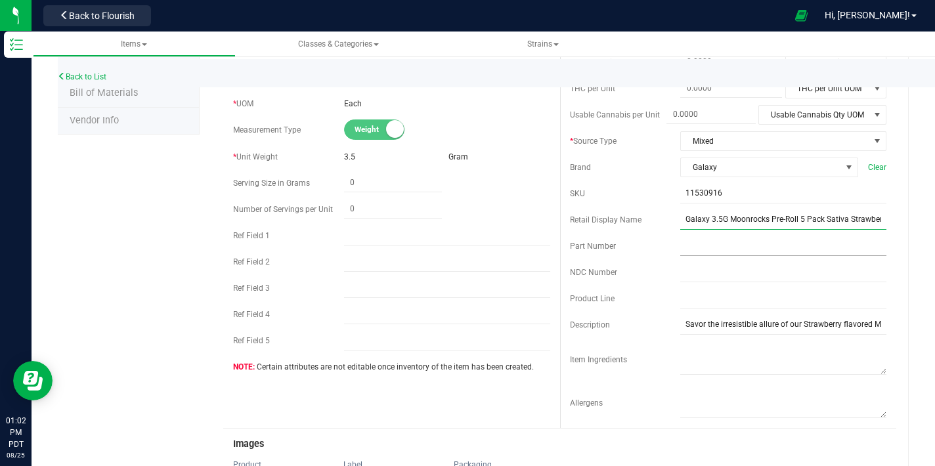
drag, startPoint x: 724, startPoint y: 219, endPoint x: 757, endPoint y: 247, distance: 42.9
click at [724, 220] on input "Galaxy 3.5G Moonrocks Pre-Roll 5 Pack Sativa Strawberry" at bounding box center [783, 220] width 206 height 20
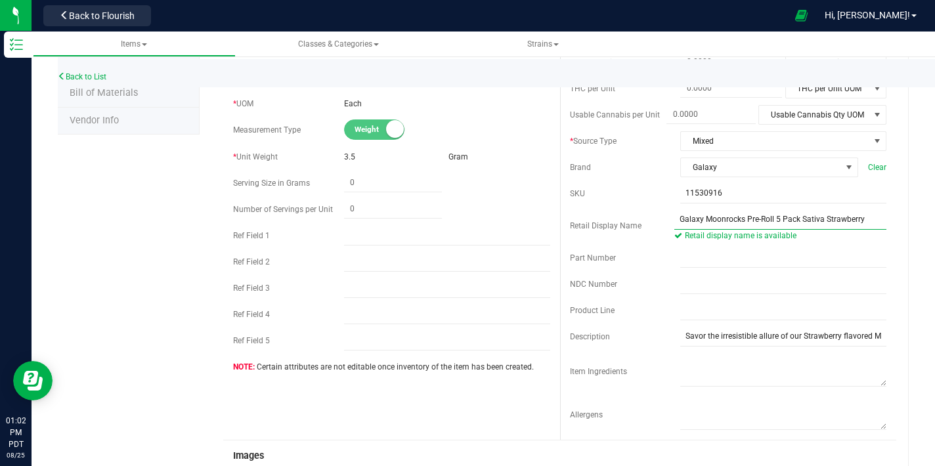
click at [774, 225] on input "Galaxy Moonrocks Pre-Roll 5 Pack Sativa Strawberry" at bounding box center [781, 220] width 212 height 20
drag, startPoint x: 770, startPoint y: 219, endPoint x: 783, endPoint y: 242, distance: 25.6
click at [770, 219] on input "Galaxy Moonrocks Pre-Roll 5 Pack Sativa Strawberry" at bounding box center [781, 220] width 212 height 20
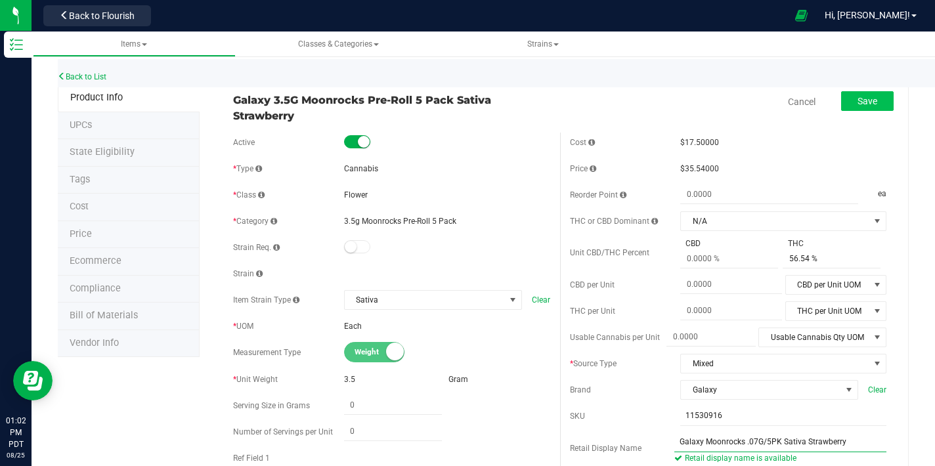
type input "Galaxy Moonrocks .07G/5PK Sativa Strawberry"
click at [841, 100] on button "Save" at bounding box center [867, 101] width 53 height 20
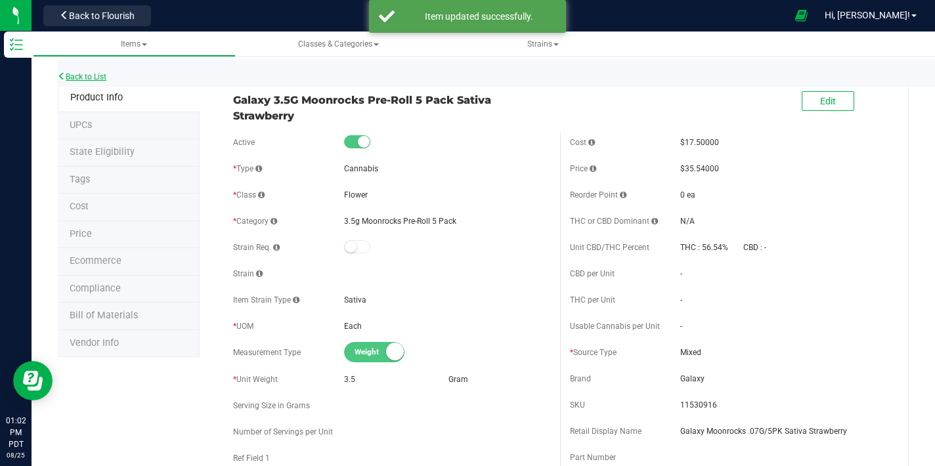
click at [95, 77] on link "Back to List" at bounding box center [82, 76] width 49 height 9
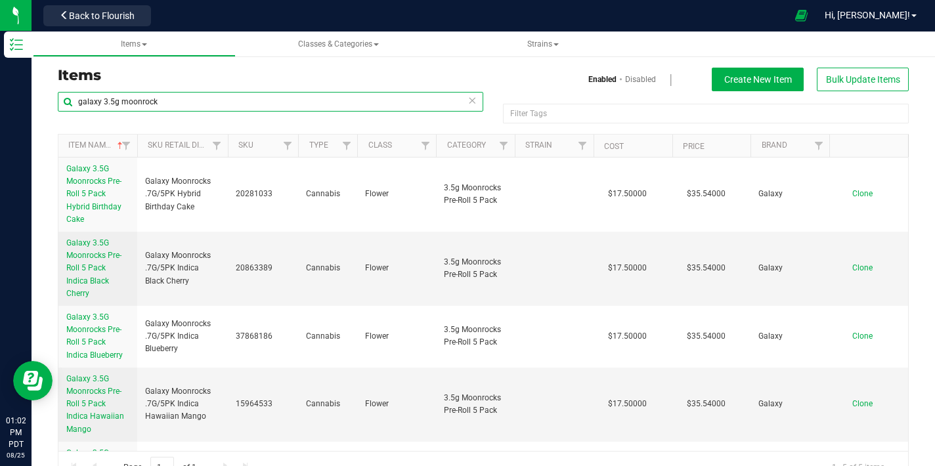
click at [179, 96] on input "galaxy 3.5g moonrock" at bounding box center [271, 102] width 426 height 20
drag, startPoint x: 208, startPoint y: 103, endPoint x: 99, endPoint y: 102, distance: 108.4
click at [99, 102] on input "galaxy 3.5g moonrock" at bounding box center [271, 102] width 426 height 20
type input "galaxy"
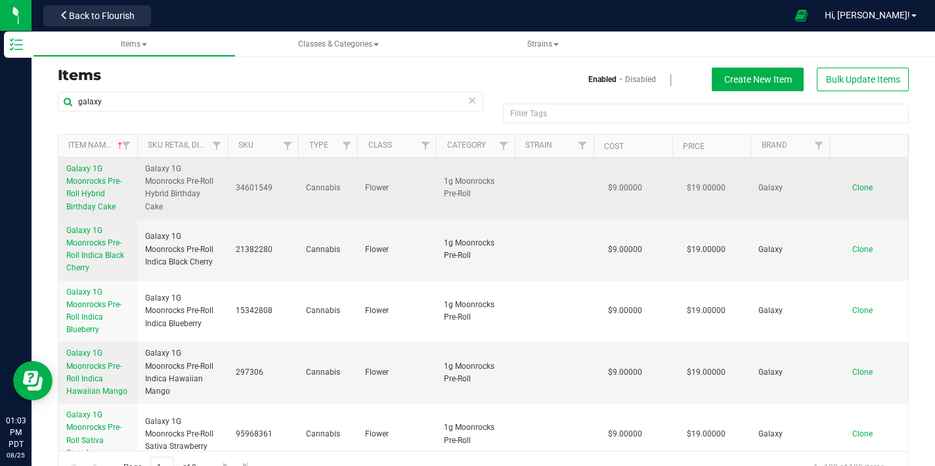
click at [67, 183] on span "Galaxy 1G Moonrocks Pre-Roll Hybrid Birthday Cake" at bounding box center [93, 187] width 55 height 47
